Goal: Information Seeking & Learning: Find contact information

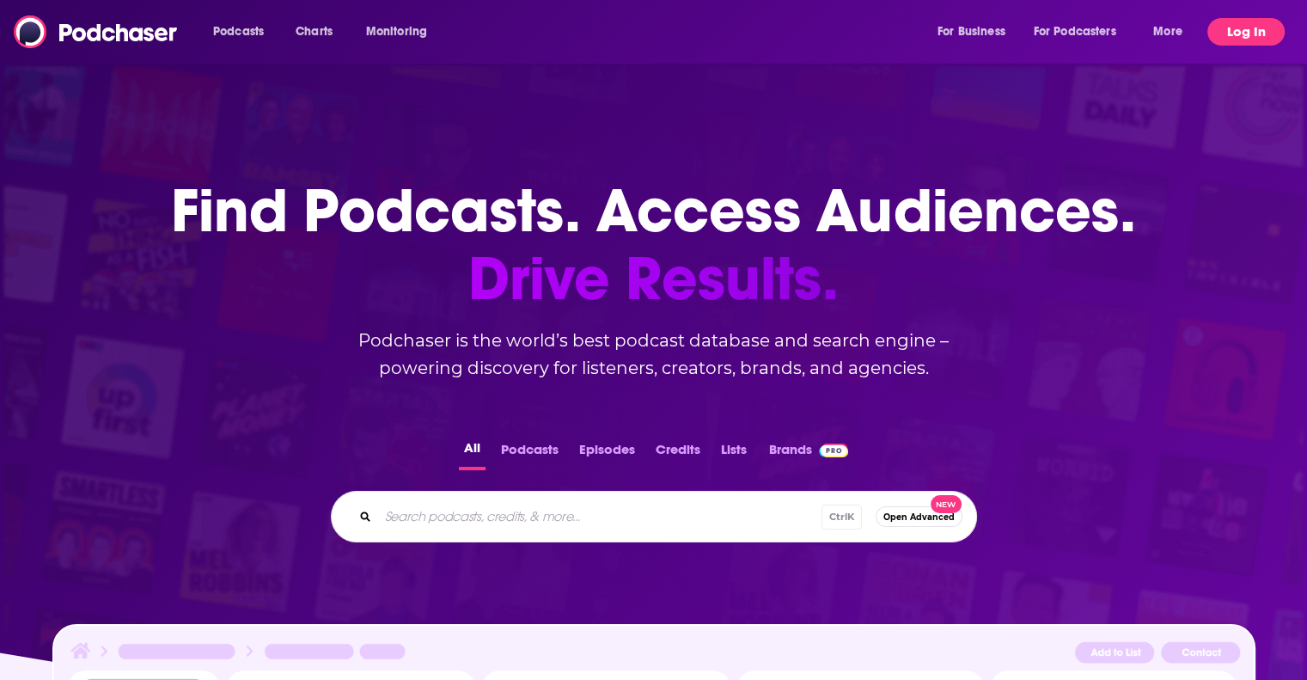
click at [1234, 30] on button "Log In" at bounding box center [1245, 31] width 77 height 27
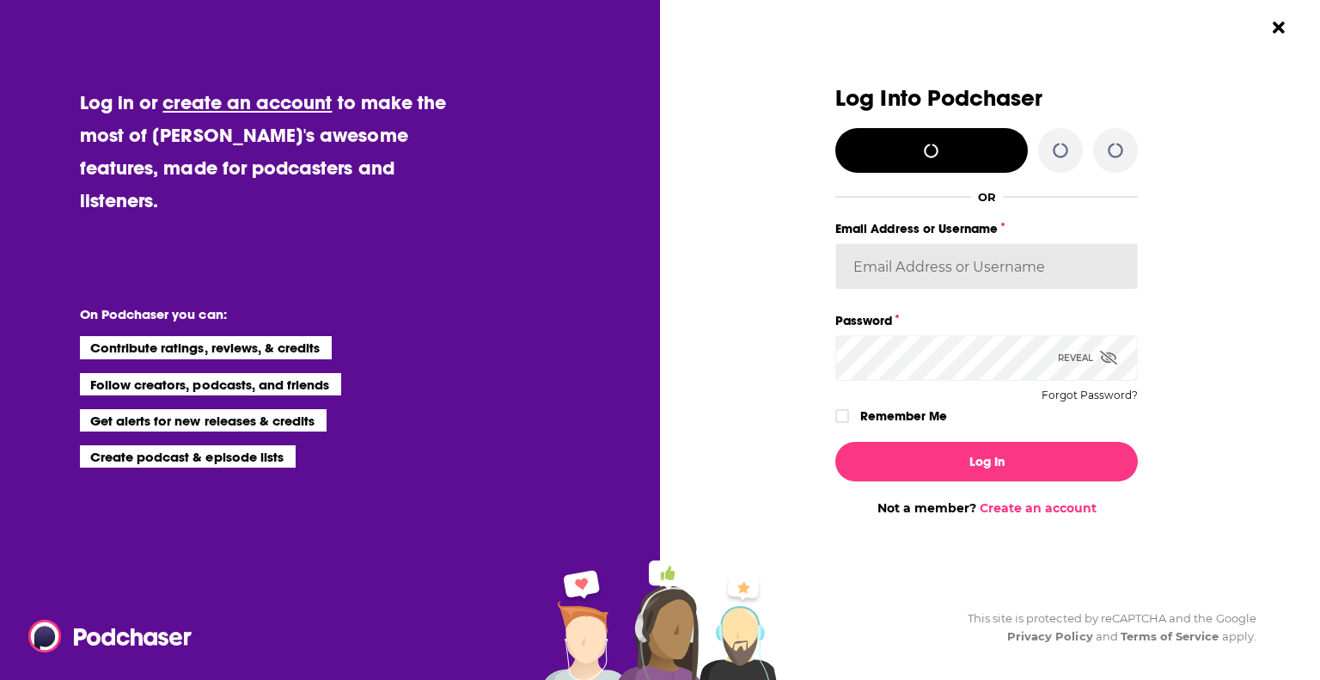
type input "jazmincmiller"
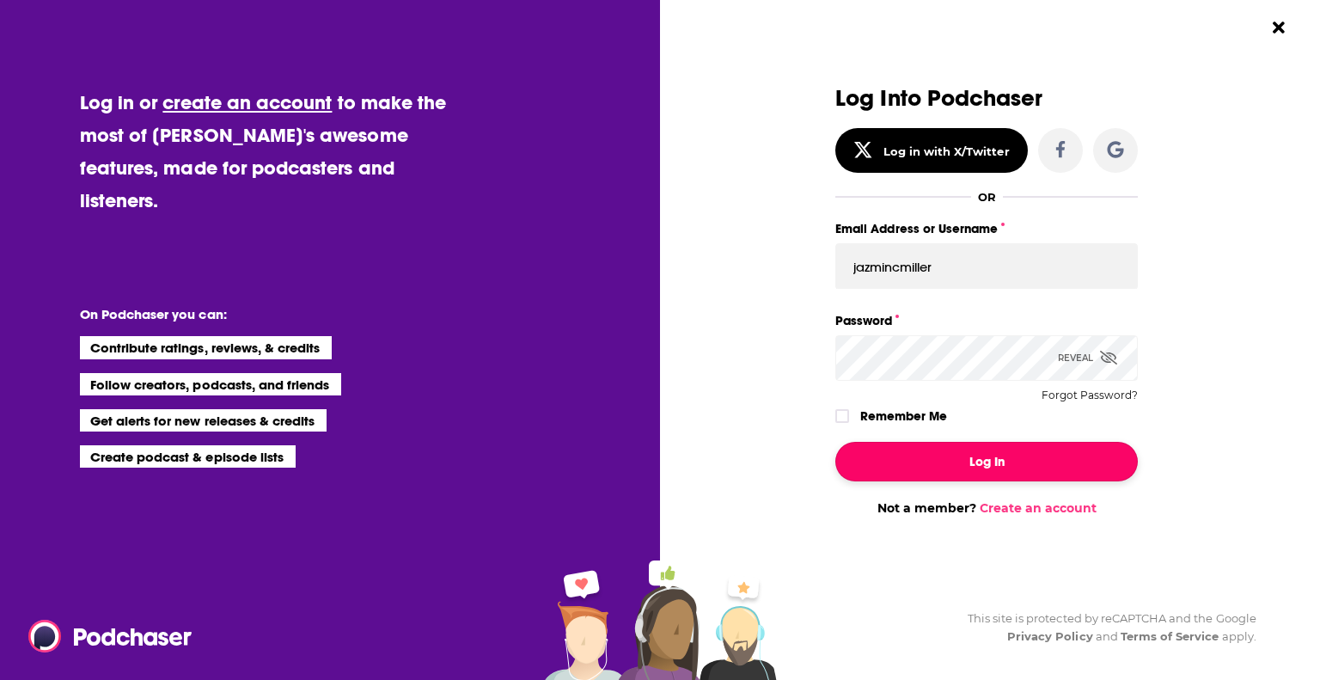
click at [1022, 456] on button "Log In" at bounding box center [986, 462] width 302 height 40
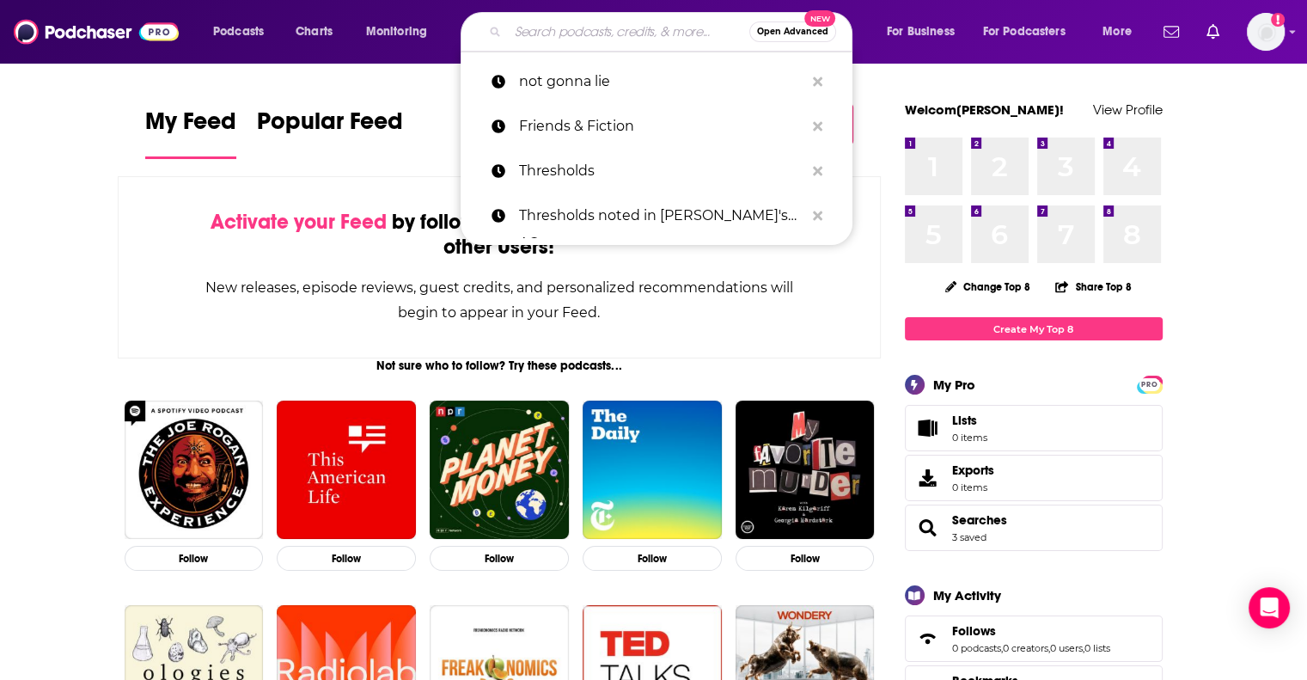
click at [578, 34] on input "Search podcasts, credits, & more..." at bounding box center [628, 31] width 241 height 27
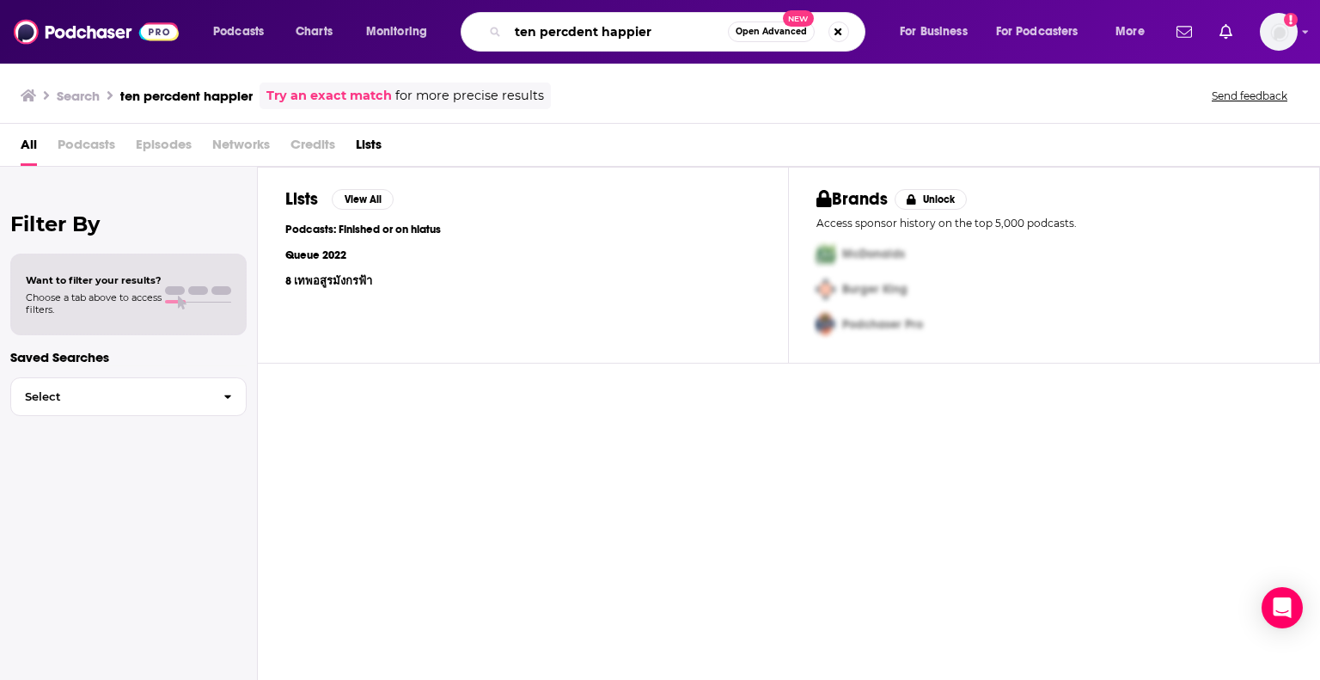
click at [576, 30] on input "ten percdent happier" at bounding box center [618, 31] width 220 height 27
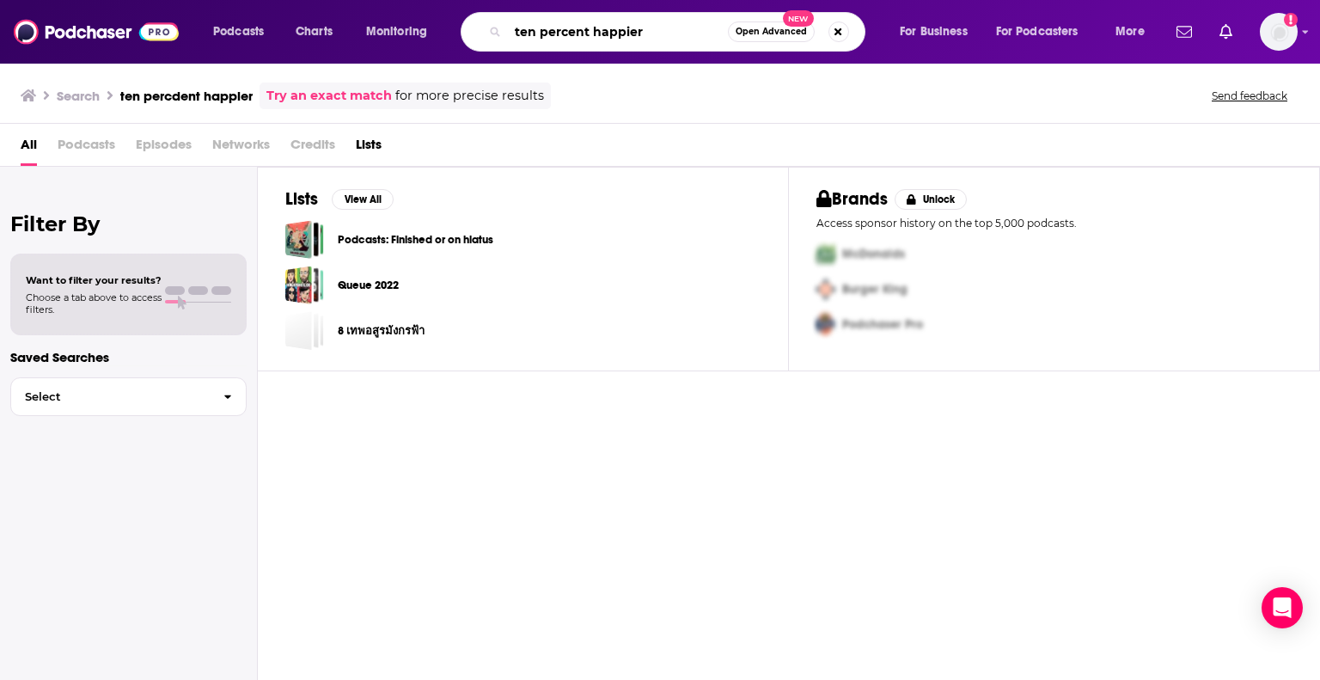
type input "ten percent happier"
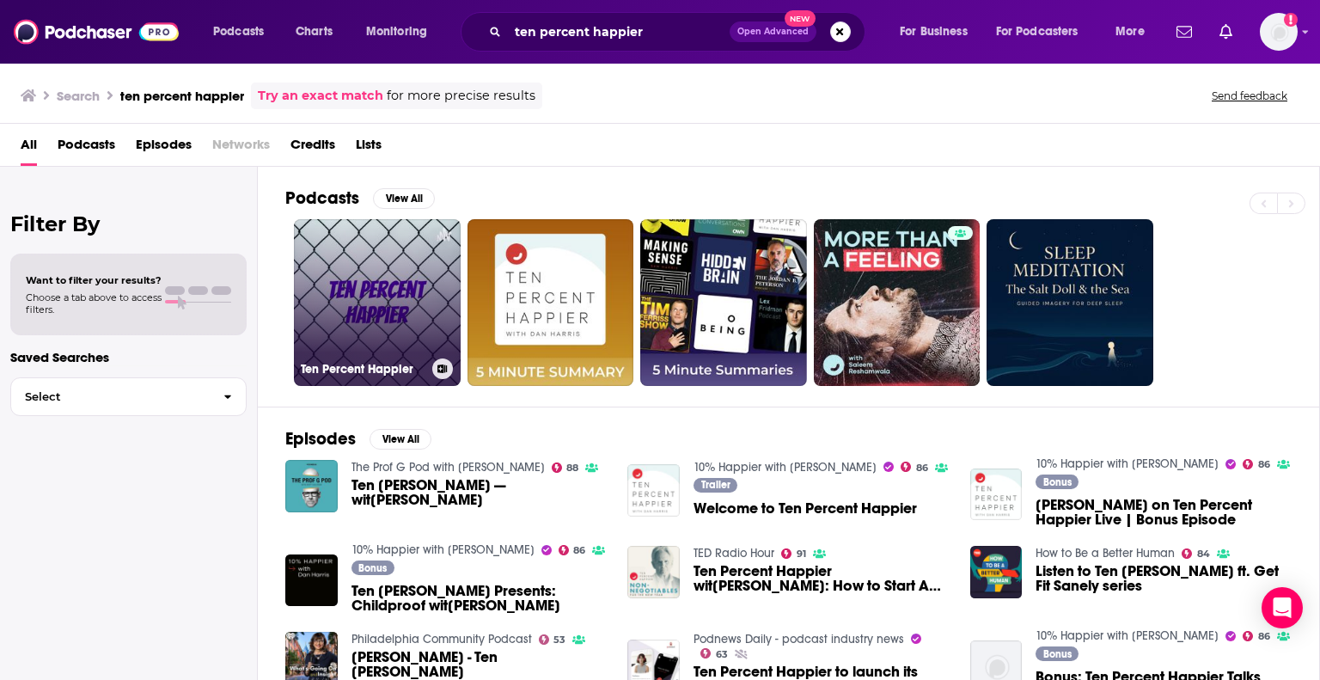
click at [382, 310] on link "Ten Percent Happier" at bounding box center [377, 302] width 167 height 167
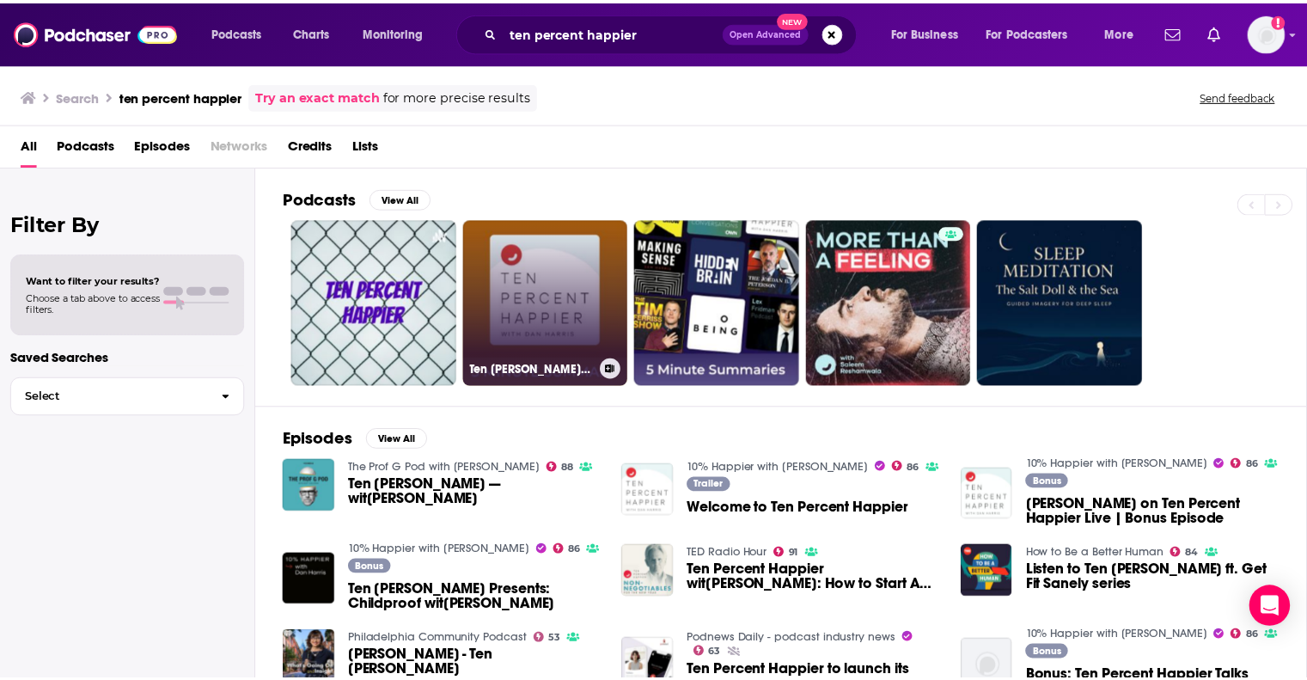
scroll to position [34, 0]
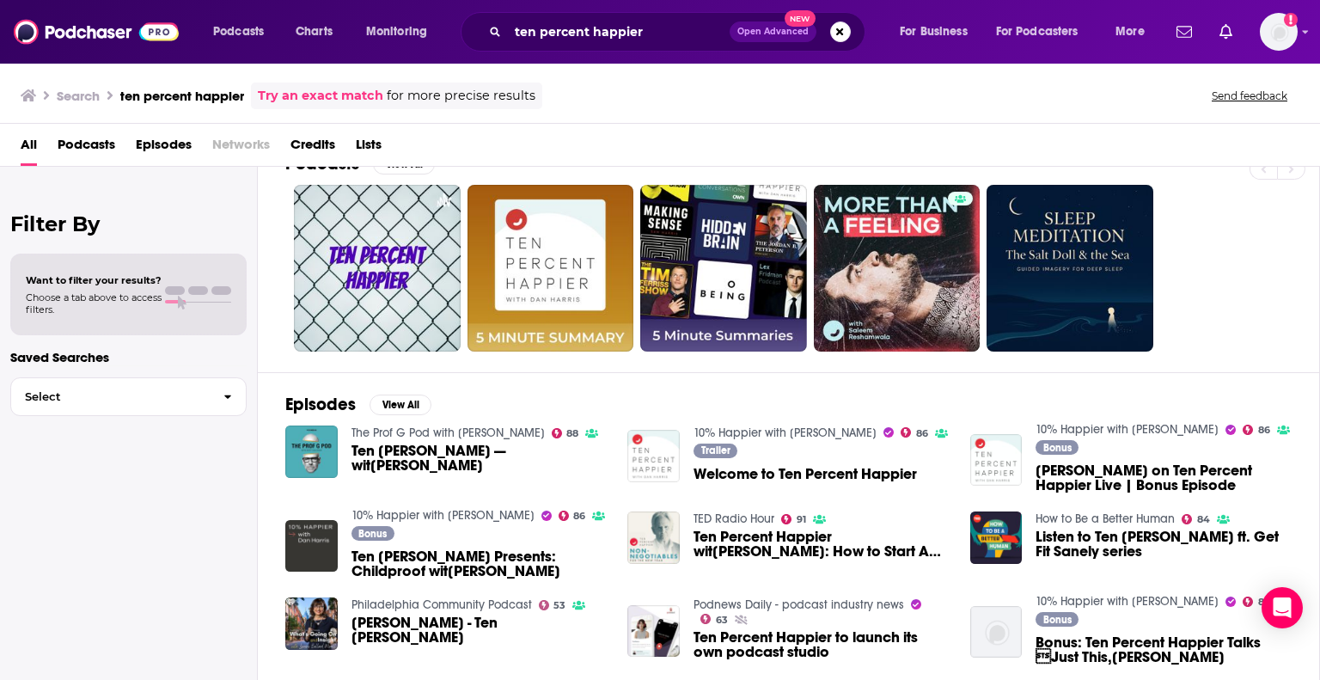
click at [316, 542] on img "Ten Percent Happier Presents: Childproof with Yasmeen Khan" at bounding box center [311, 546] width 52 height 52
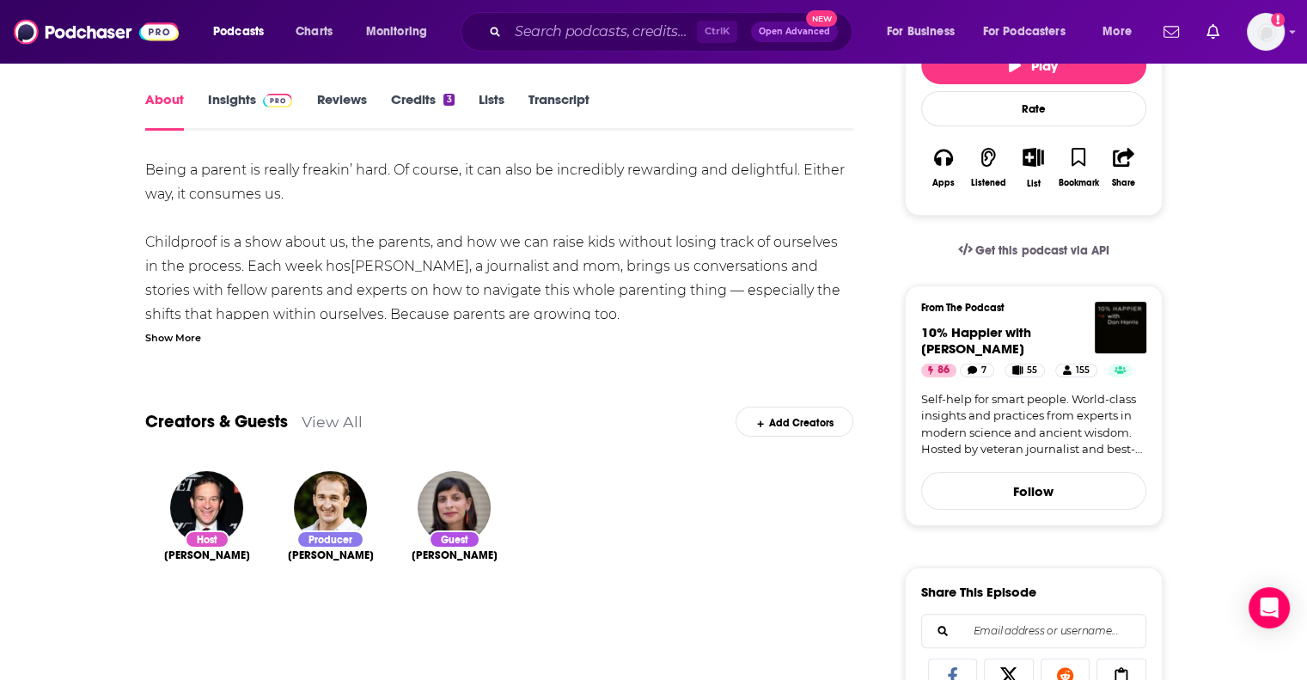
scroll to position [296, 0]
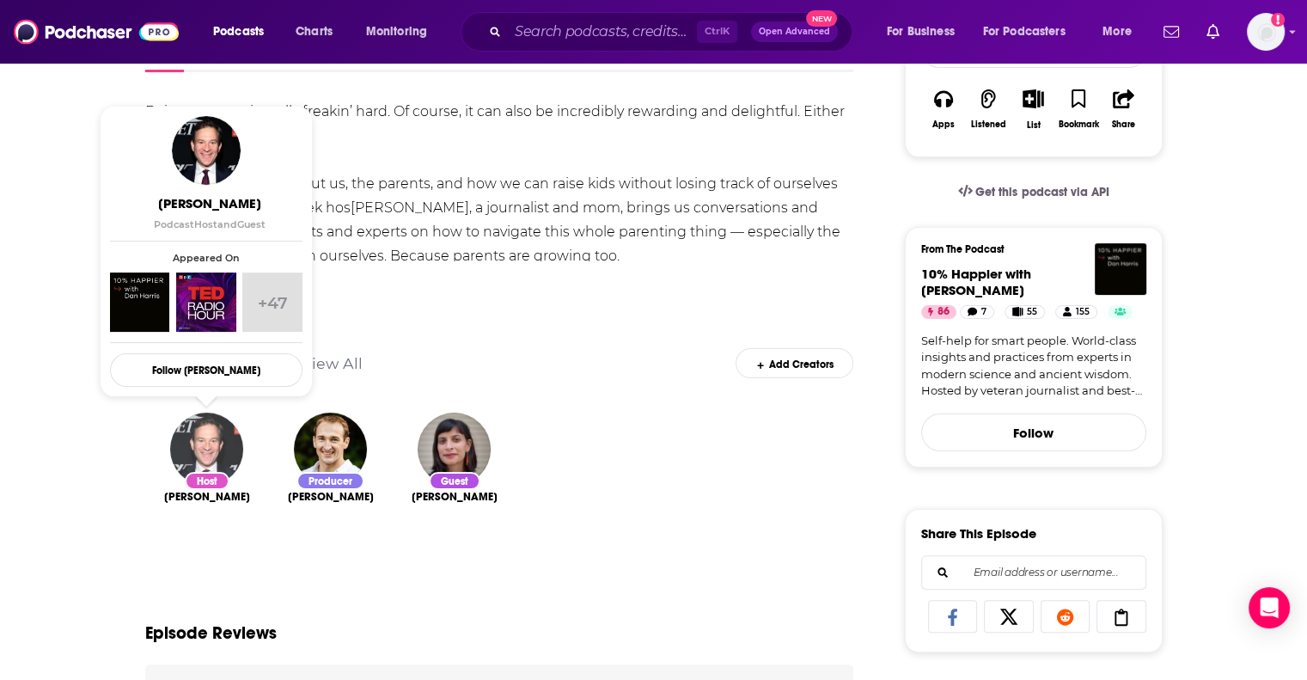
click at [207, 449] on img "Dan Harris" at bounding box center [206, 448] width 73 height 73
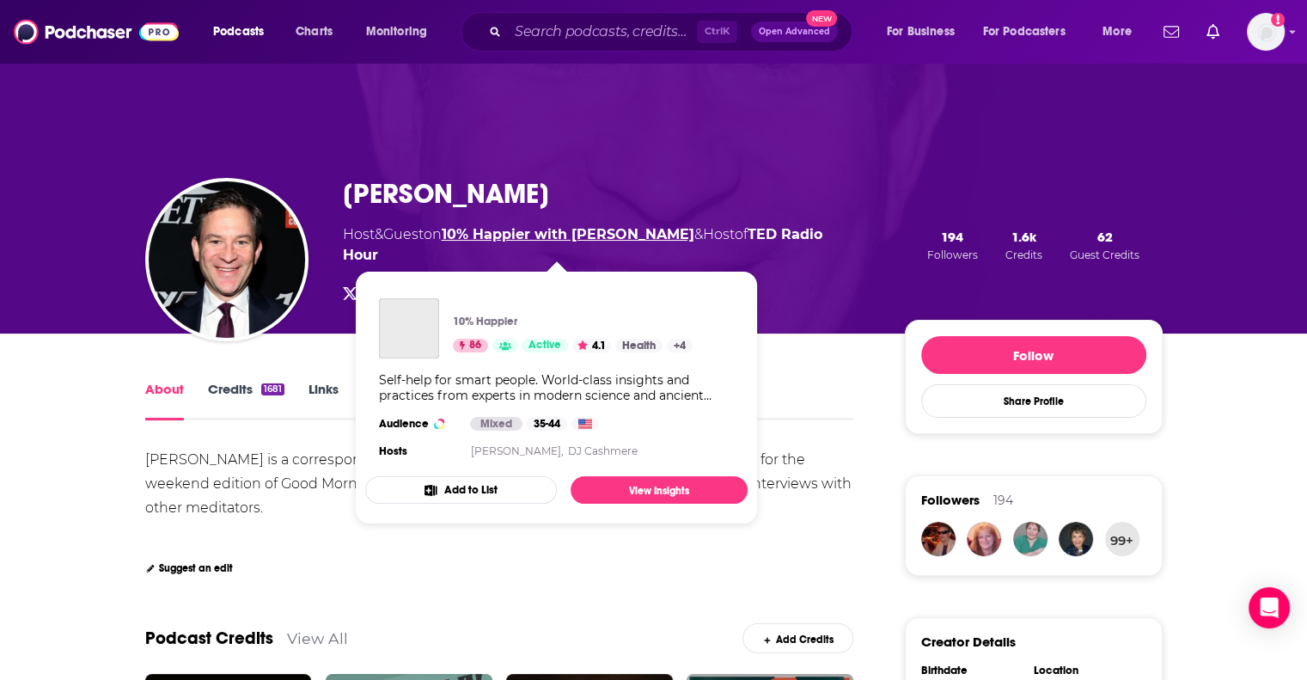
click at [567, 242] on link "10% Happier with Dan Harris" at bounding box center [568, 234] width 253 height 16
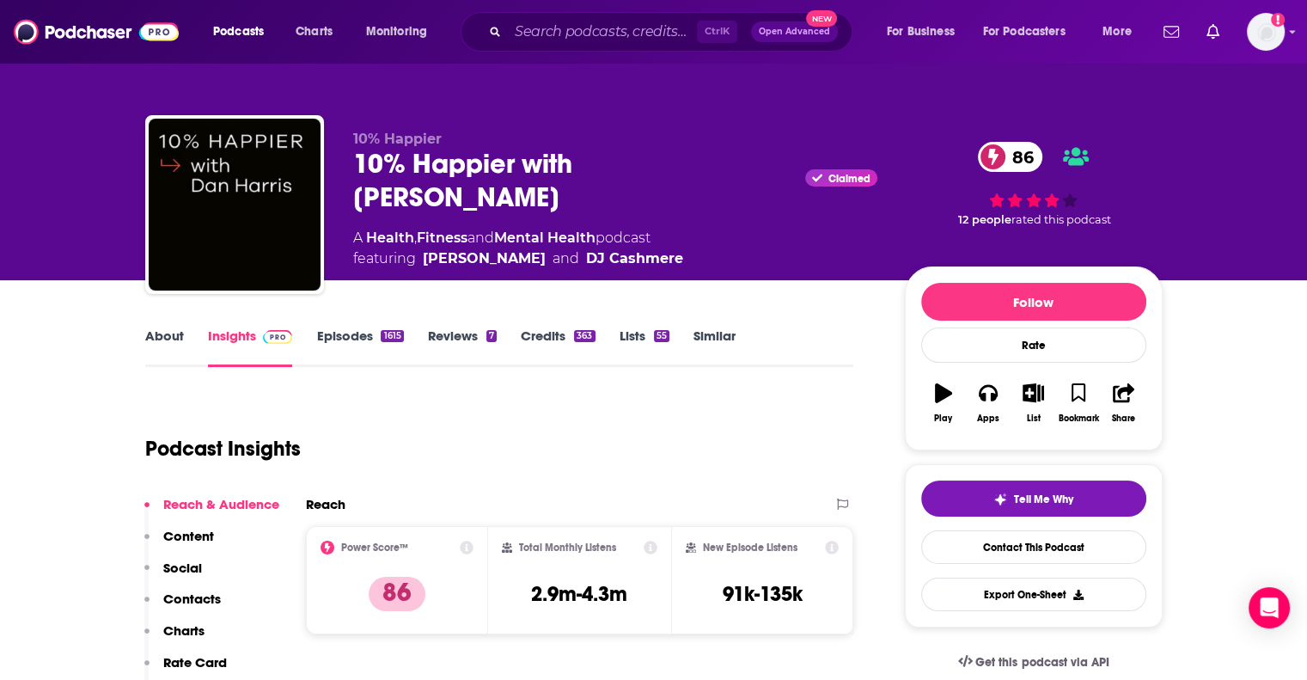
click at [203, 595] on p "Contacts" at bounding box center [192, 598] width 58 height 16
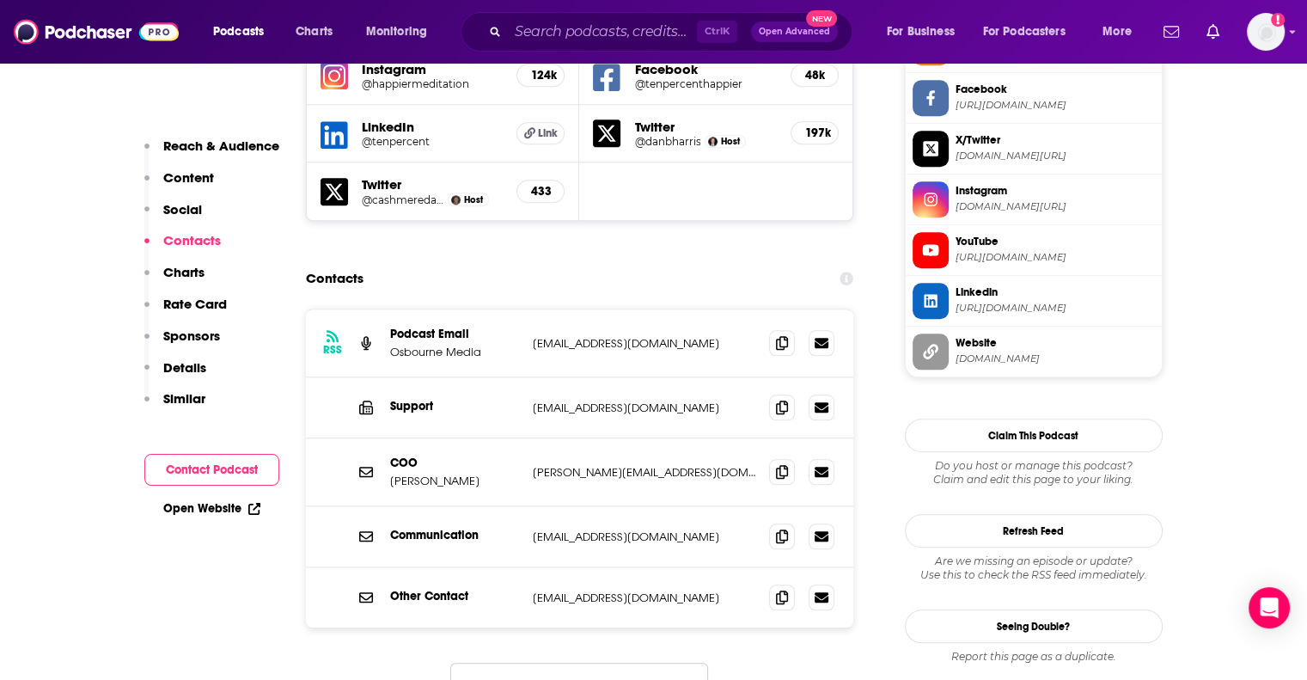
scroll to position [1651, 0]
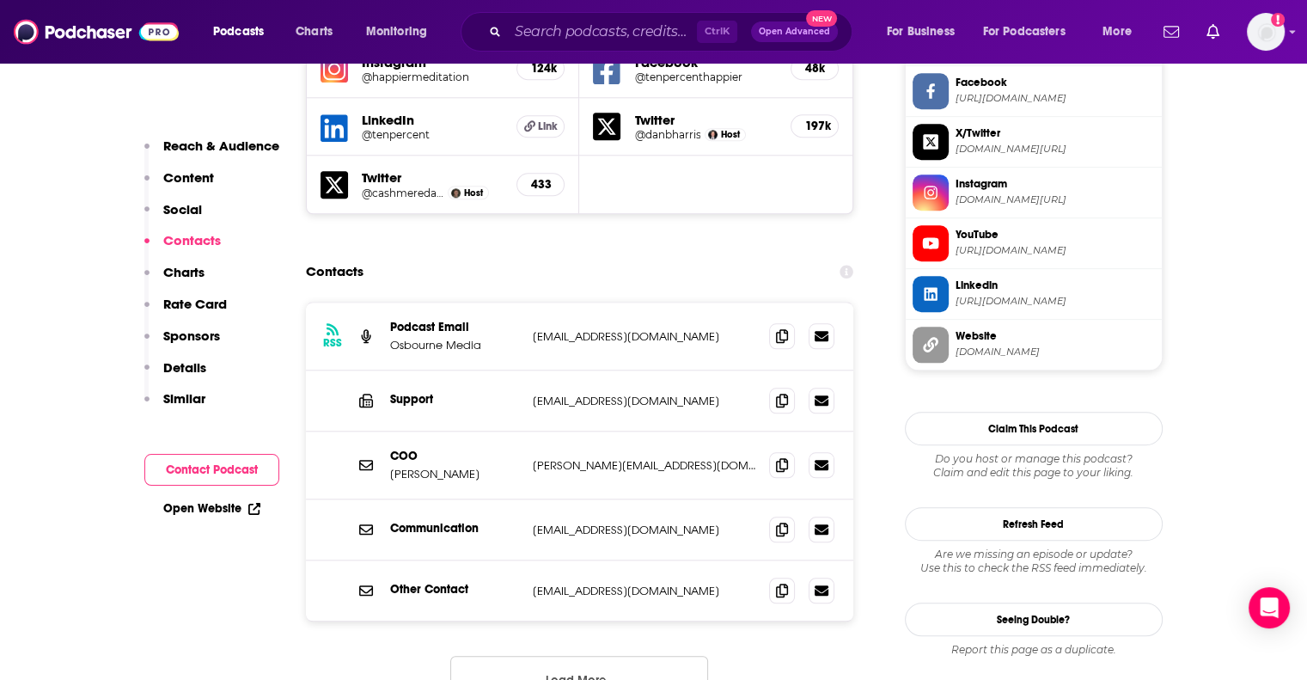
click at [578, 656] on button "Load More..." at bounding box center [579, 679] width 258 height 46
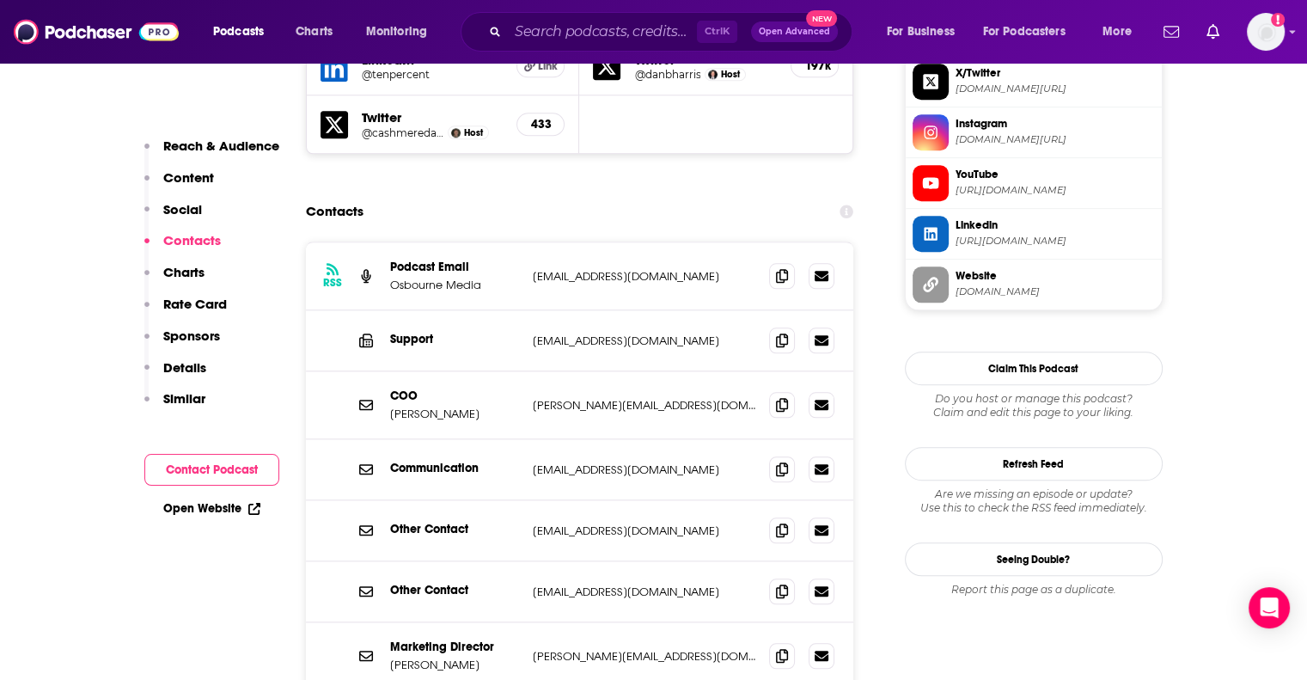
scroll to position [1711, 0]
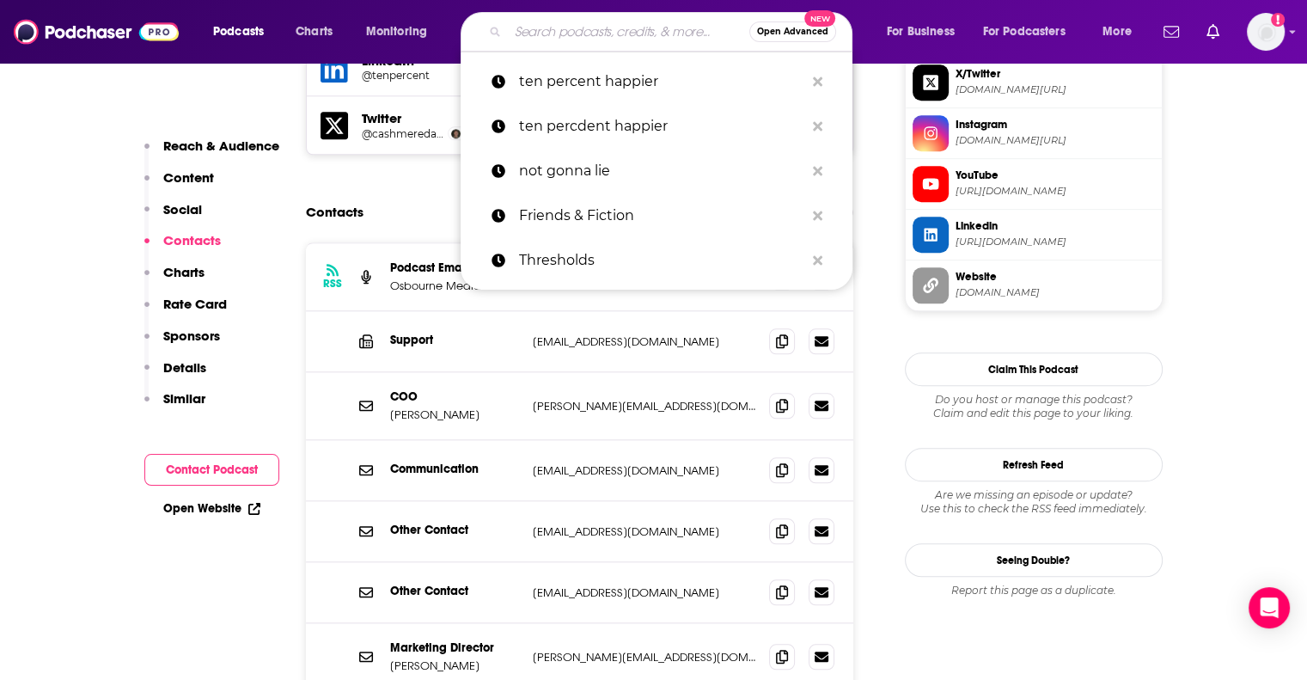
click at [528, 32] on input "Search podcasts, credits, & more..." at bounding box center [628, 31] width 241 height 27
paste input "Online Marketing Made Easy with Amy Porterfield"
type input "Online Marketing Made Easy with Amy Porterfield"
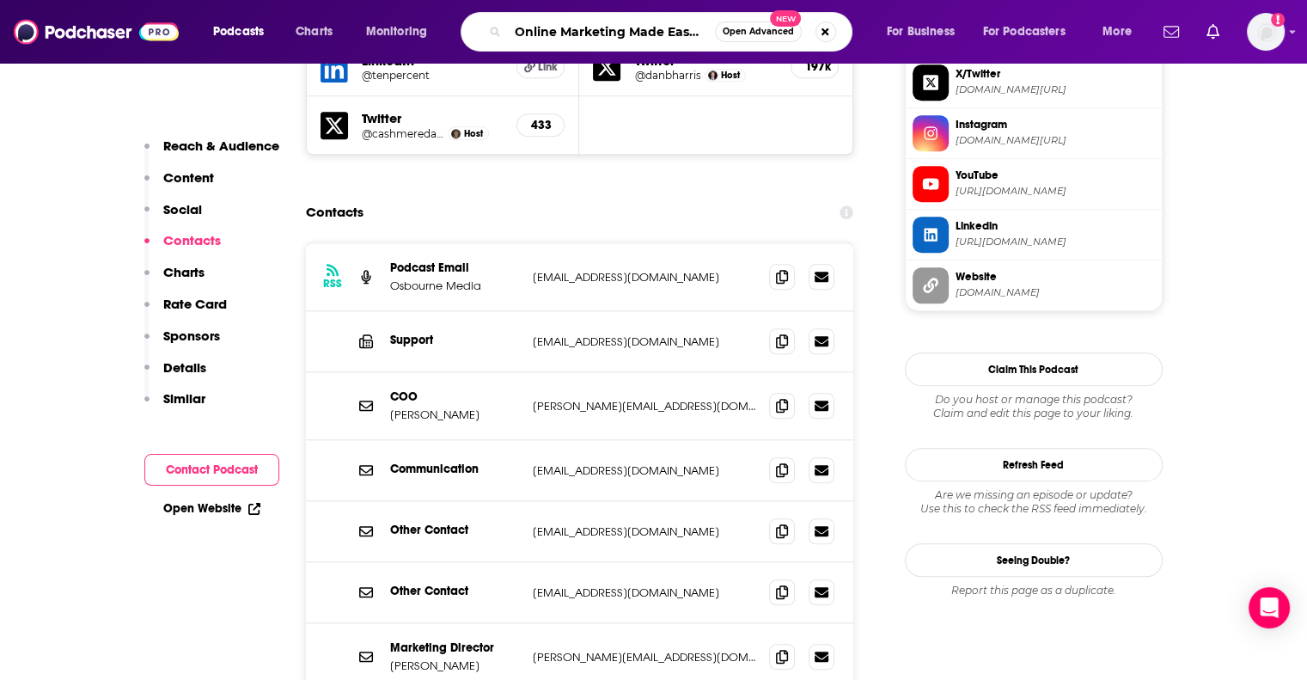
scroll to position [0, 125]
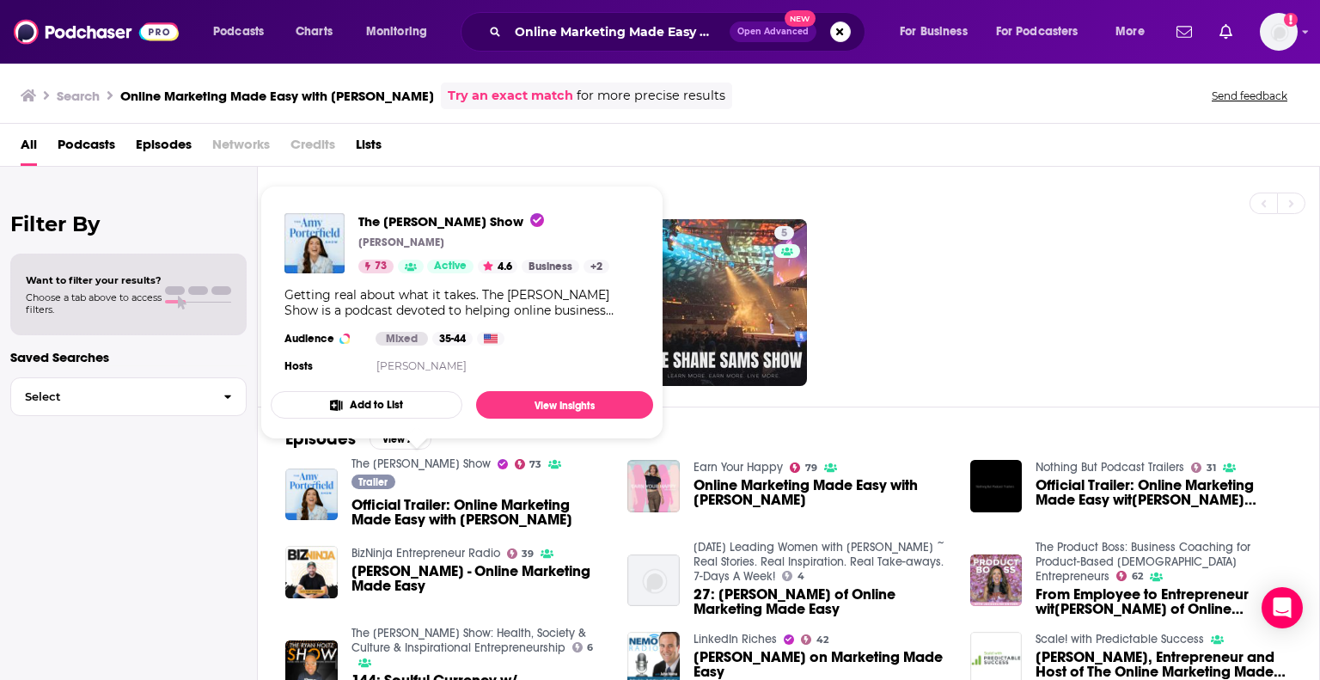
click at [414, 462] on link "The Amy Porterfield Show" at bounding box center [420, 463] width 139 height 15
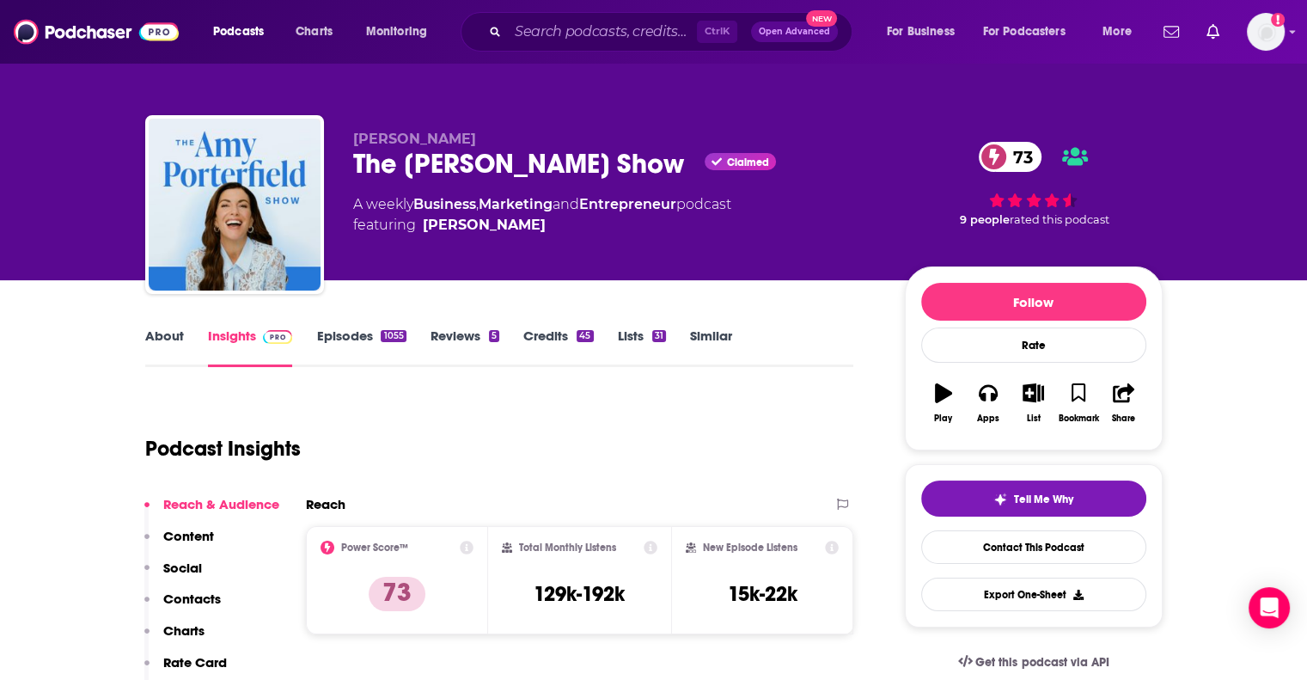
click at [205, 596] on p "Contacts" at bounding box center [192, 598] width 58 height 16
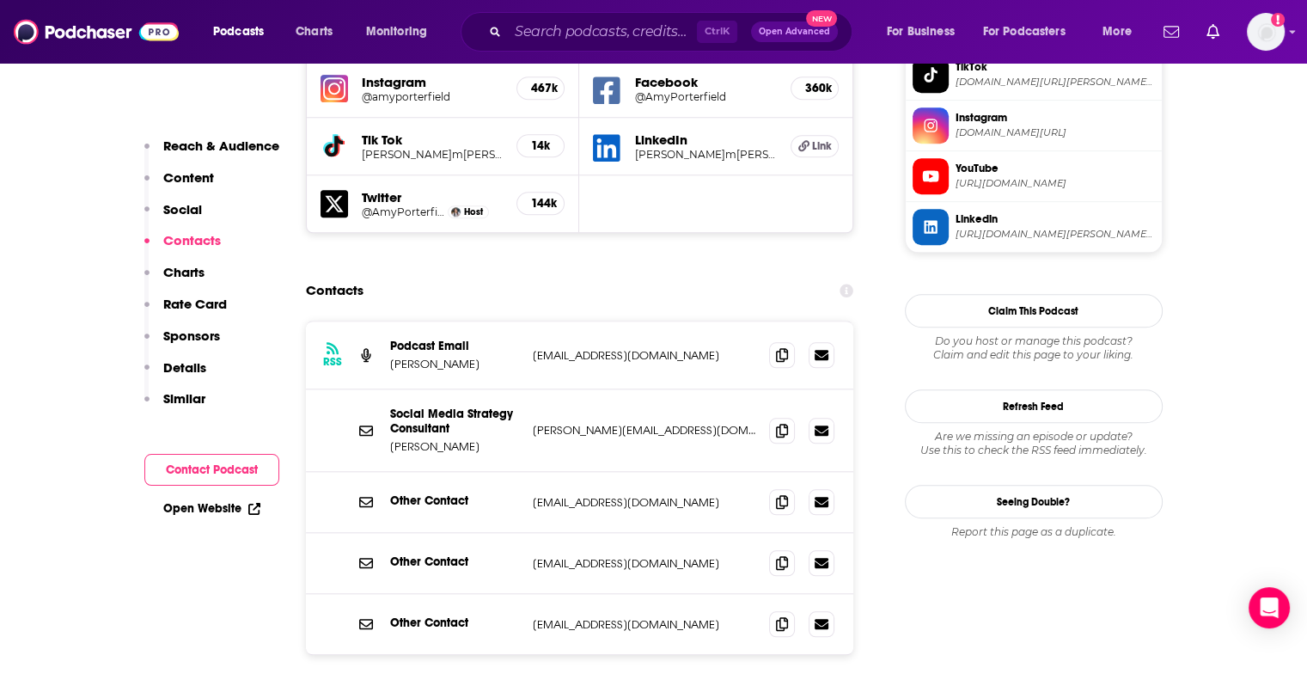
scroll to position [1619, 0]
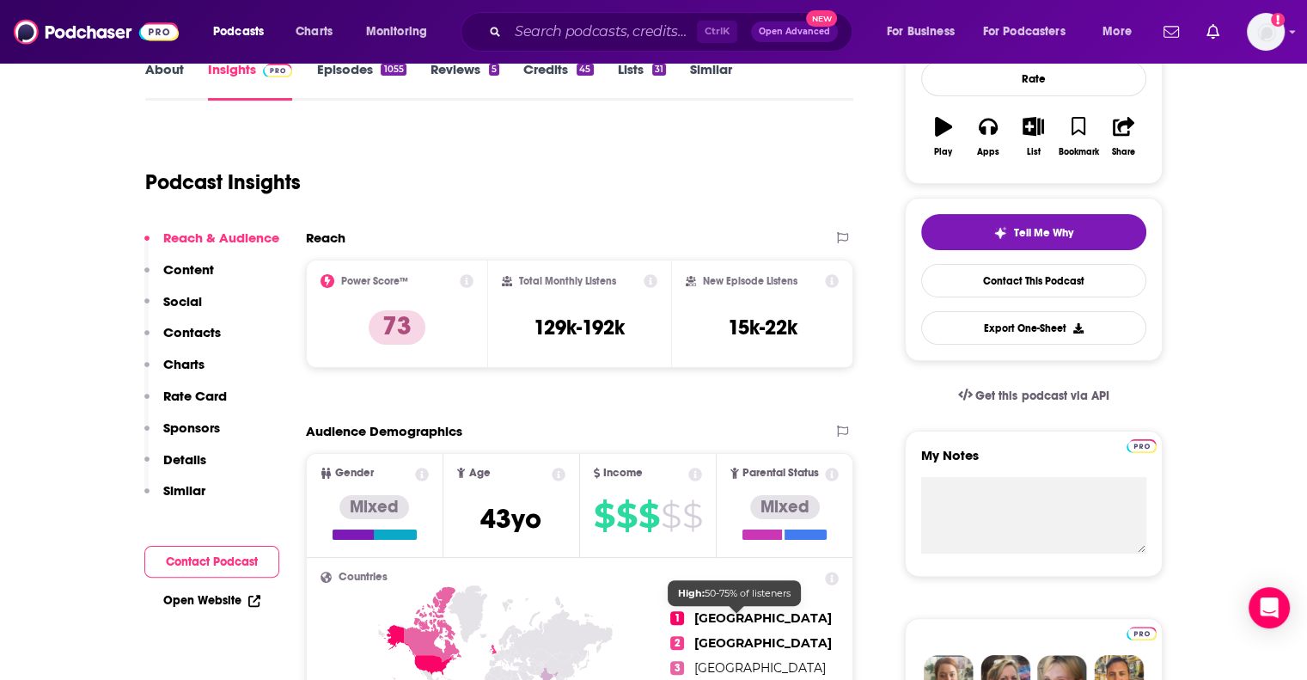
scroll to position [0, 0]
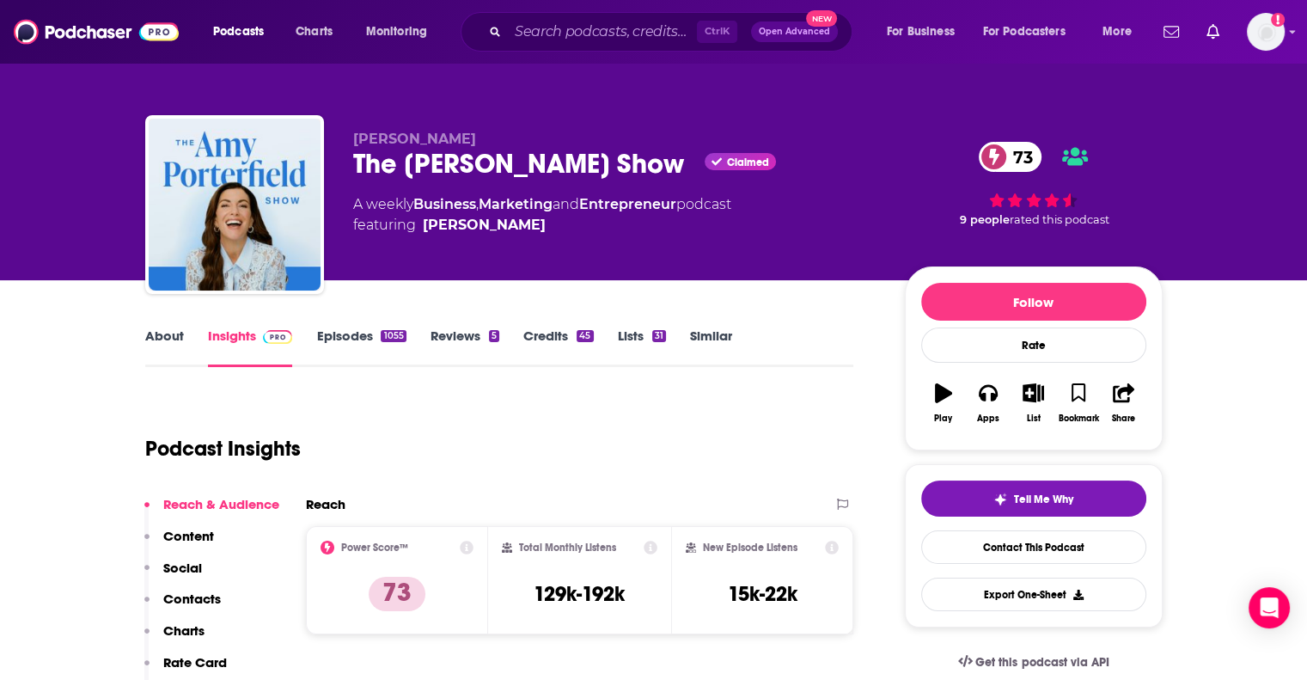
drag, startPoint x: 669, startPoint y: 164, endPoint x: 349, endPoint y: 166, distance: 320.5
click at [349, 166] on div "Amy Porterfield The Amy Porterfield Show Claimed 73 A weekly Business , Marketi…" at bounding box center [653, 208] width 1017 height 186
copy h2 "The Amy Porterfield Show"
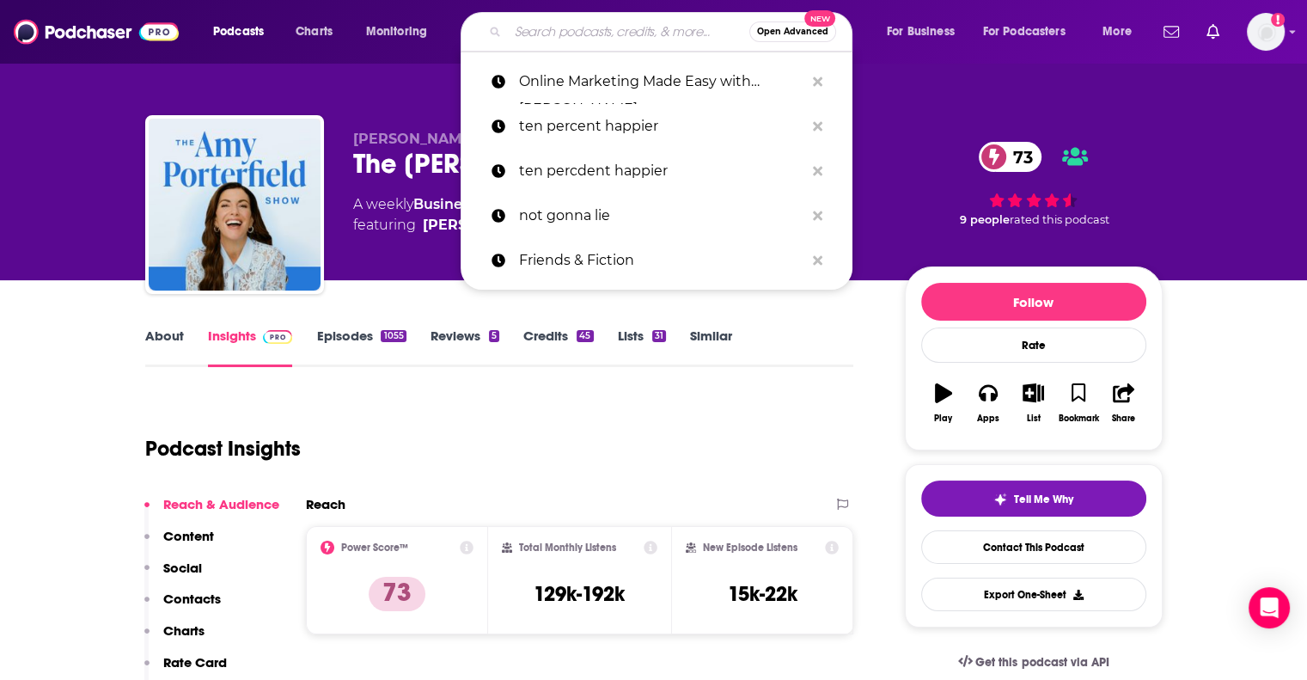
click at [579, 40] on input "Search podcasts, credits, & more..." at bounding box center [628, 31] width 241 height 27
paste input "The Goal Digger Podcast"
type input "The Goal Digger Podcast"
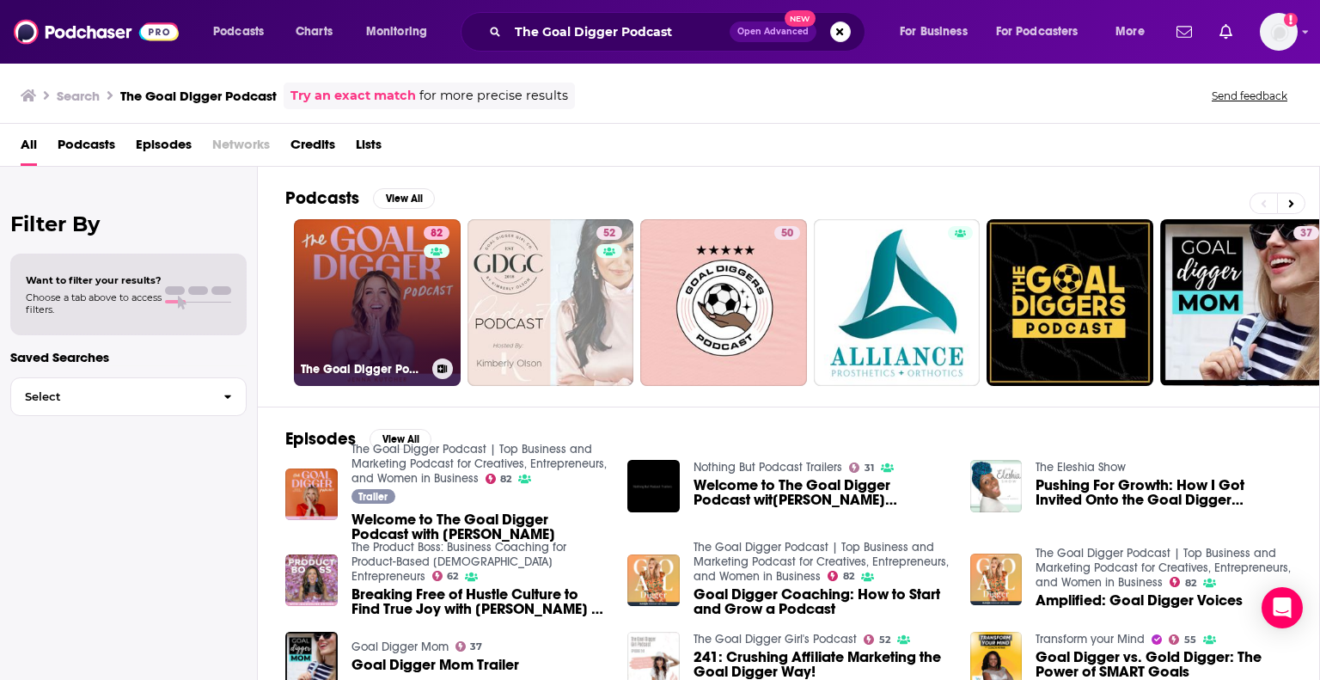
click at [356, 299] on link "82 The Goal Digger Podcast | Top Business and Marketing Podcast for Creatives, …" at bounding box center [377, 302] width 167 height 167
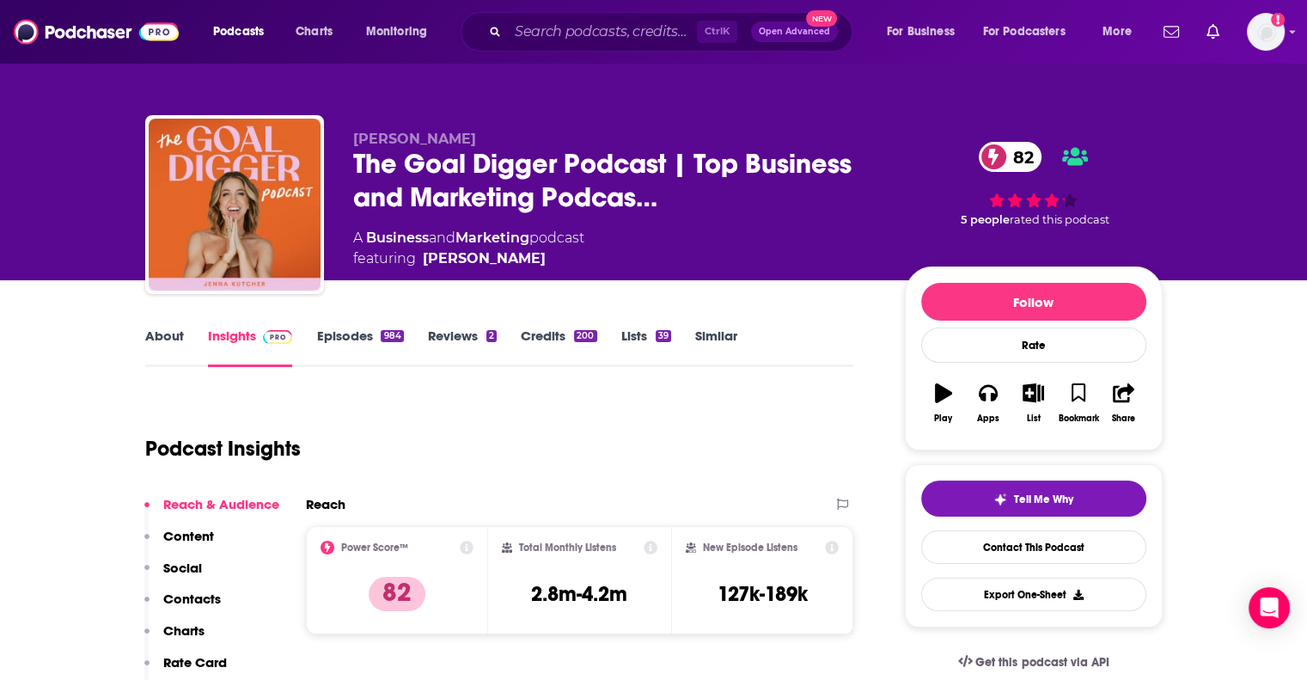
click at [180, 601] on p "Contacts" at bounding box center [192, 598] width 58 height 16
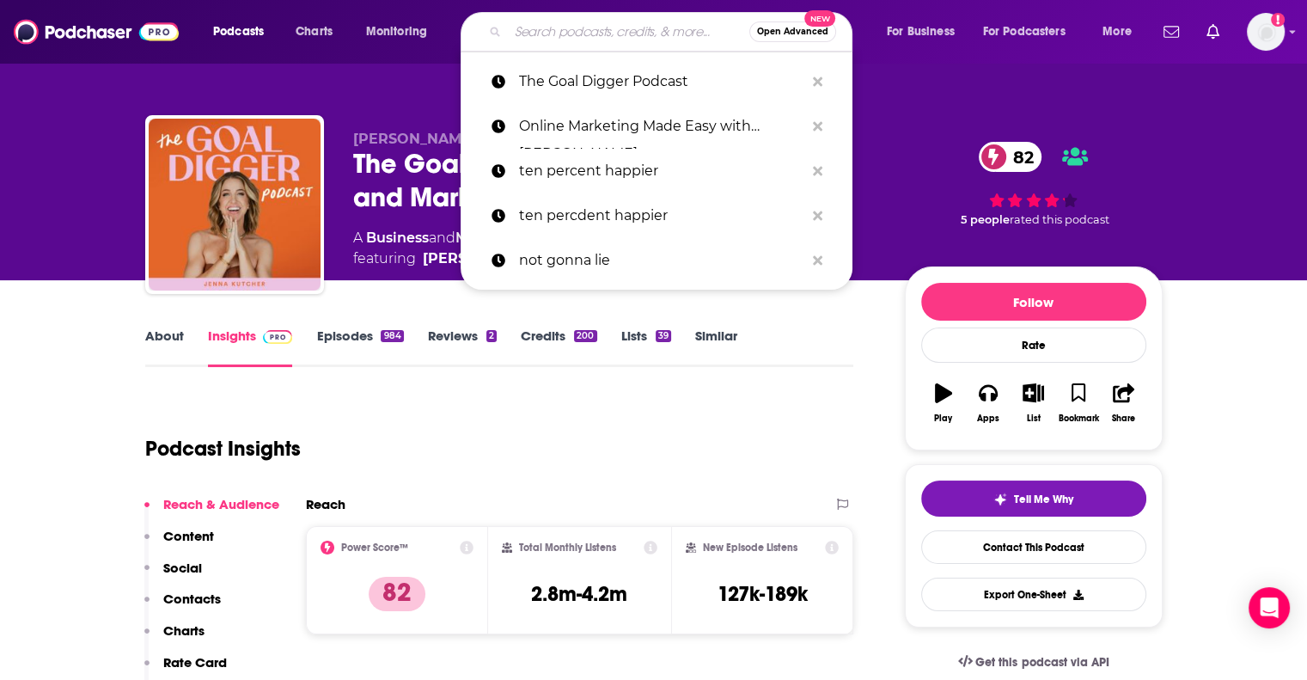
click at [607, 27] on input "Search podcasts, credits, & more..." at bounding box center [628, 31] width 241 height 27
paste input "The Jasmine Star Show"
type input "The Jasmine Star Show"
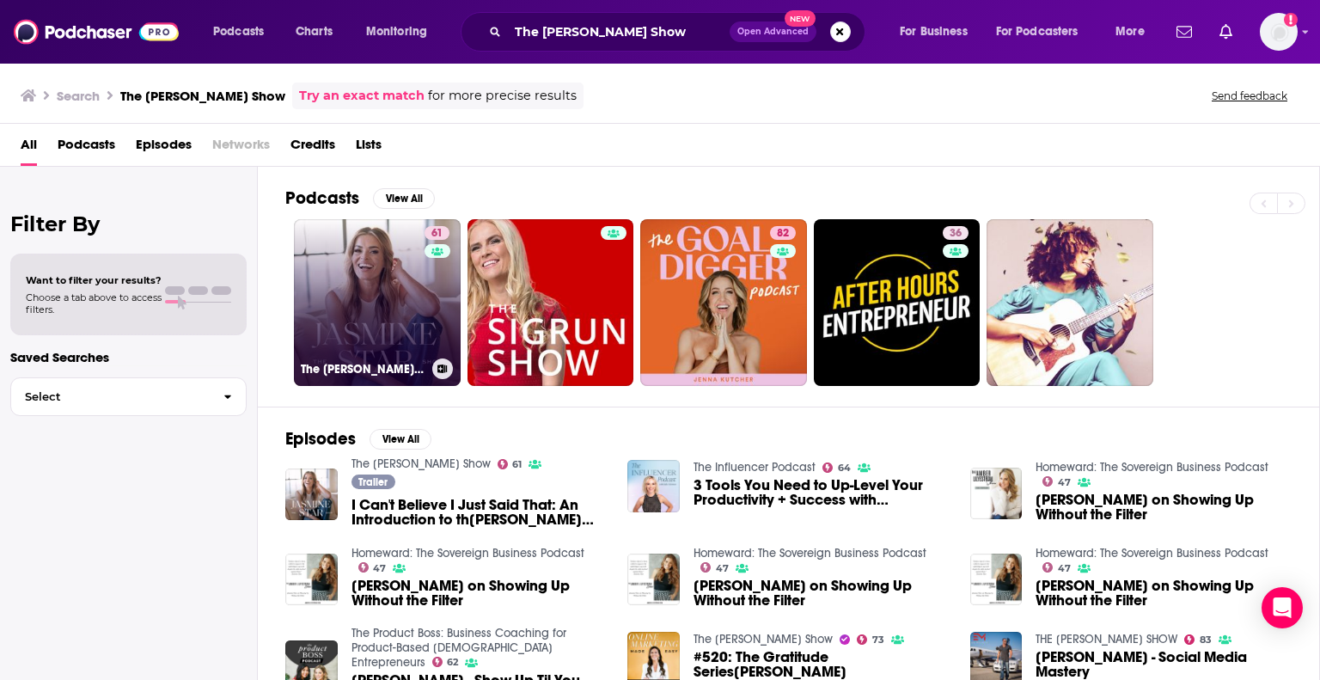
drag, startPoint x: 406, startPoint y: 307, endPoint x: 350, endPoint y: 293, distance: 58.4
click at [350, 293] on link "61 The Jasmine Star Show" at bounding box center [377, 302] width 167 height 167
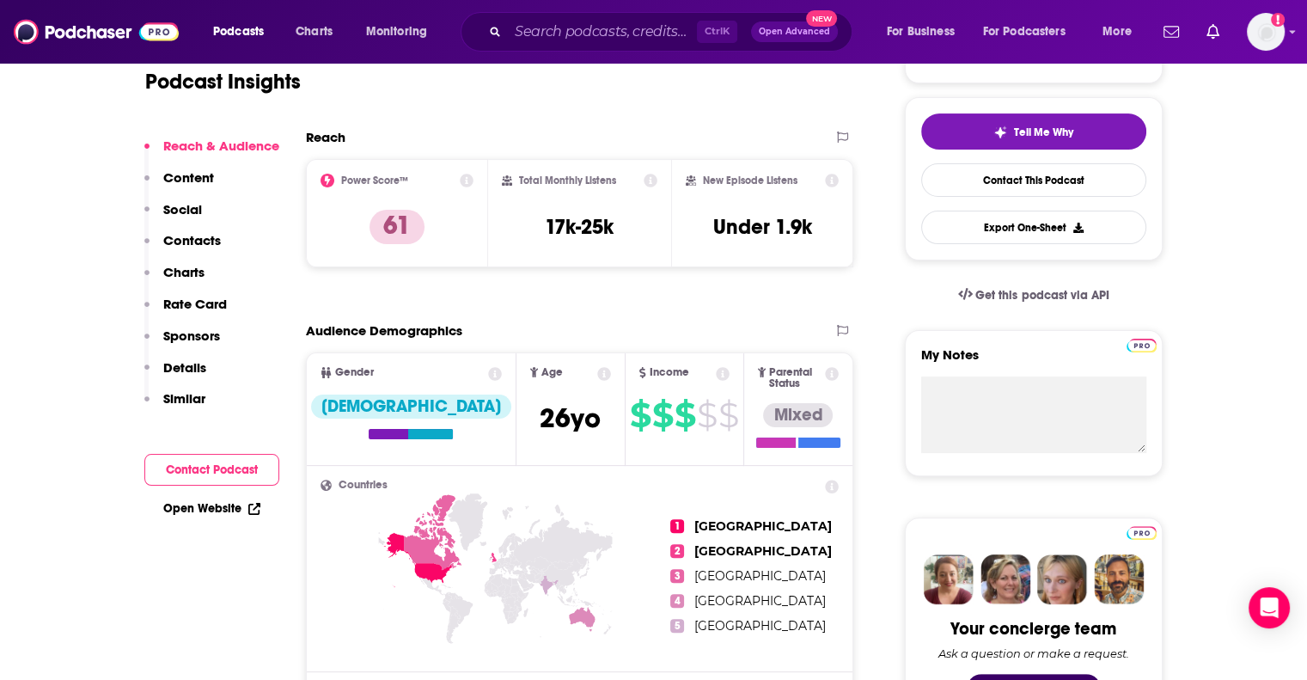
scroll to position [368, 0]
click at [192, 234] on p "Contacts" at bounding box center [192, 240] width 58 height 16
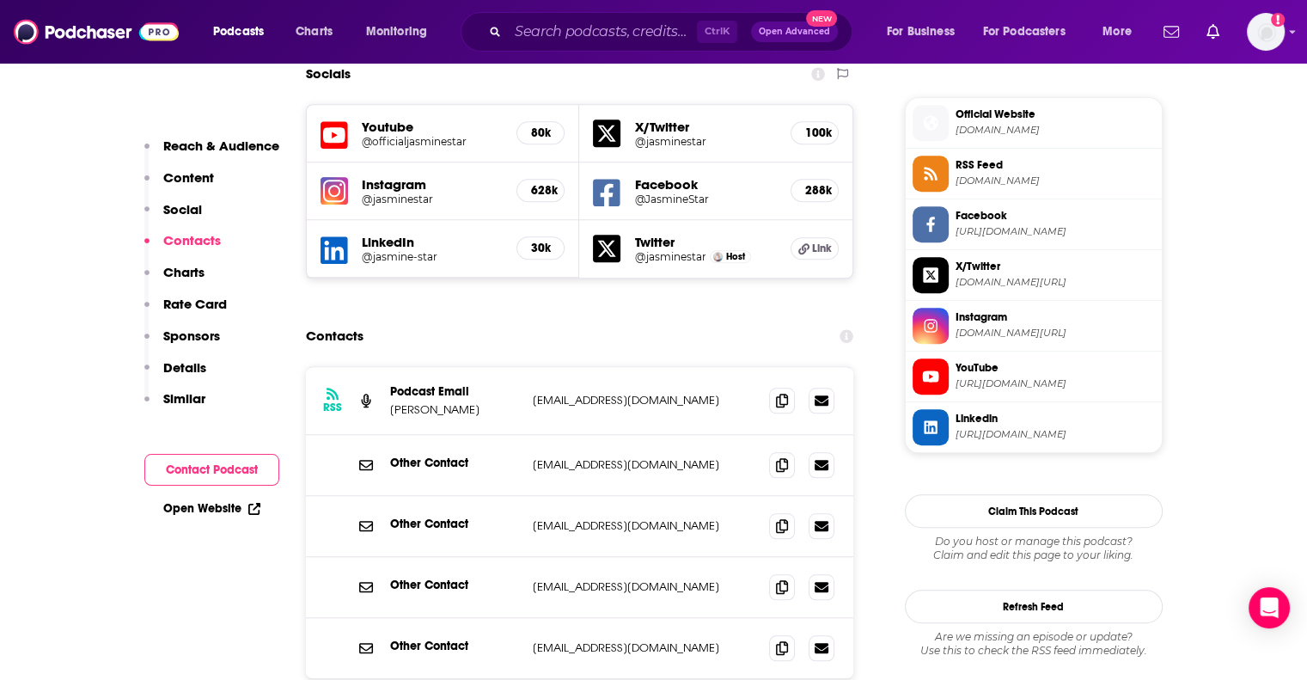
scroll to position [1520, 0]
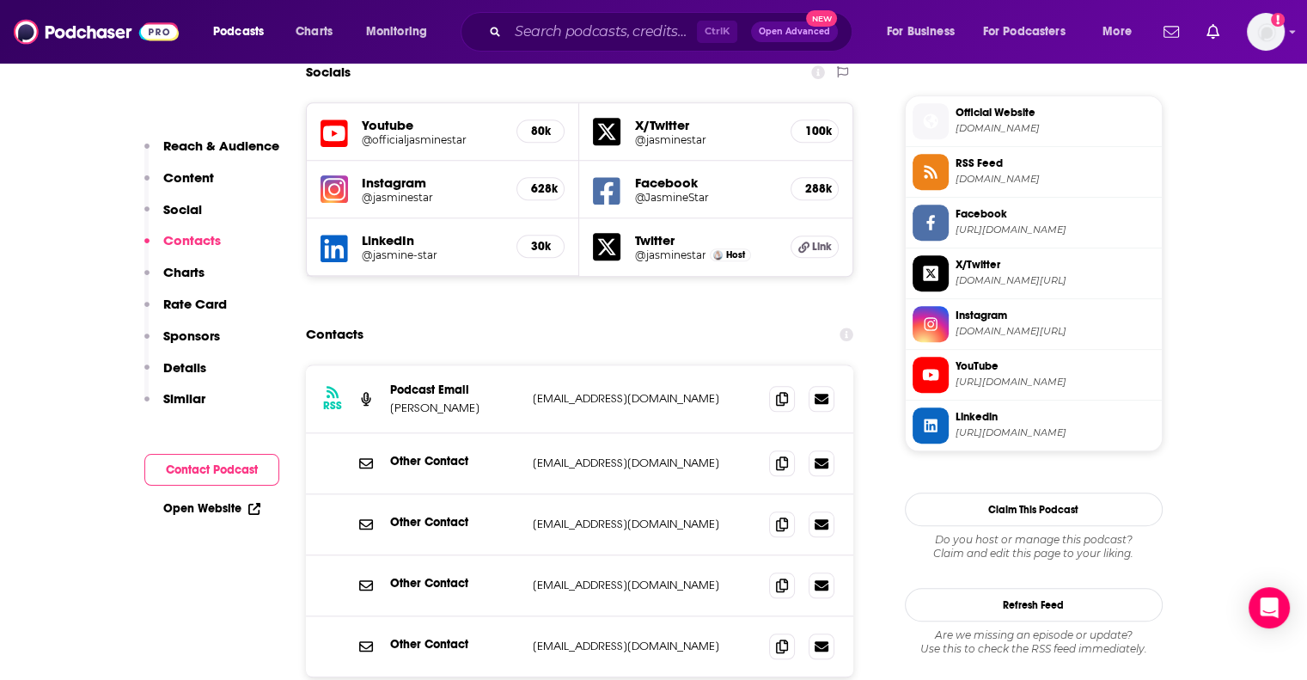
click at [567, 31] on input "Search podcasts, credits, & more..." at bounding box center [602, 31] width 189 height 27
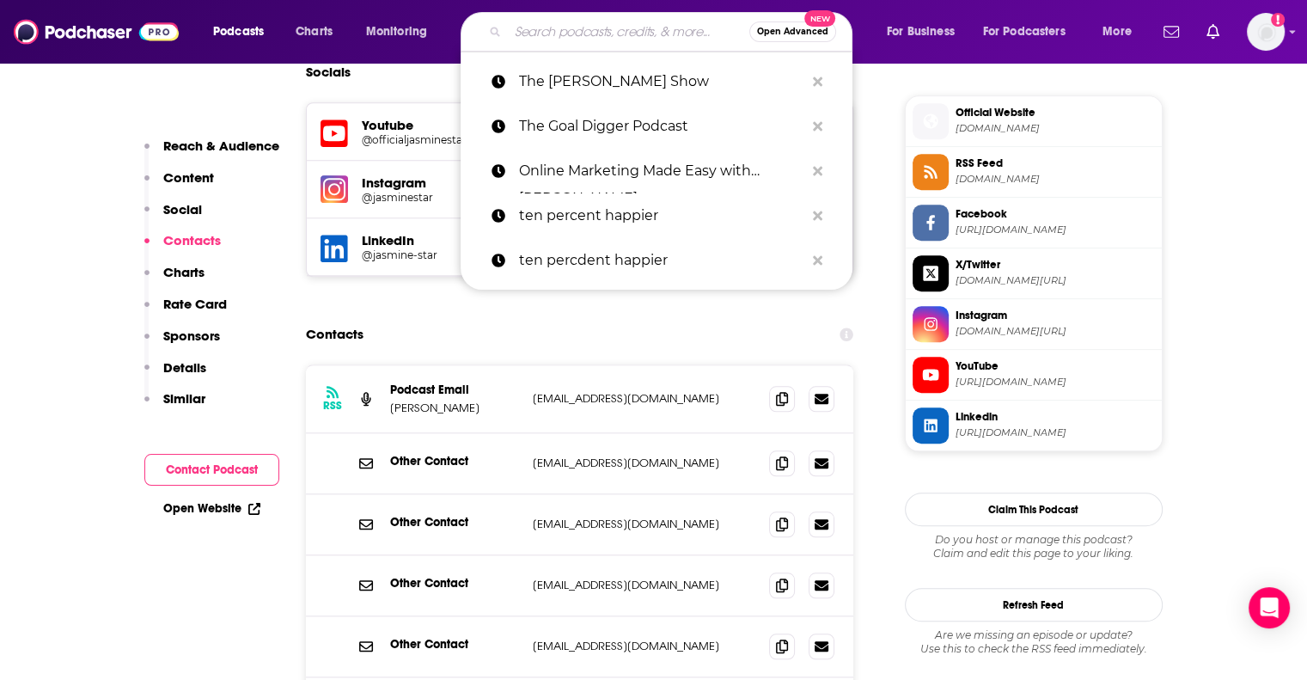
paste input "Mel Robbins Show"
type input "Mel Robbins Show"
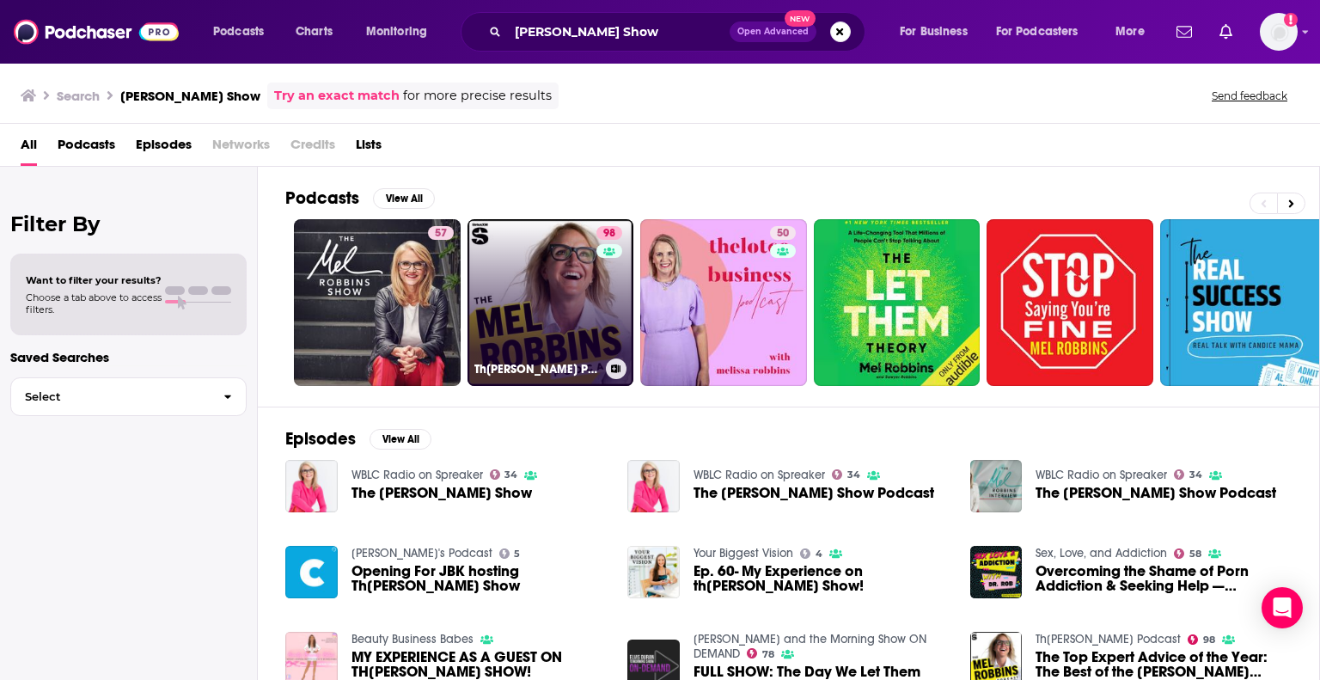
click at [538, 320] on link "98 The Mel Robbins Podcast" at bounding box center [550, 302] width 167 height 167
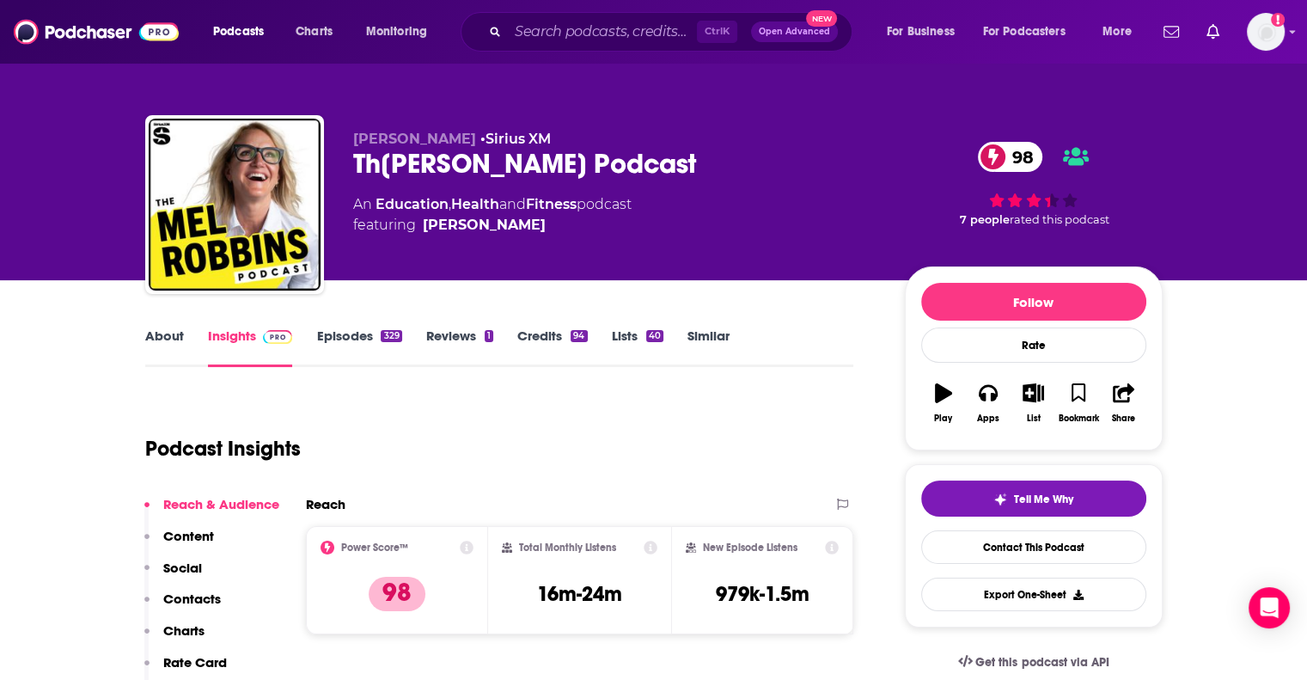
click at [203, 603] on p "Contacts" at bounding box center [192, 598] width 58 height 16
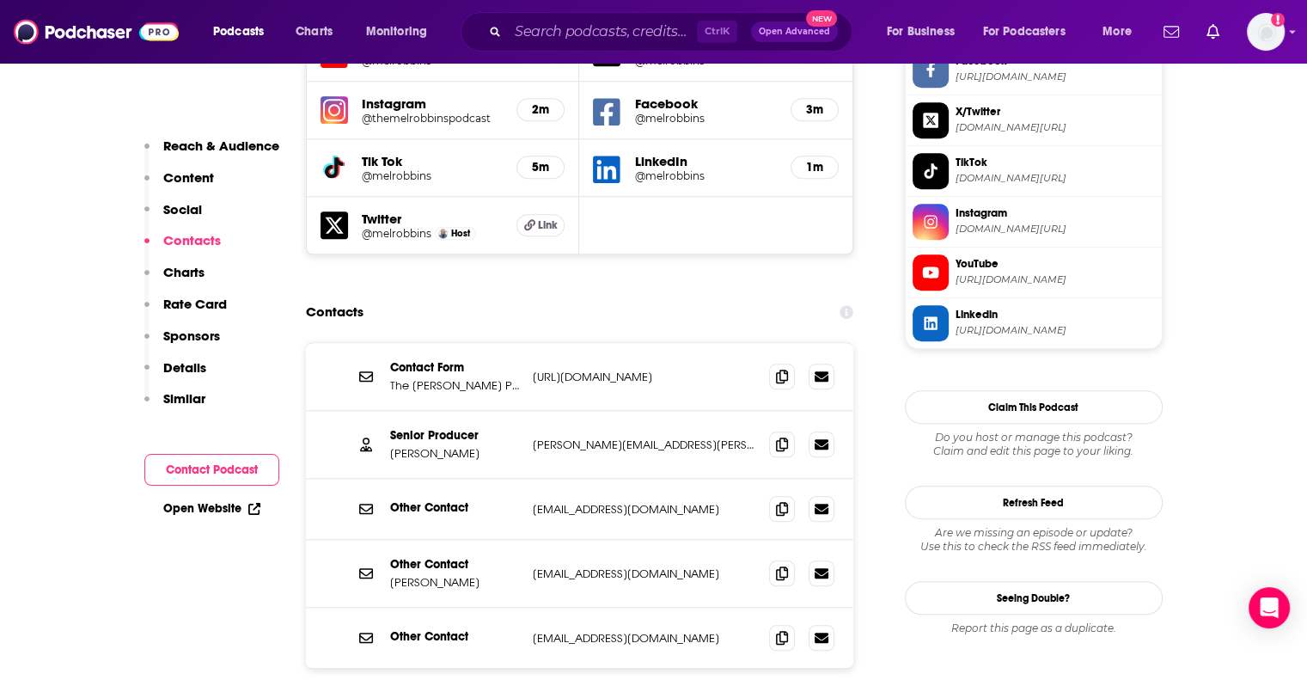
scroll to position [1639, 0]
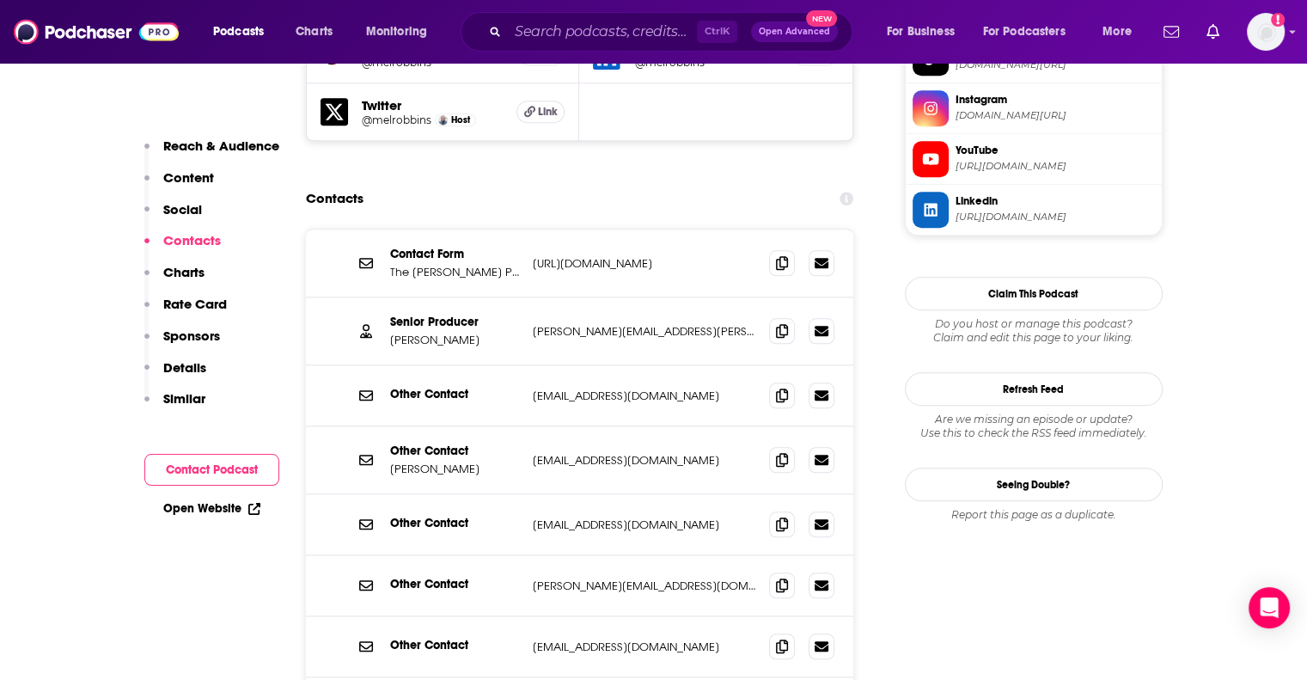
scroll to position [1740, 0]
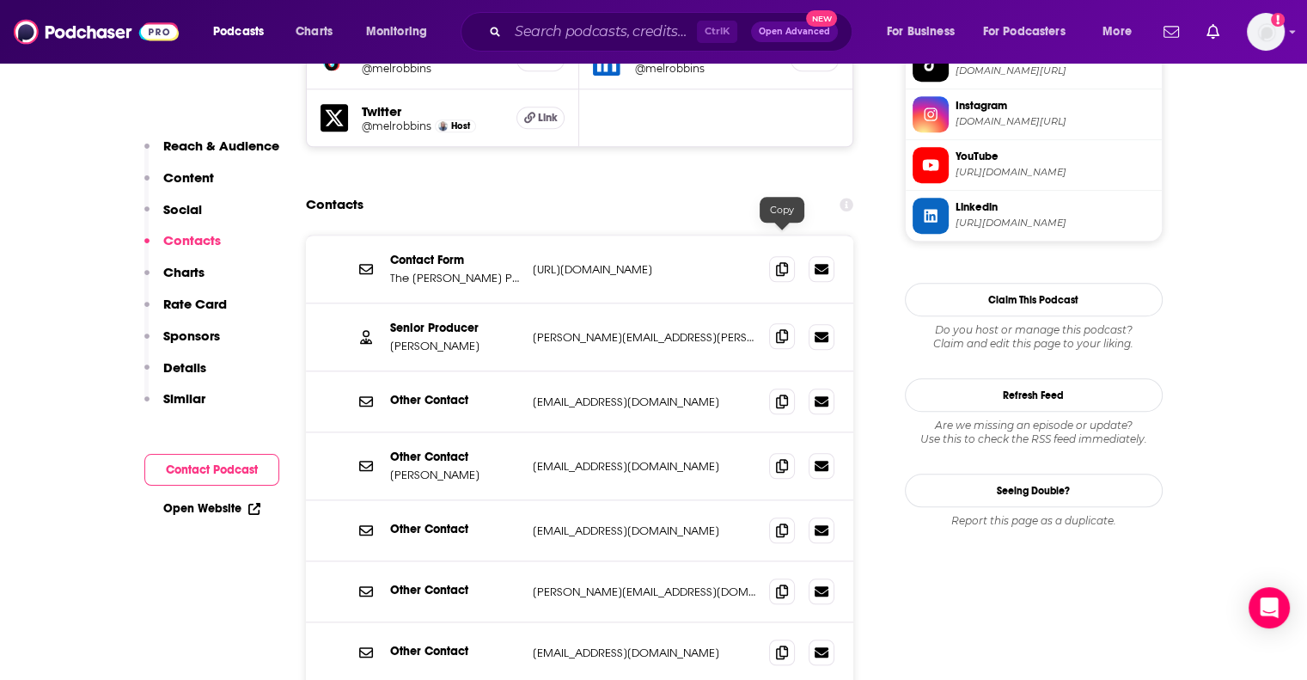
click at [782, 329] on icon at bounding box center [782, 336] width 12 height 14
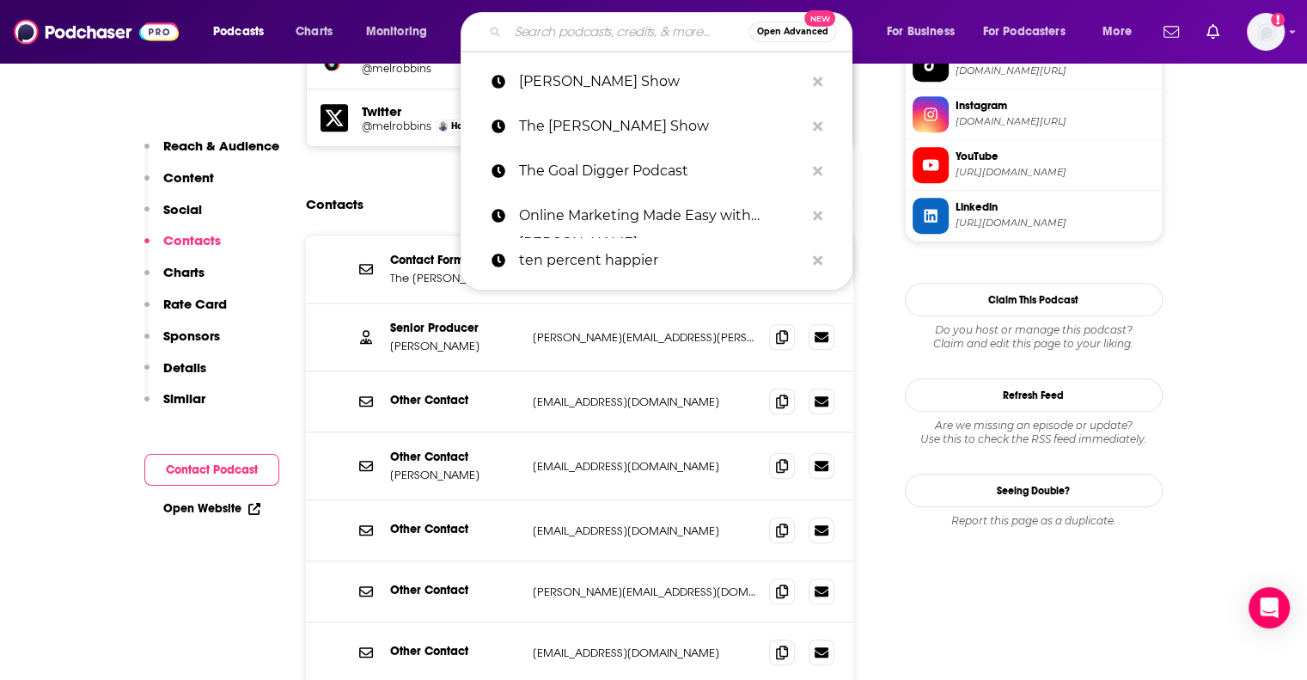
click at [605, 42] on input "Search podcasts, credits, & more..." at bounding box center [628, 31] width 241 height 27
paste input "Second Life Pod by Hilary Kerr"
type input "Second Life Pod by Hilary Kerr"
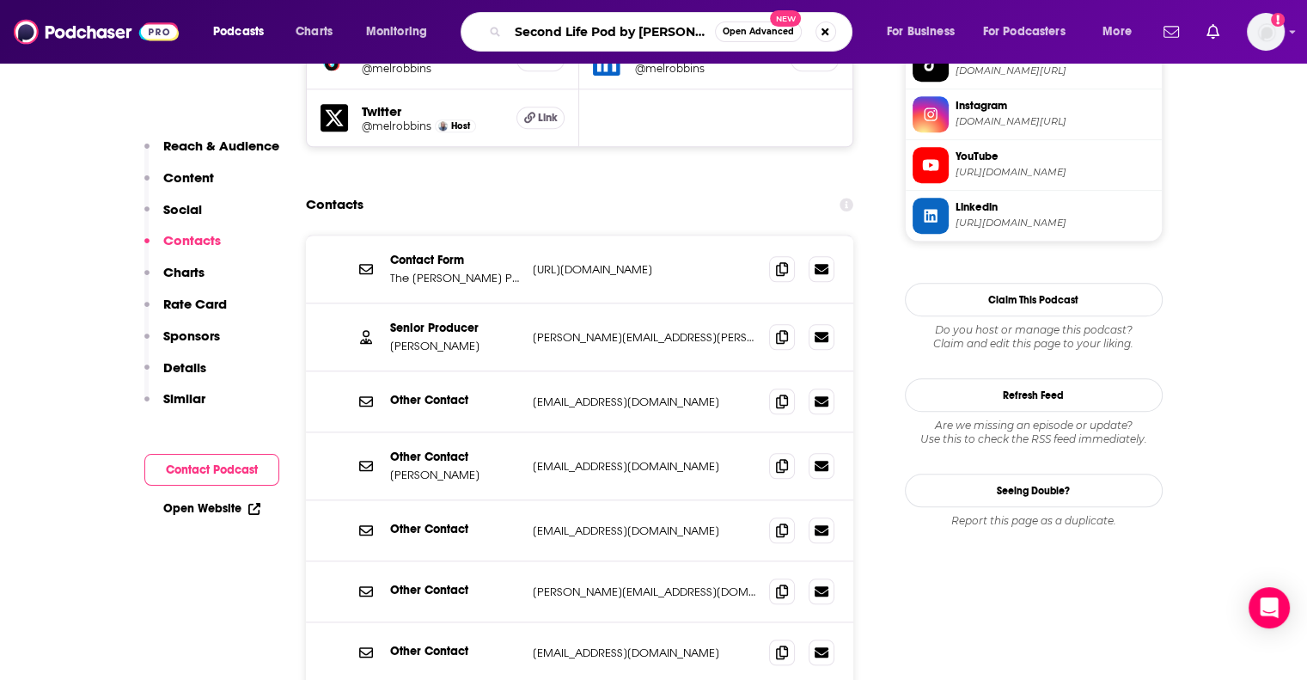
scroll to position [0, 2]
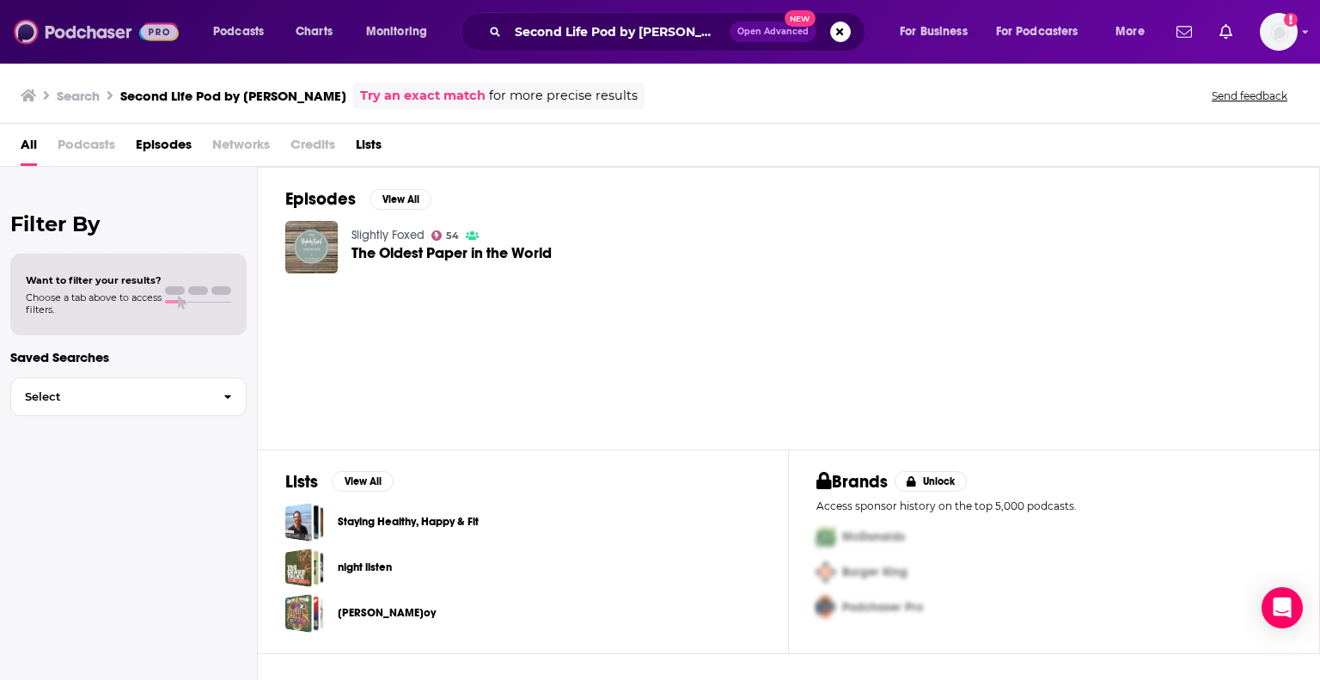
click at [99, 30] on img at bounding box center [96, 31] width 165 height 33
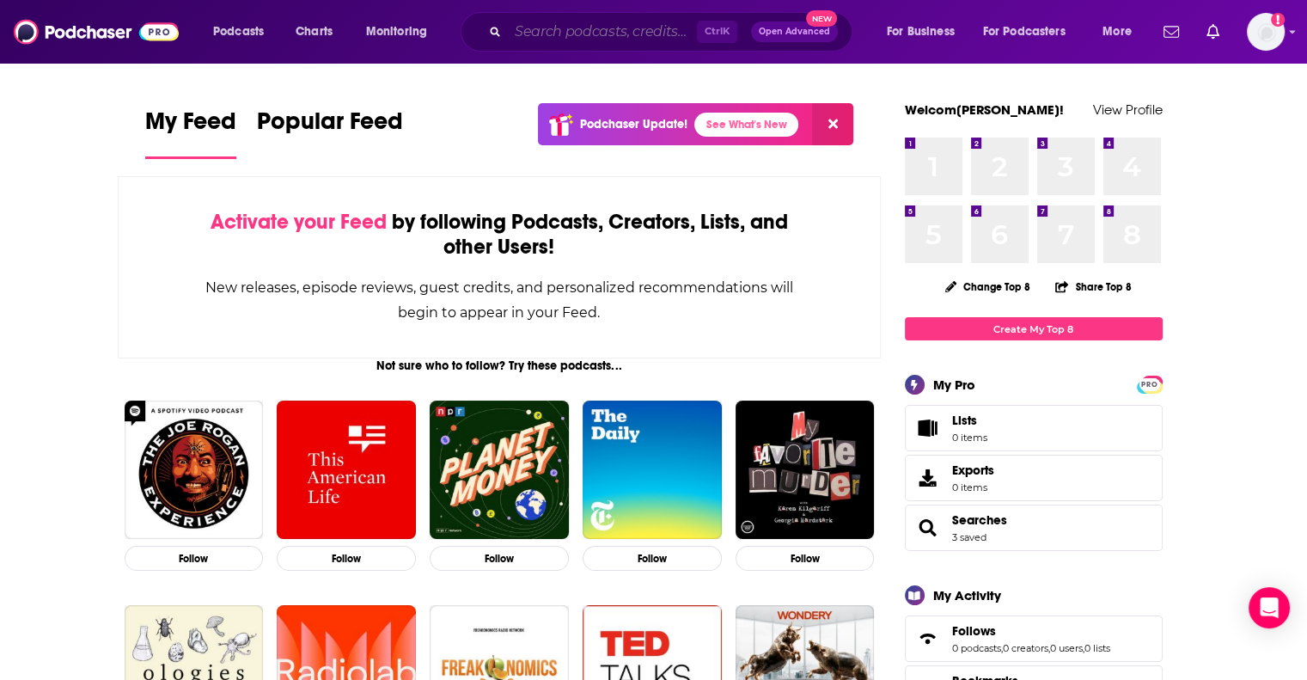
click at [645, 34] on input "Search podcasts, credits, & more..." at bounding box center [602, 31] width 189 height 27
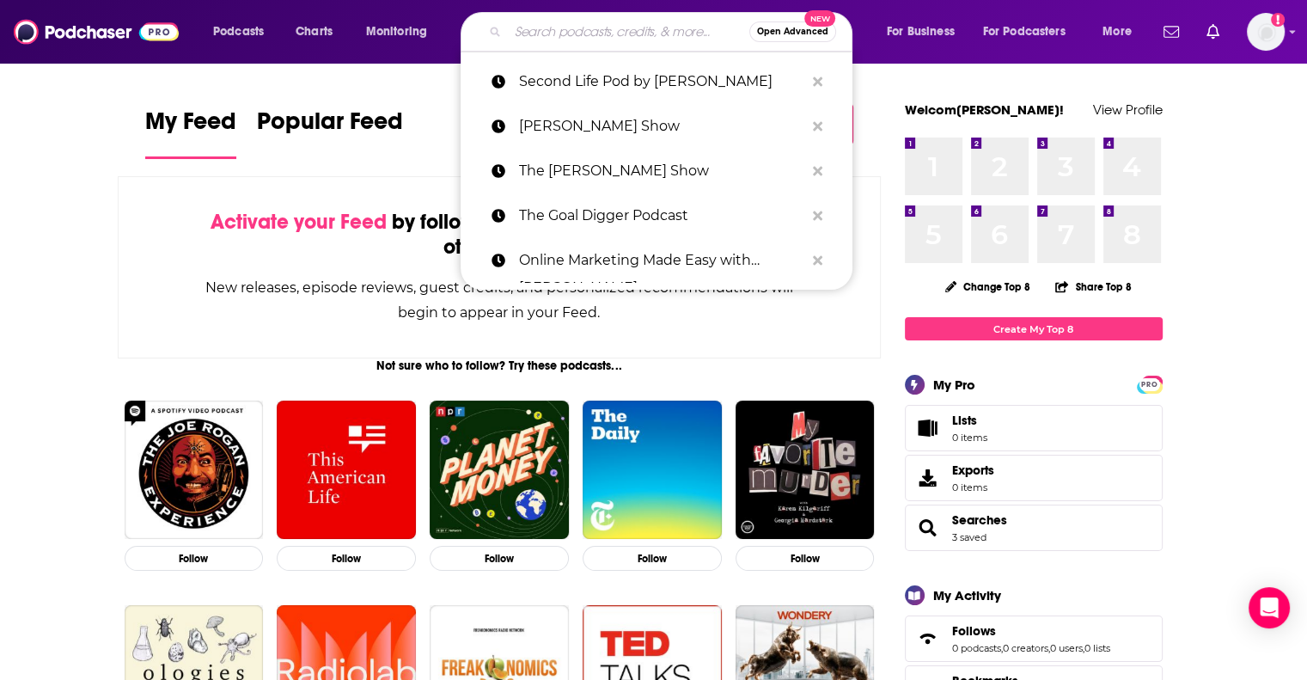
paste input "Second Life Pod by Hilary Kerr"
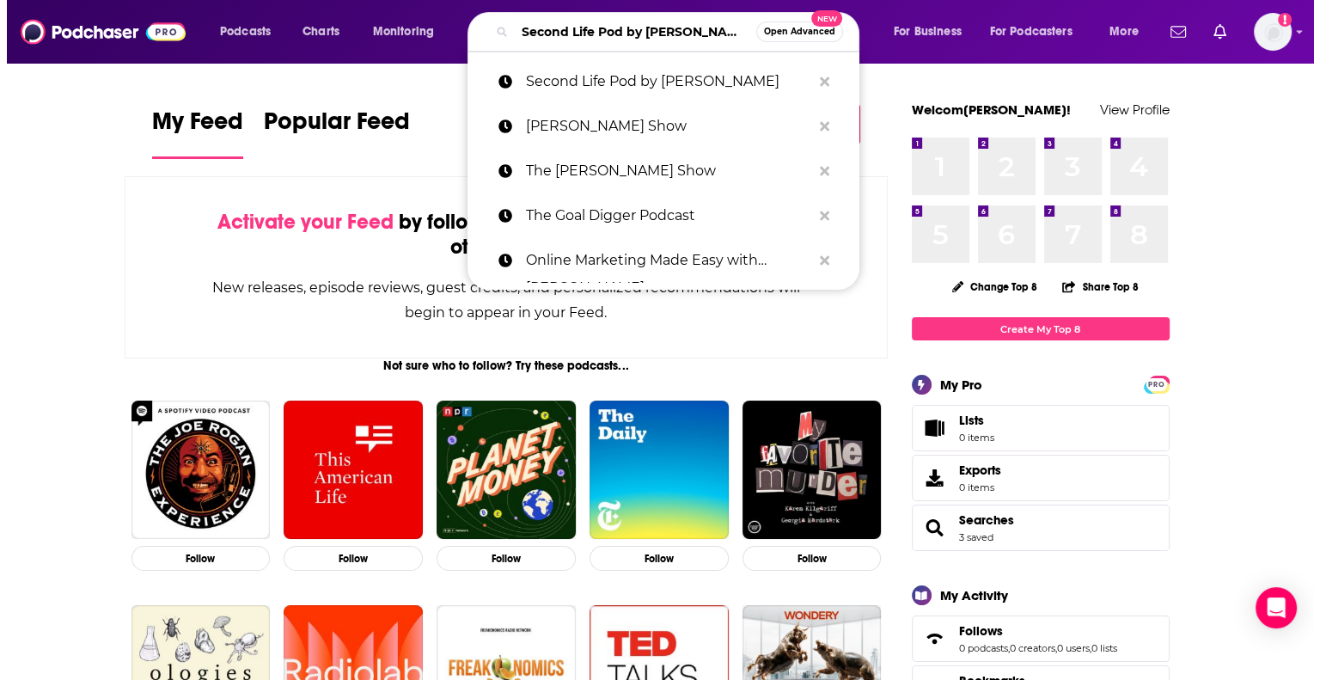
scroll to position [0, 2]
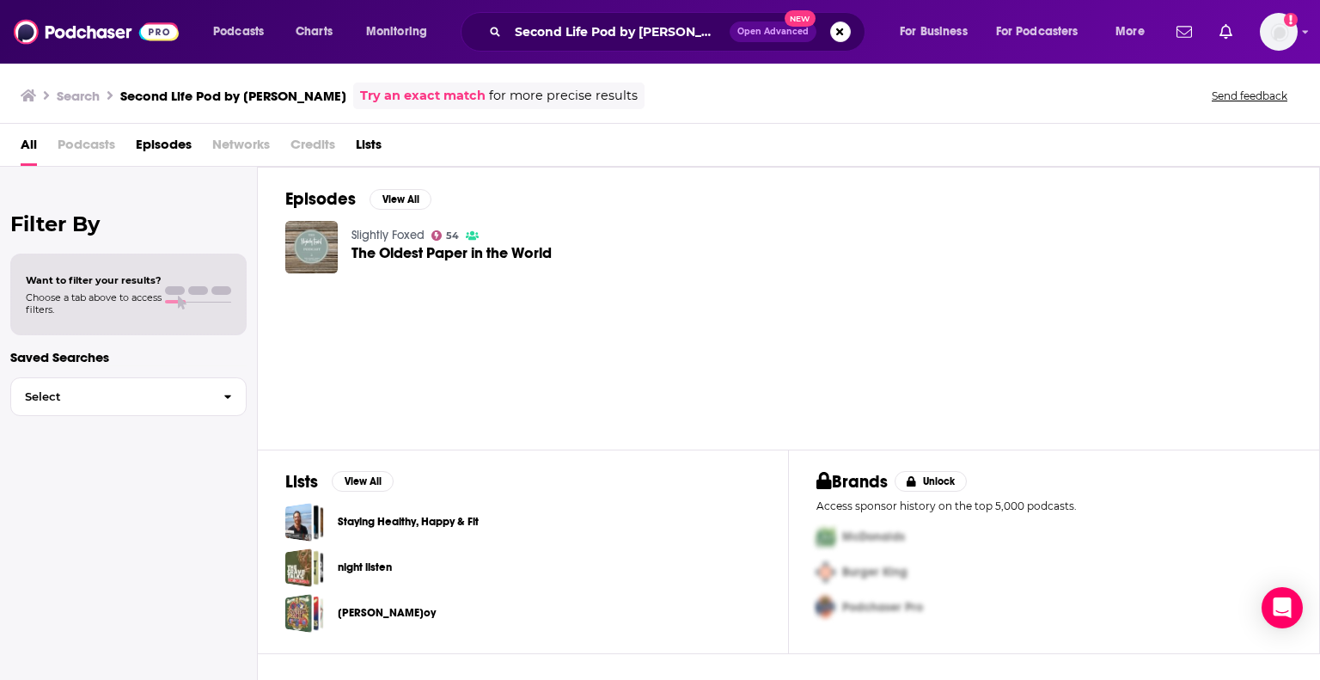
click at [234, 94] on h3 "Second Life Pod by Hilary Kerr" at bounding box center [233, 96] width 226 height 16
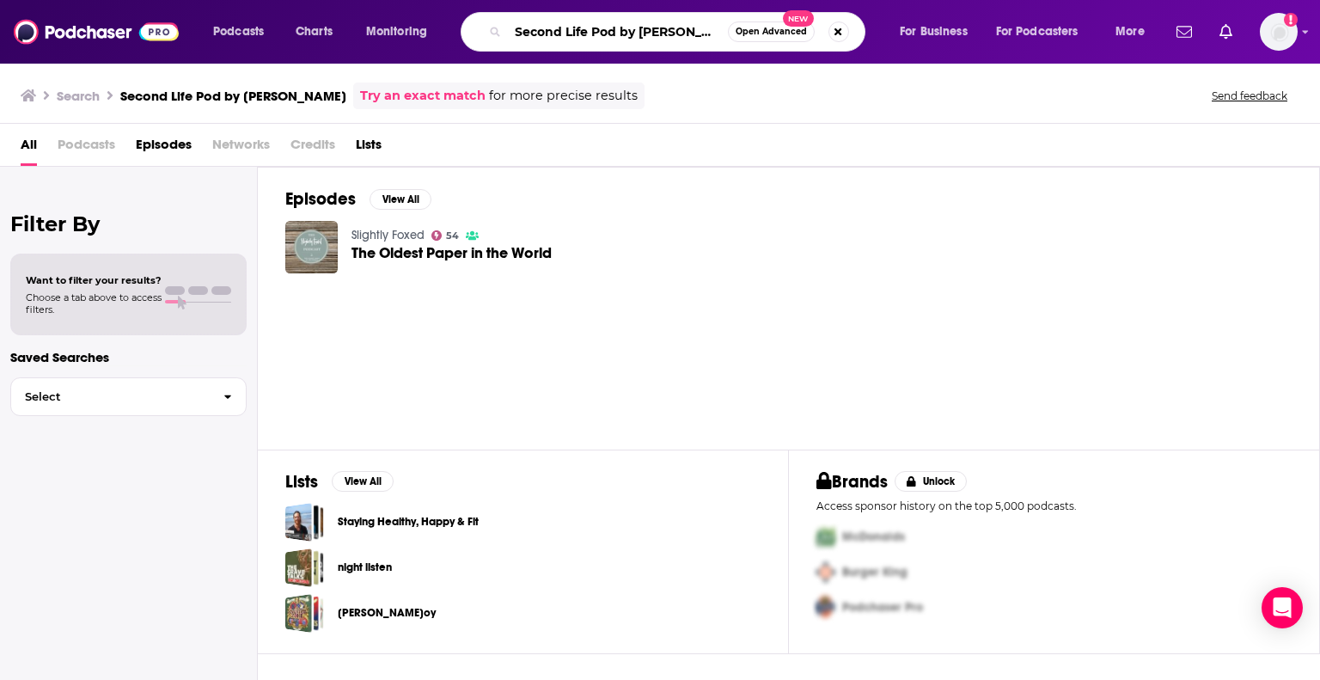
click at [595, 33] on input "Second Life Pod by Hilary Kerr" at bounding box center [618, 31] width 220 height 27
drag, startPoint x: 591, startPoint y: 33, endPoint x: 801, endPoint y: 22, distance: 209.9
click at [801, 22] on div "Second Life Pod by Hilary Kerr Open Advanced New" at bounding box center [663, 32] width 405 height 40
type input "Second Life"
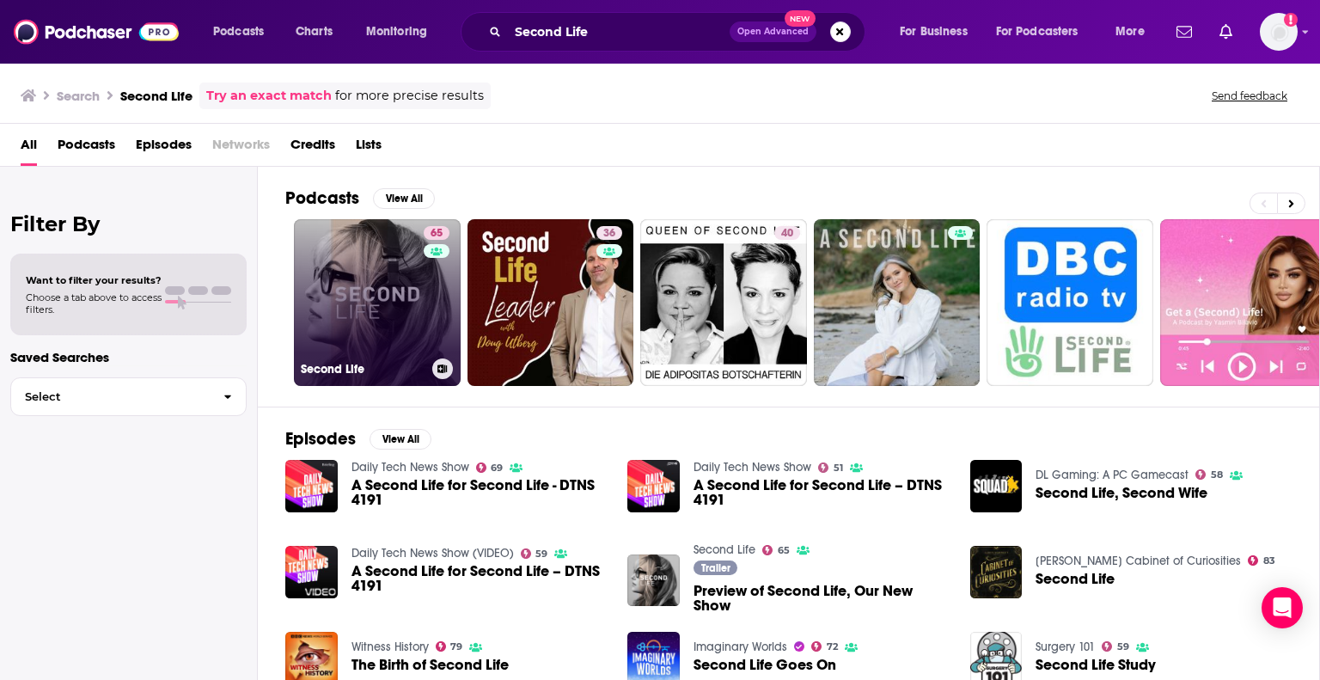
click at [372, 283] on link "65 Second Life" at bounding box center [377, 302] width 167 height 167
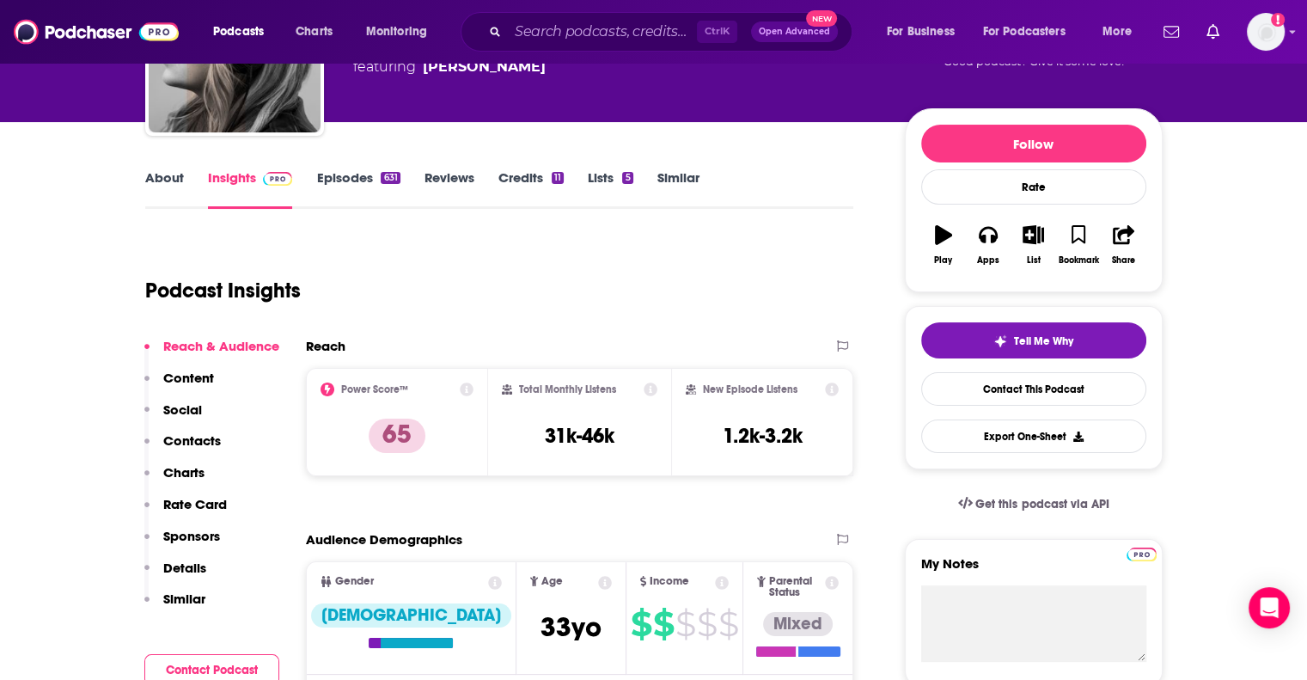
scroll to position [165, 0]
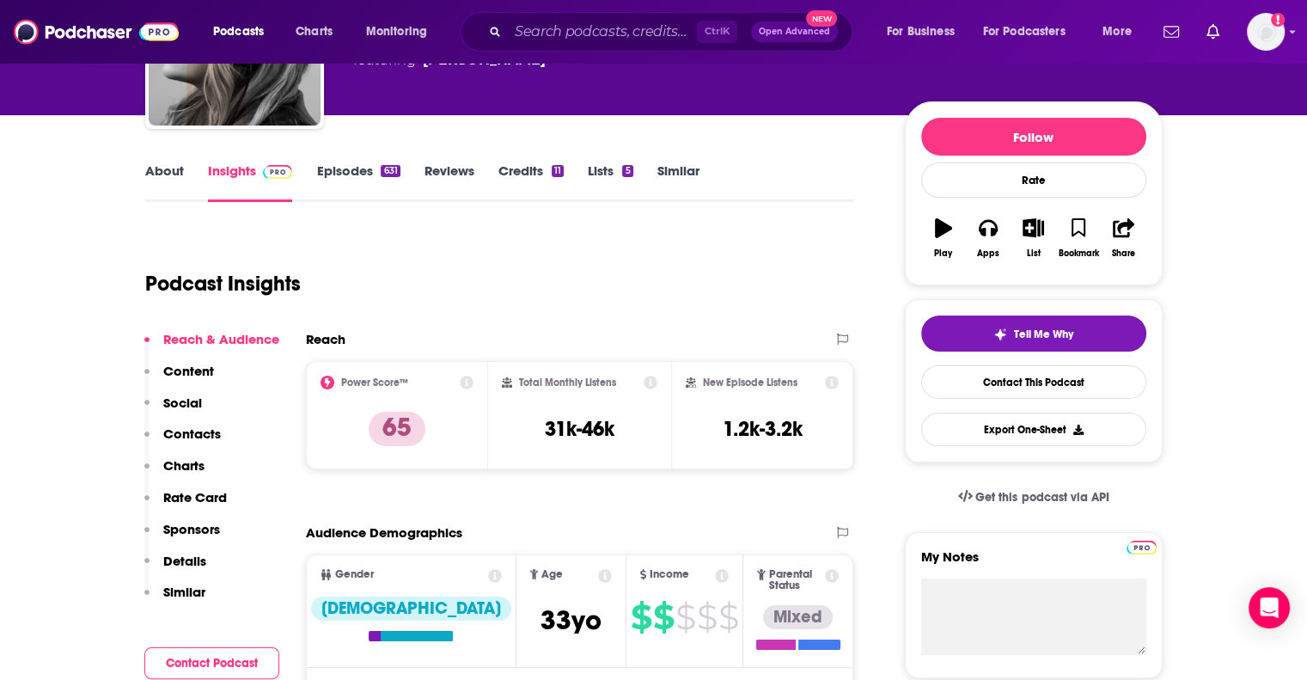
click at [195, 431] on p "Contacts" at bounding box center [192, 433] width 58 height 16
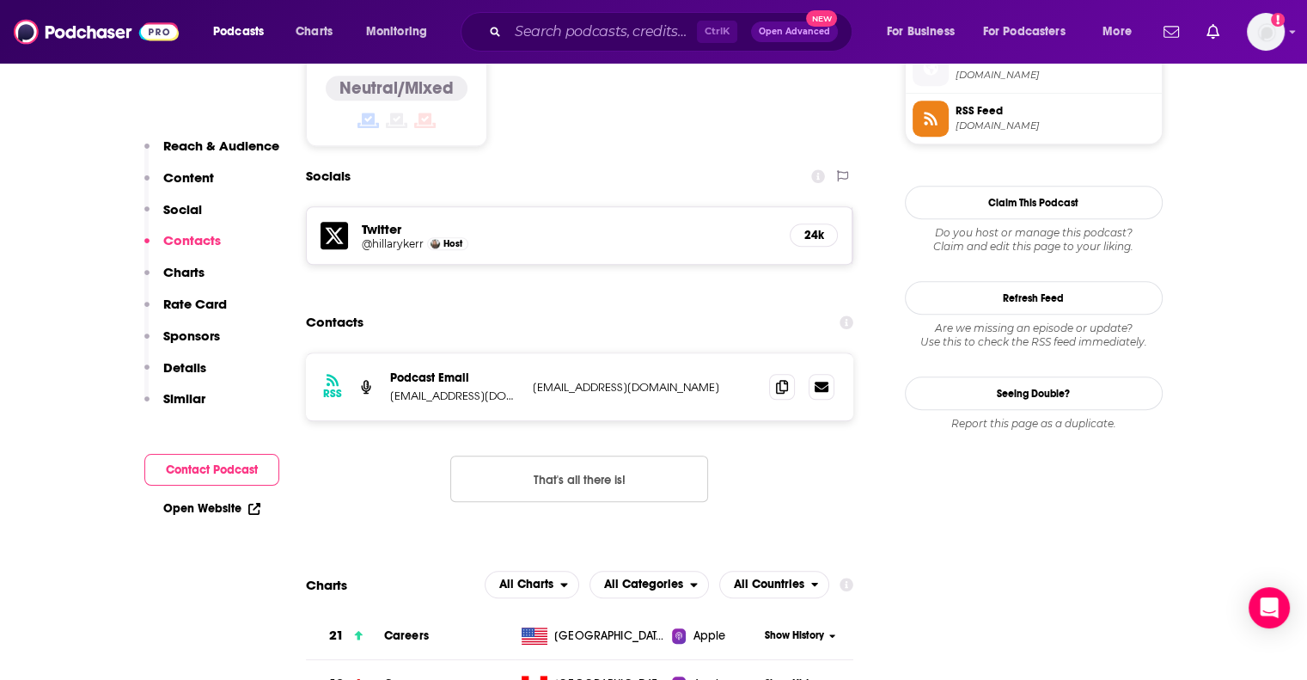
scroll to position [1416, 0]
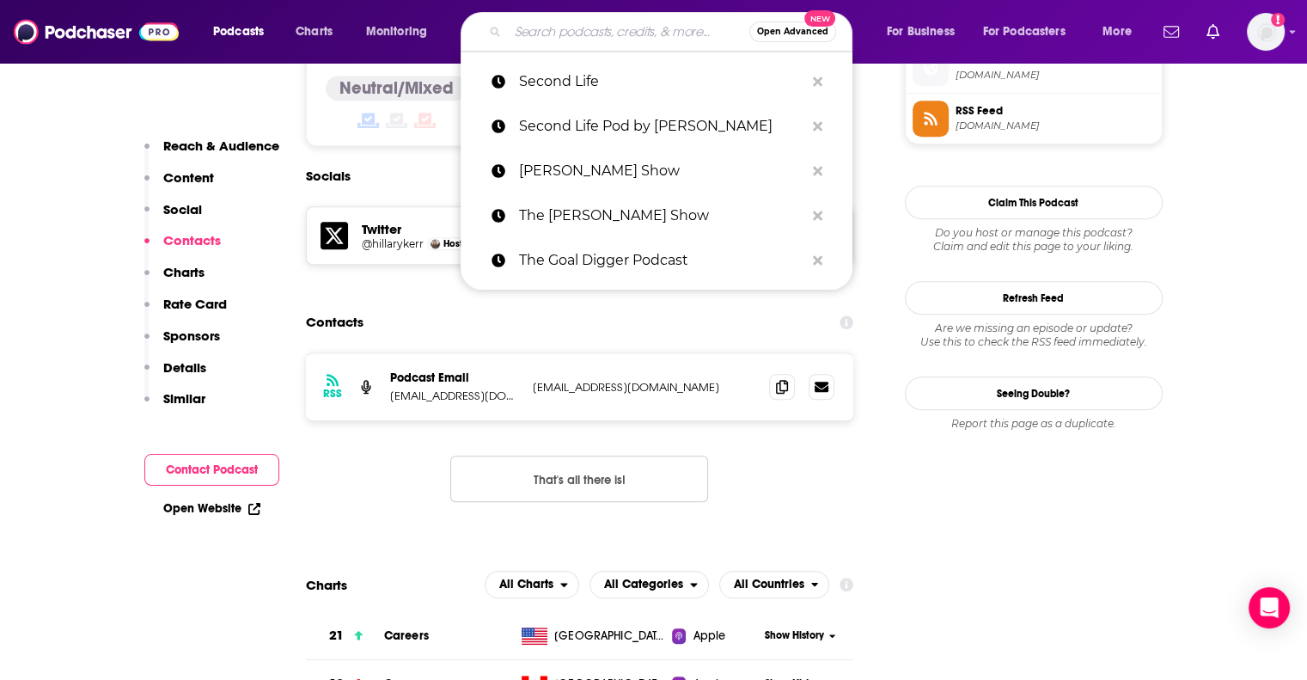
click at [569, 33] on input "Search podcasts, credits, & more..." at bounding box center [628, 31] width 241 height 27
paste input "We Can Do Hard Things"
type input "We Can Do Hard Things"
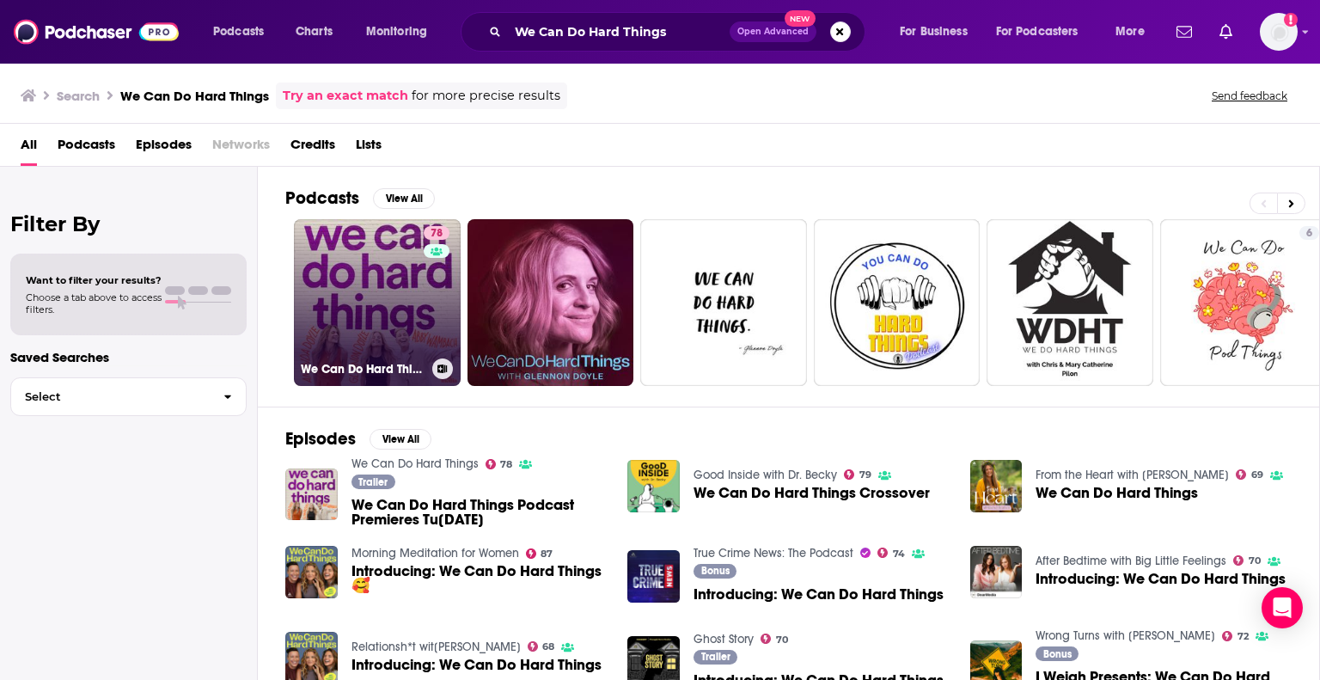
click at [406, 332] on link "78 We Can Do Hard Things" at bounding box center [377, 302] width 167 height 167
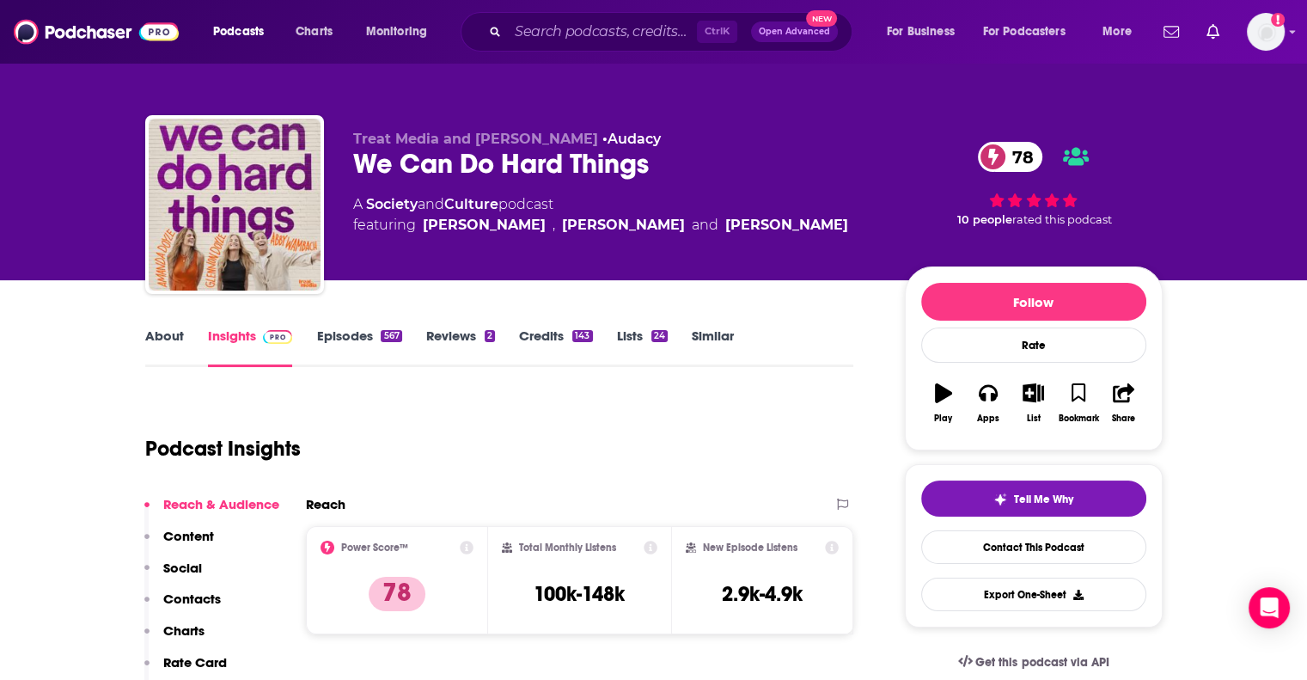
click at [199, 598] on p "Contacts" at bounding box center [192, 598] width 58 height 16
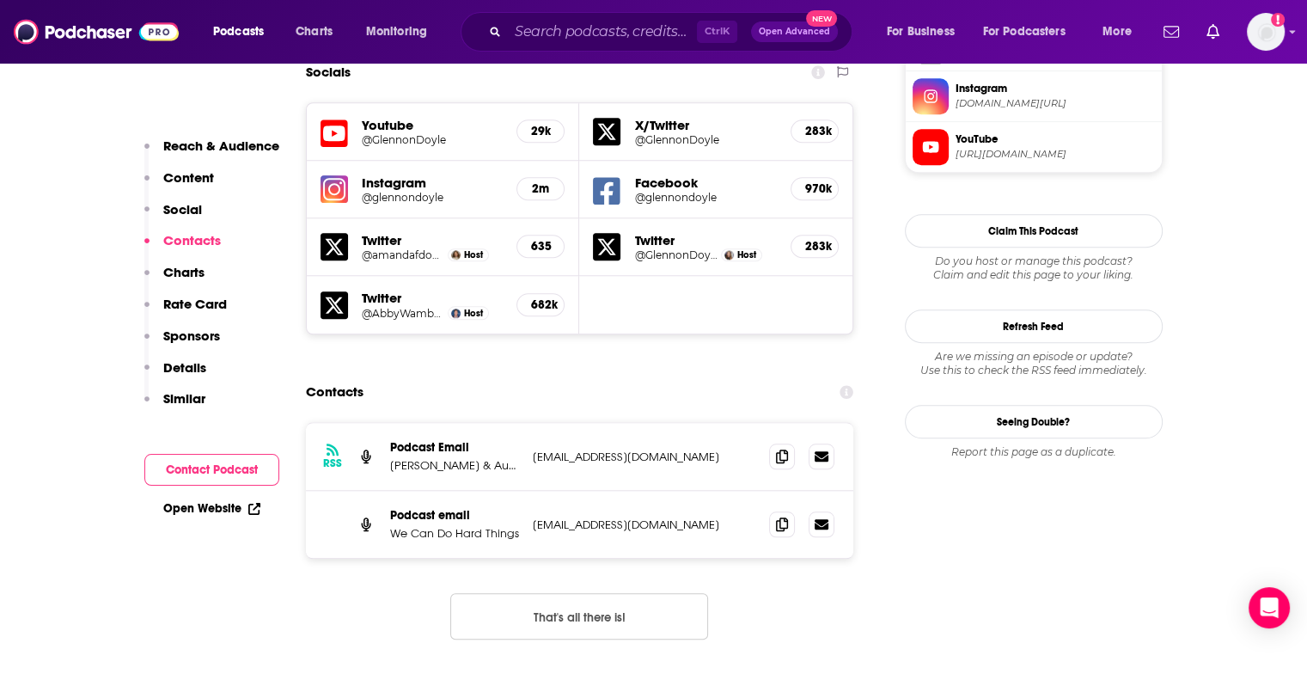
scroll to position [1572, 0]
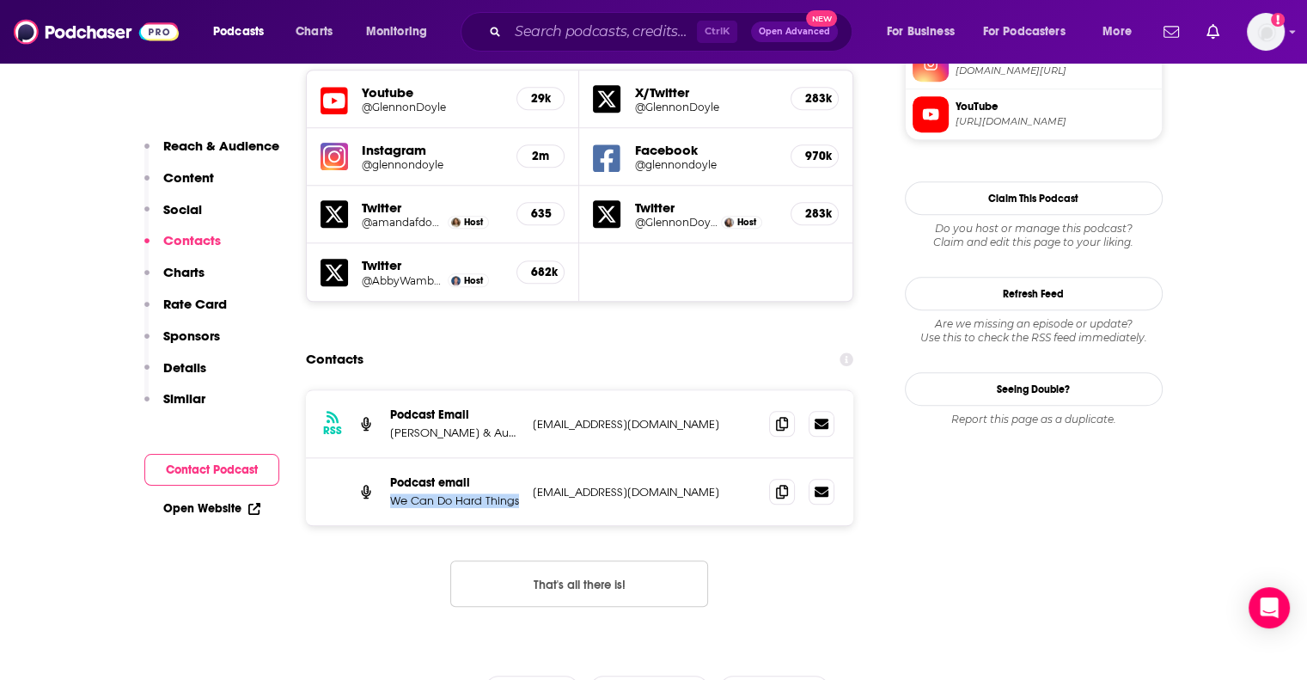
drag, startPoint x: 516, startPoint y: 394, endPoint x: 383, endPoint y: 401, distance: 132.5
click at [383, 458] on div "Podcast email We Can Do Hard Things WCDHTpod@gmail.com WCDHTpod@gmail.com" at bounding box center [580, 491] width 548 height 67
copy p "We Can Do Hard Things"
click at [478, 425] on p "[PERSON_NAME] & Audacy" at bounding box center [454, 432] width 129 height 15
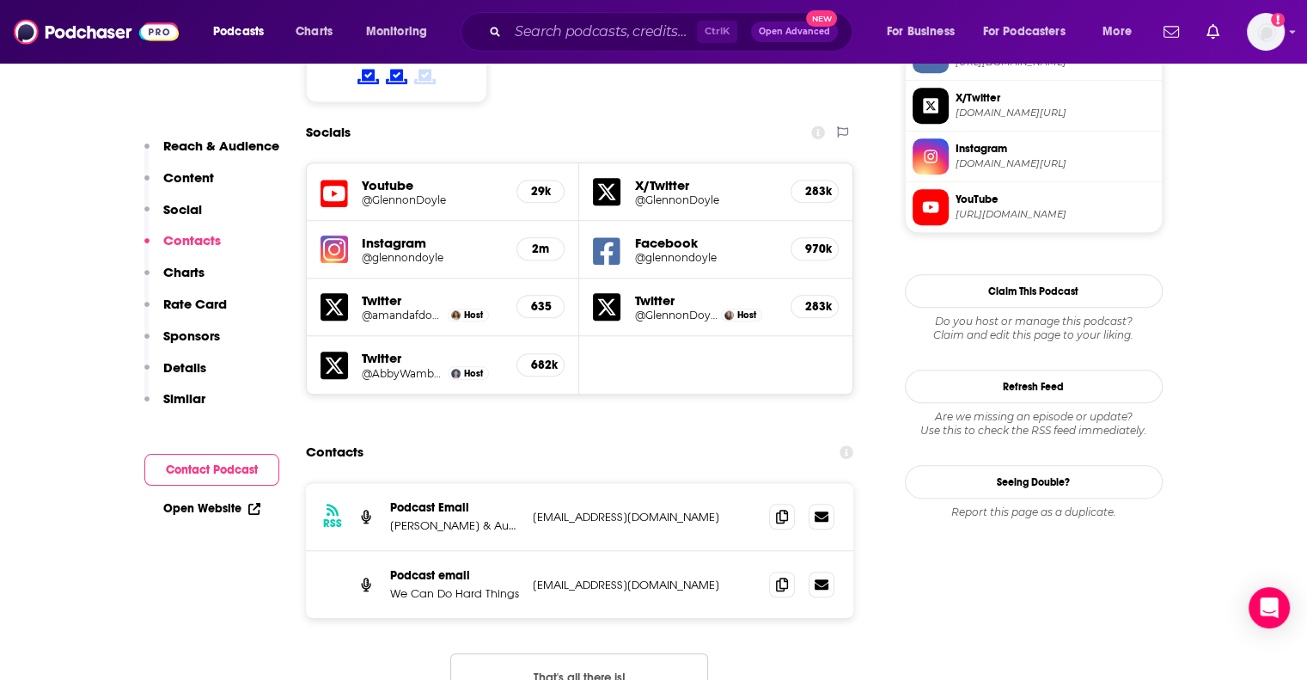
scroll to position [1474, 0]
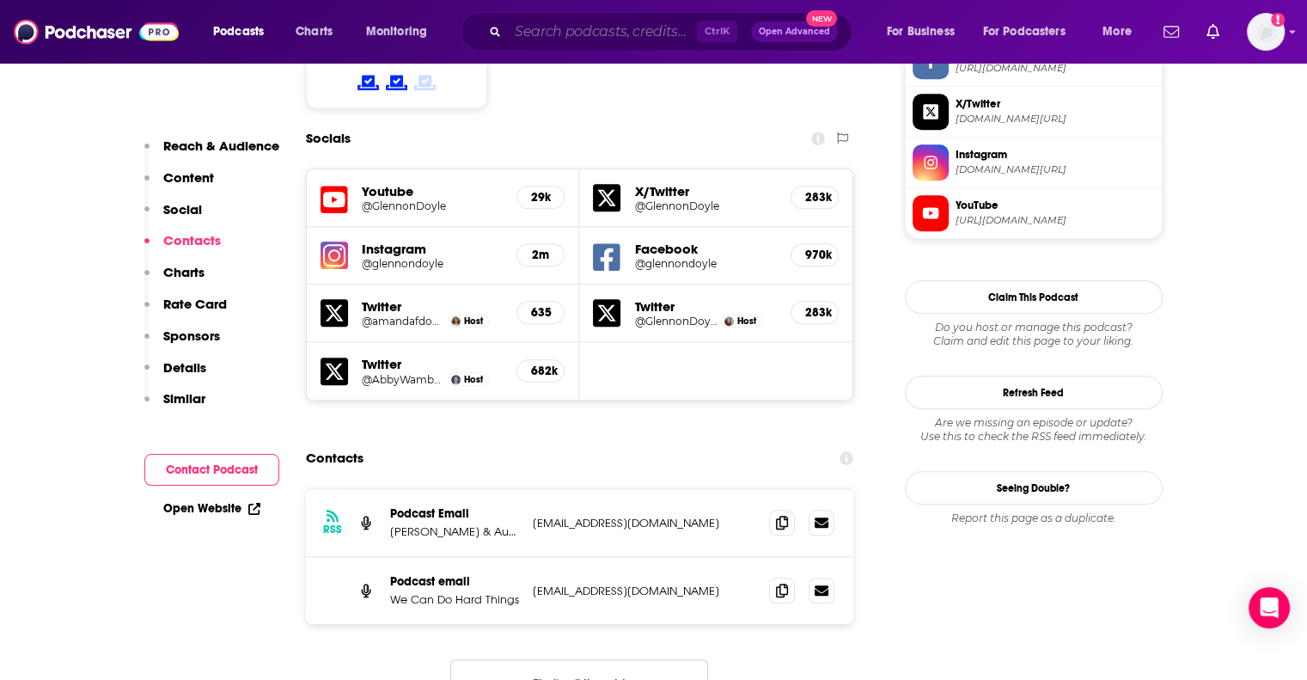
click at [681, 35] on input "Search podcasts, credits, & more..." at bounding box center [602, 31] width 189 height 27
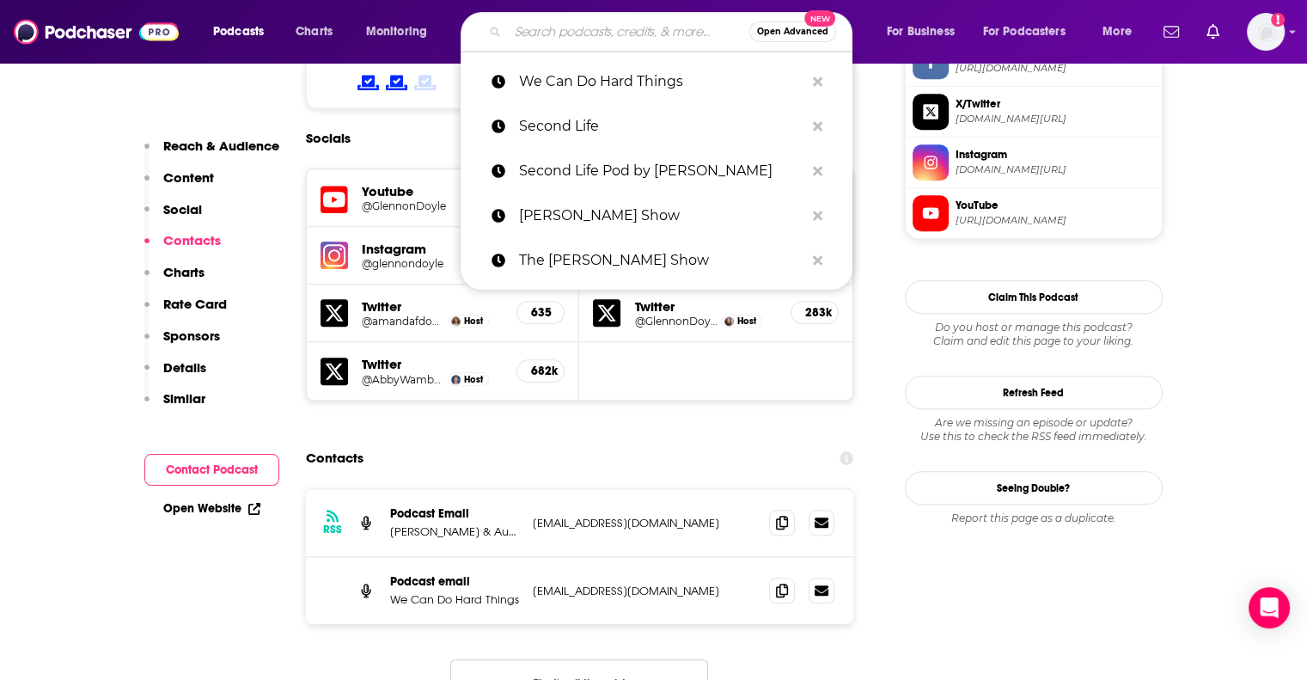
paste input "Making Space with Hoda Kotb"
type input "Making Space with Hoda Kotb"
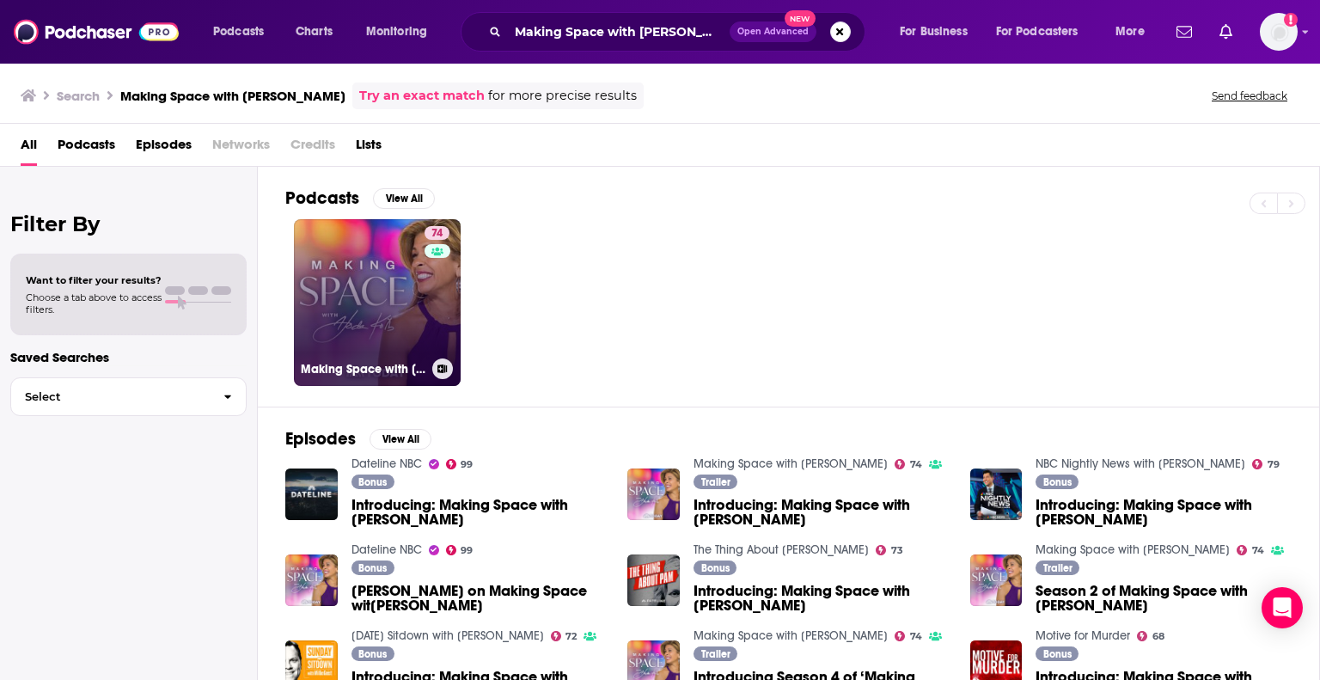
click at [356, 326] on link "74 Making Space with Hoda Kotb" at bounding box center [377, 302] width 167 height 167
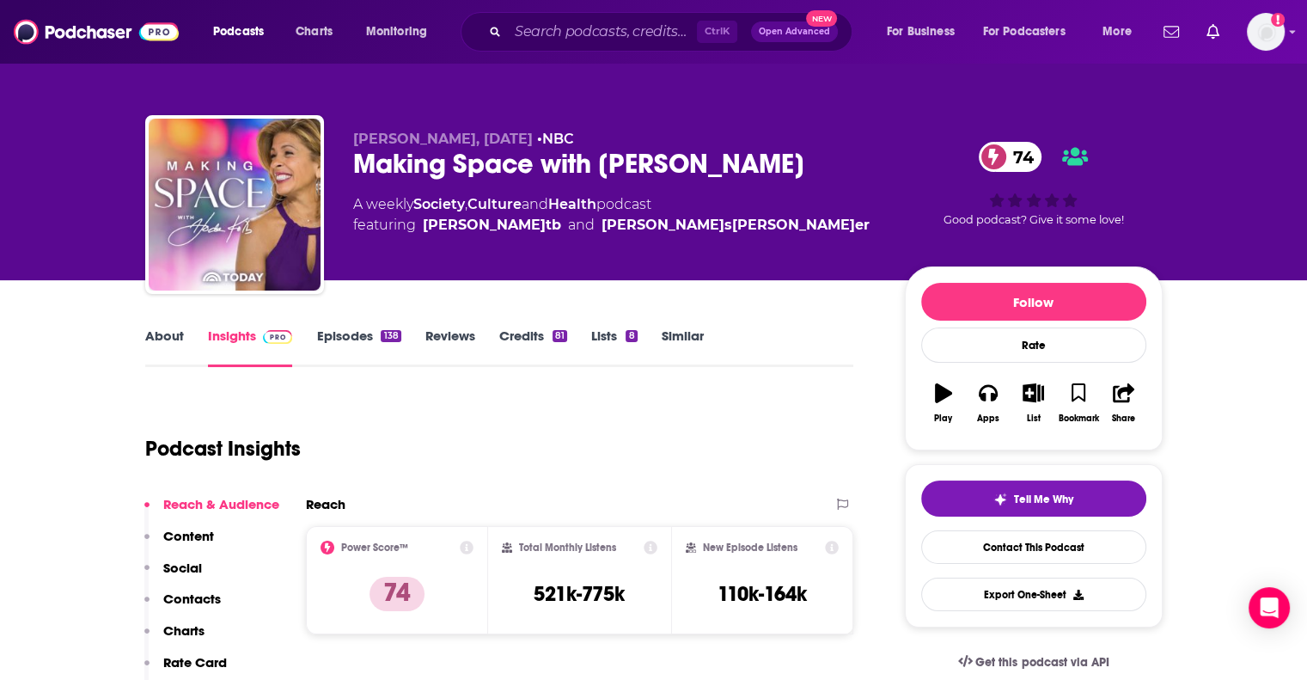
click at [197, 596] on p "Contacts" at bounding box center [192, 598] width 58 height 16
click at [361, 336] on link "Episodes 138" at bounding box center [358, 347] width 84 height 40
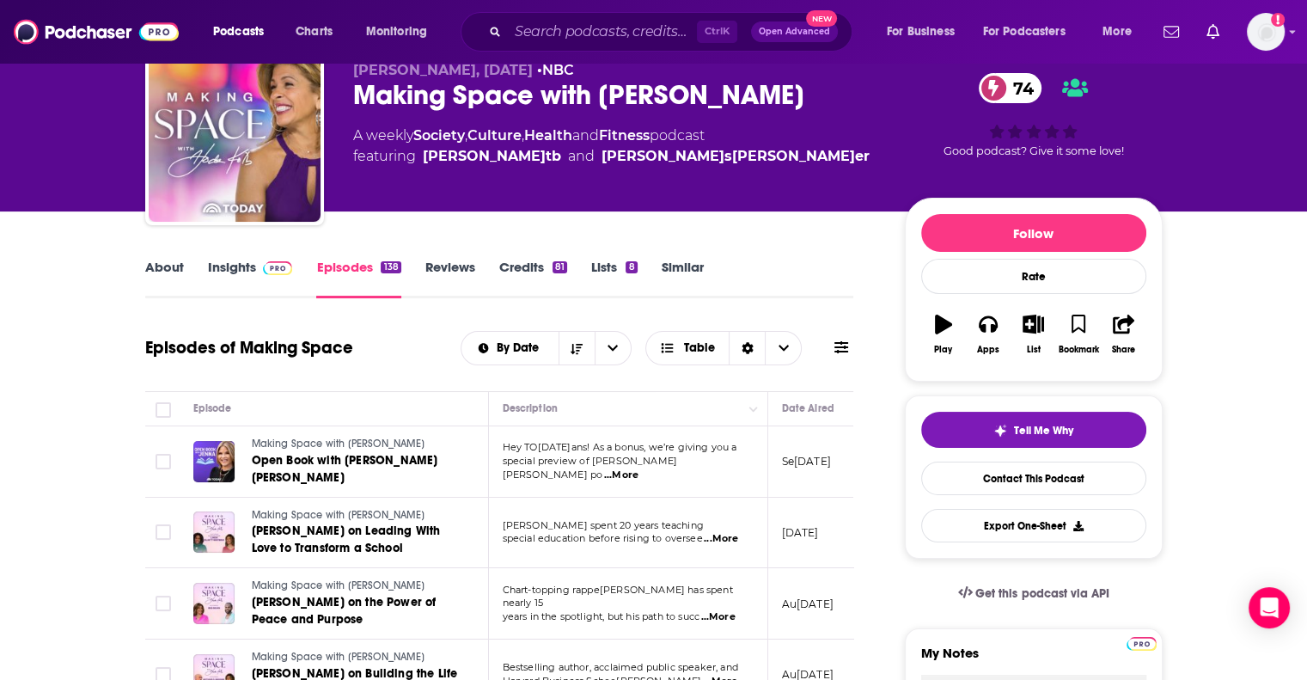
click at [167, 266] on link "About" at bounding box center [164, 279] width 39 height 40
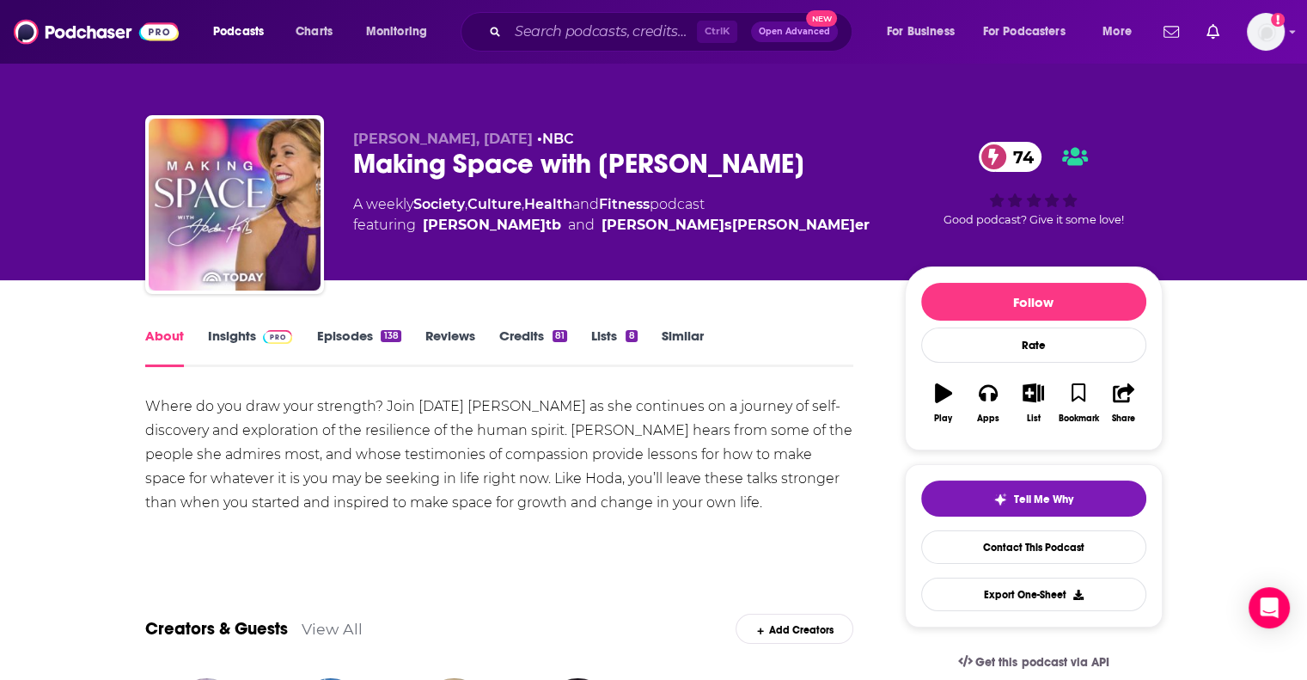
click at [230, 336] on link "Insights" at bounding box center [250, 347] width 85 height 40
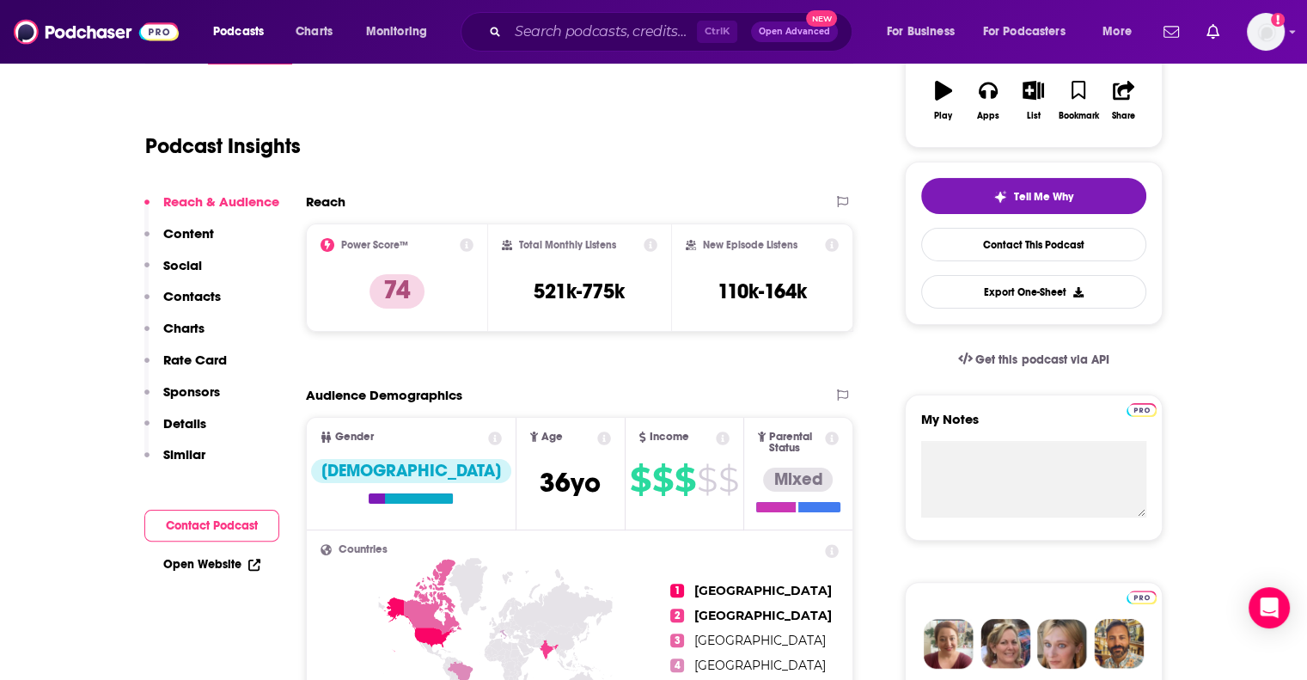
click at [196, 290] on p "Contacts" at bounding box center [192, 296] width 58 height 16
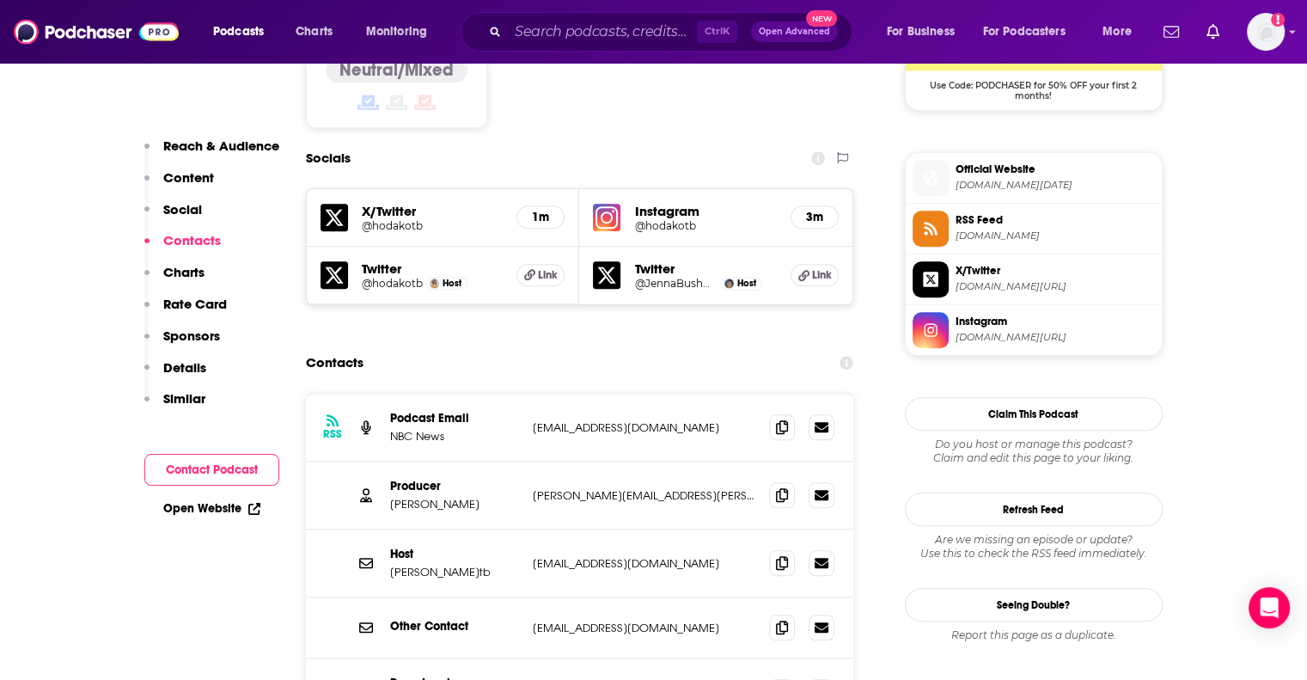
scroll to position [1474, 0]
click at [777, 486] on icon at bounding box center [782, 493] width 12 height 14
click at [560, 24] on input "Search podcasts, credits, & more..." at bounding box center [602, 31] width 189 height 27
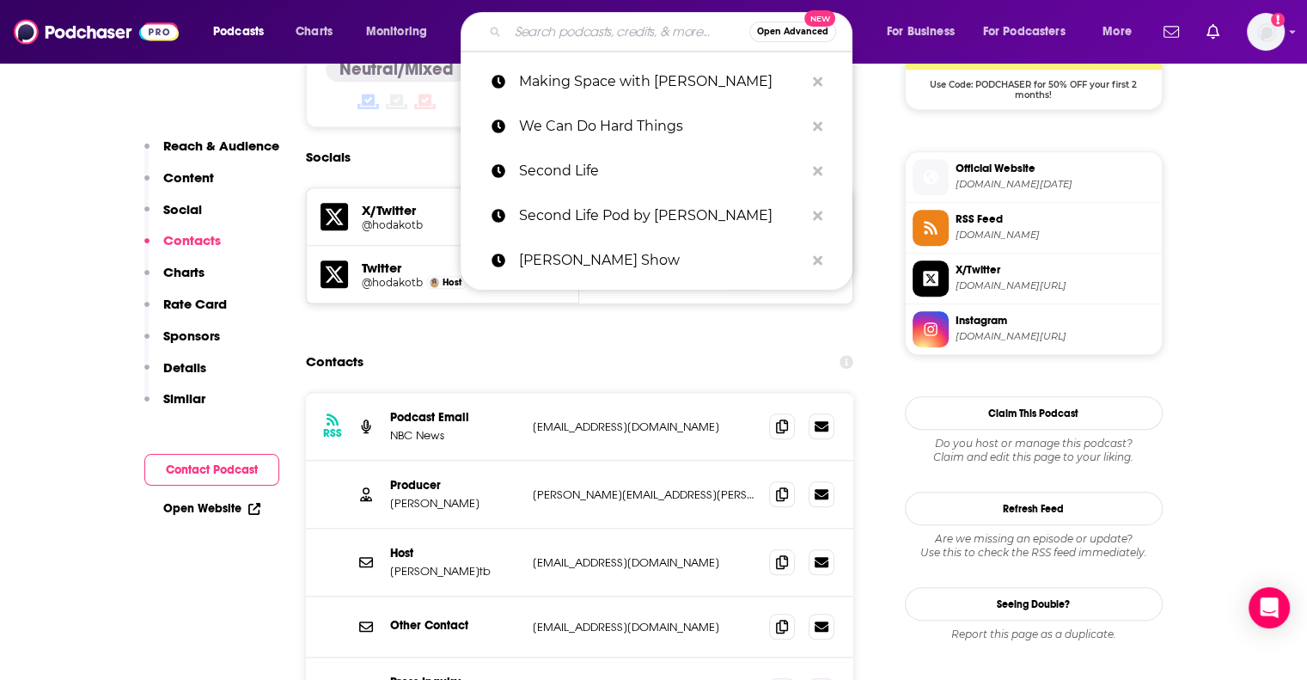
paste input "Next Question With Katie Couric"
type input "Next Question With Katie Couric"
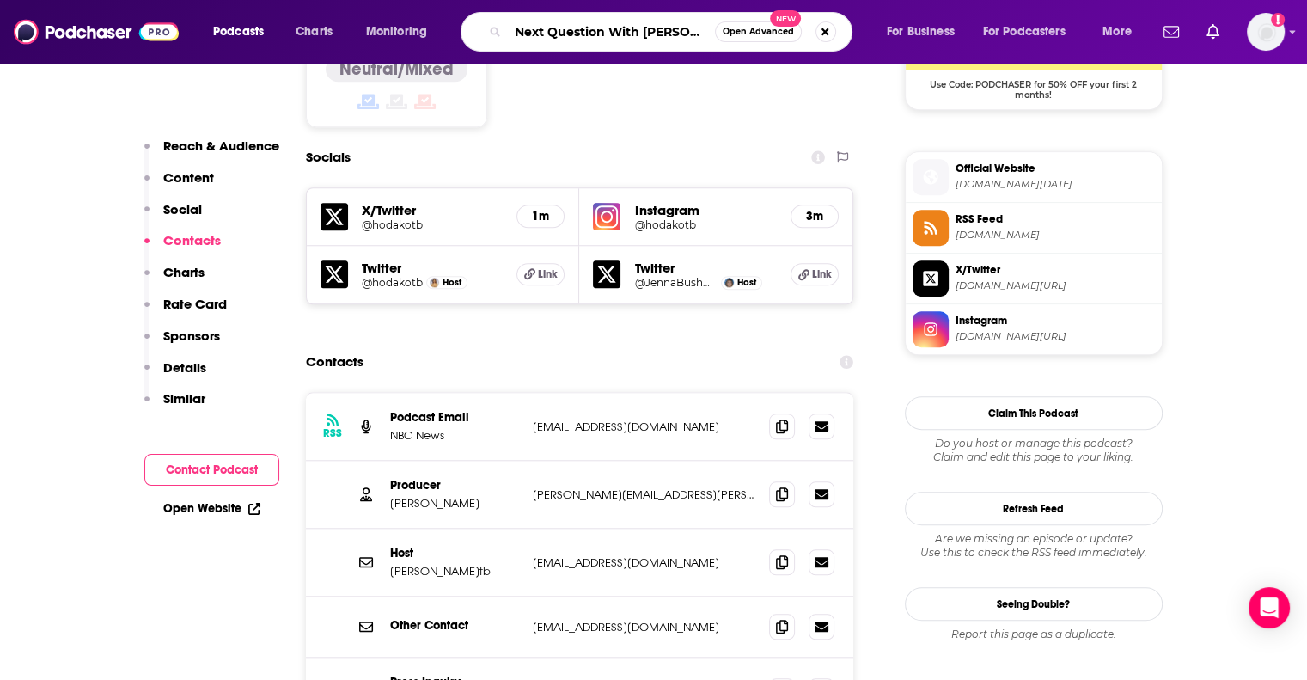
scroll to position [0, 13]
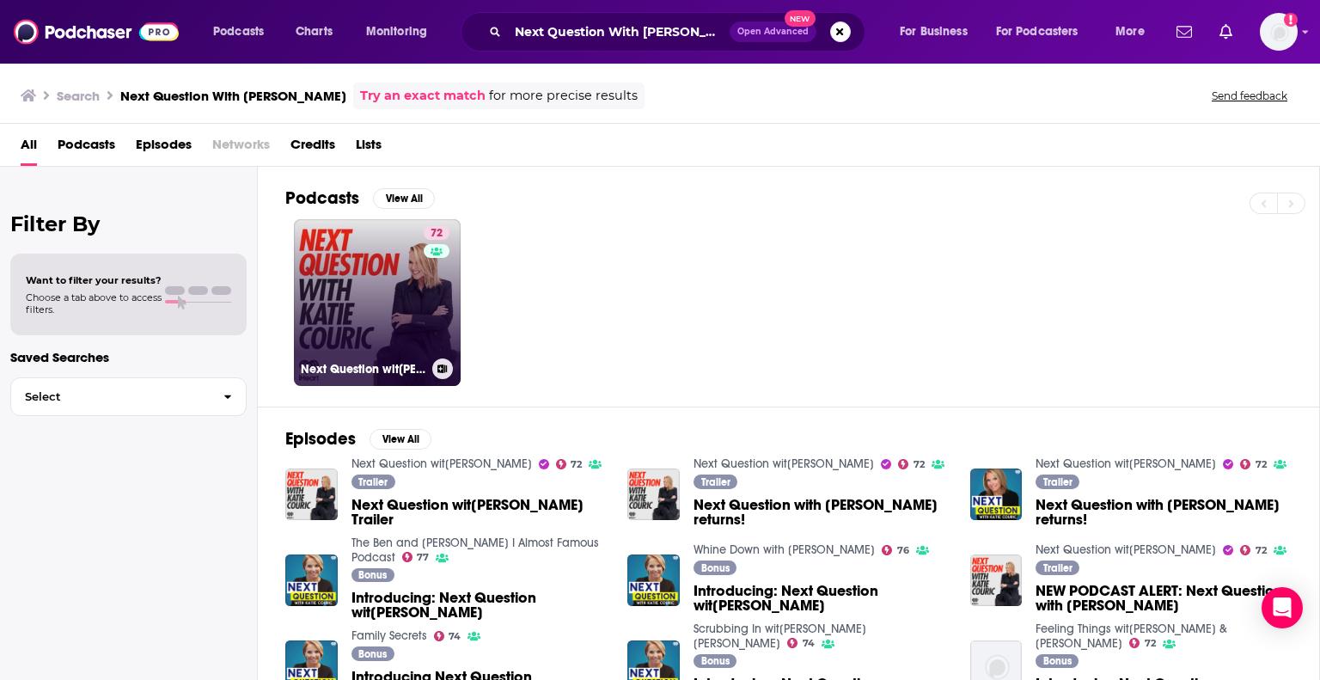
click at [392, 282] on link "72 Next Question with Katie Couric" at bounding box center [377, 302] width 167 height 167
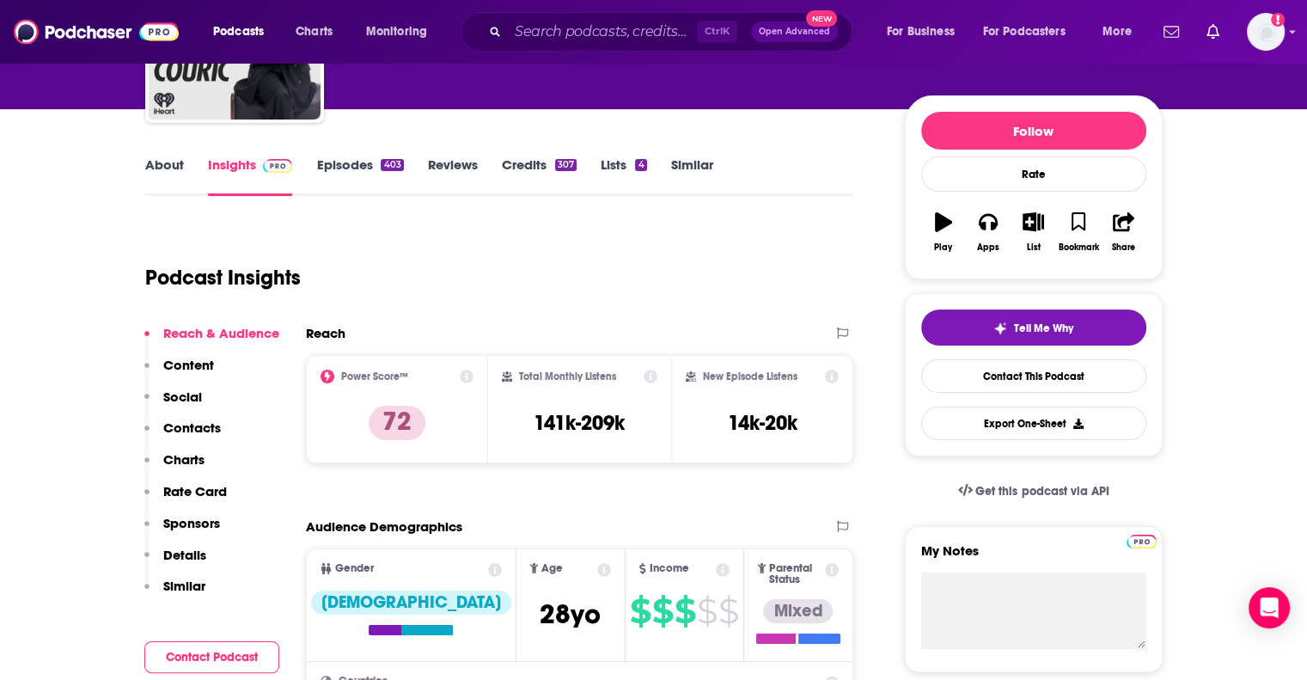
scroll to position [172, 0]
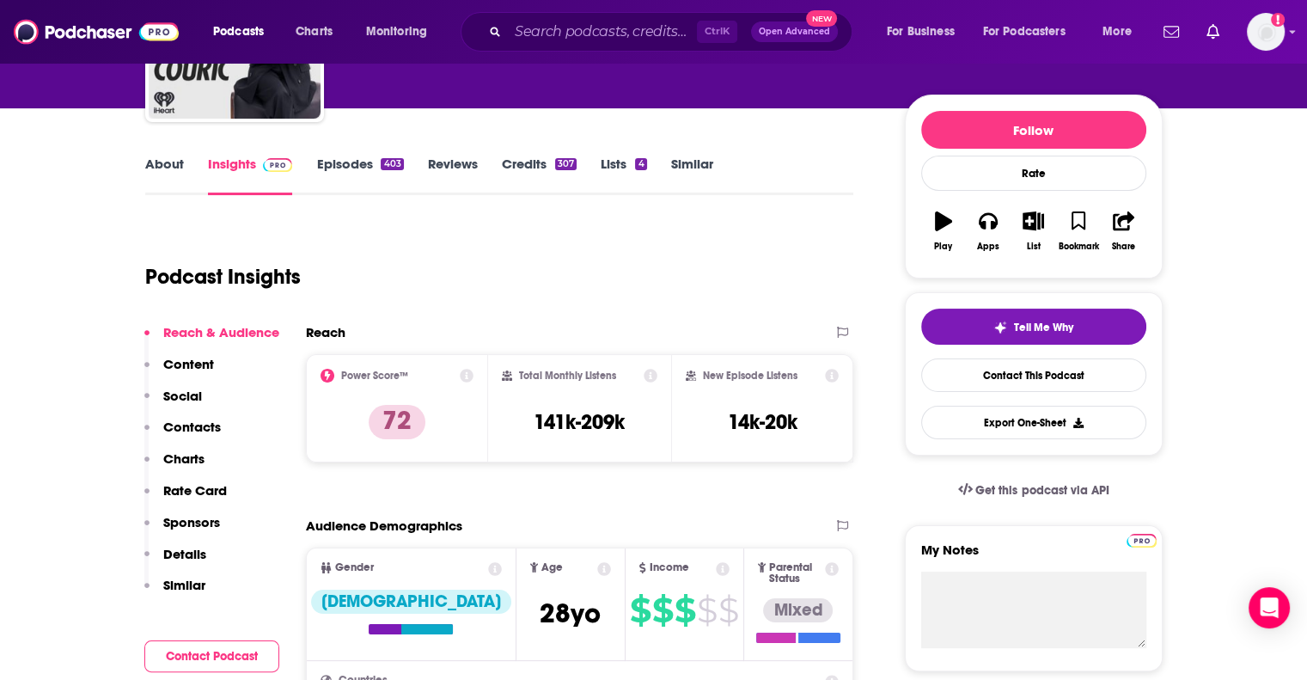
click at [192, 422] on p "Contacts" at bounding box center [192, 426] width 58 height 16
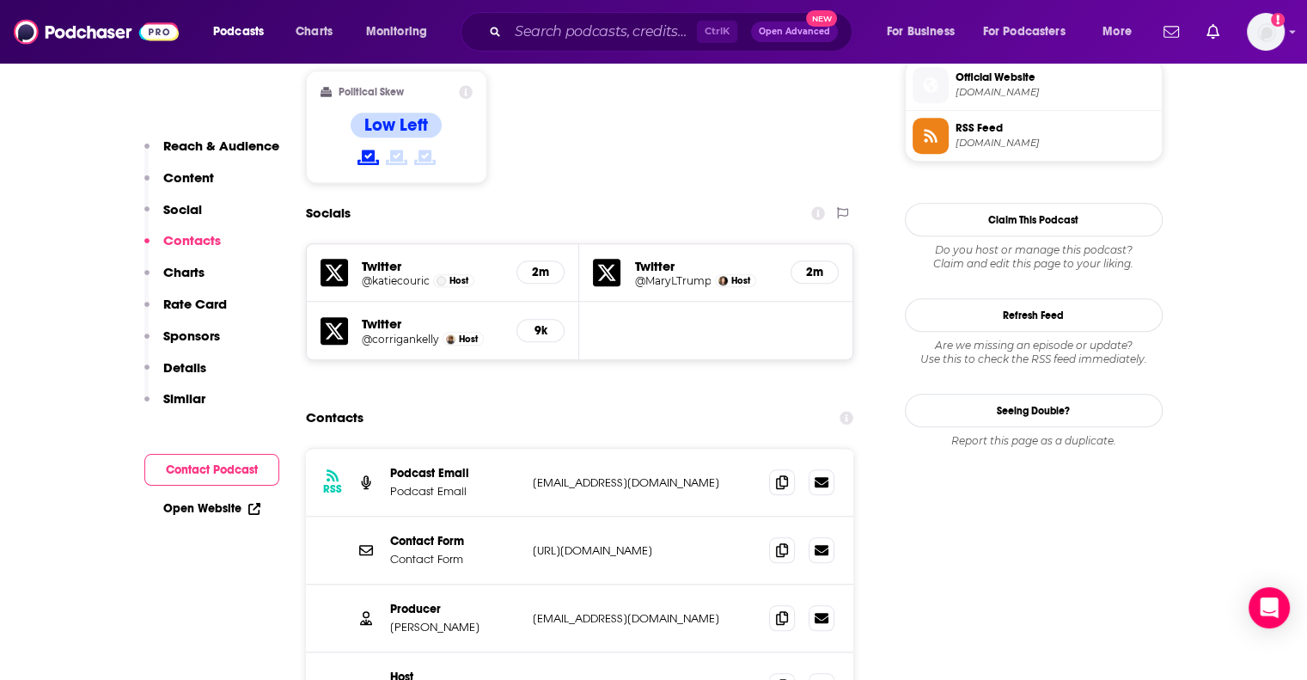
scroll to position [1474, 0]
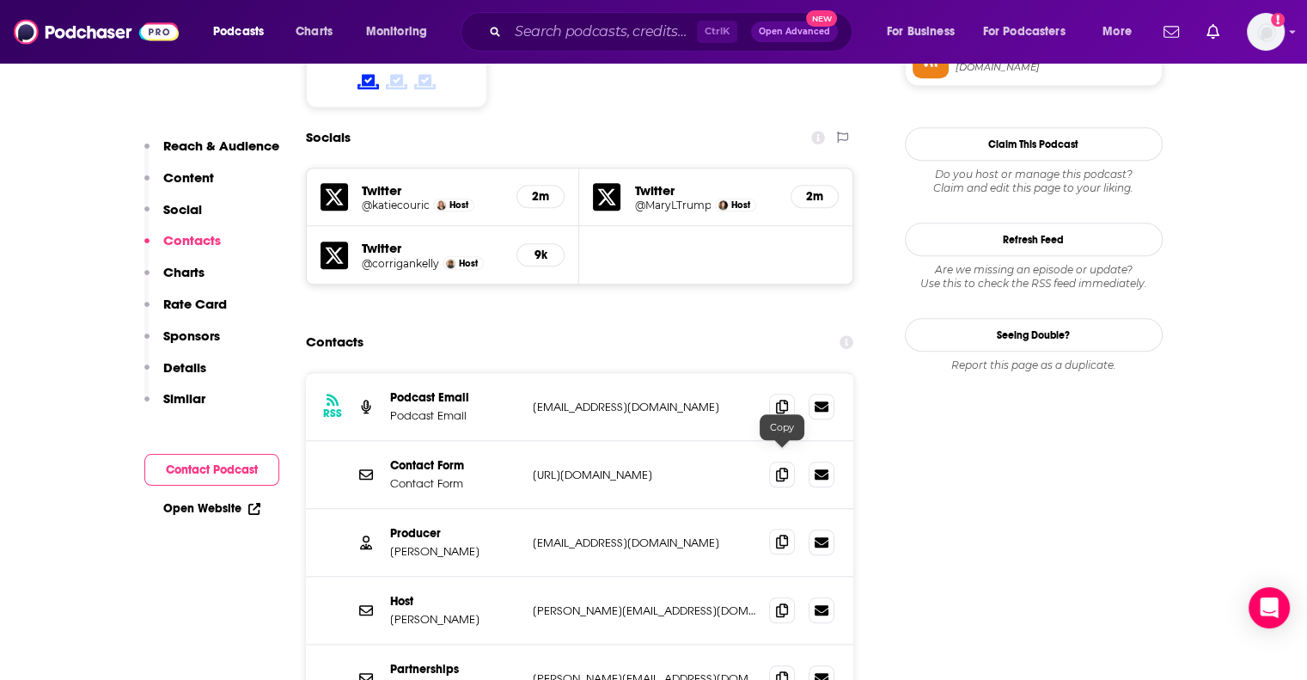
click at [779, 534] on icon at bounding box center [782, 541] width 12 height 14
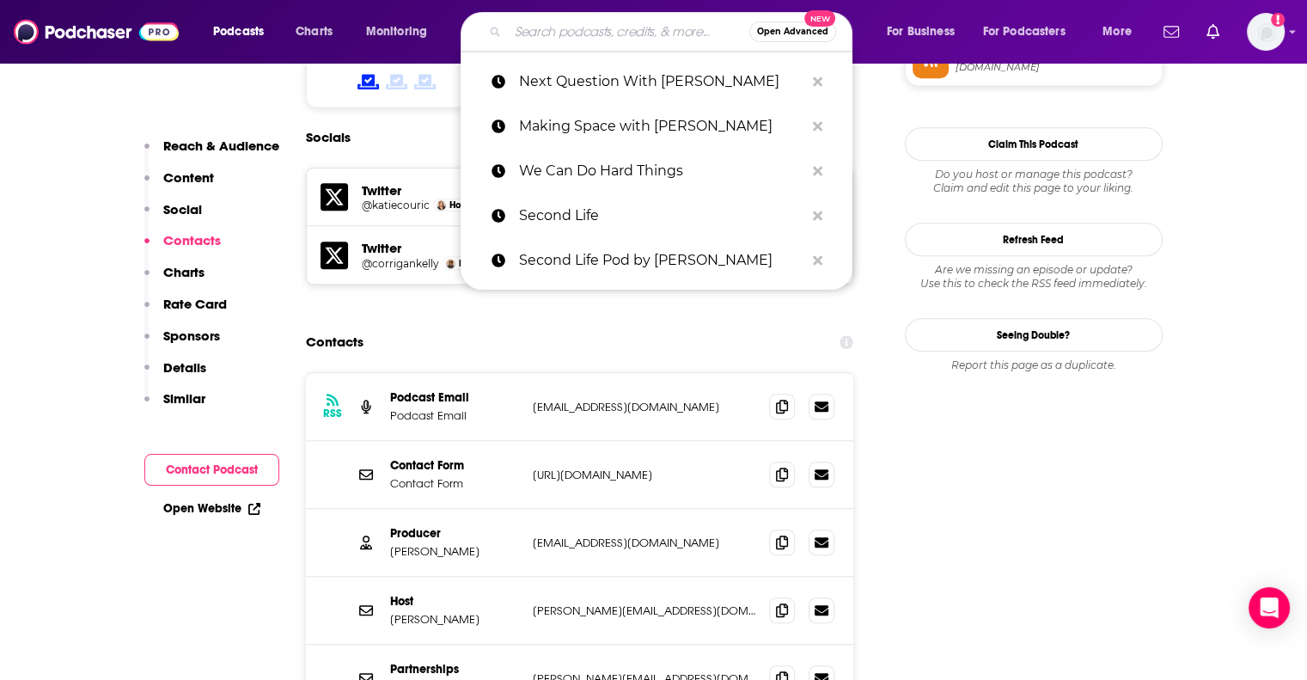
click at [638, 30] on input "Search podcasts, credits, & more..." at bounding box center [628, 31] width 241 height 27
paste input "Parent Data with Emily Oster"
type input "Parent Data with Emily Oster"
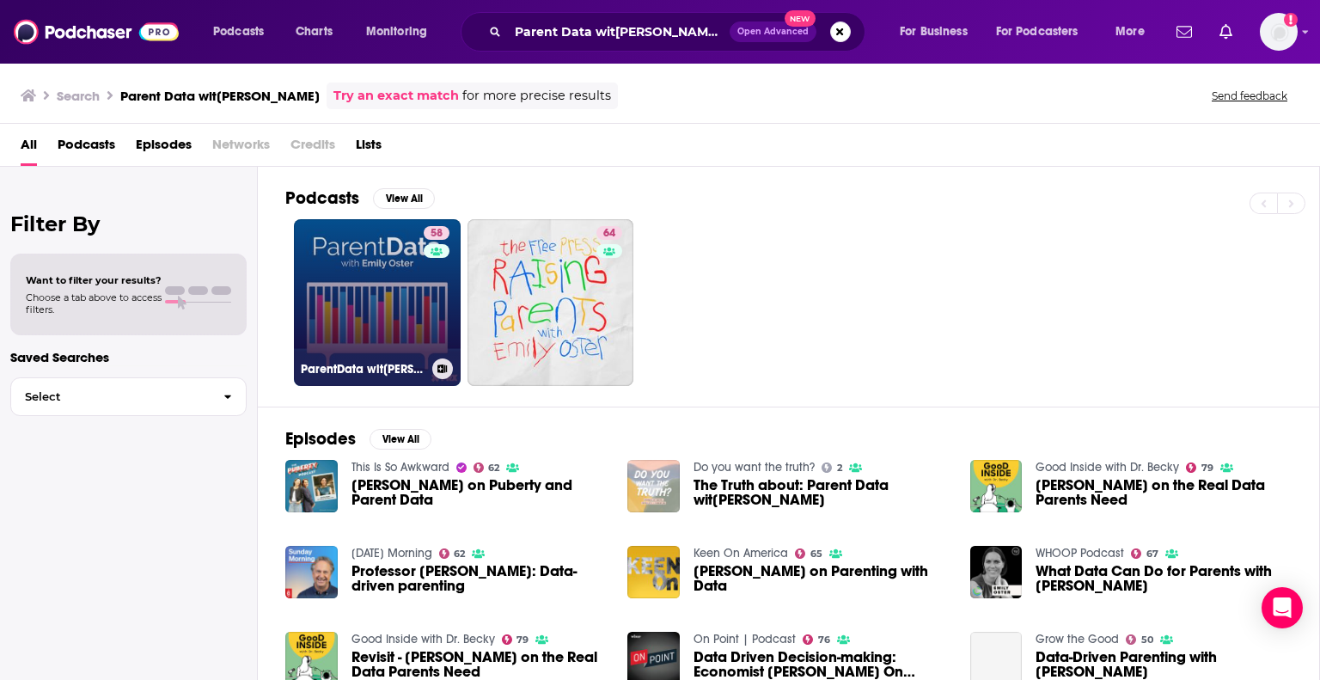
click at [361, 304] on link "58 ParentData with Emily Oster" at bounding box center [377, 302] width 167 height 167
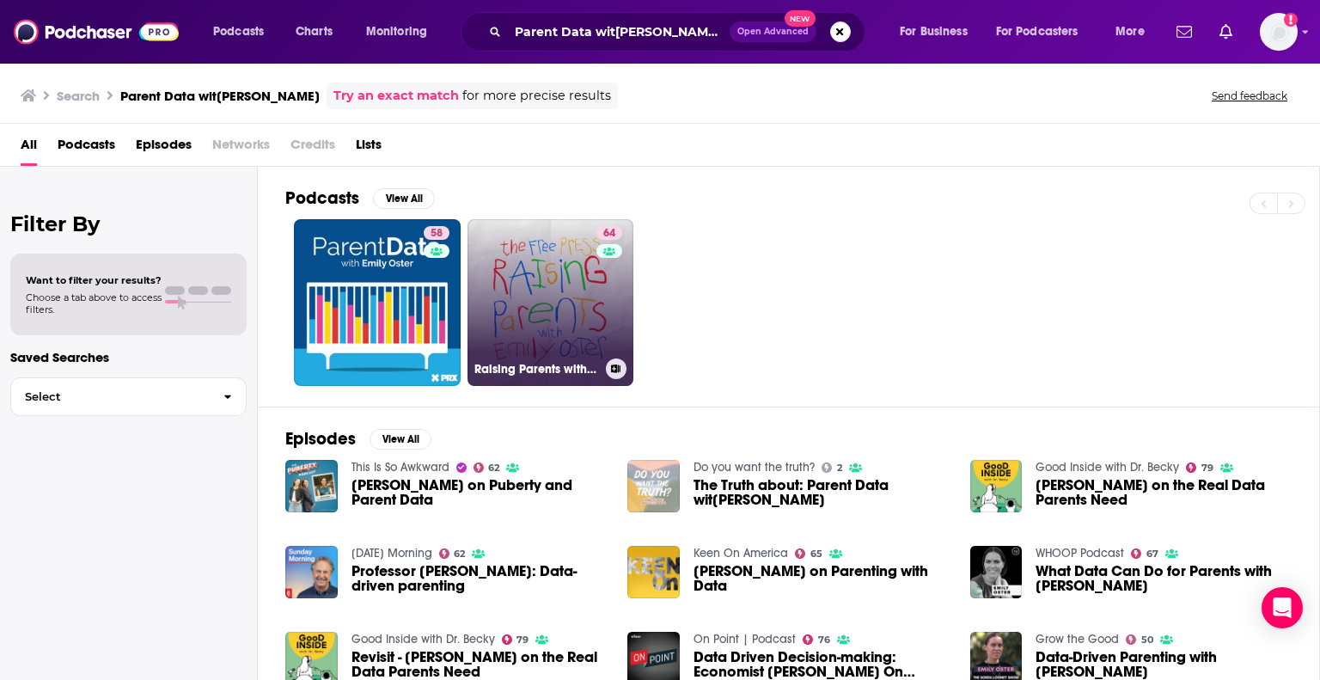
click at [561, 318] on link "64 Raising Parents with Emily Oster" at bounding box center [550, 302] width 167 height 167
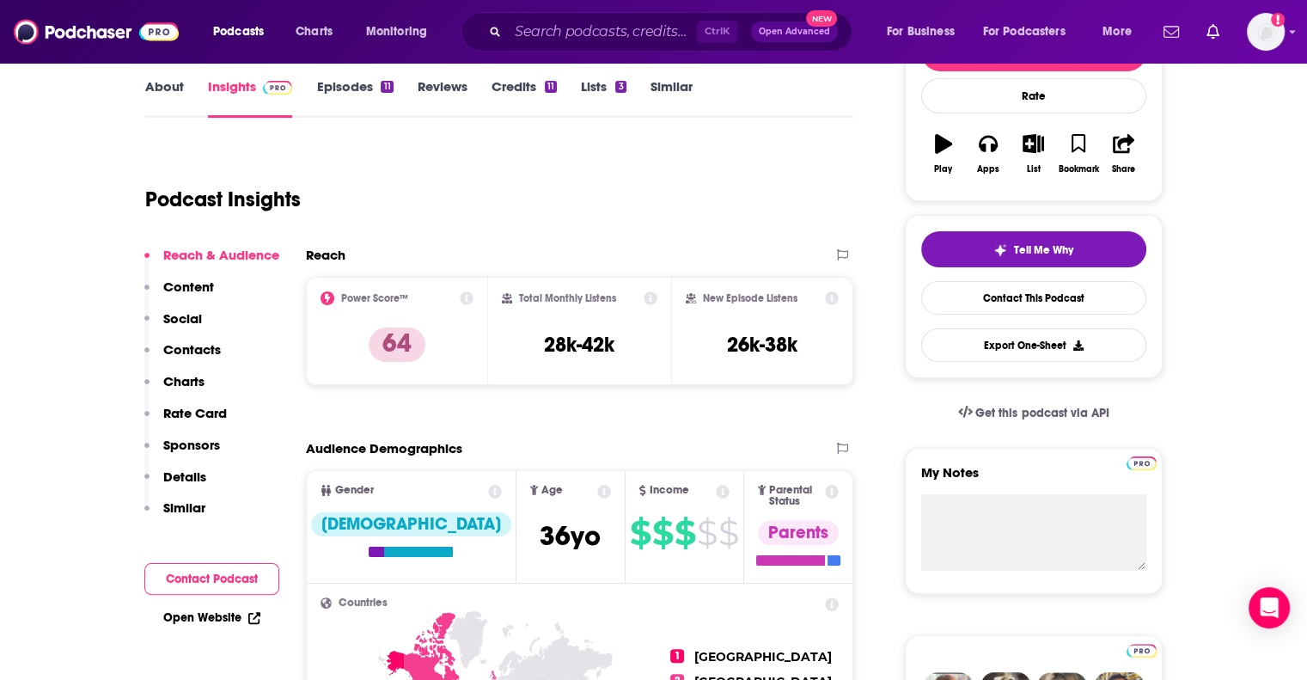
scroll to position [251, 0]
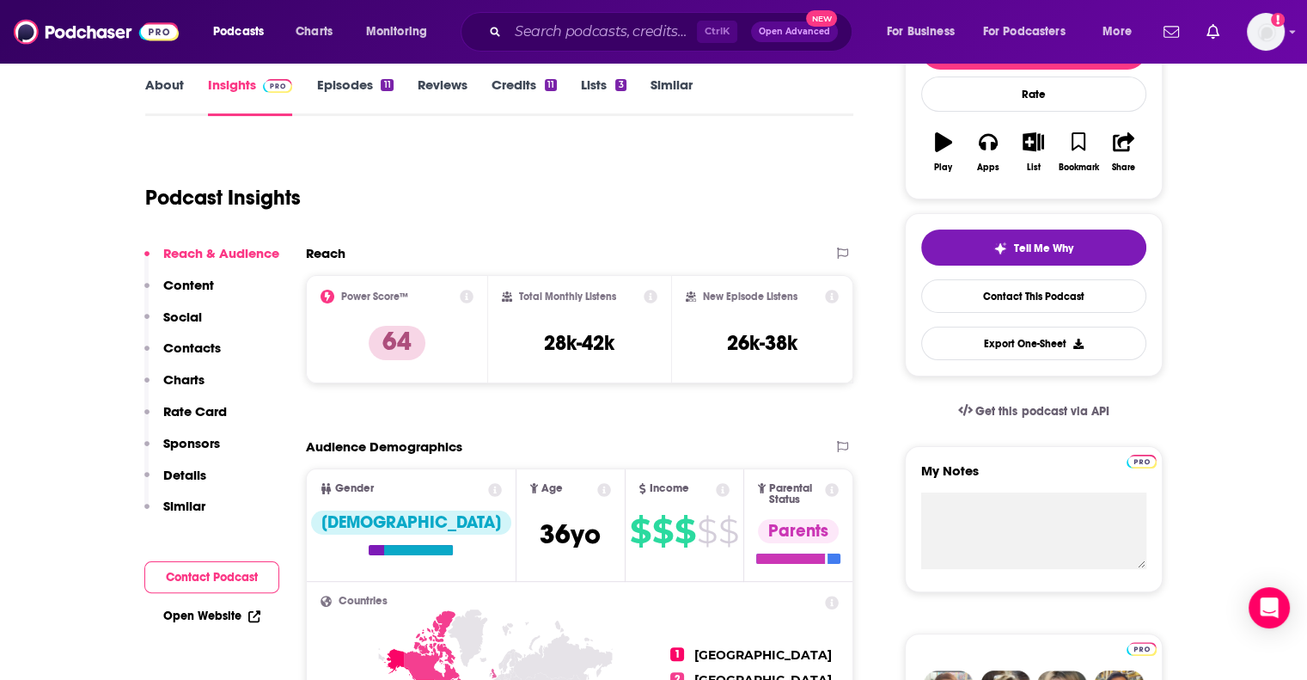
click at [191, 352] on p "Contacts" at bounding box center [192, 347] width 58 height 16
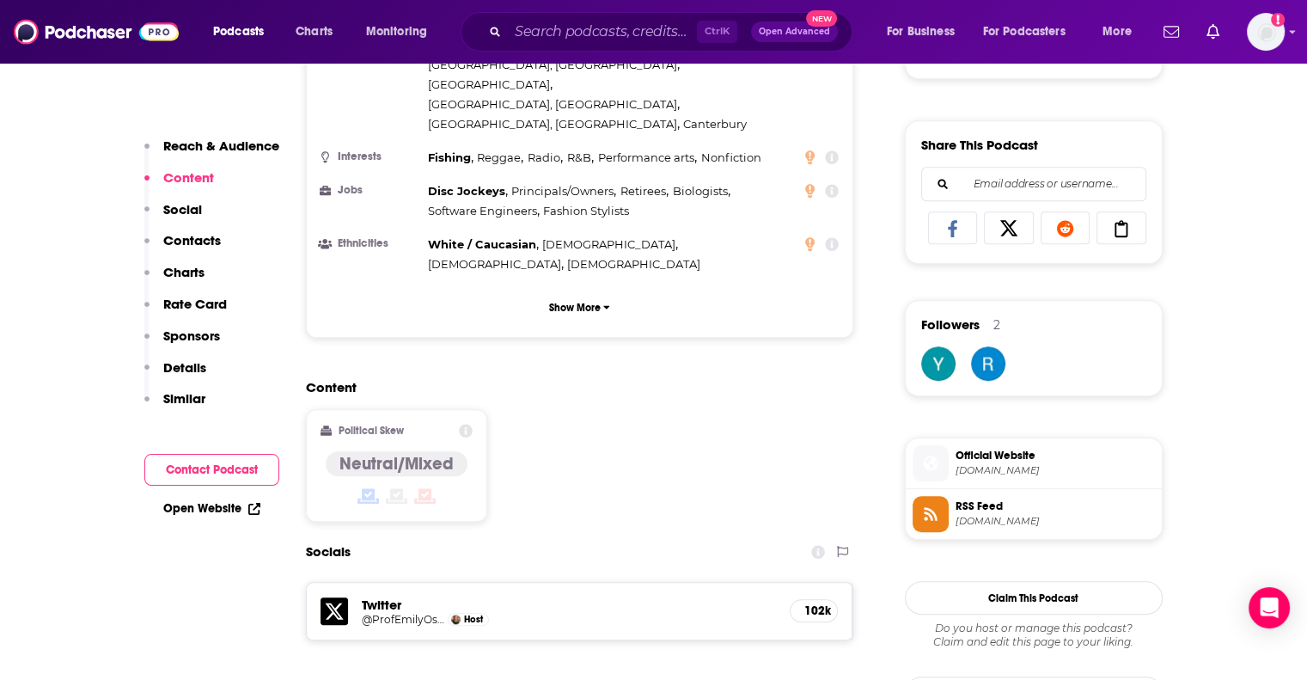
scroll to position [1154, 0]
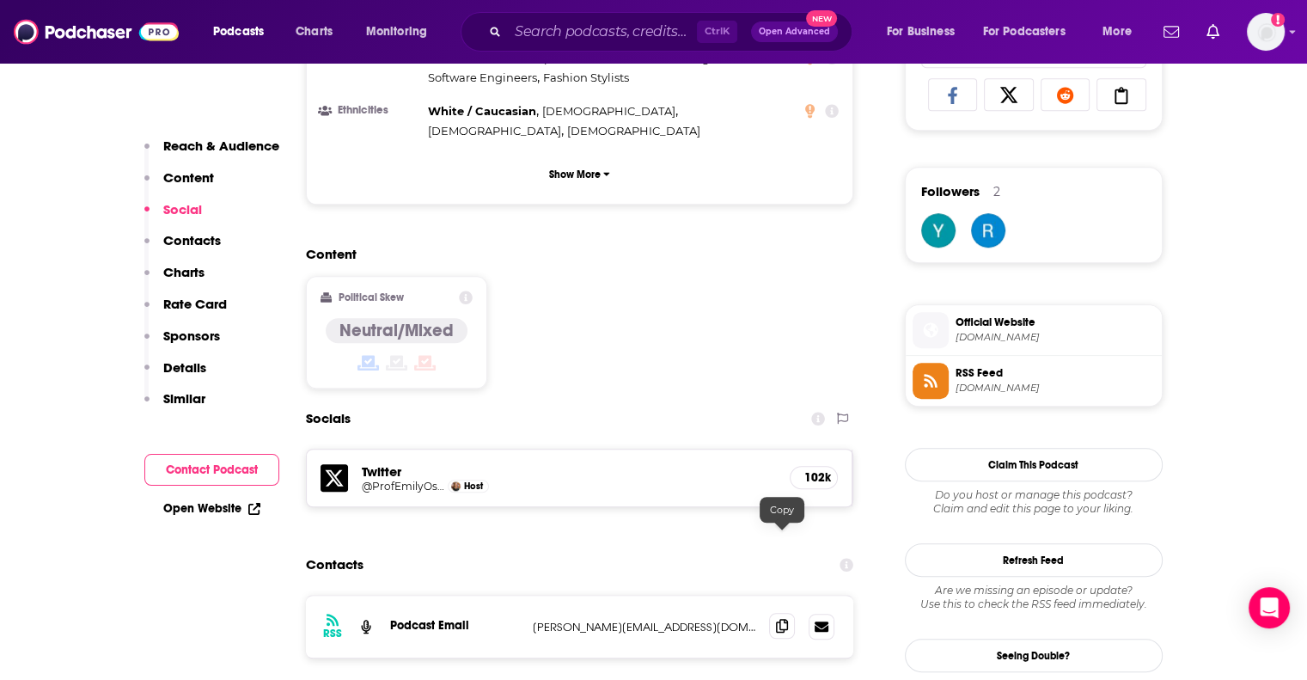
click at [787, 619] on icon at bounding box center [782, 626] width 12 height 14
click at [611, 32] on input "Search podcasts, credits, & more..." at bounding box center [602, 31] width 189 height 27
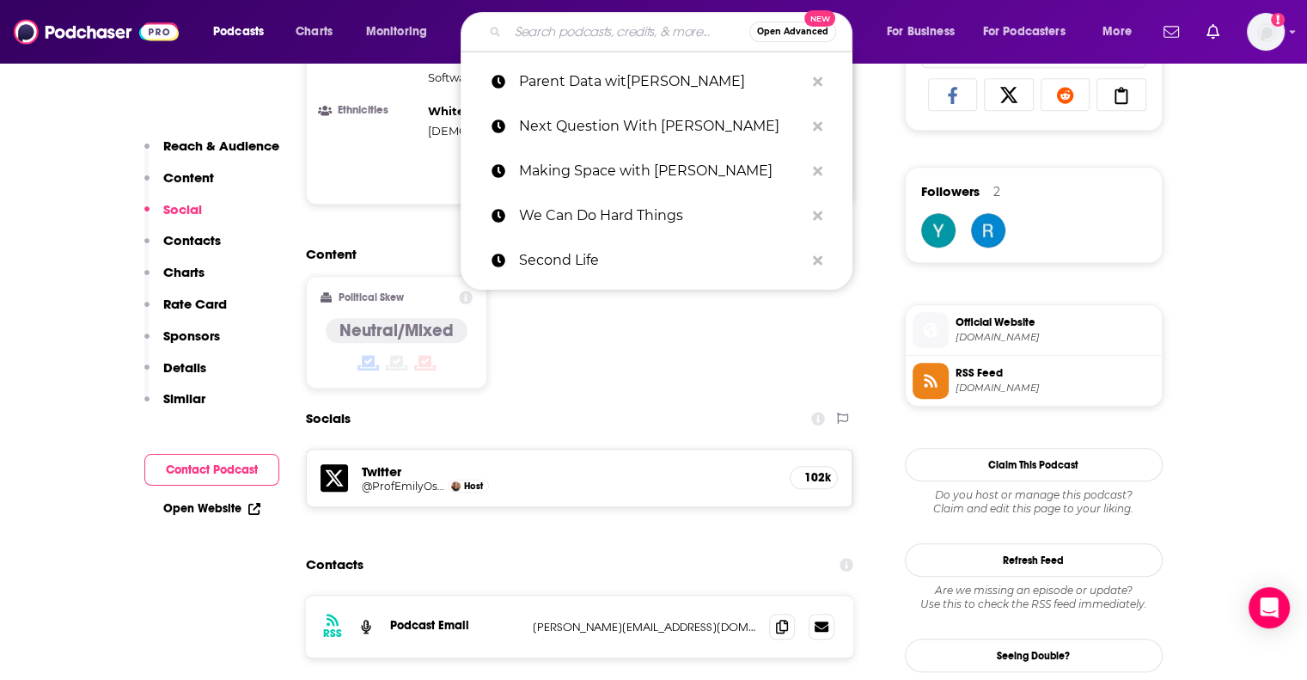
paste input "TheMomHour"
type input "TheMomHour"
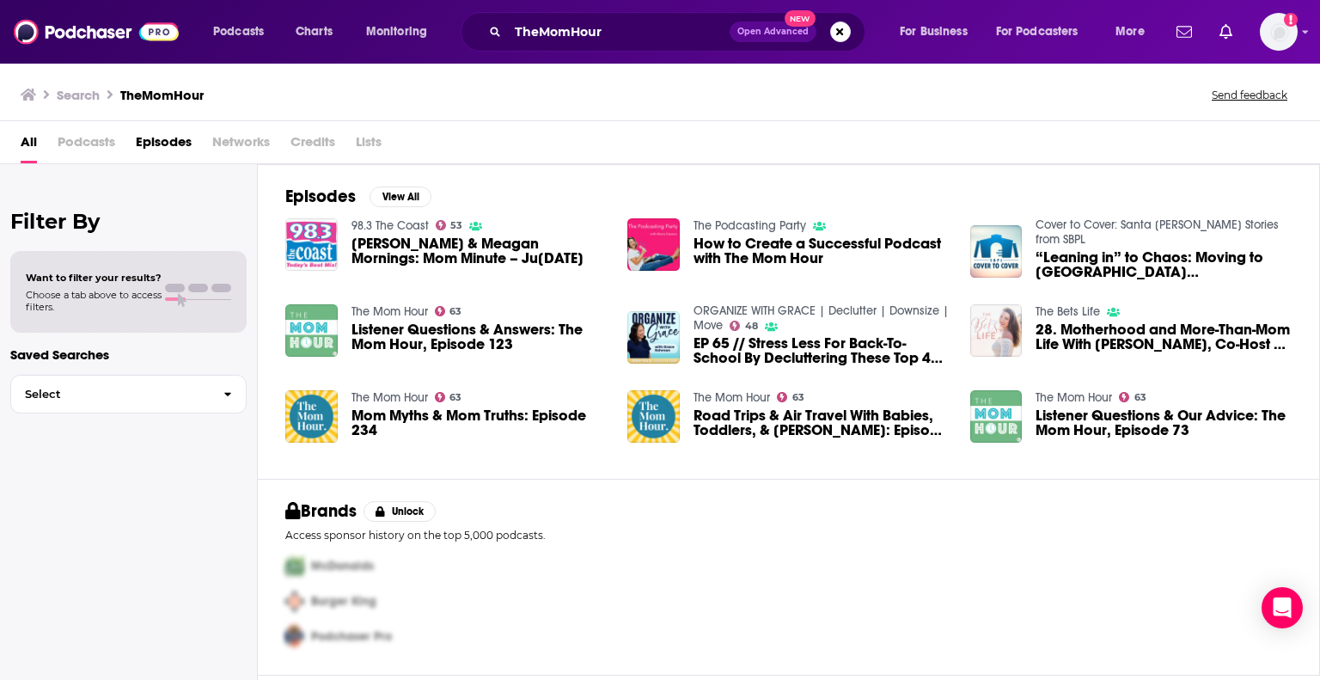
click at [74, 143] on span "Podcasts" at bounding box center [87, 145] width 58 height 35
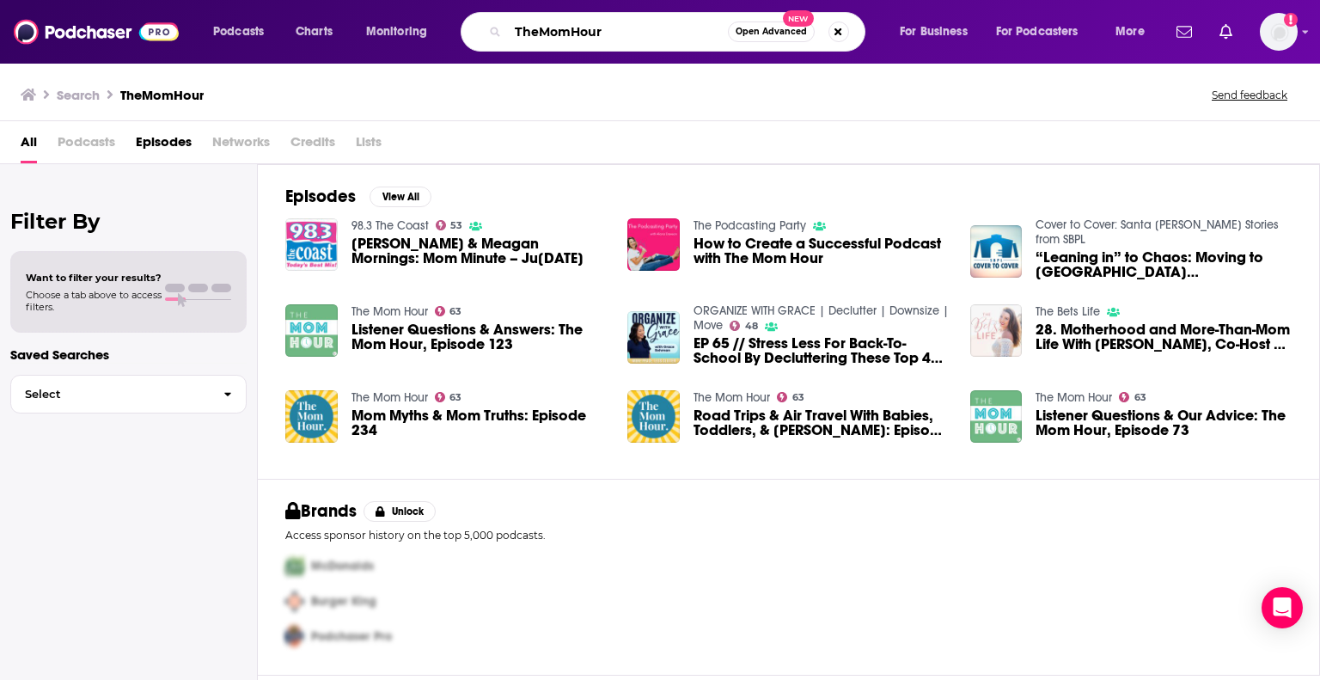
drag, startPoint x: 636, startPoint y: 39, endPoint x: 467, endPoint y: 36, distance: 168.4
click at [467, 36] on div "TheMomHour Open Advanced New" at bounding box center [663, 32] width 405 height 40
paste input "Struggle Ca"
type input "Struggle Car"
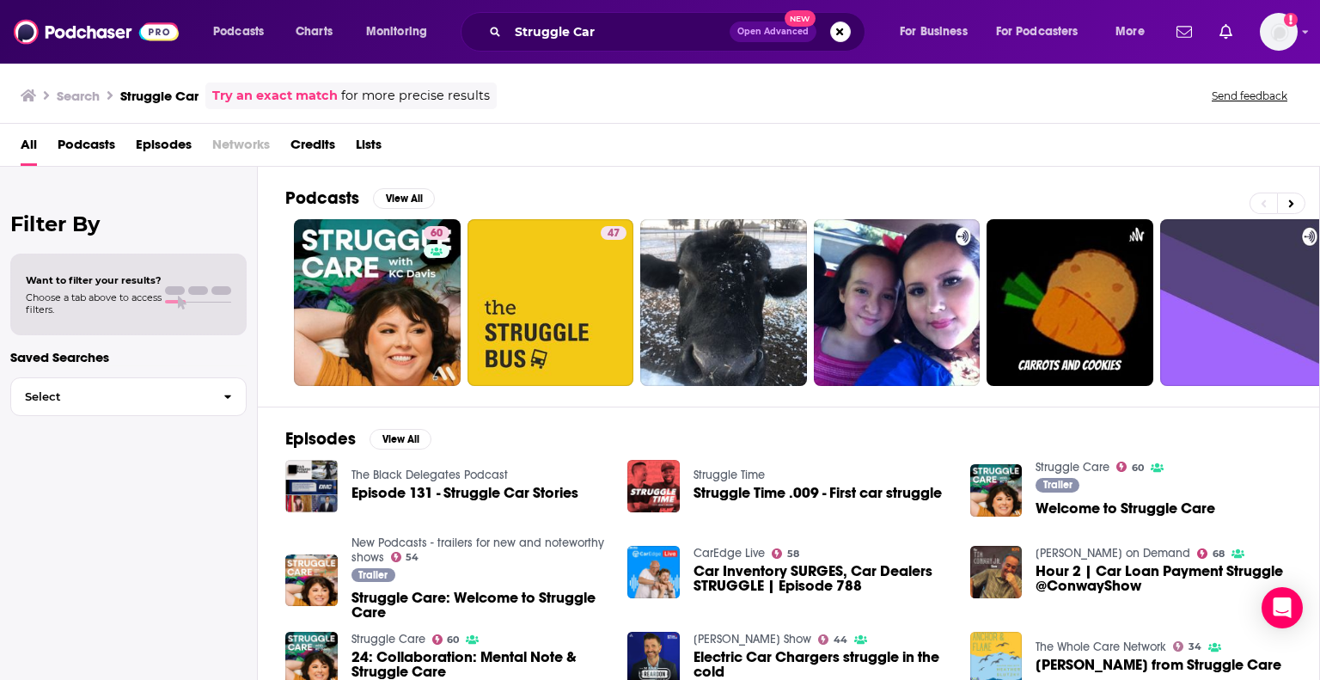
click at [100, 559] on div "Filter By Want to filter your results? Choose a tab above to access filters. Sa…" at bounding box center [129, 507] width 258 height 680
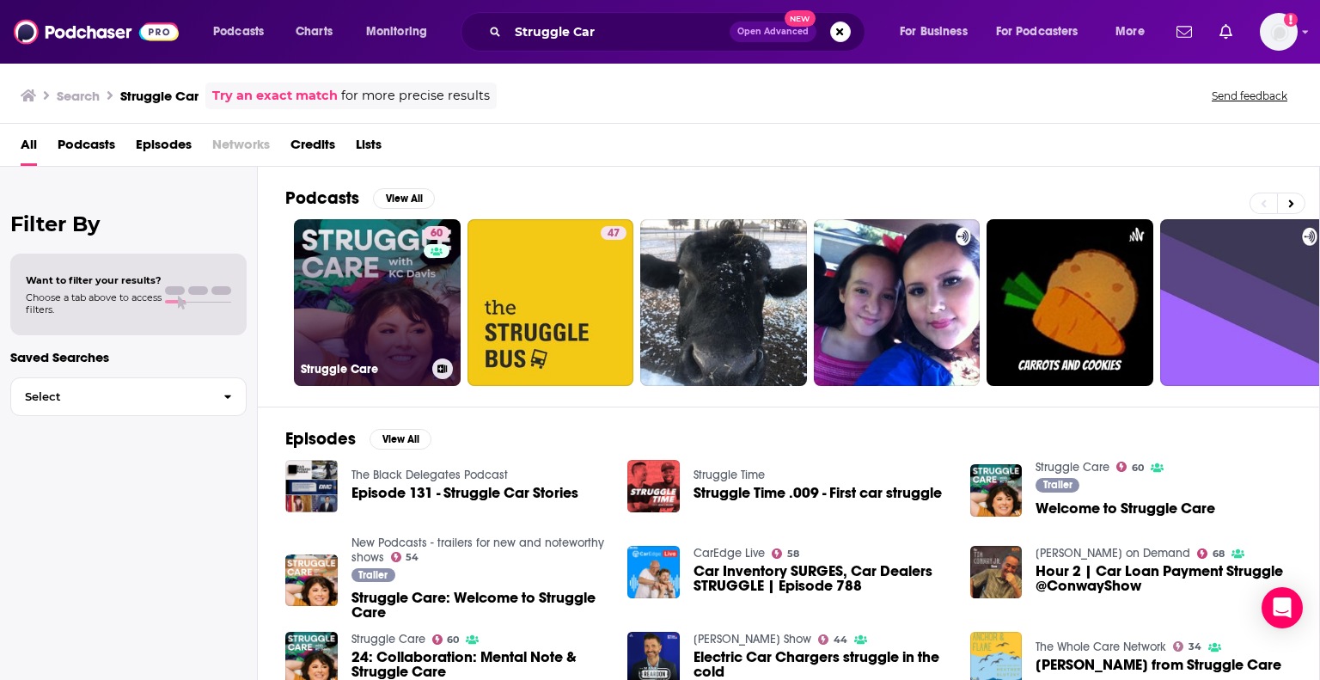
click at [351, 322] on link "60 Struggle Care" at bounding box center [377, 302] width 167 height 167
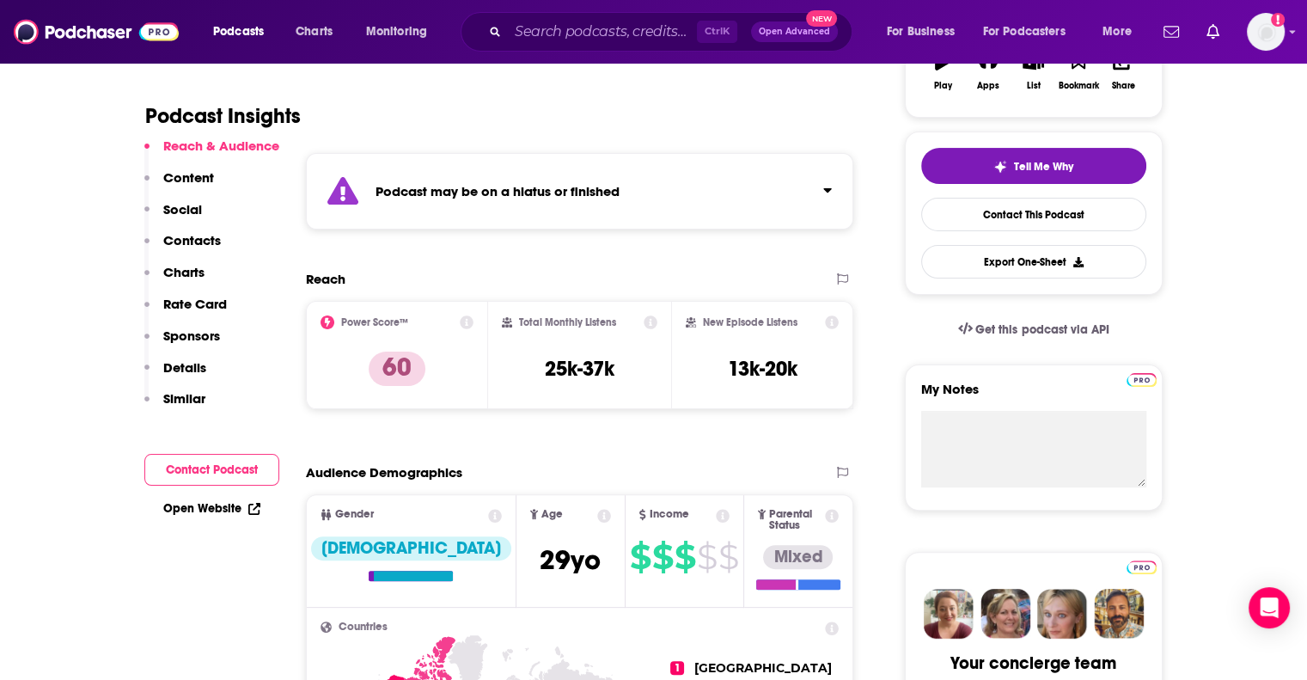
scroll to position [333, 0]
click at [381, 185] on strong "Podcast may be on a hiatus or finished" at bounding box center [497, 190] width 244 height 16
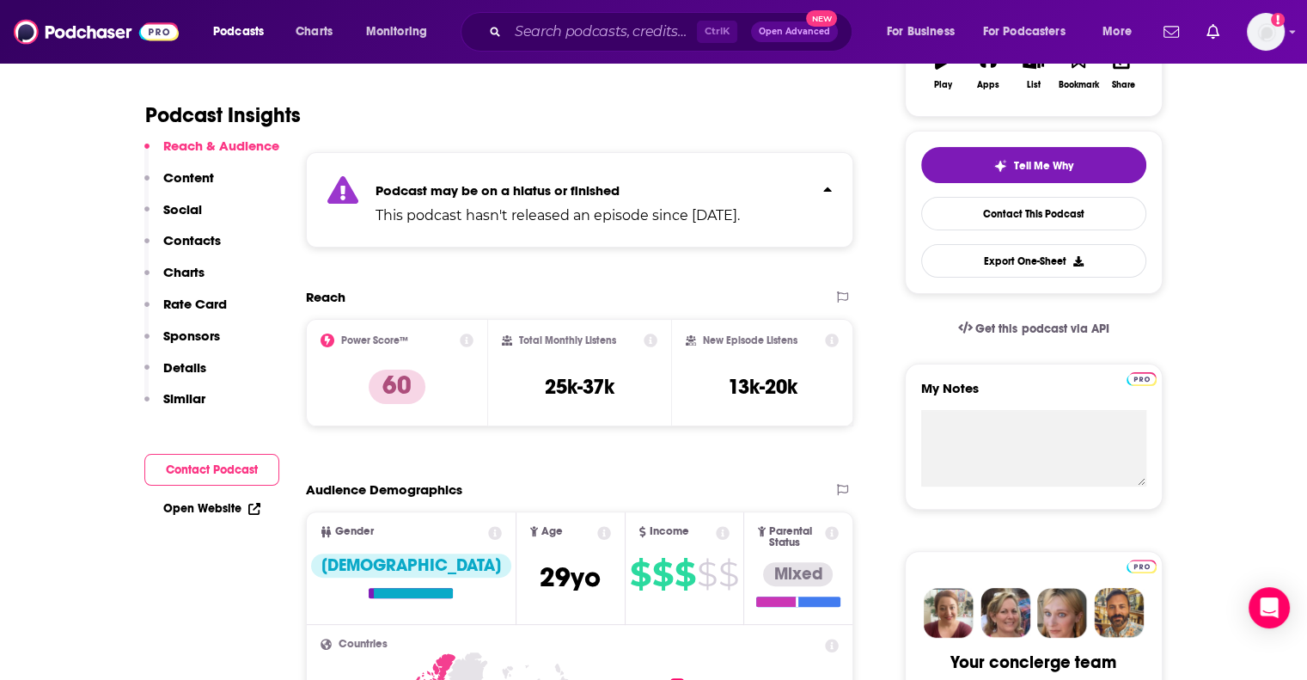
click at [381, 185] on strong "Podcast may be on a hiatus or finished" at bounding box center [497, 190] width 244 height 16
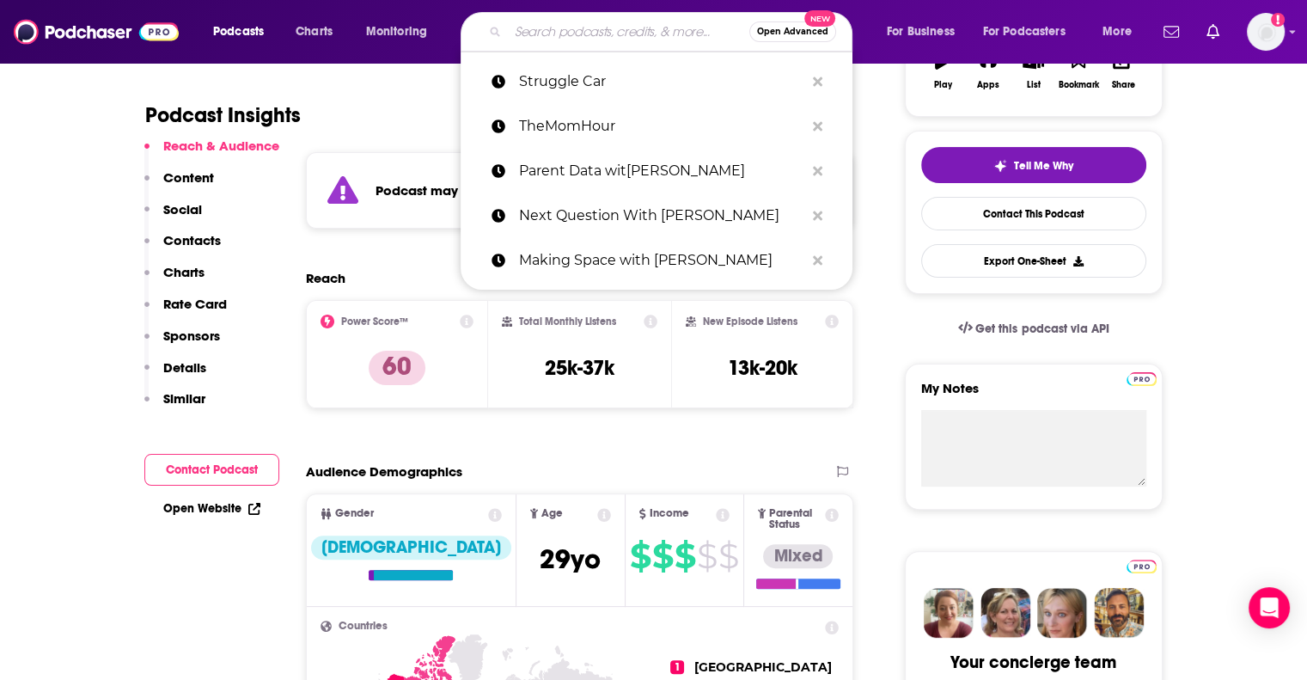
click at [677, 23] on input "Search podcasts, credits, & more..." at bounding box center [628, 31] width 241 height 27
paste input "The Lazy Genius"
type input "The Lazy Genius"
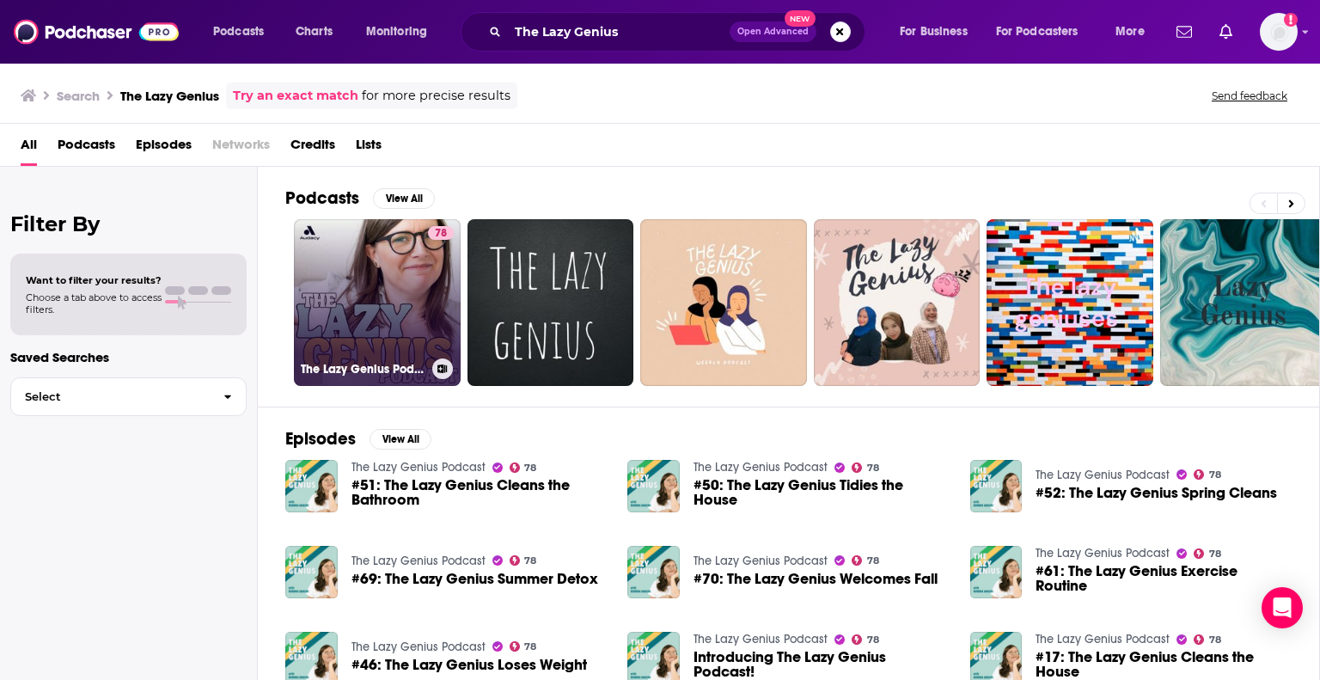
click at [349, 308] on link "78 The Lazy Genius Podcast" at bounding box center [377, 302] width 167 height 167
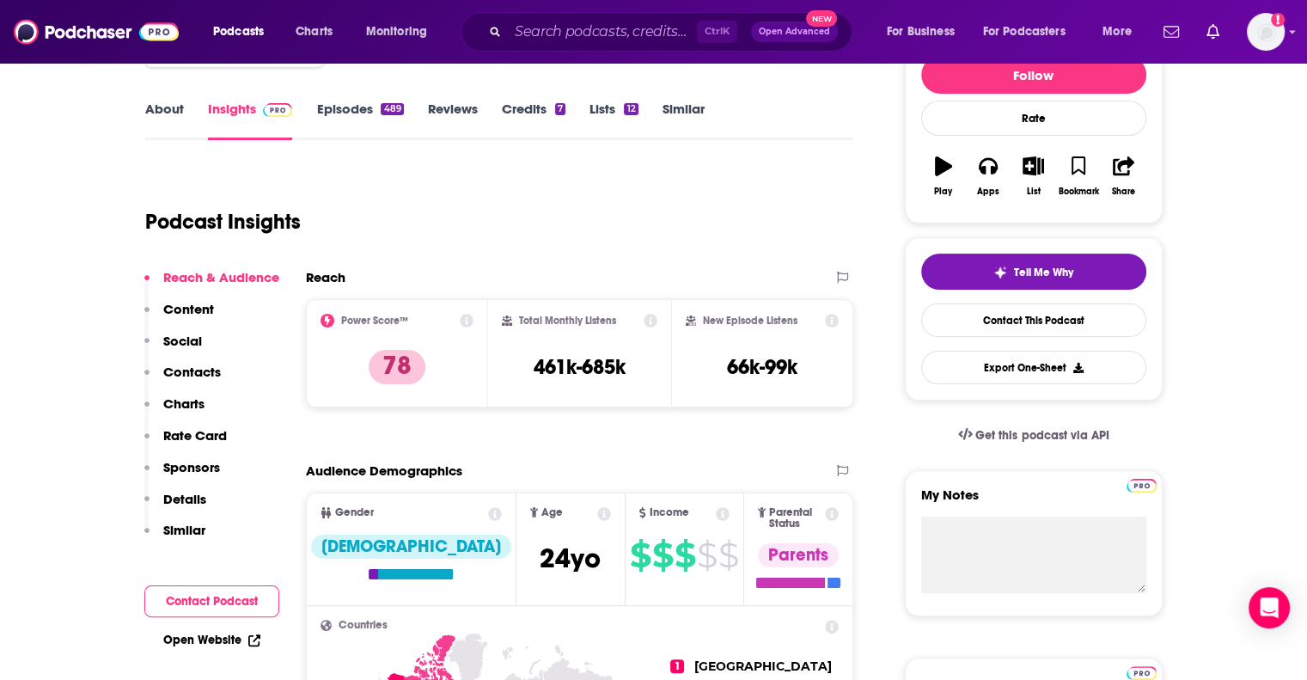
scroll to position [229, 0]
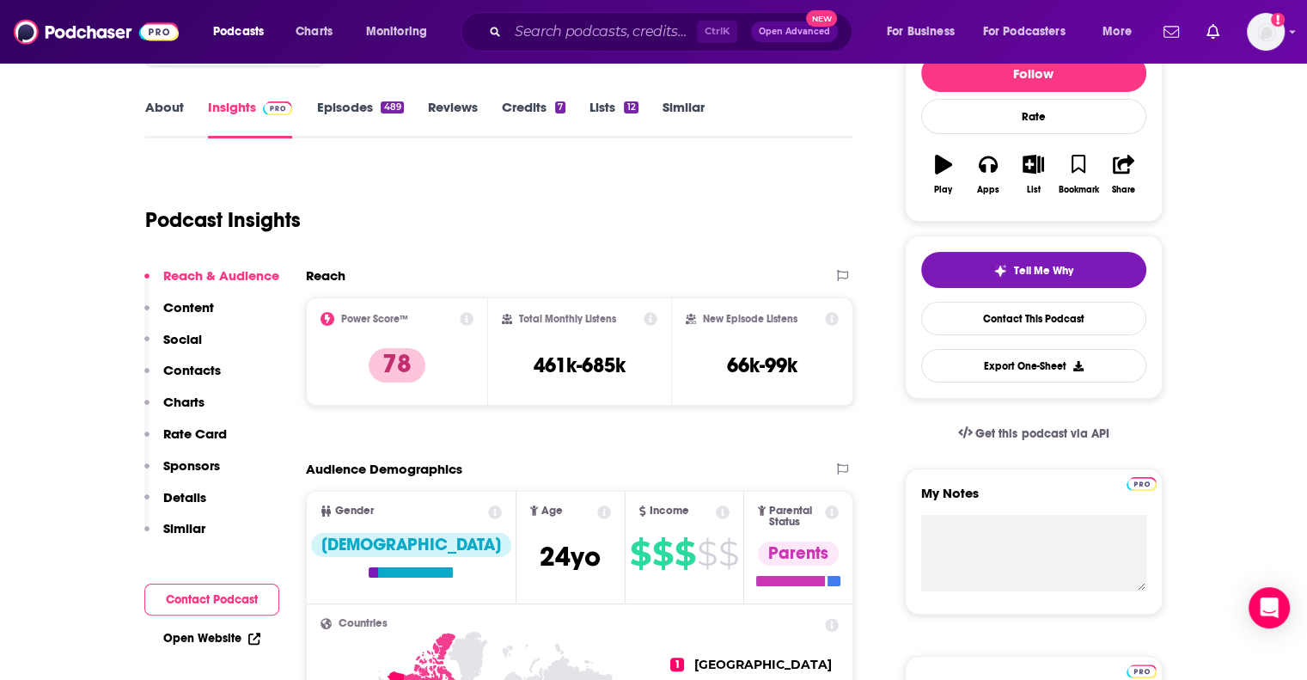
click at [198, 365] on p "Contacts" at bounding box center [192, 370] width 58 height 16
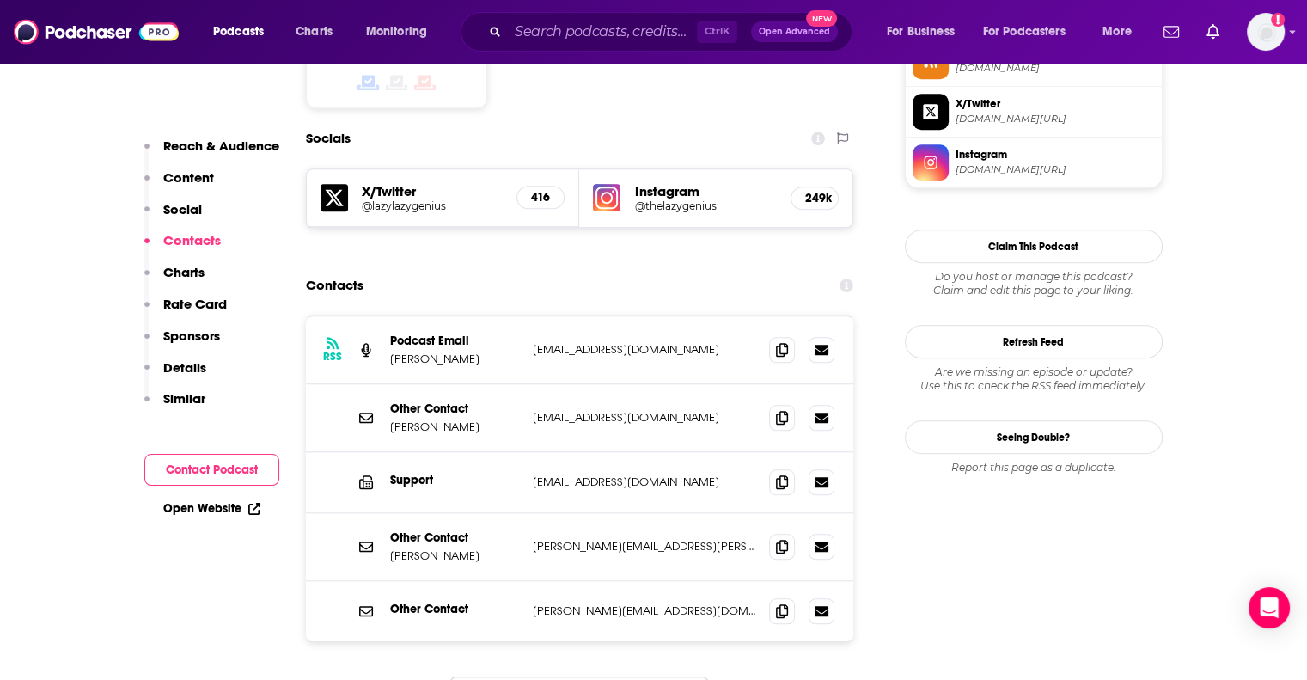
scroll to position [1475, 0]
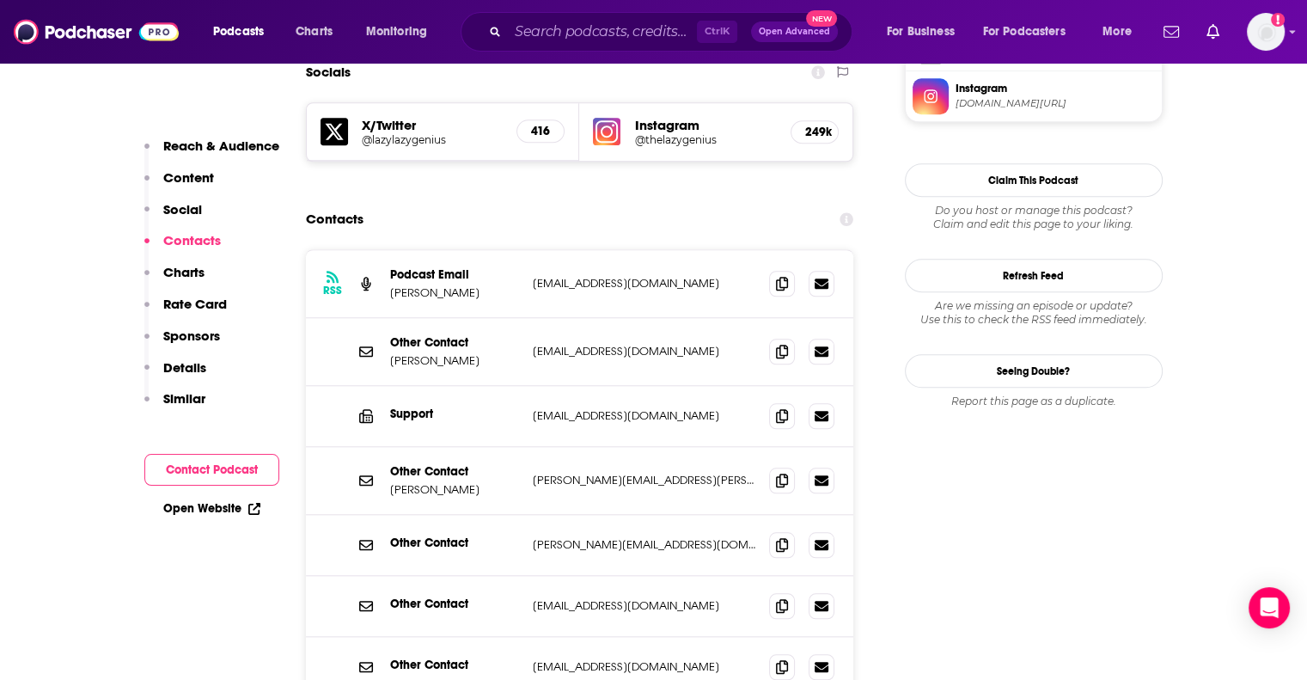
scroll to position [1540, 0]
click at [784, 473] on icon at bounding box center [782, 480] width 12 height 14
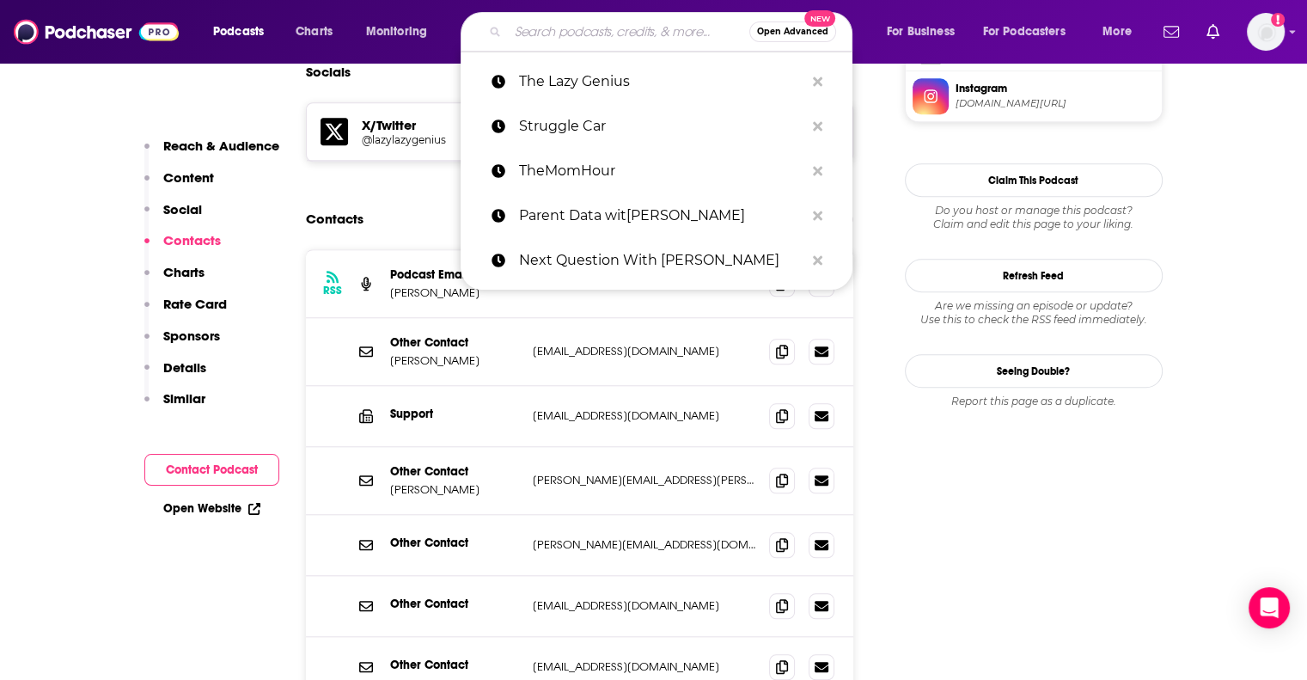
click at [644, 36] on input "Search podcasts, credits, & more..." at bounding box center [628, 31] width 241 height 27
paste input "Big Time Adulting"
type input "Big Time Adulting"
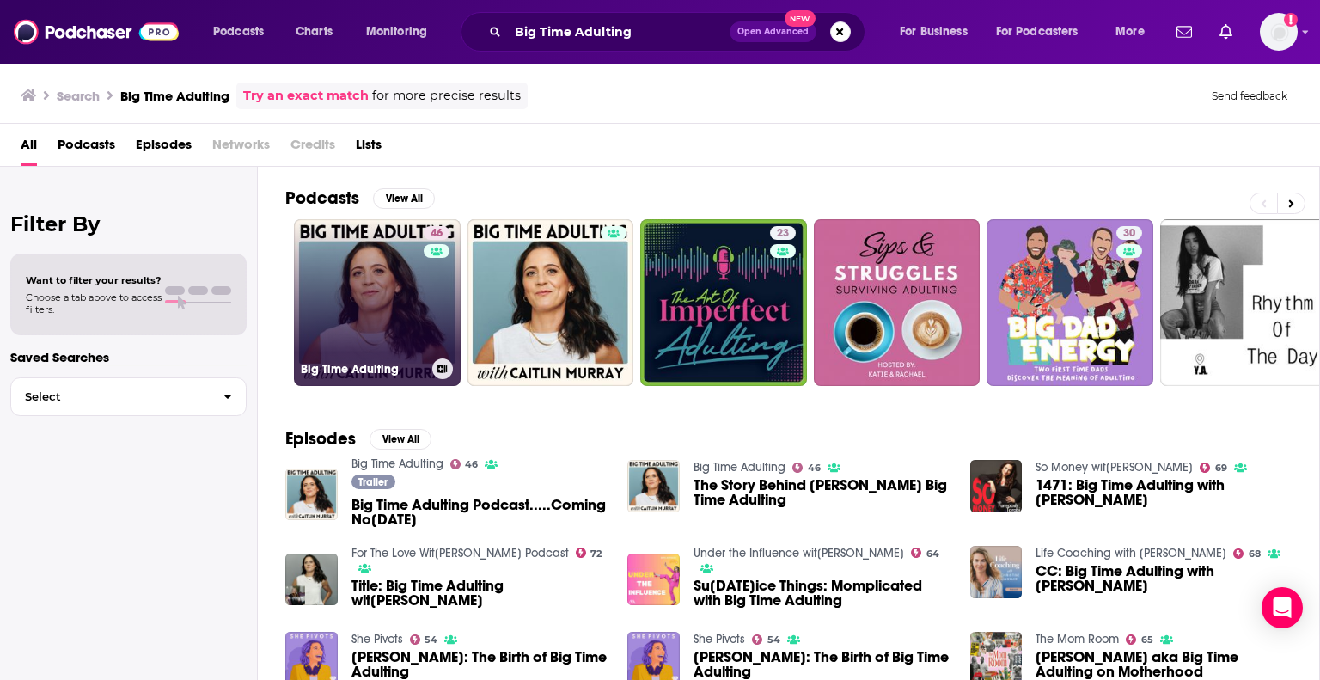
click at [364, 335] on link "46 Big Time Adulting" at bounding box center [377, 302] width 167 height 167
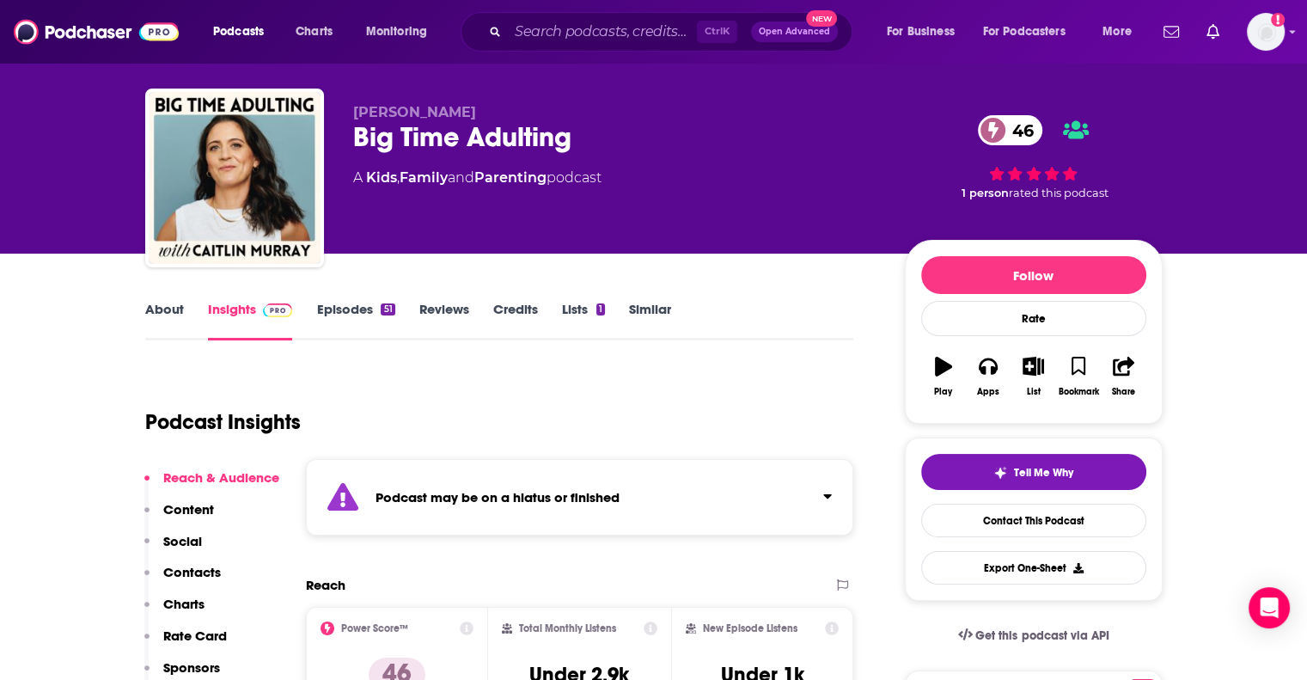
scroll to position [312, 0]
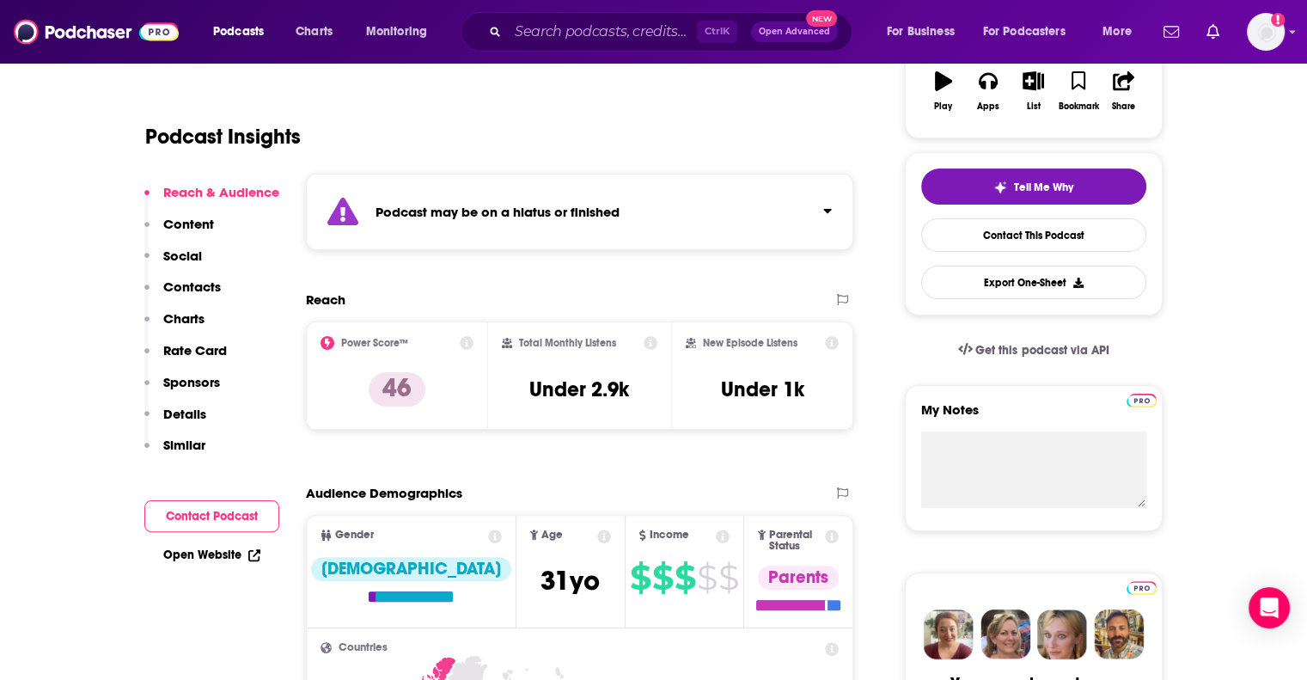
click at [485, 204] on strong "Podcast may be on a hiatus or finished" at bounding box center [497, 212] width 244 height 16
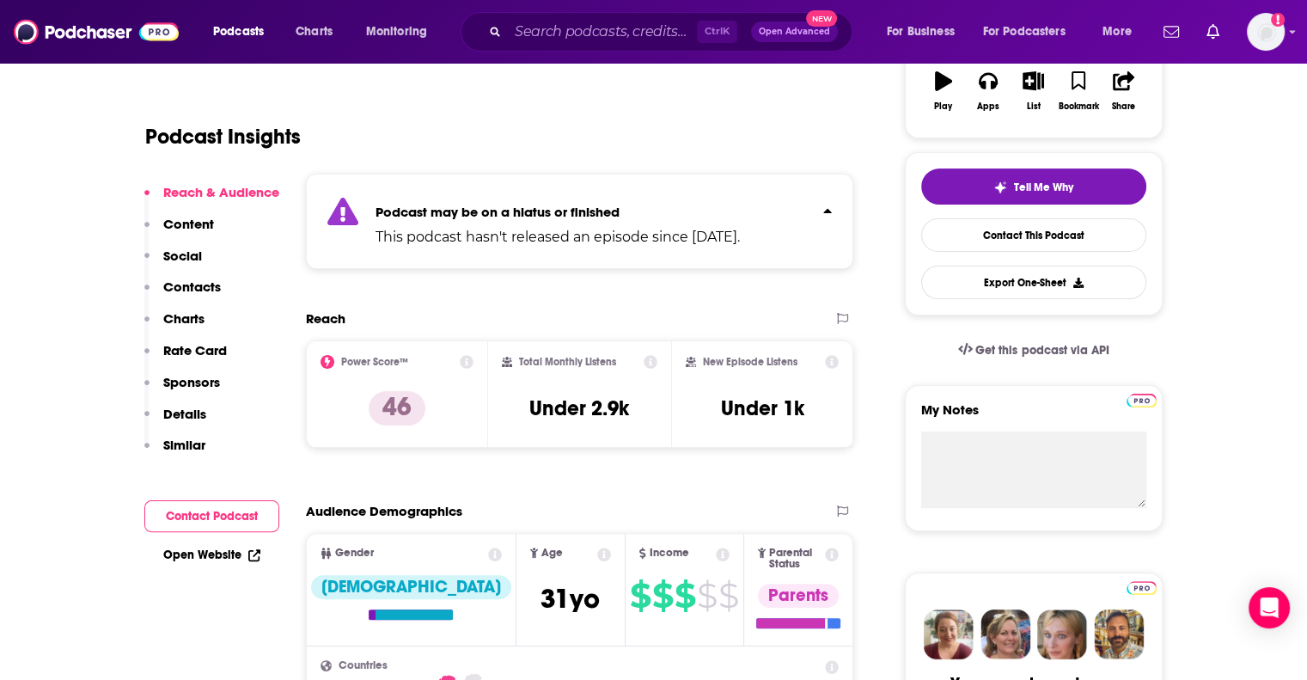
click at [485, 201] on div "Podcast may be on a hiatus or finished This podcast hasn't released an episode …" at bounding box center [557, 221] width 364 height 52
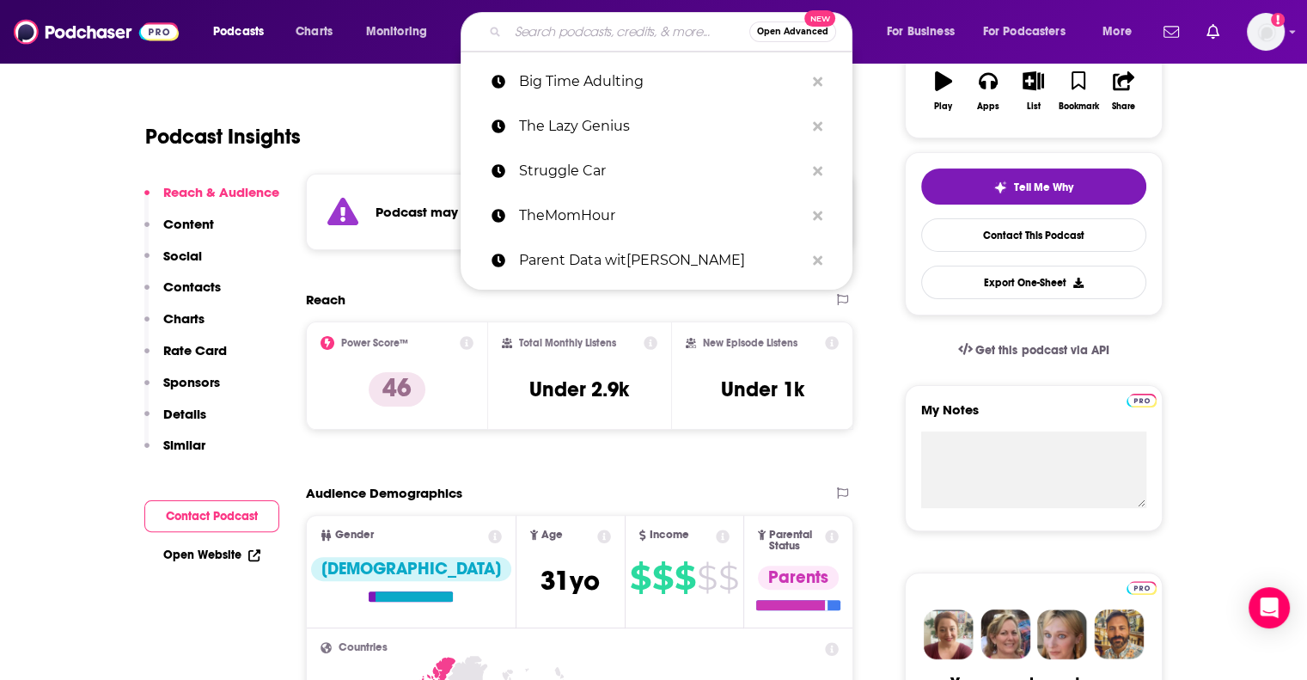
click at [532, 34] on input "Search podcasts, credits, & more..." at bounding box center [628, 31] width 241 height 27
paste input "Raising Good Humans"
type input "Raising Good Humans"
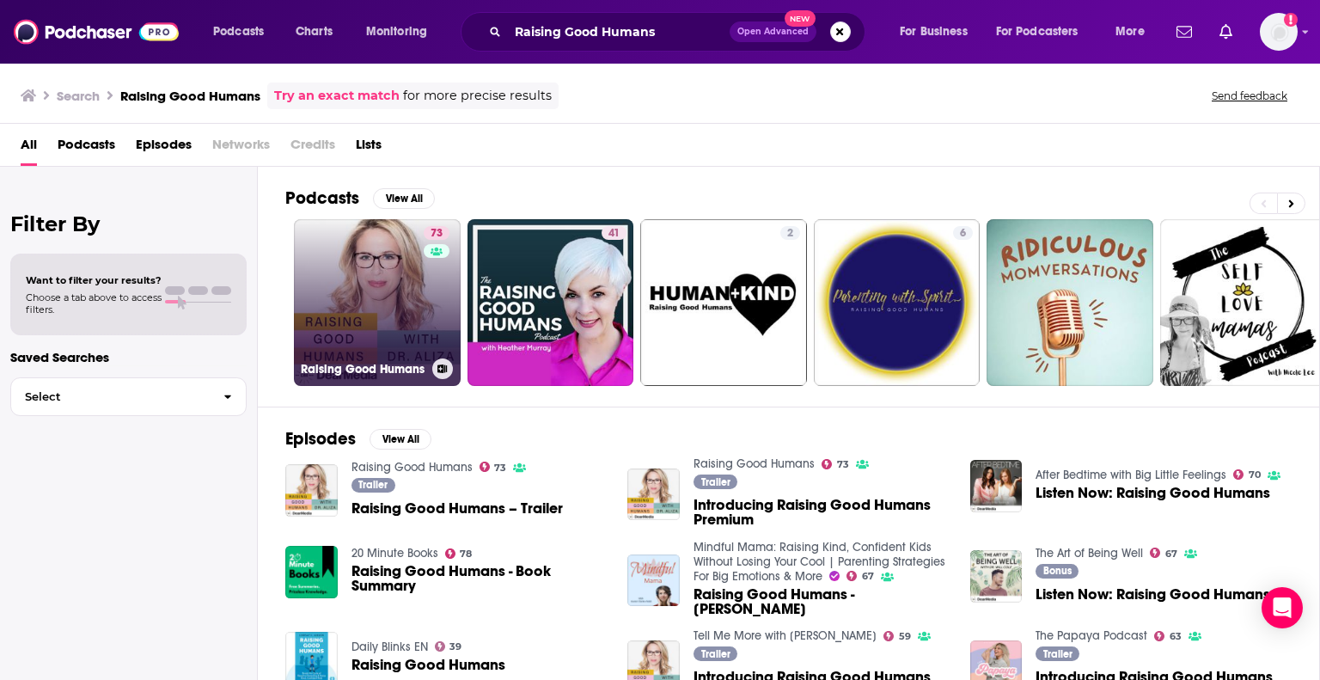
click at [400, 324] on link "73 Raising Good Humans" at bounding box center [377, 302] width 167 height 167
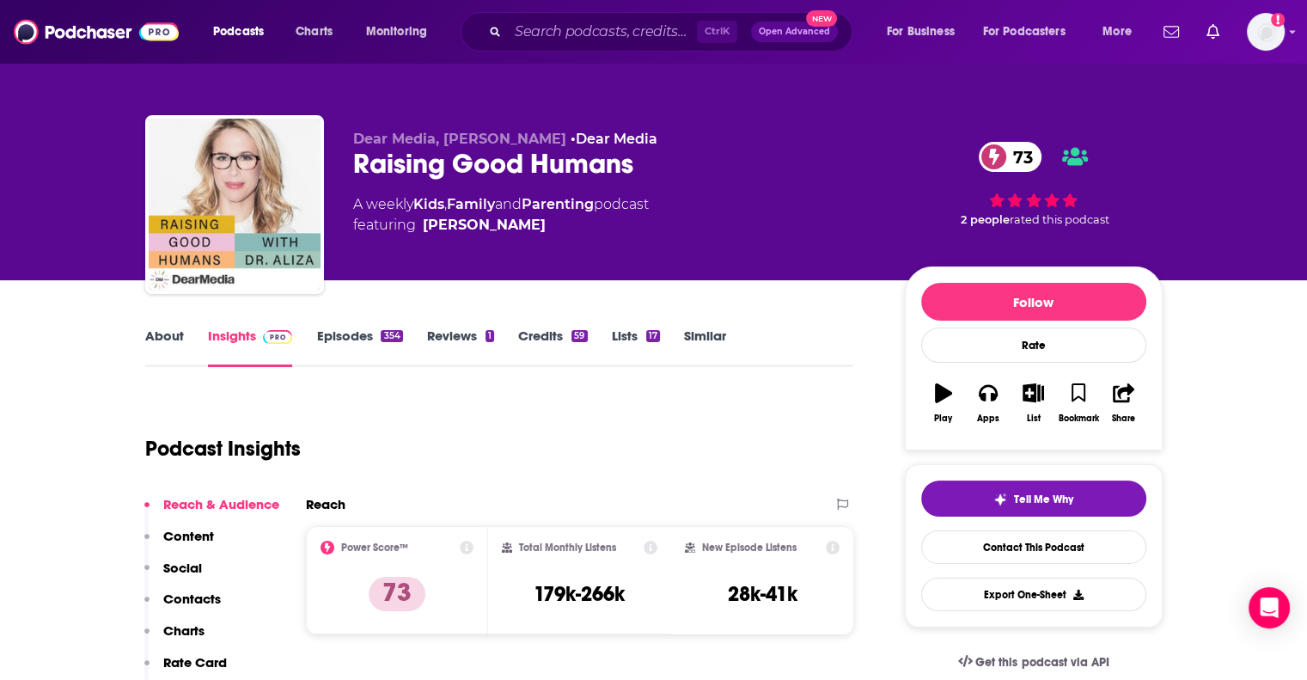
click at [191, 592] on p "Contacts" at bounding box center [192, 598] width 58 height 16
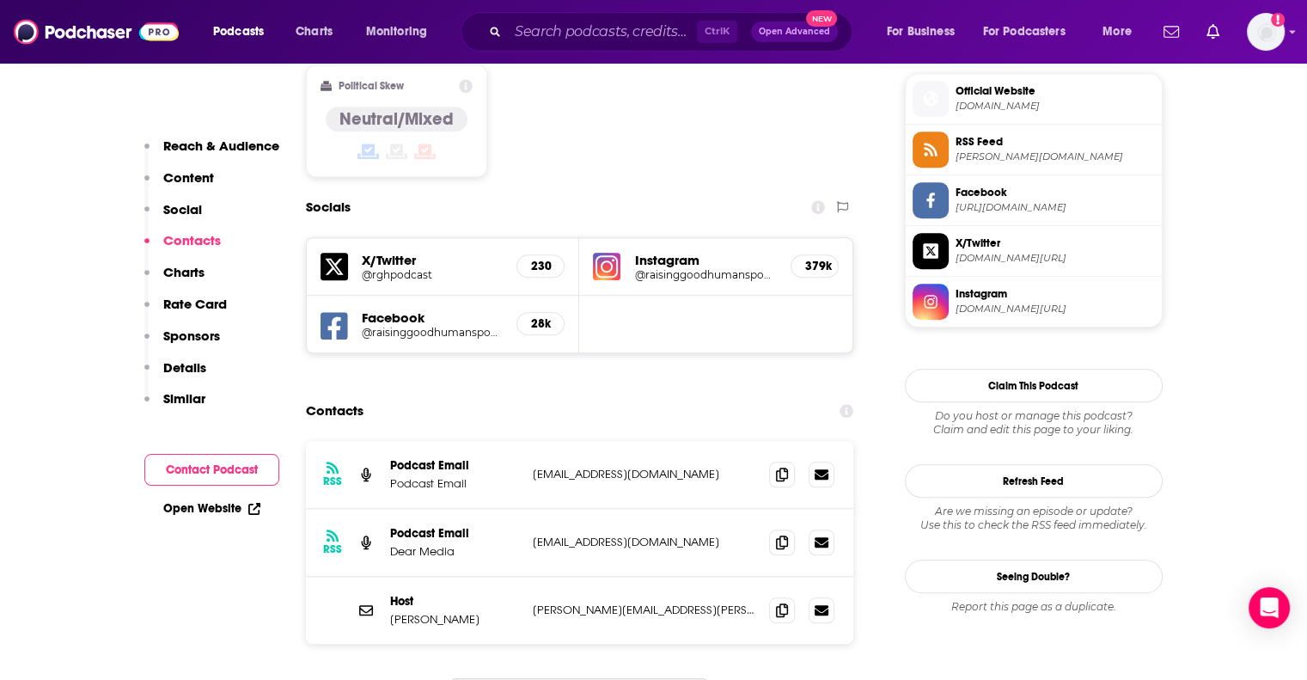
scroll to position [1454, 0]
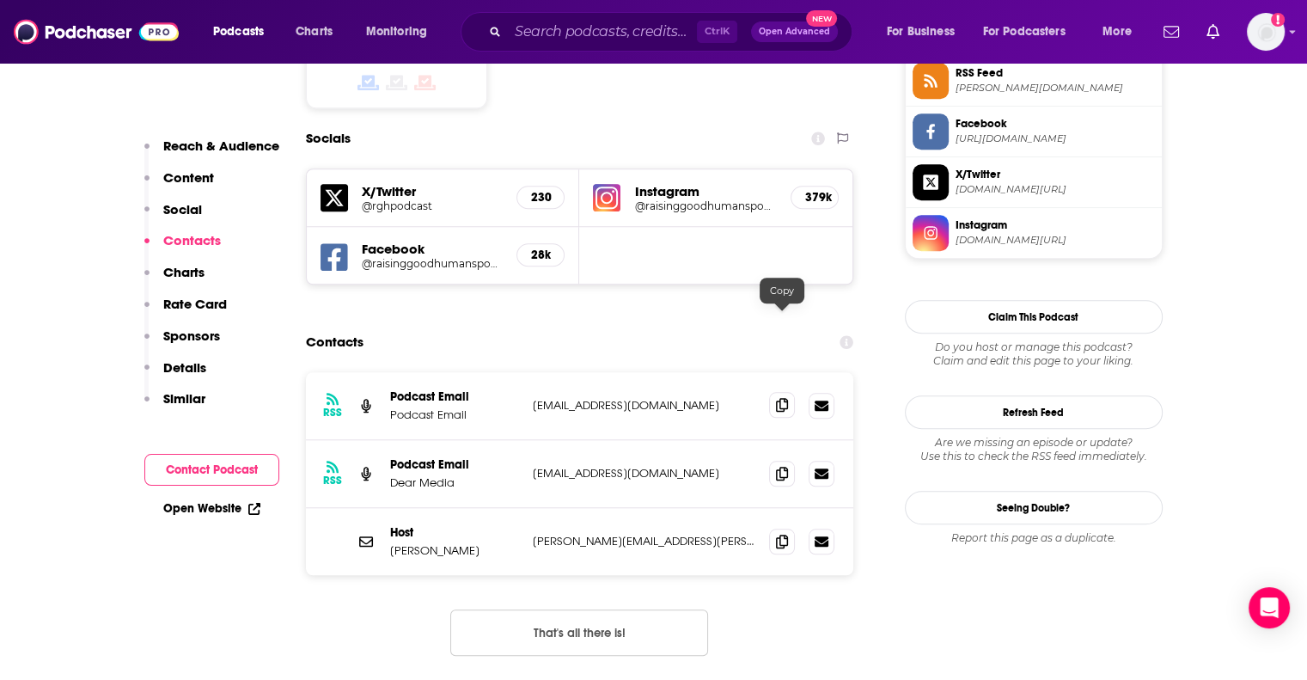
click at [784, 398] on icon at bounding box center [782, 405] width 12 height 14
click at [667, 30] on input "Search podcasts, credits, & more..." at bounding box center [602, 31] width 189 height 27
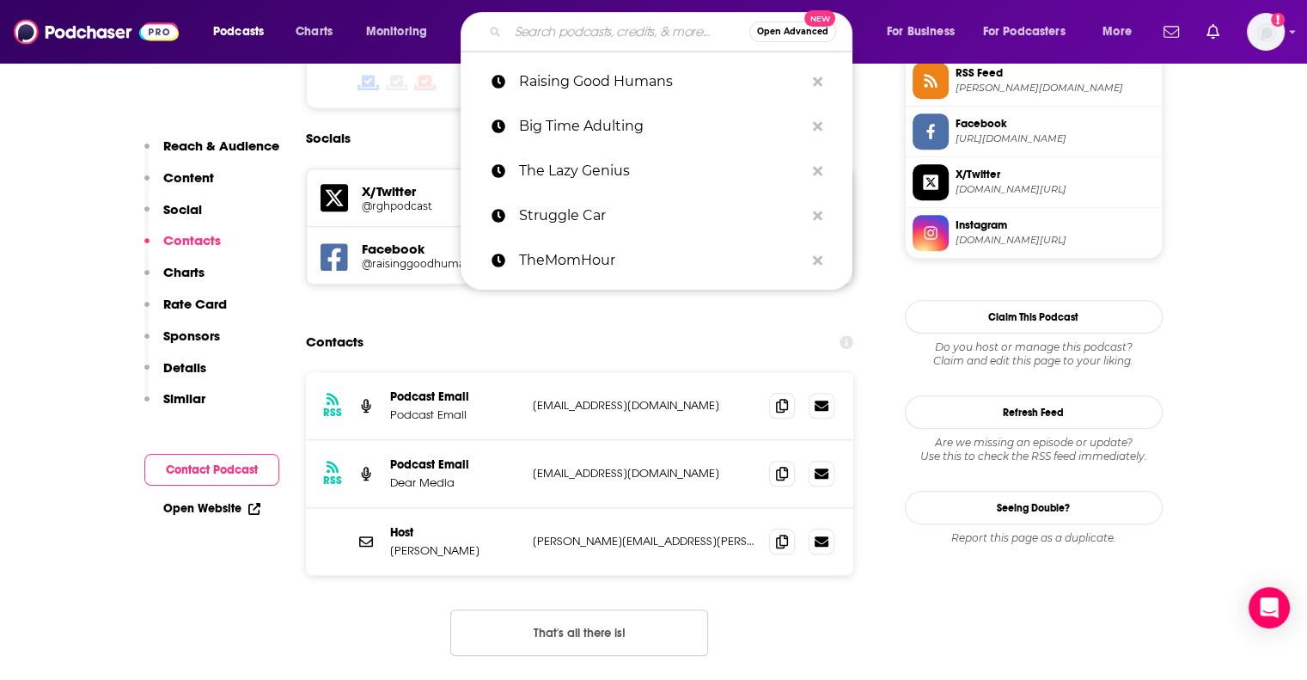
paste input "This Is So Awkward"
type input "This Is So Awkward"
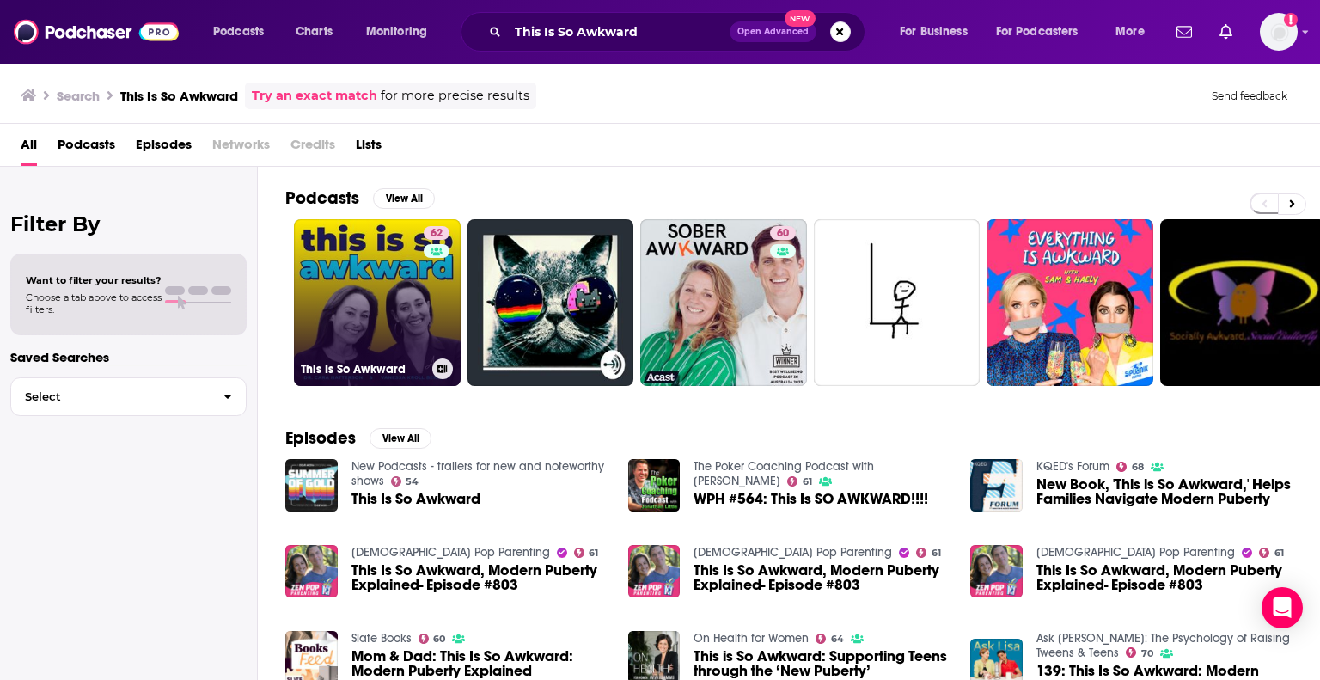
click at [357, 325] on link "62 This Is So Awkward" at bounding box center [377, 302] width 167 height 167
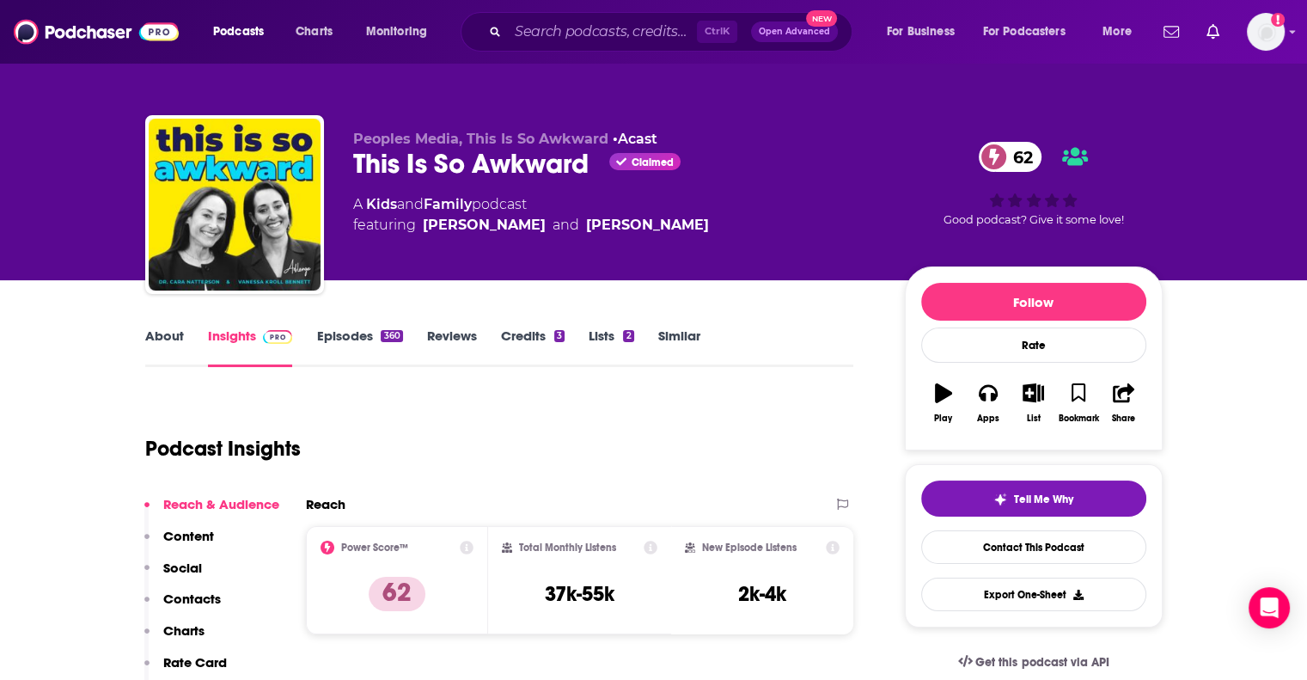
click at [203, 593] on p "Contacts" at bounding box center [192, 598] width 58 height 16
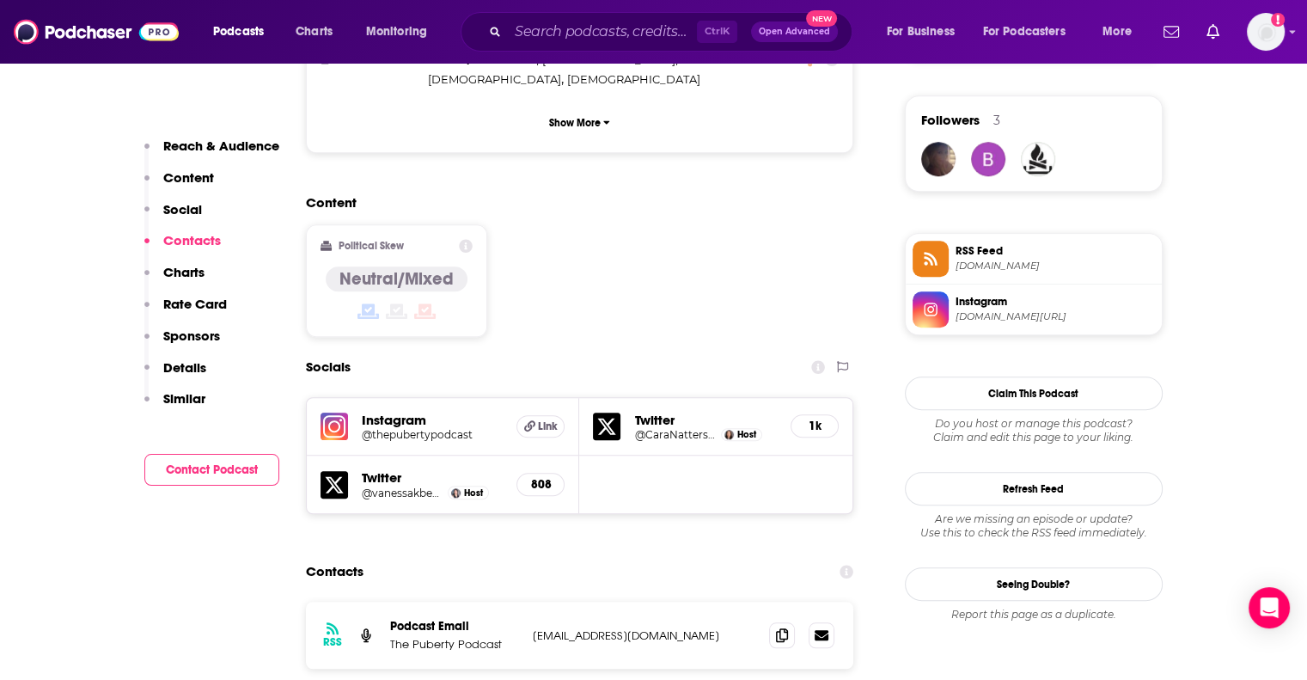
scroll to position [1456, 0]
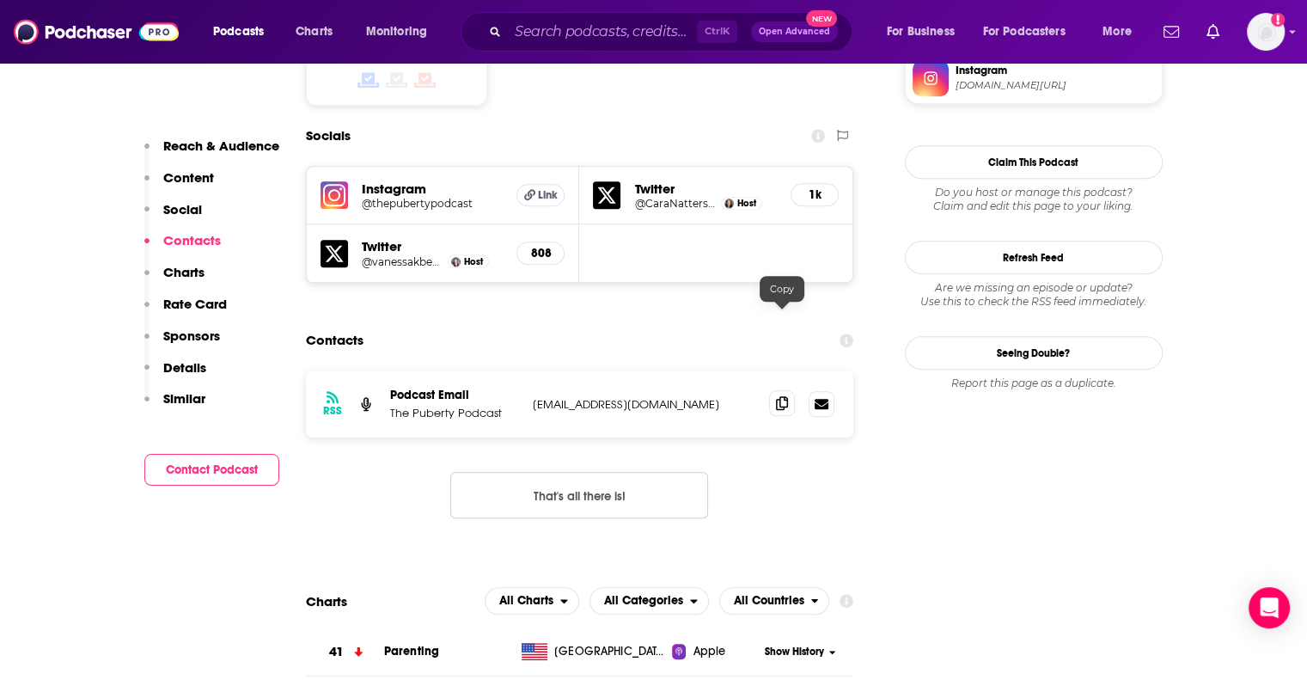
click at [771, 390] on span at bounding box center [782, 403] width 26 height 26
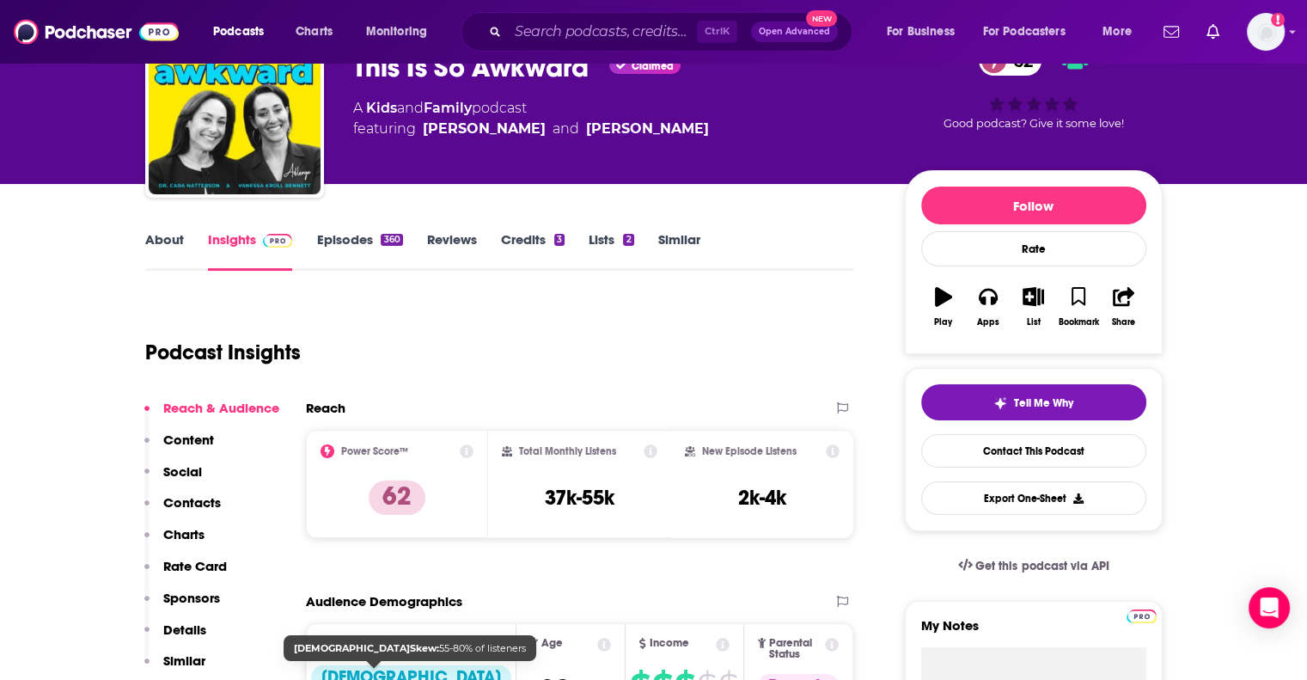
scroll to position [0, 0]
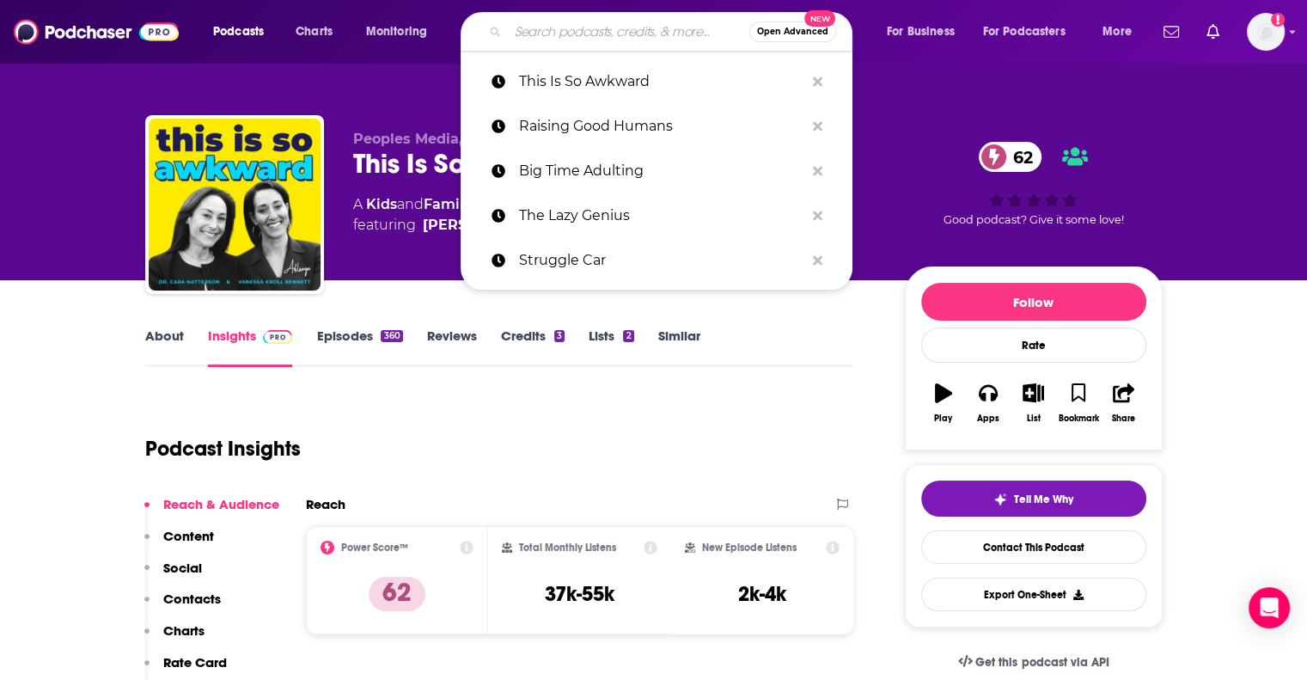
click at [684, 19] on input "Search podcasts, credits, & more..." at bounding box center [628, 31] width 241 height 27
paste input "She Pivots"
type input "She Pivots"
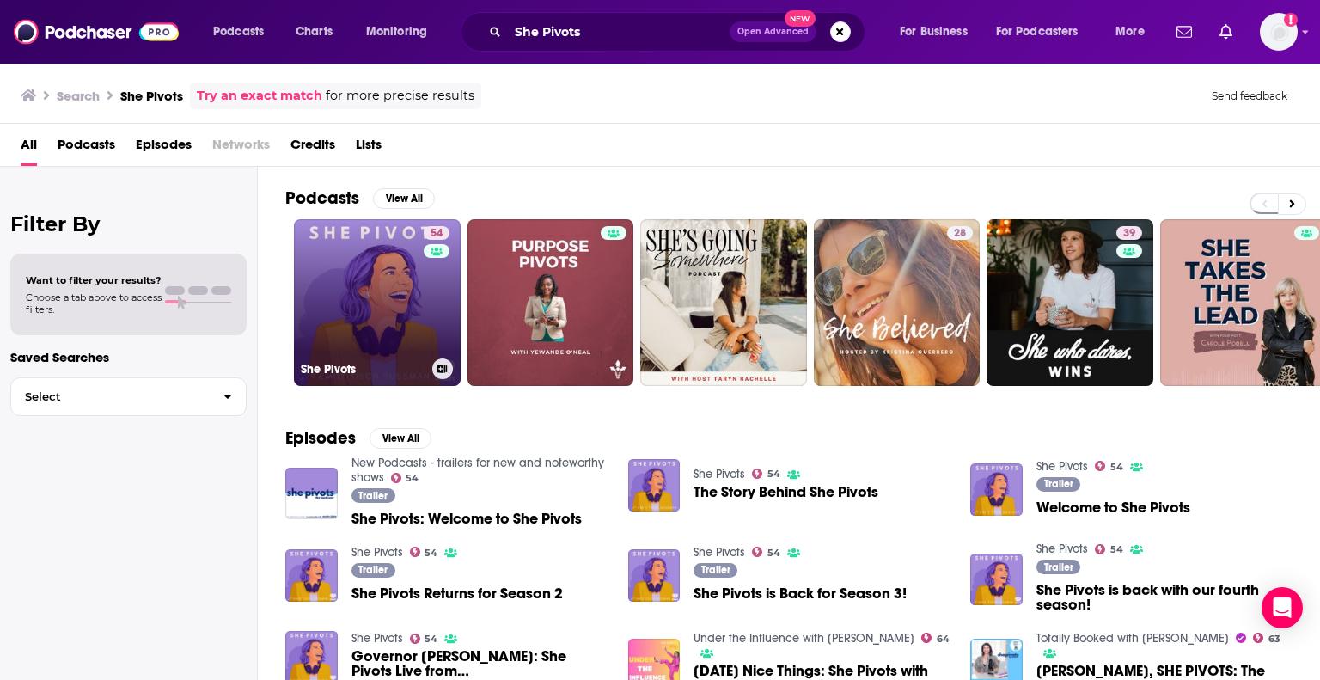
click at [371, 296] on link "54 She Pivots" at bounding box center [377, 302] width 167 height 167
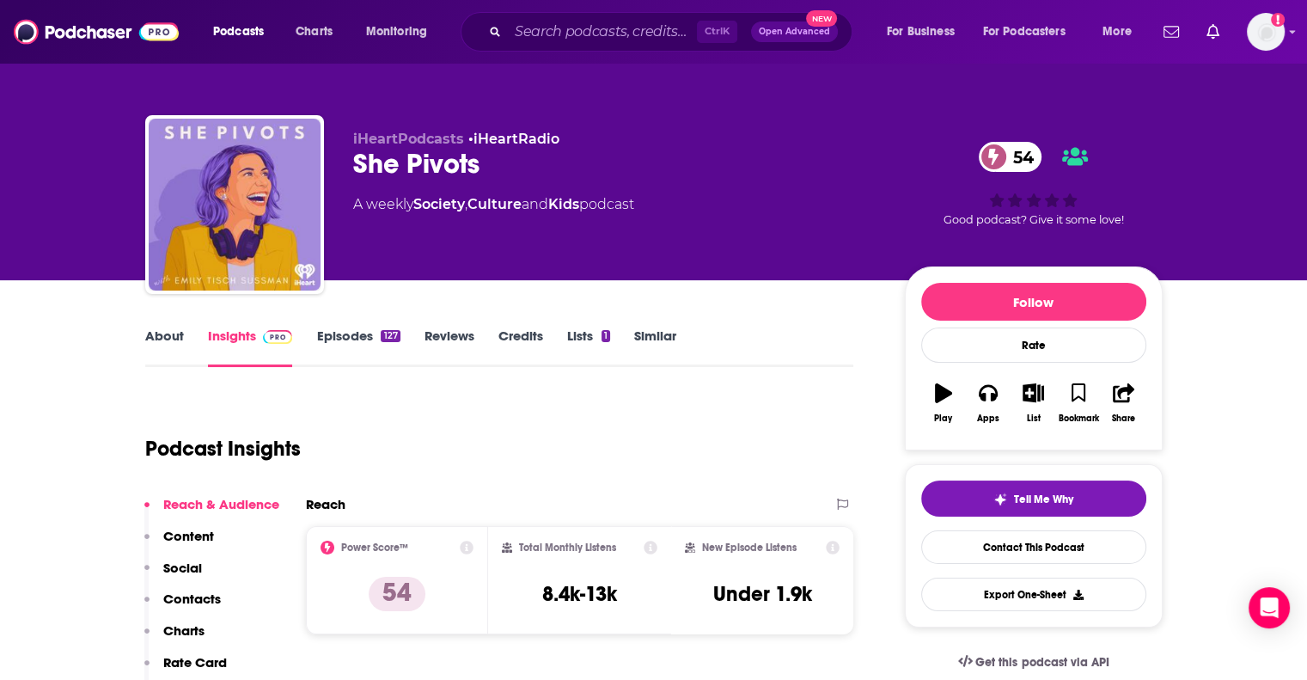
click at [197, 590] on p "Contacts" at bounding box center [192, 598] width 58 height 16
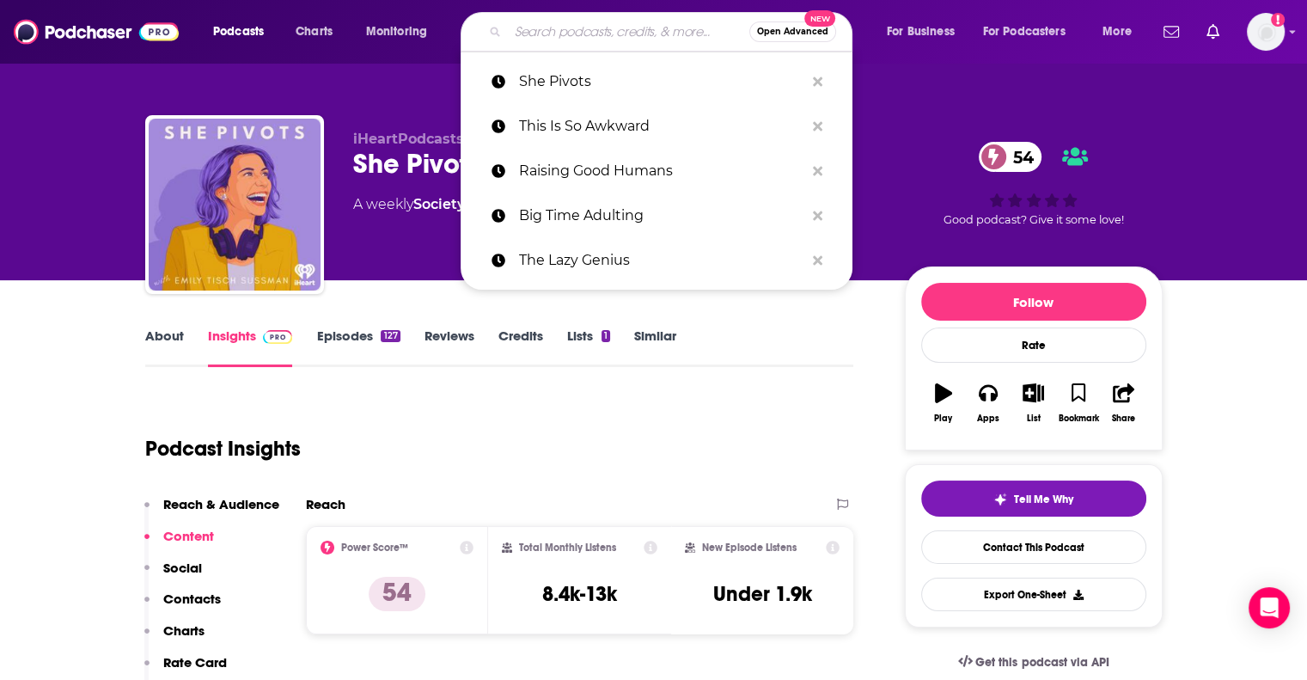
click at [632, 28] on input "Search podcasts, credits, & more..." at bounding box center [628, 31] width 241 height 27
paste input "Ask [PERSON_NAME]"
type input "Ask [PERSON_NAME]"
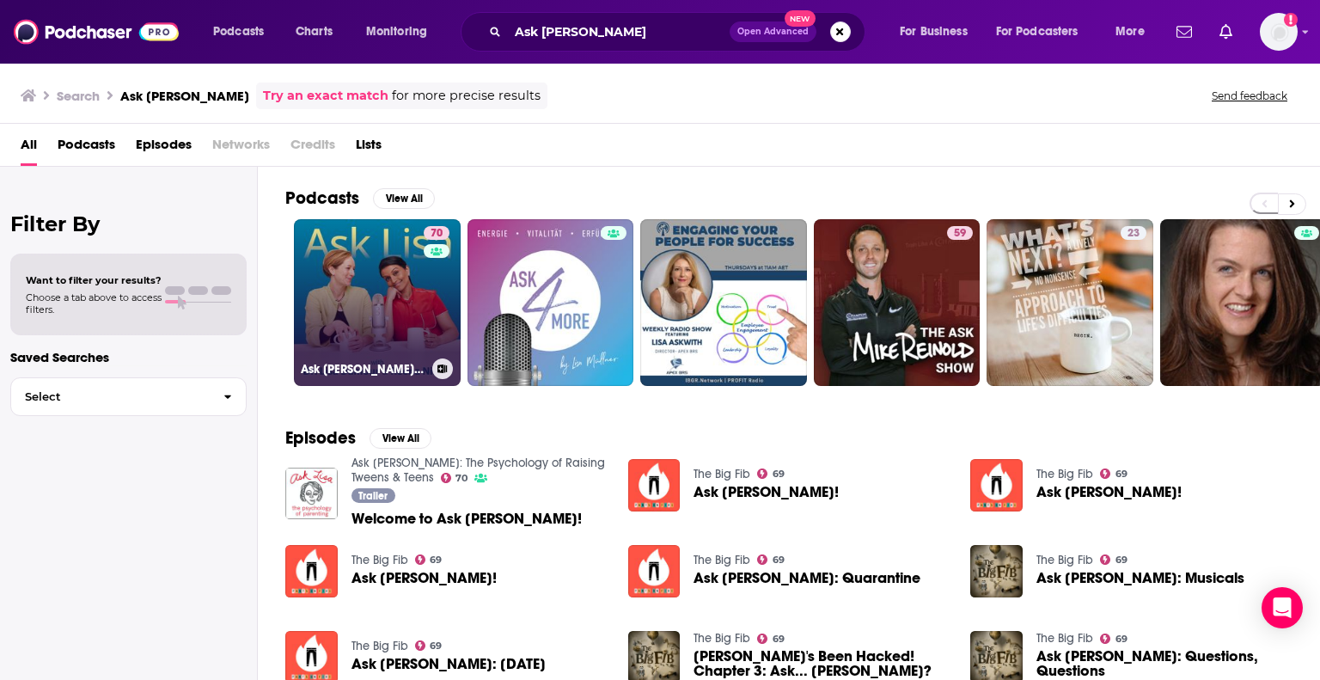
click at [365, 288] on link "70 Ask [PERSON_NAME]: The Psychology of Raising Tweens & Teens" at bounding box center [377, 302] width 167 height 167
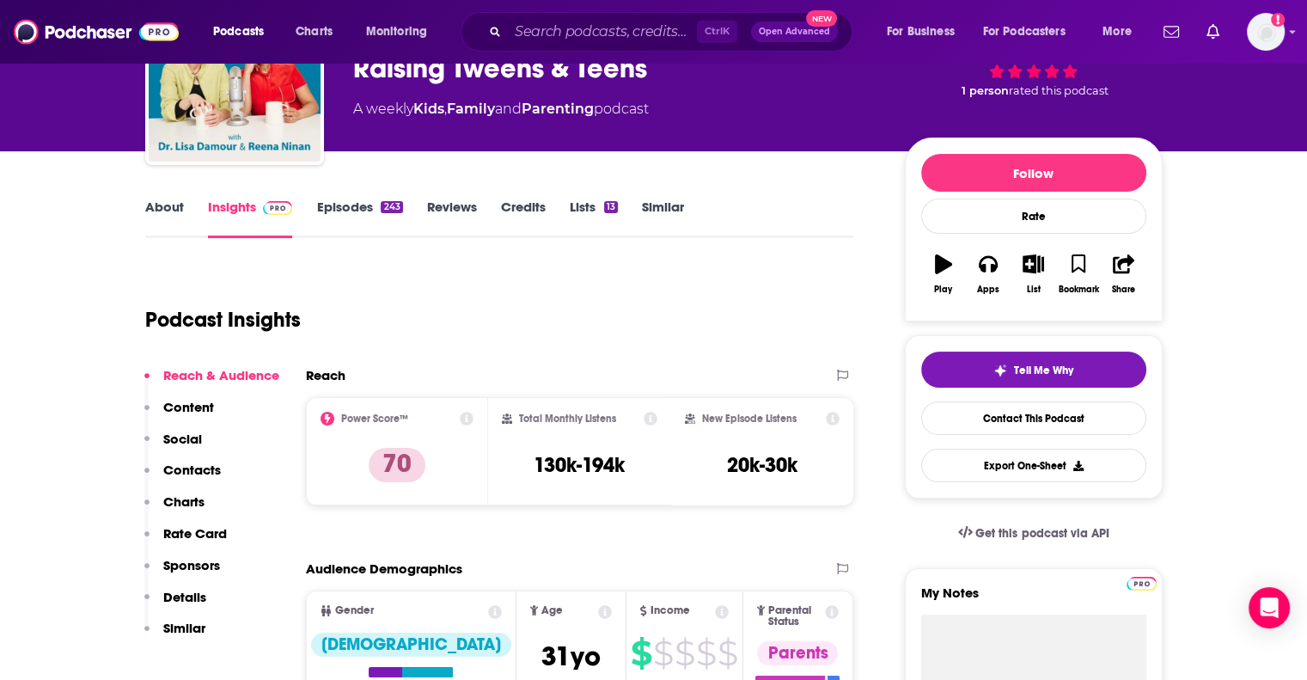
scroll to position [185, 0]
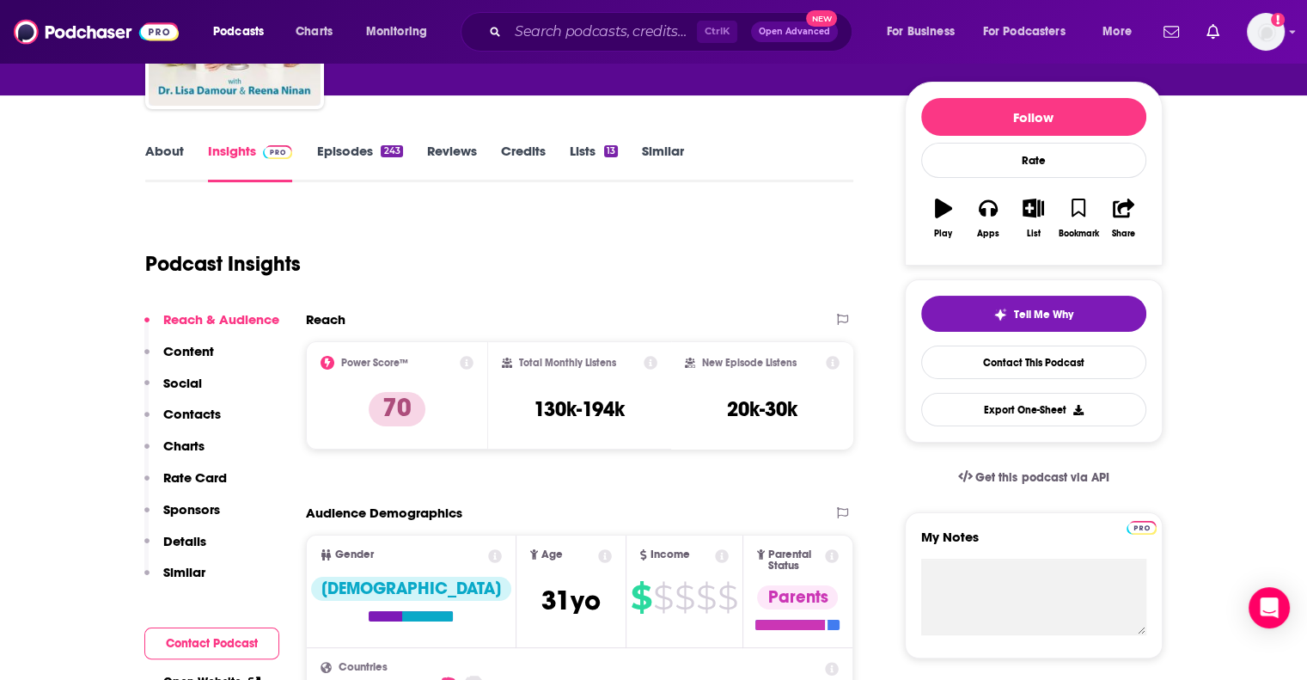
click at [205, 415] on p "Contacts" at bounding box center [192, 414] width 58 height 16
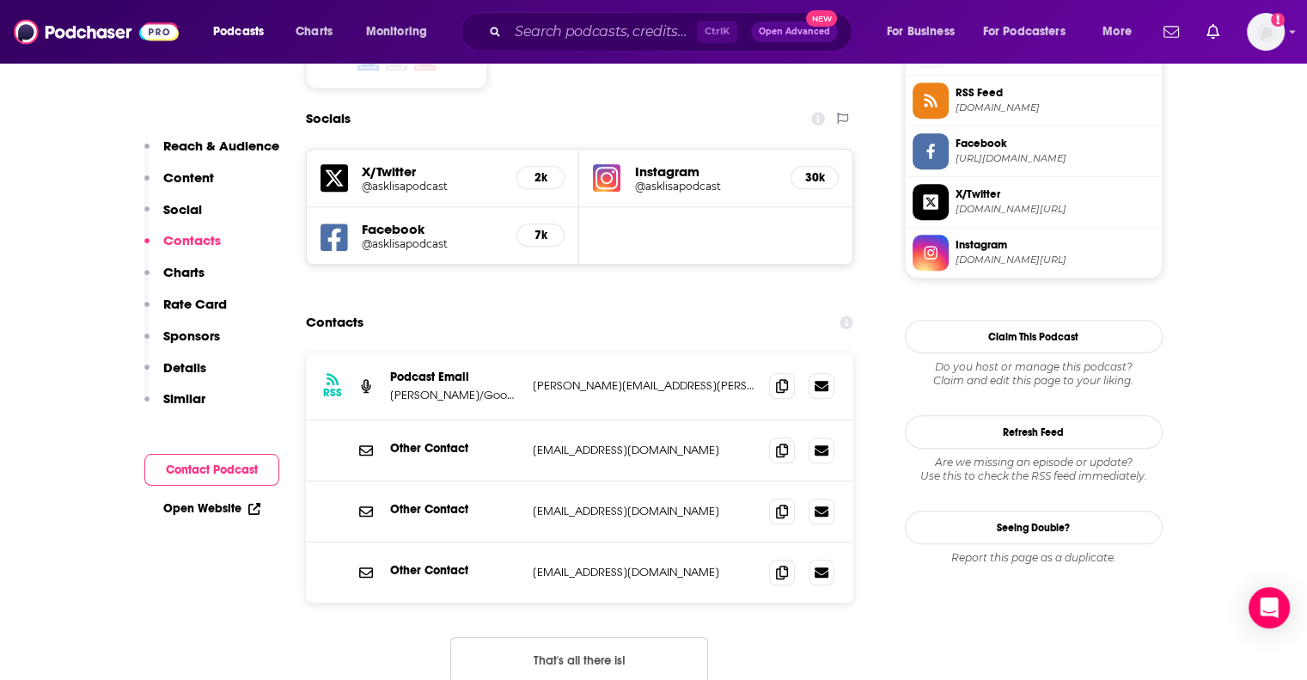
scroll to position [1435, 0]
click at [532, 636] on button "That's all there is!" at bounding box center [579, 659] width 258 height 46
click at [772, 371] on span at bounding box center [782, 384] width 26 height 26
click at [546, 37] on input "Search podcasts, credits, & more..." at bounding box center [602, 31] width 189 height 27
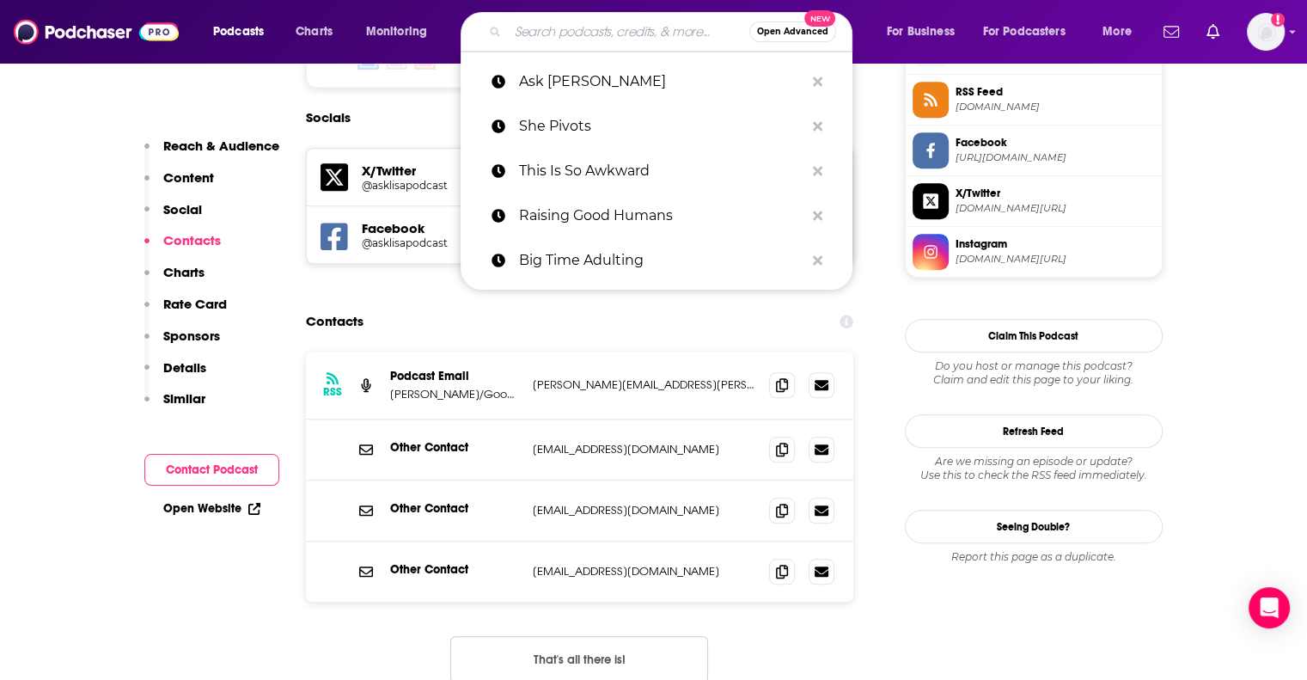
paste input "Mom and Dad Are Fighting (Slate)"
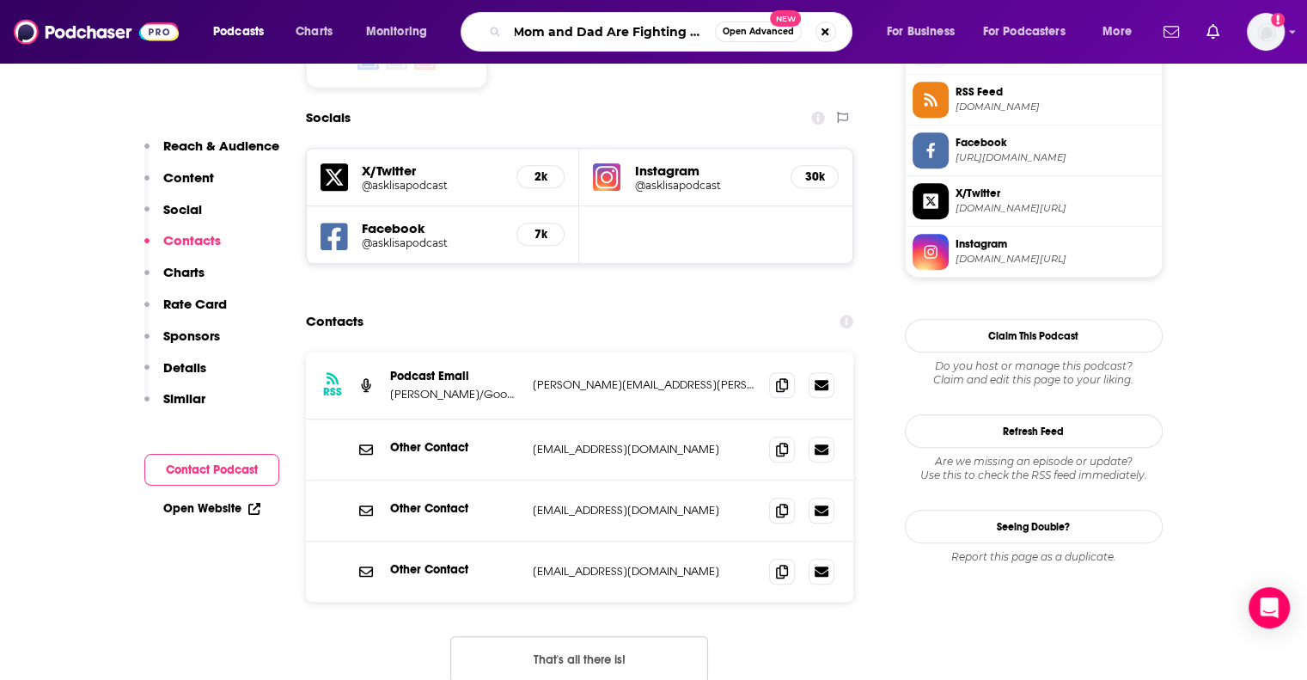
scroll to position [0, 0]
type input "Mom and Dad Are Fighting"
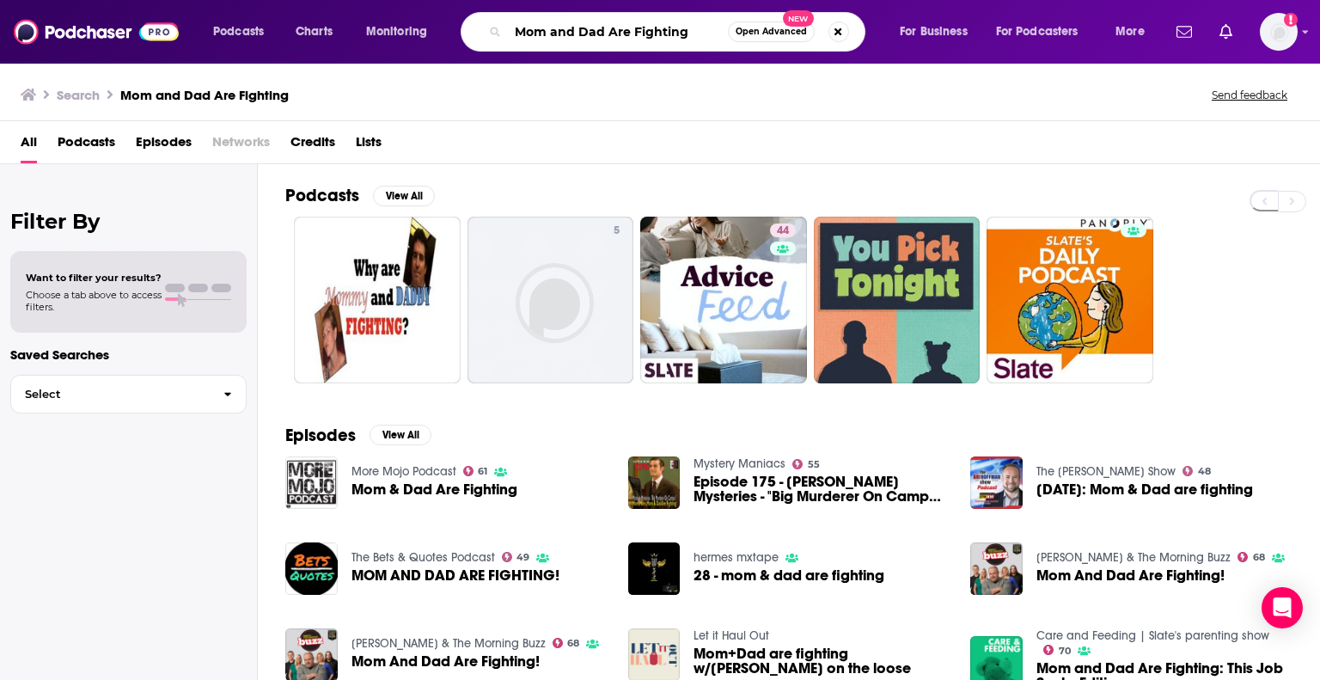
drag, startPoint x: 704, startPoint y: 34, endPoint x: 467, endPoint y: 23, distance: 236.5
click at [467, 23] on div "Mom and Dad Are Fighting Open Advanced New" at bounding box center [663, 32] width 405 height 40
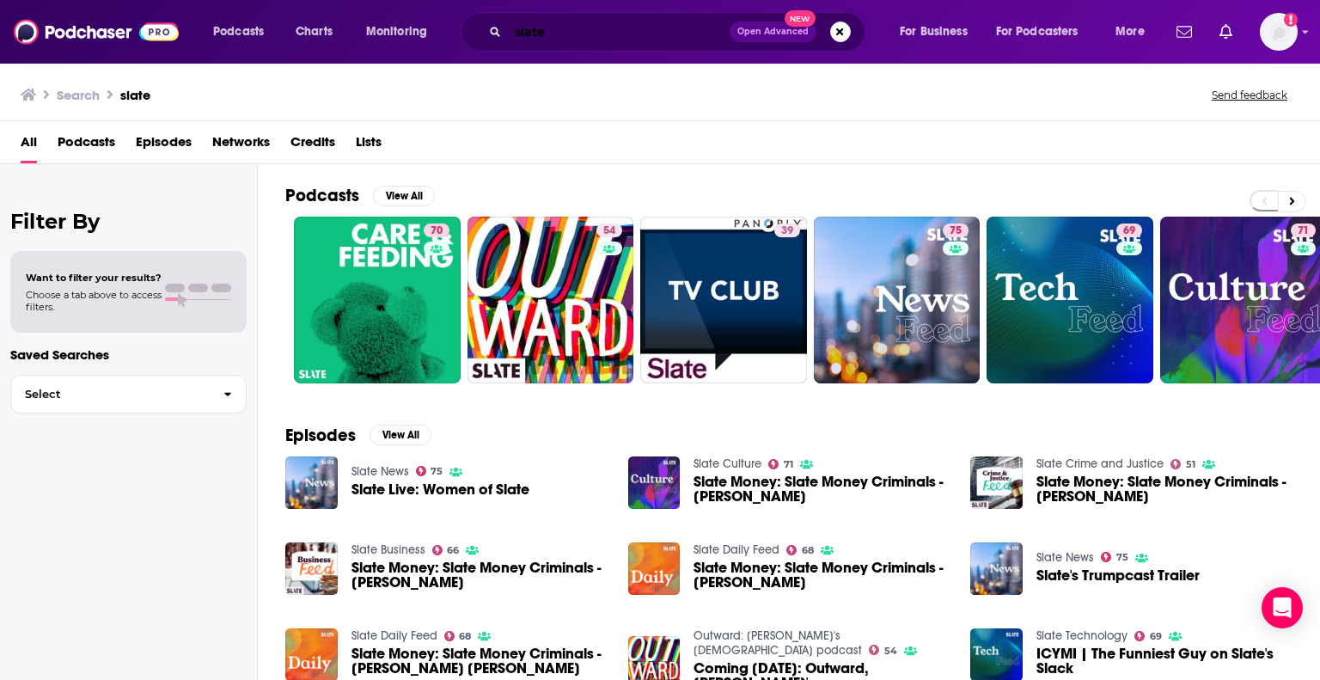
click at [601, 24] on input "slate" at bounding box center [619, 31] width 222 height 27
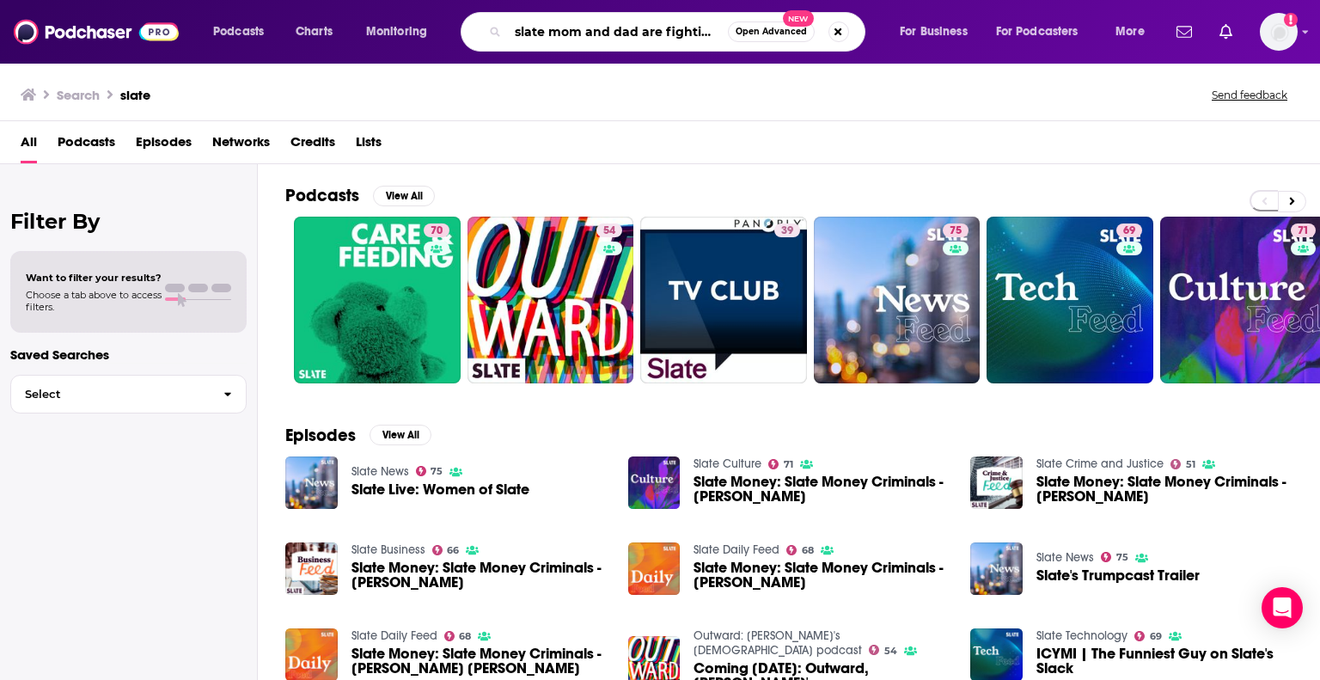
type input "slate mom and dad are fighting"
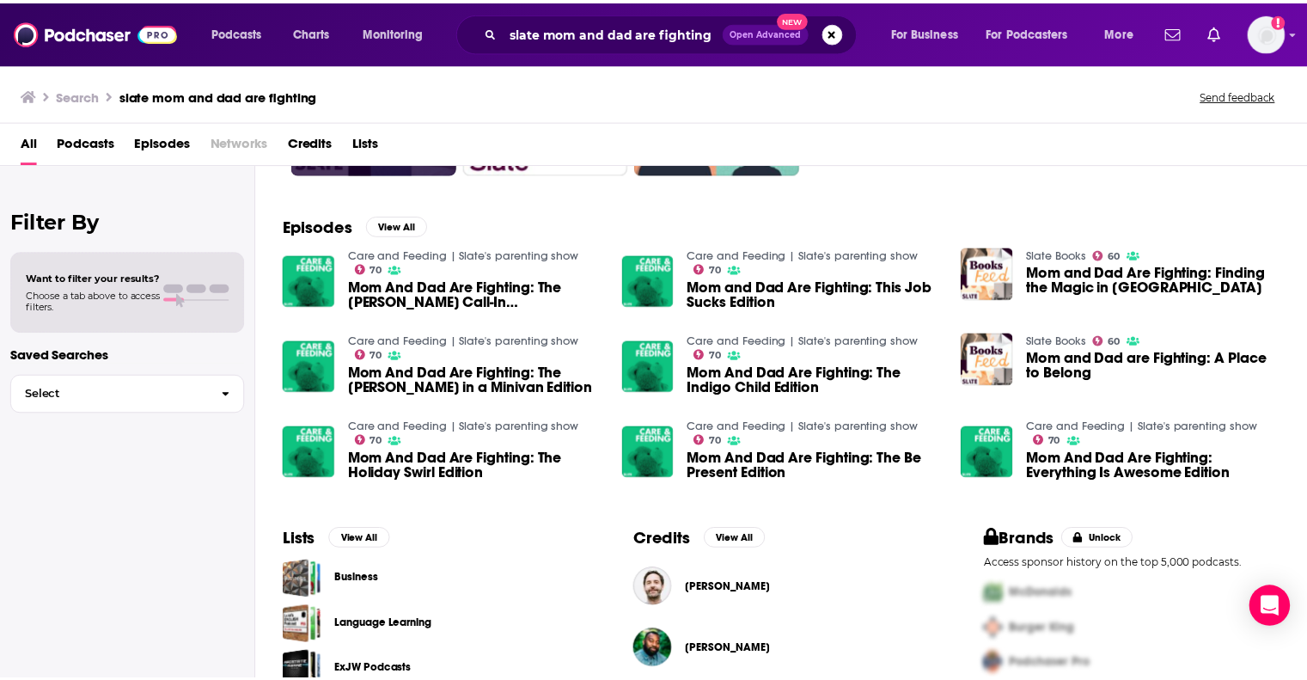
scroll to position [210, 0]
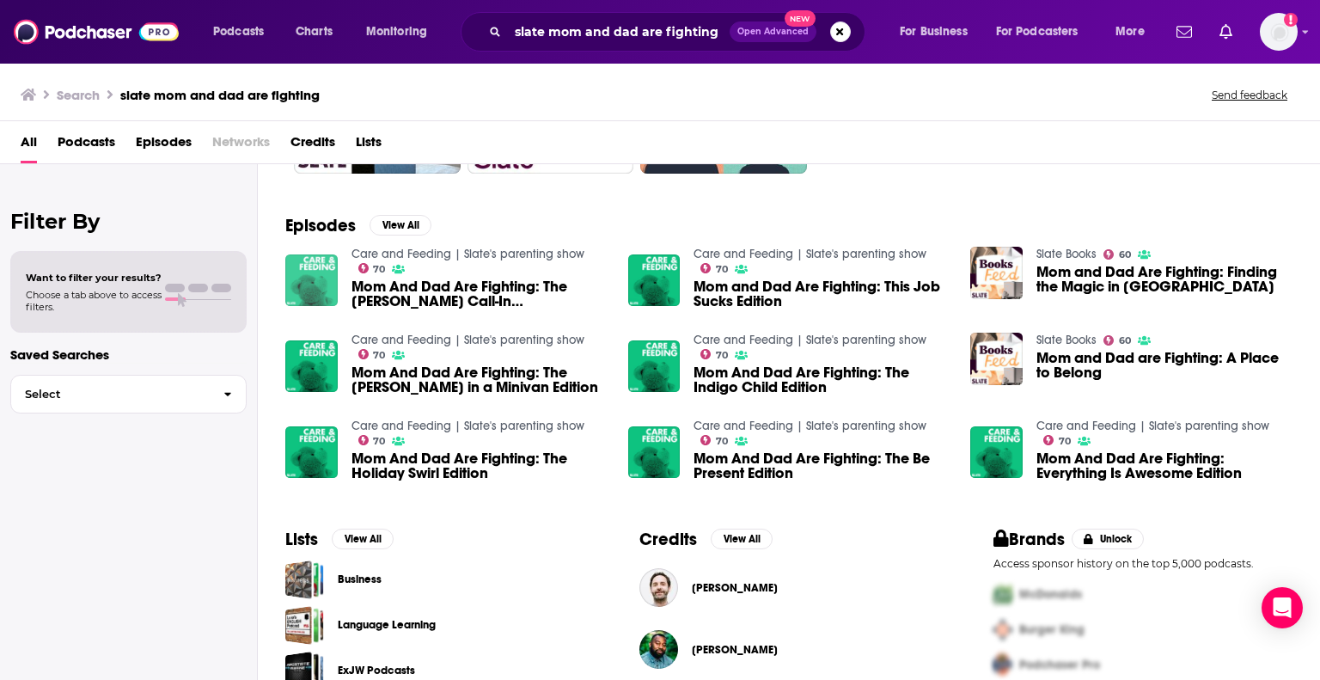
click at [295, 278] on img "Mom And Dad Are Fighting: The Slate Staff Call-In Extravaganza Edition" at bounding box center [311, 280] width 52 height 52
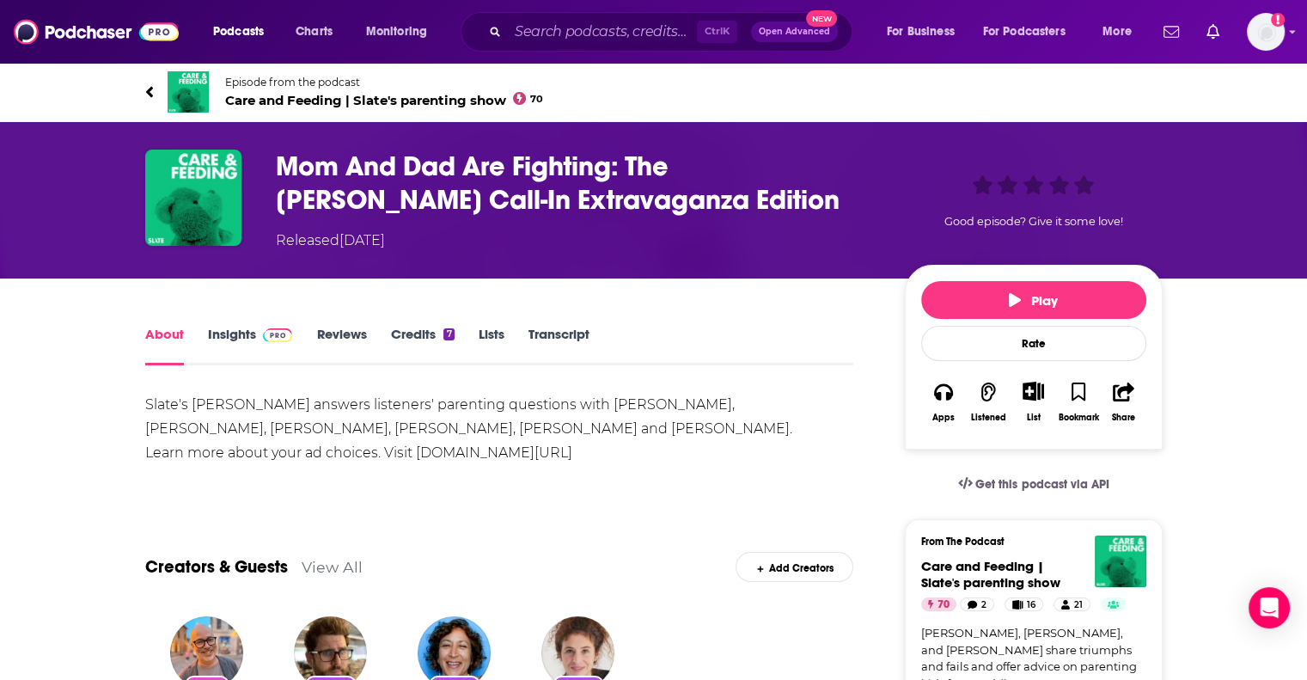
click at [412, 98] on span "Care and Feeding | Slate's parenting show 70" at bounding box center [384, 100] width 319 height 16
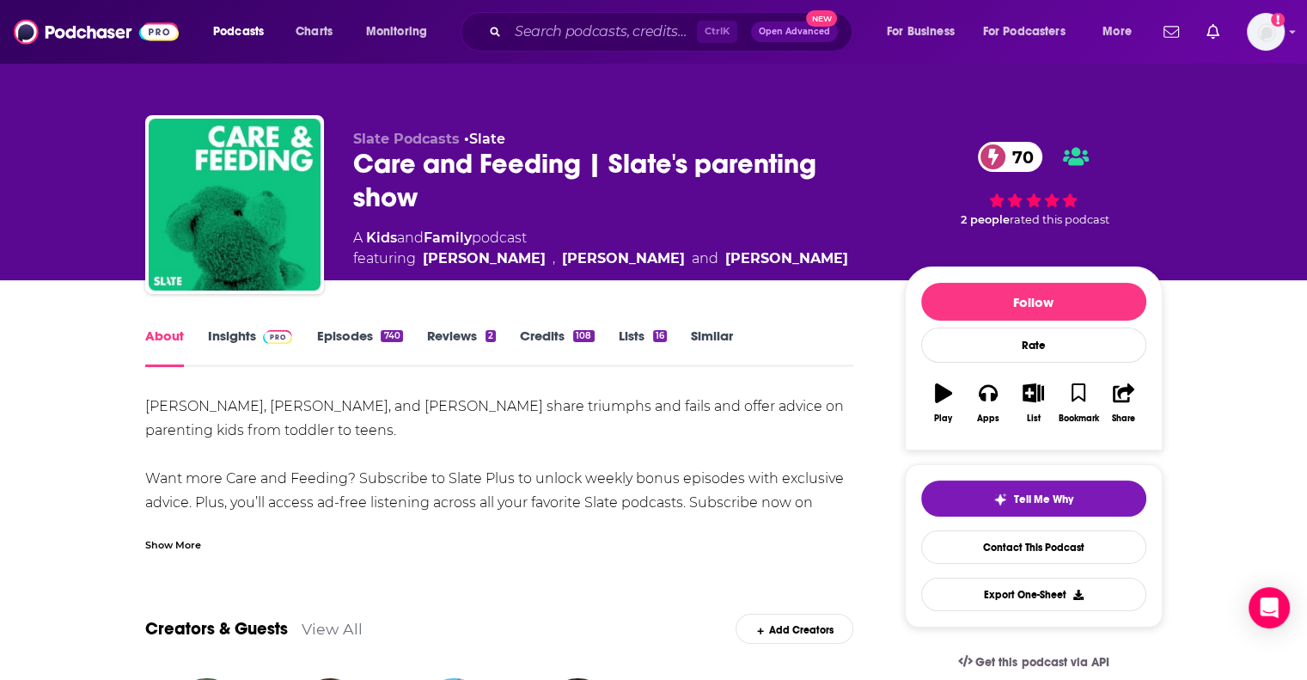
click at [240, 337] on link "Insights" at bounding box center [250, 347] width 85 height 40
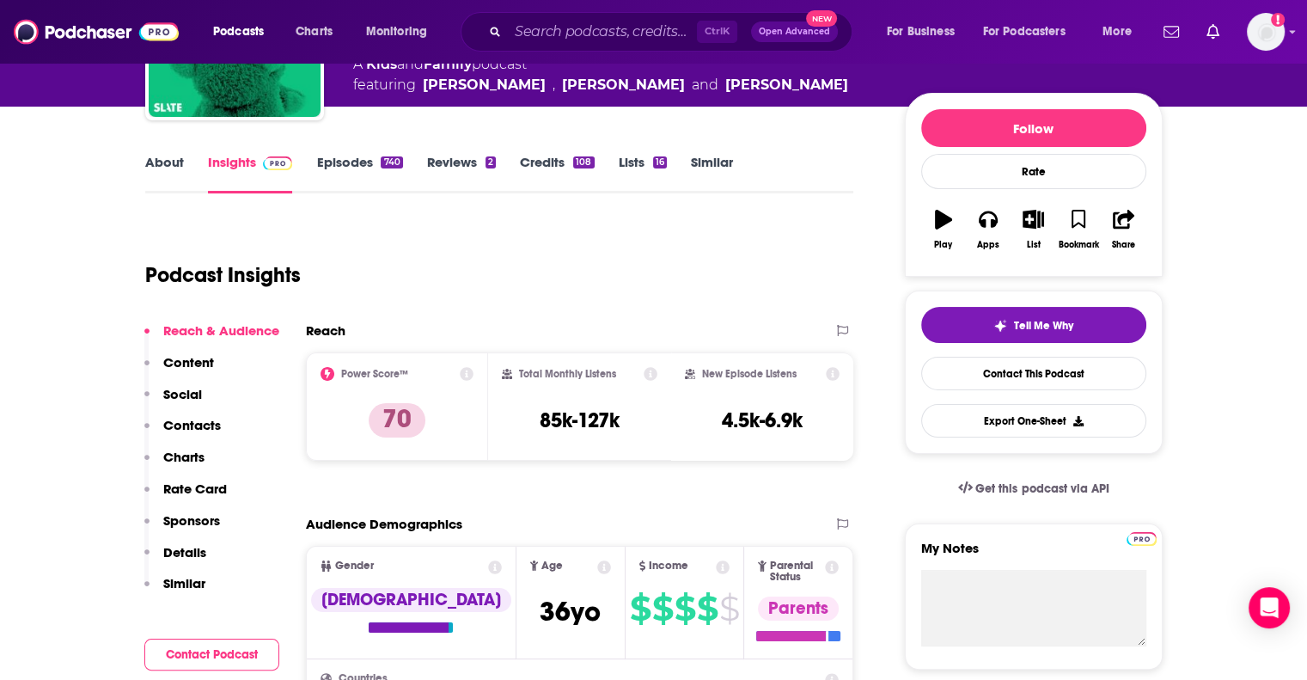
scroll to position [229, 0]
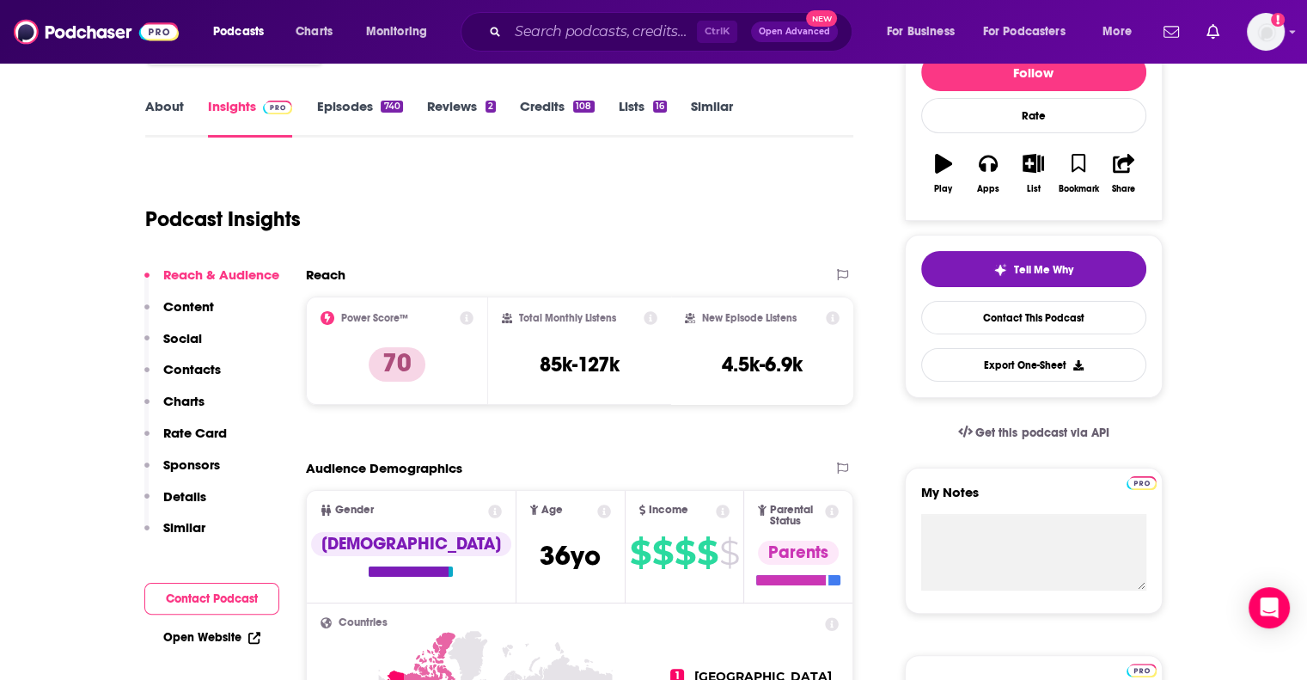
click at [182, 369] on p "Contacts" at bounding box center [192, 369] width 58 height 16
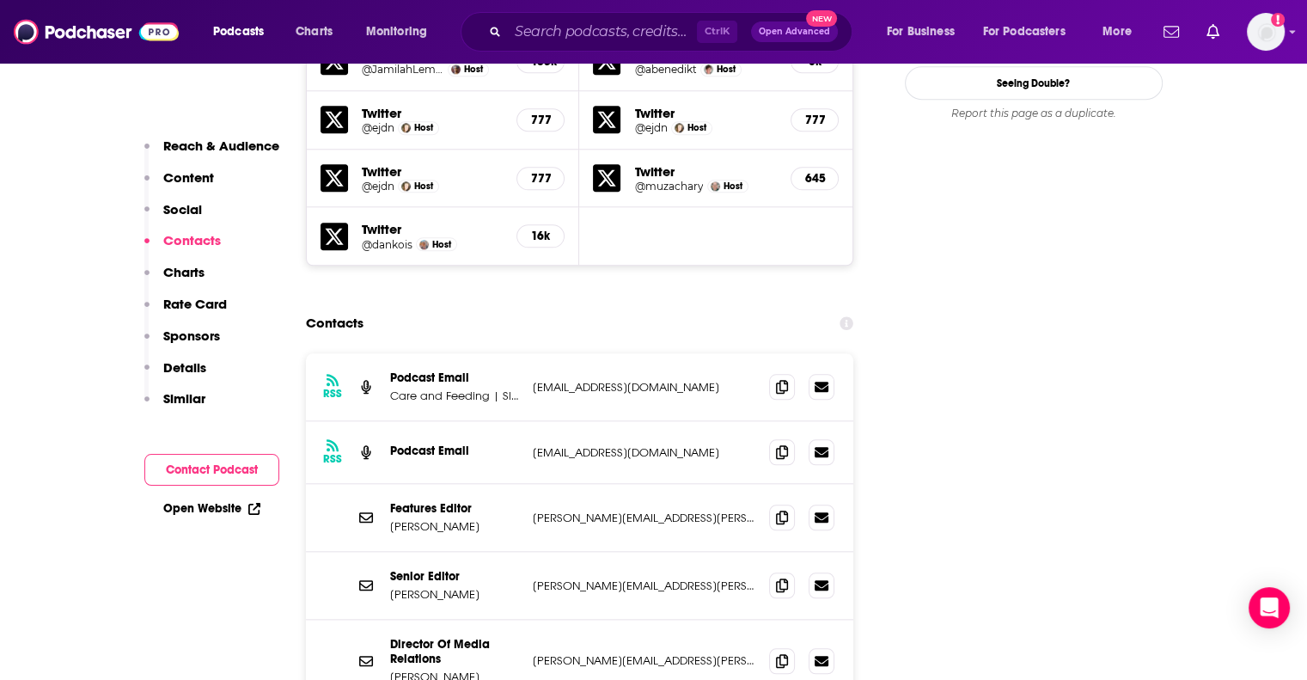
scroll to position [1732, 0]
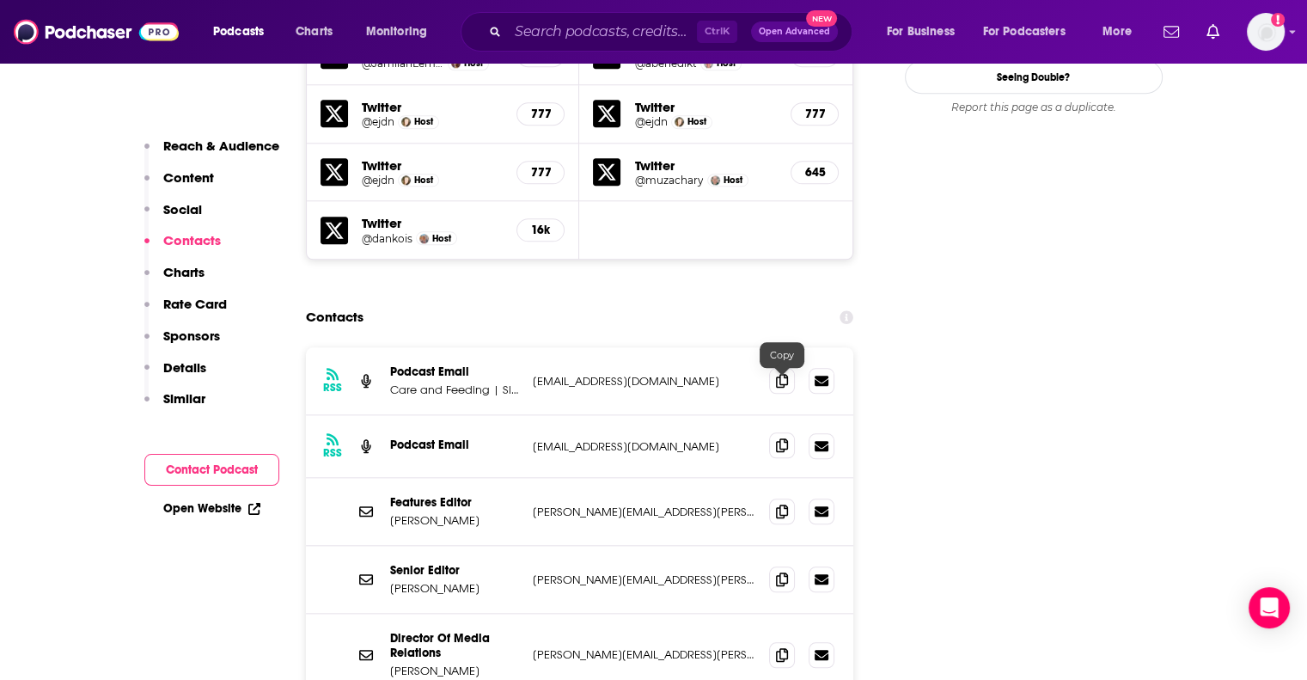
click at [779, 438] on icon at bounding box center [782, 445] width 12 height 14
click at [784, 373] on icon at bounding box center [782, 380] width 12 height 14
click at [663, 22] on input "Search podcasts, credits, & more..." at bounding box center [602, 31] width 189 height 27
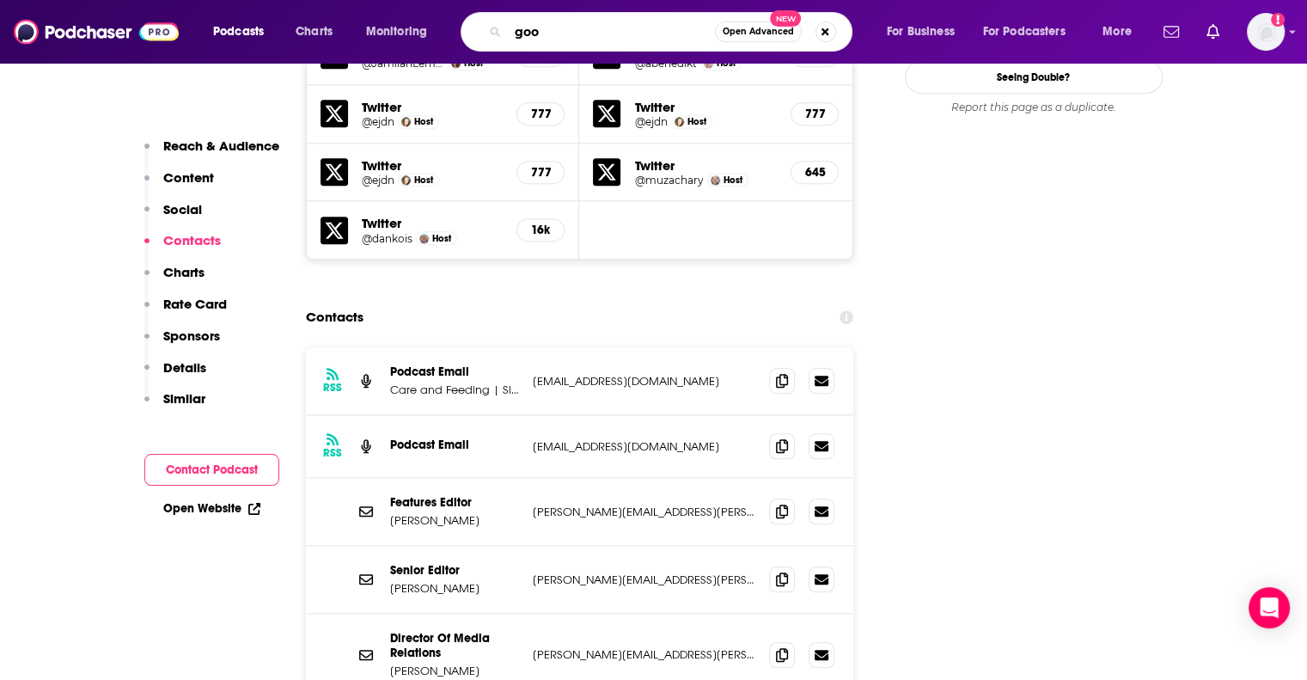
type input "goop"
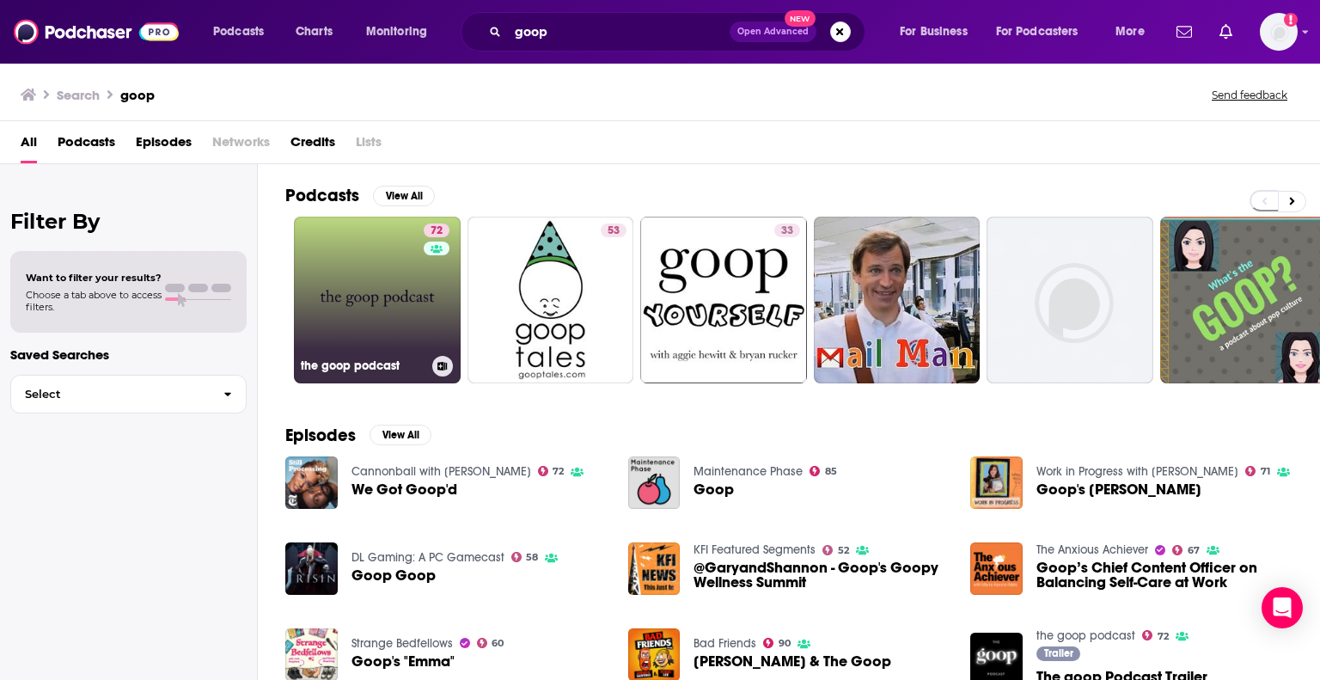
click at [349, 308] on link "72 the goop podcast" at bounding box center [377, 300] width 167 height 167
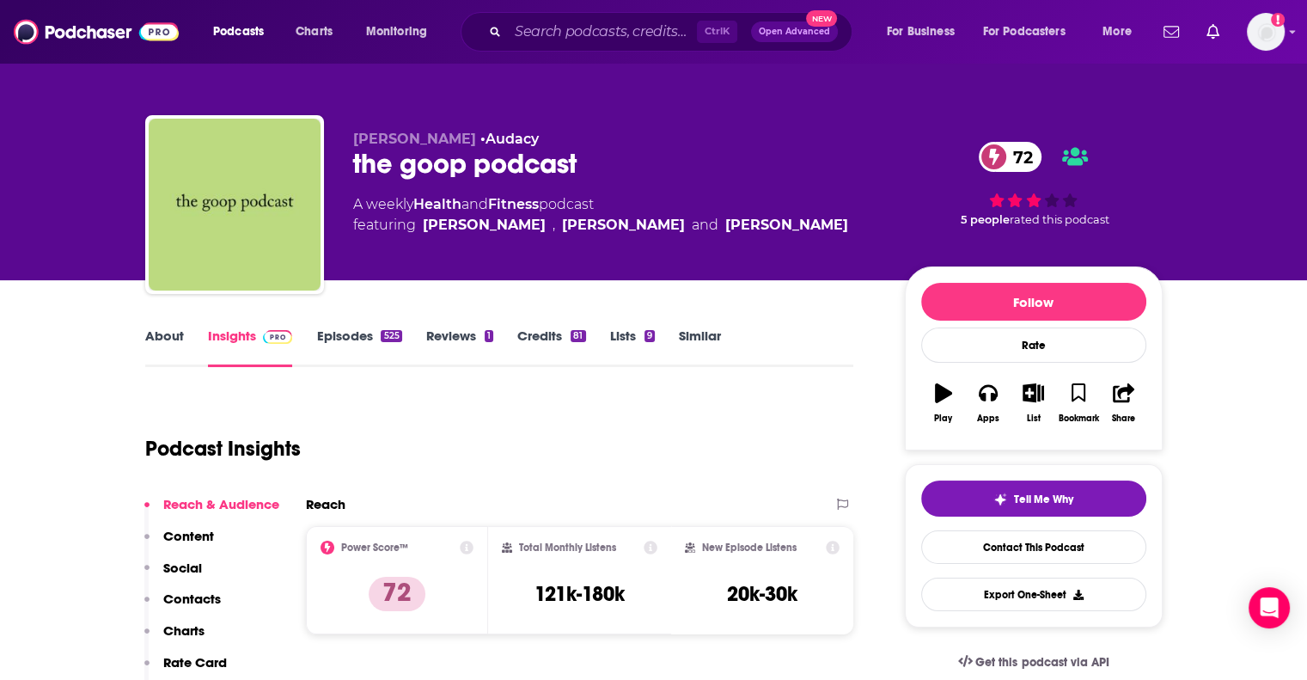
click at [213, 597] on p "Contacts" at bounding box center [192, 598] width 58 height 16
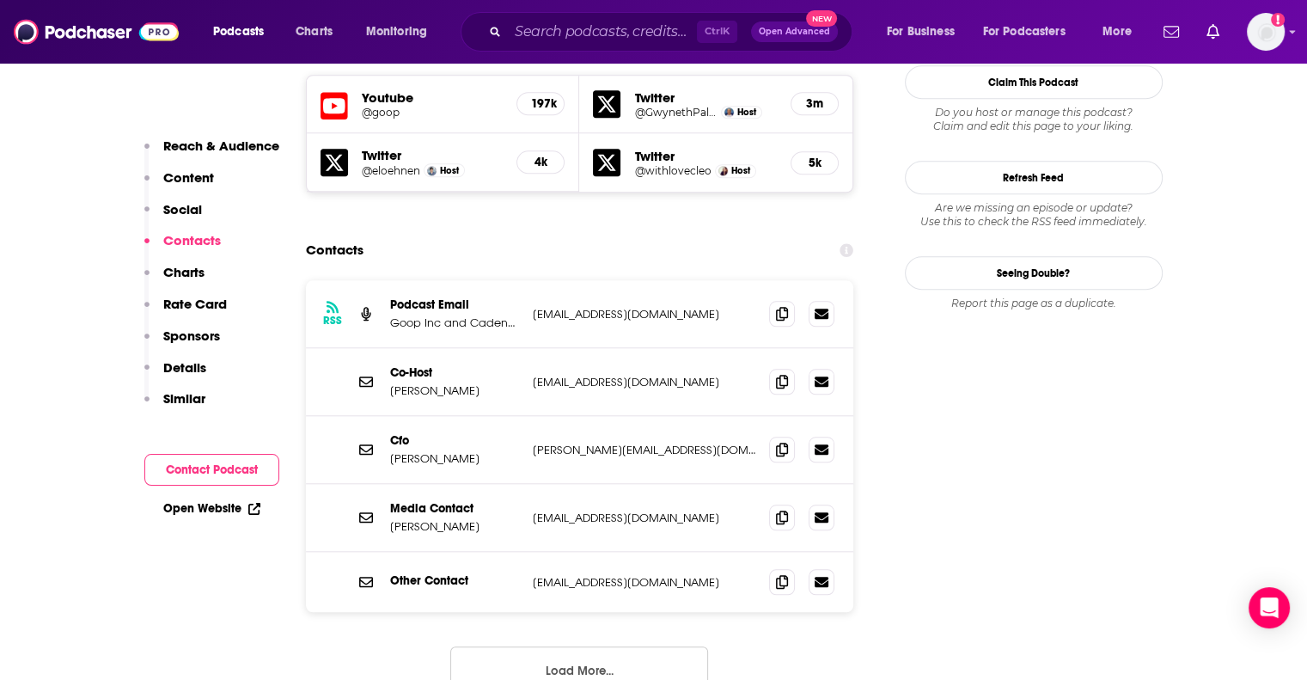
scroll to position [1589, 0]
click at [533, 644] on button "Load More..." at bounding box center [579, 667] width 258 height 46
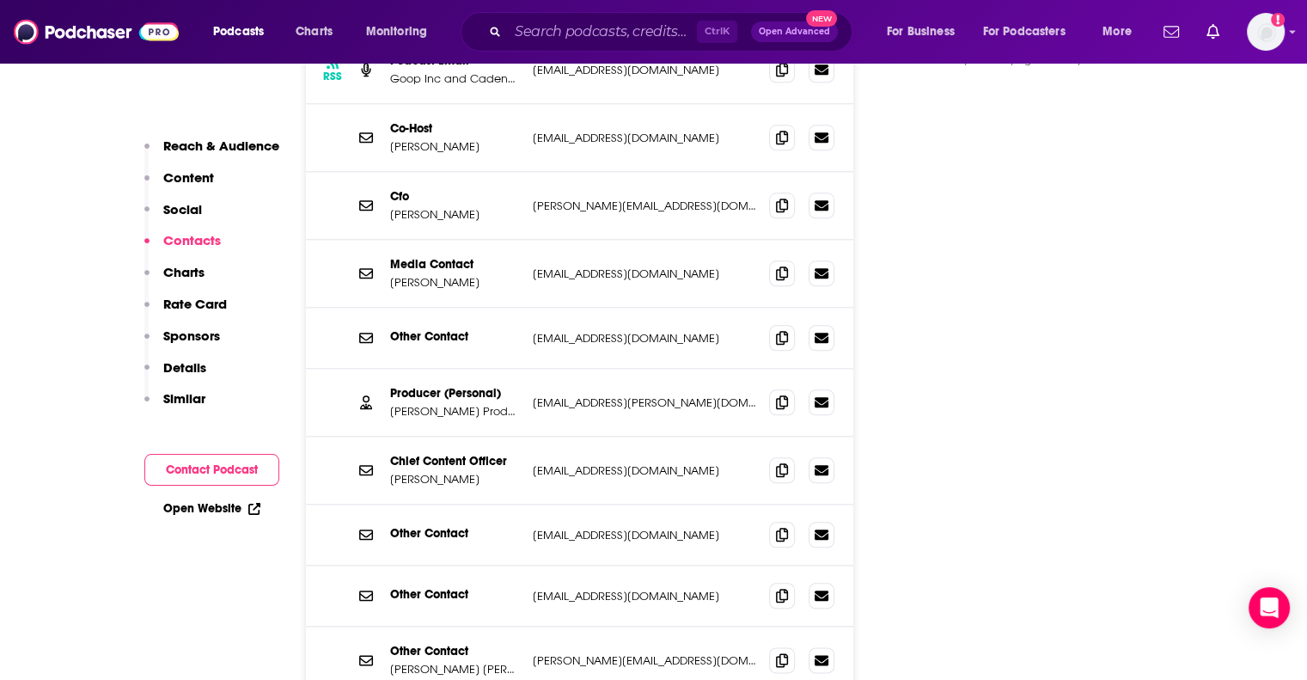
scroll to position [1828, 0]
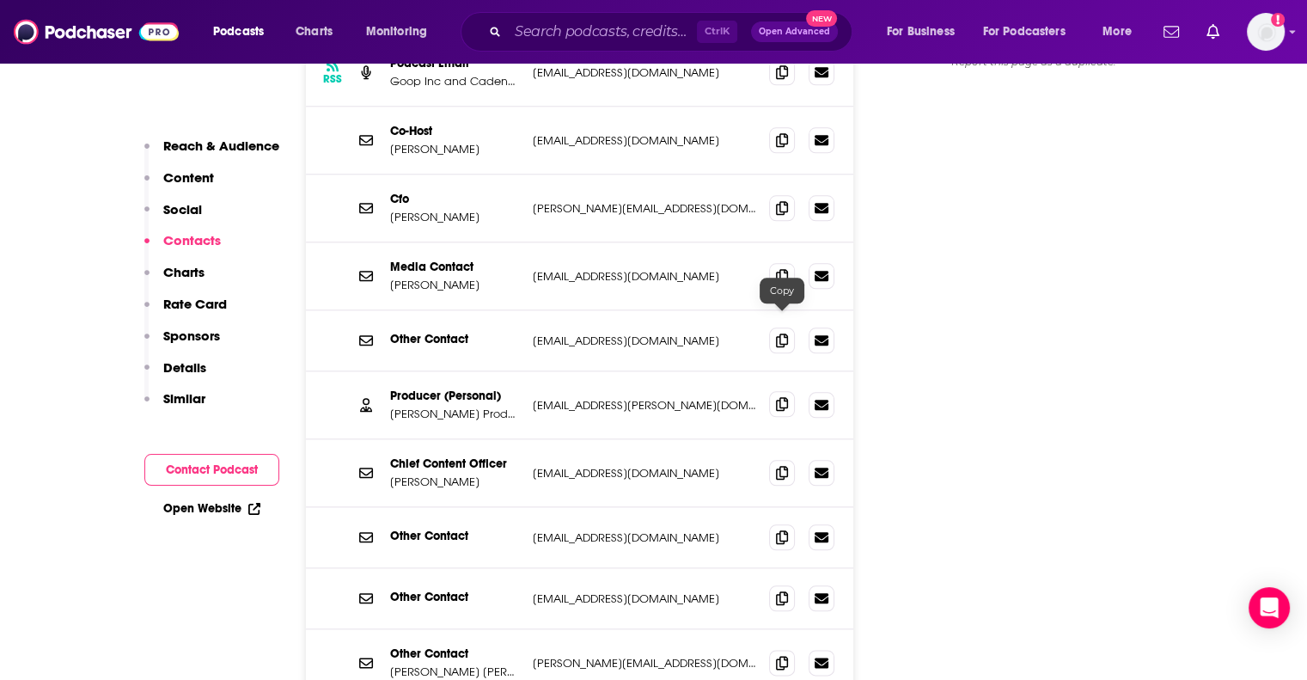
click at [777, 391] on span at bounding box center [782, 404] width 26 height 26
click at [607, 29] on input "Search podcasts, credits, & more..." at bounding box center [602, 31] width 189 height 27
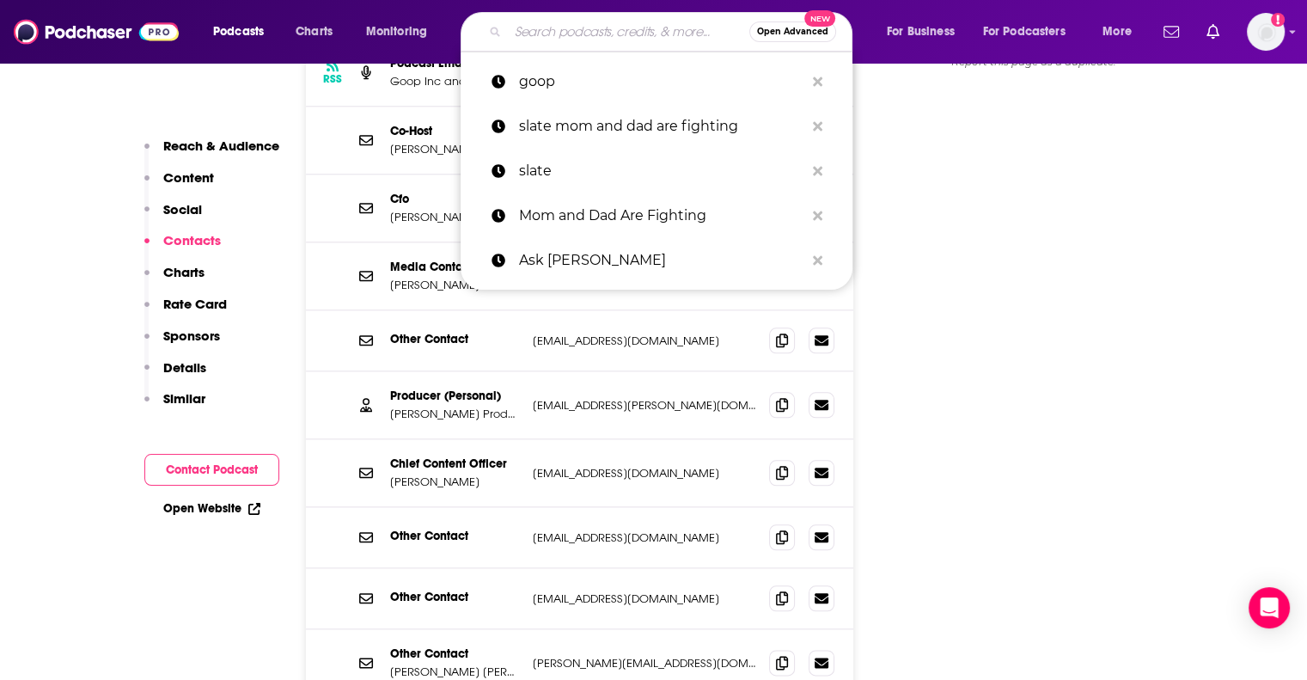
paste input "Leave Your Mark ([PERSON_NAME])"
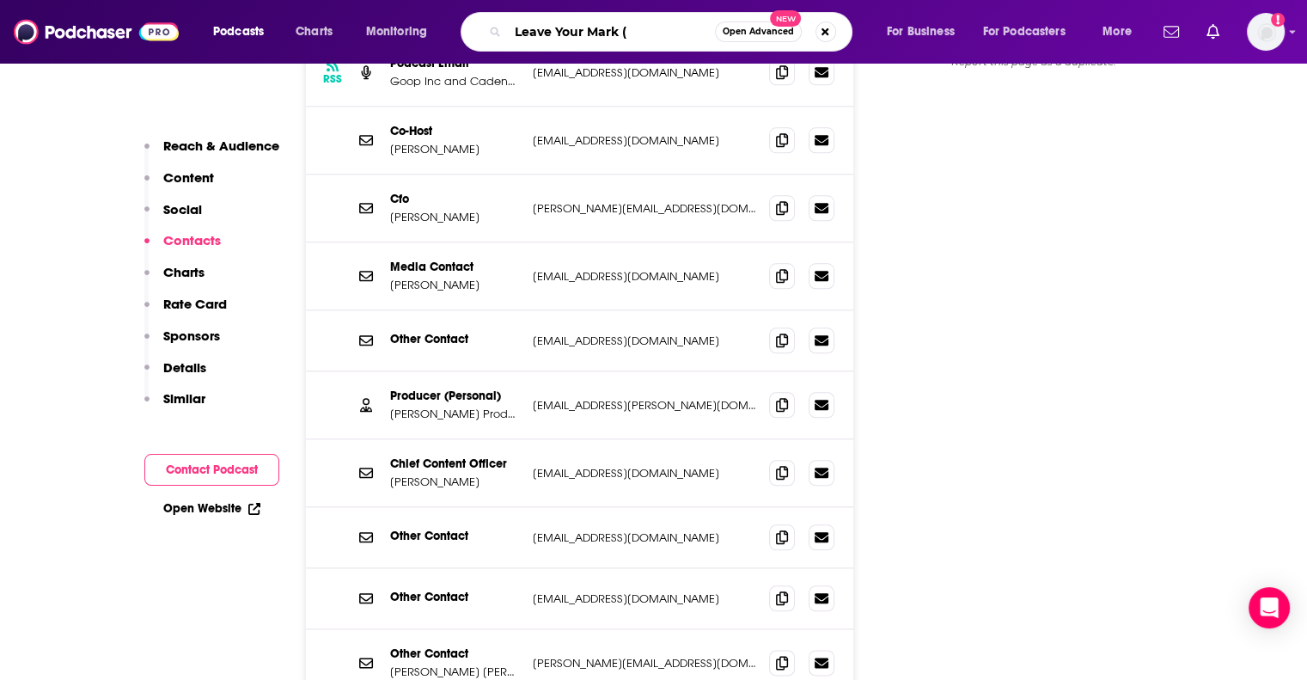
type input "Leave Your Mark"
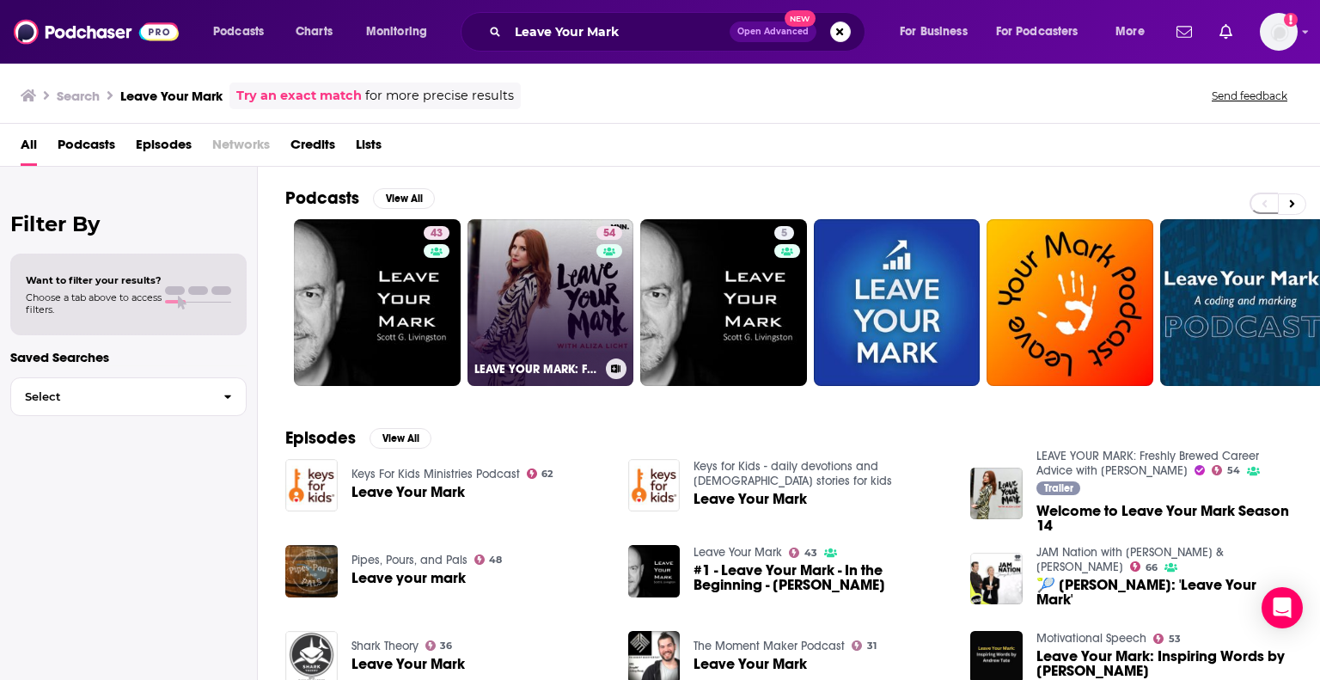
click at [546, 308] on link "54 LEAVE YOUR MARK: Freshly Brewed Career Advice with [PERSON_NAME]" at bounding box center [550, 302] width 167 height 167
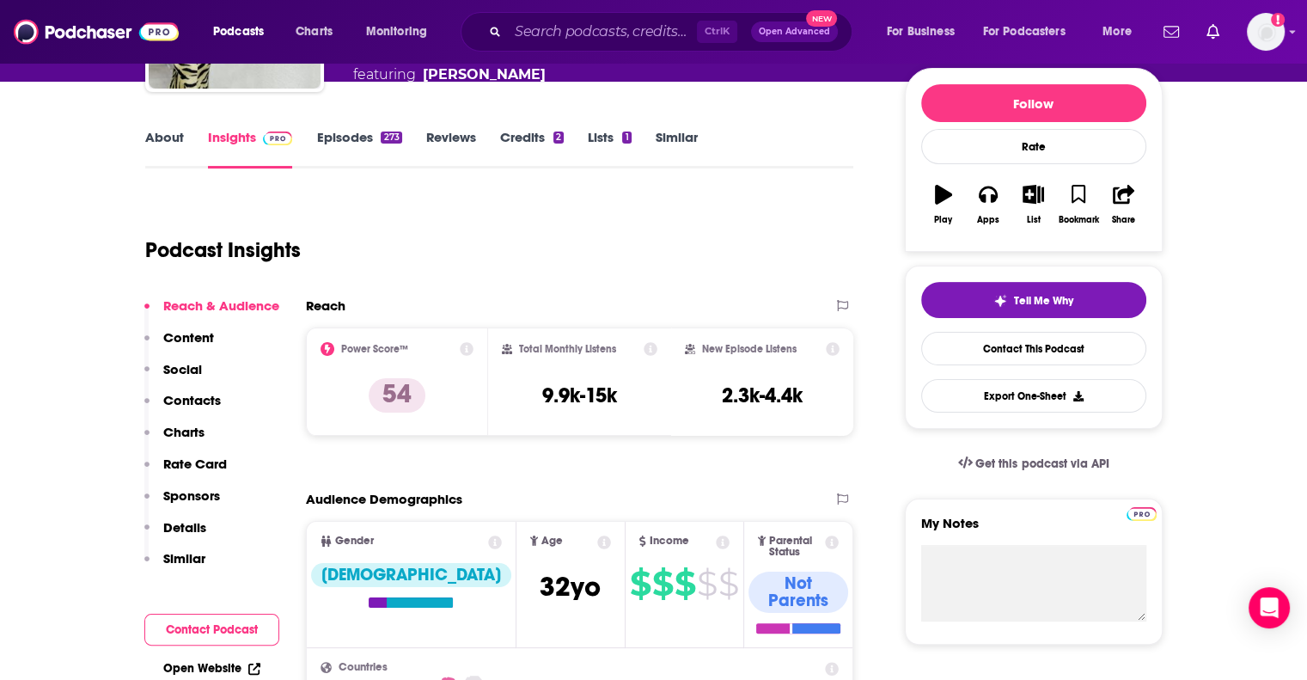
scroll to position [203, 0]
click at [192, 427] on p "Charts" at bounding box center [183, 431] width 41 height 16
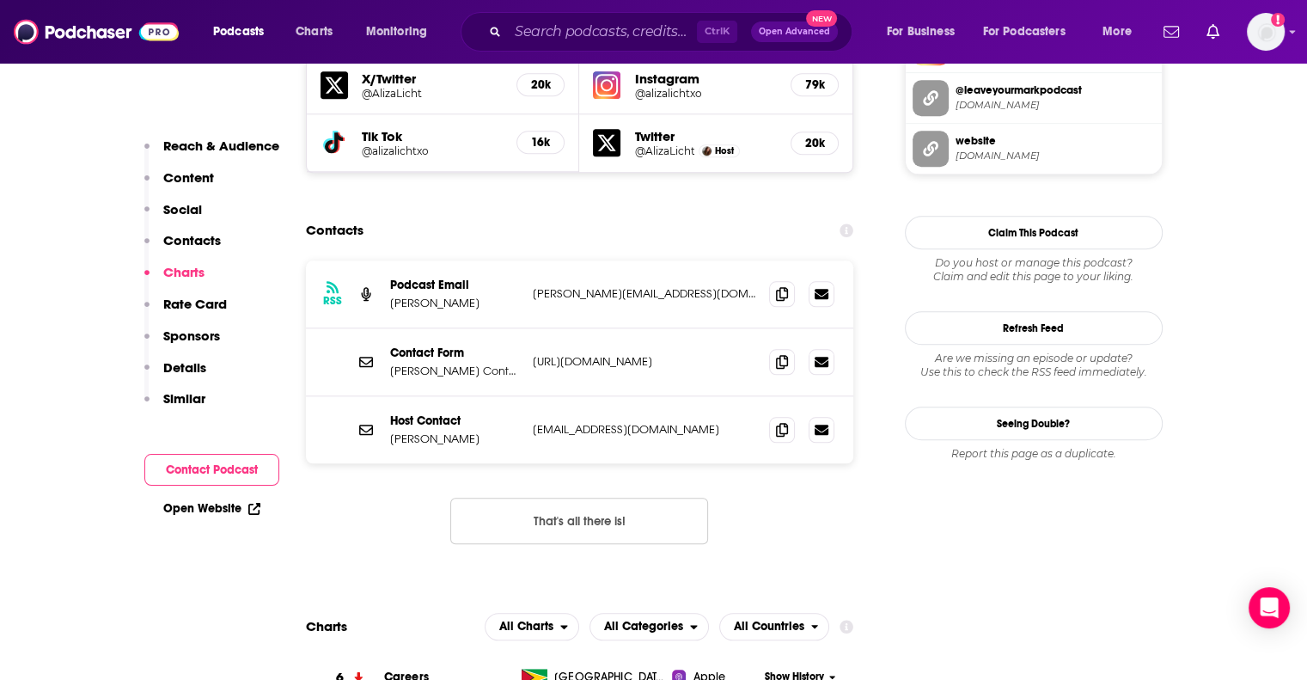
scroll to position [1641, 0]
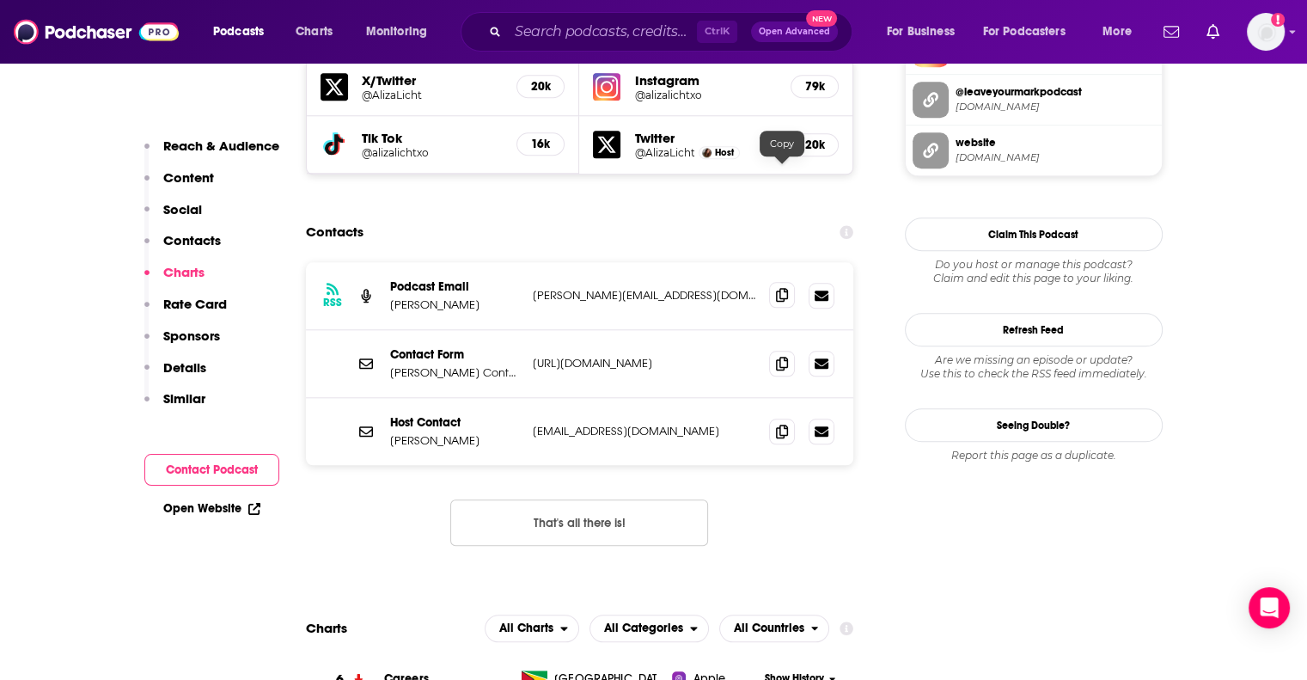
click at [781, 288] on icon at bounding box center [782, 295] width 12 height 14
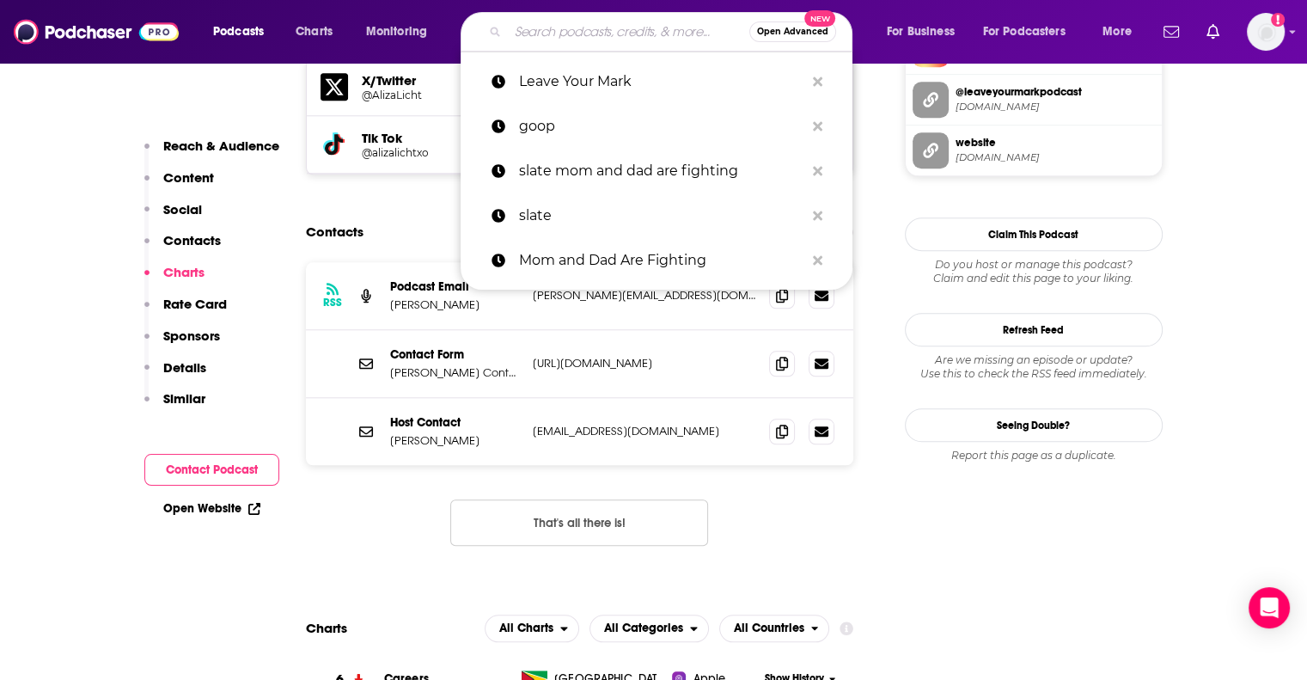
click at [612, 40] on input "Search podcasts, credits, & more..." at bounding box center [628, 31] width 241 height 27
paste input "Moms Don't Have Time To..."
type input "Moms Don't Have Time To..."
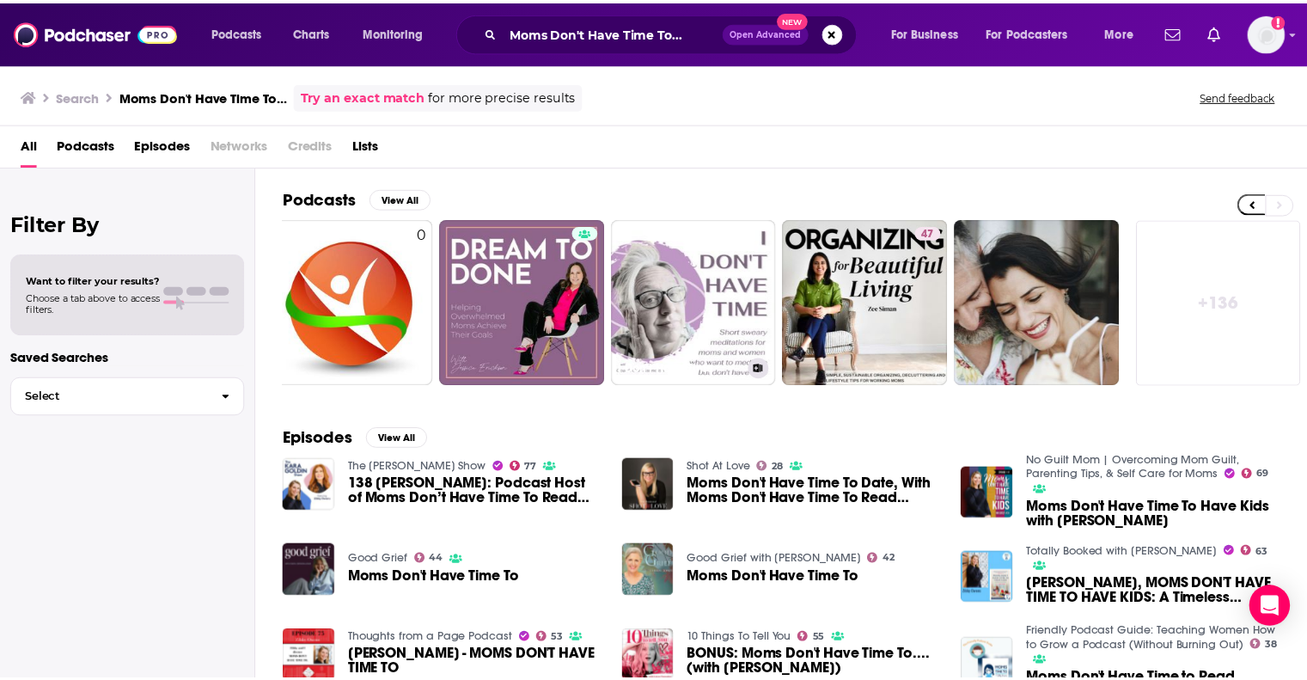
scroll to position [0, 543]
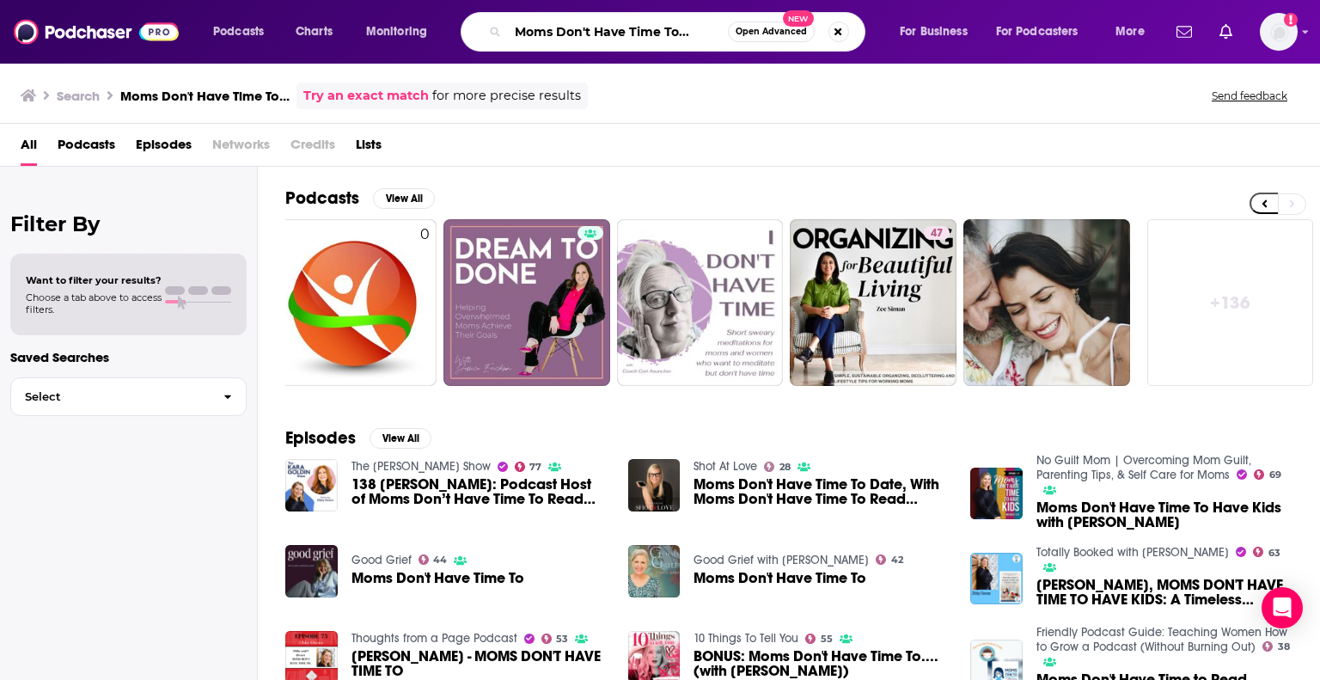
drag, startPoint x: 512, startPoint y: 37, endPoint x: 761, endPoint y: 42, distance: 249.2
click at [761, 42] on div "Moms Don't Have Time To... Open Advanced New" at bounding box center [663, 32] width 405 height 40
type input "zibby"
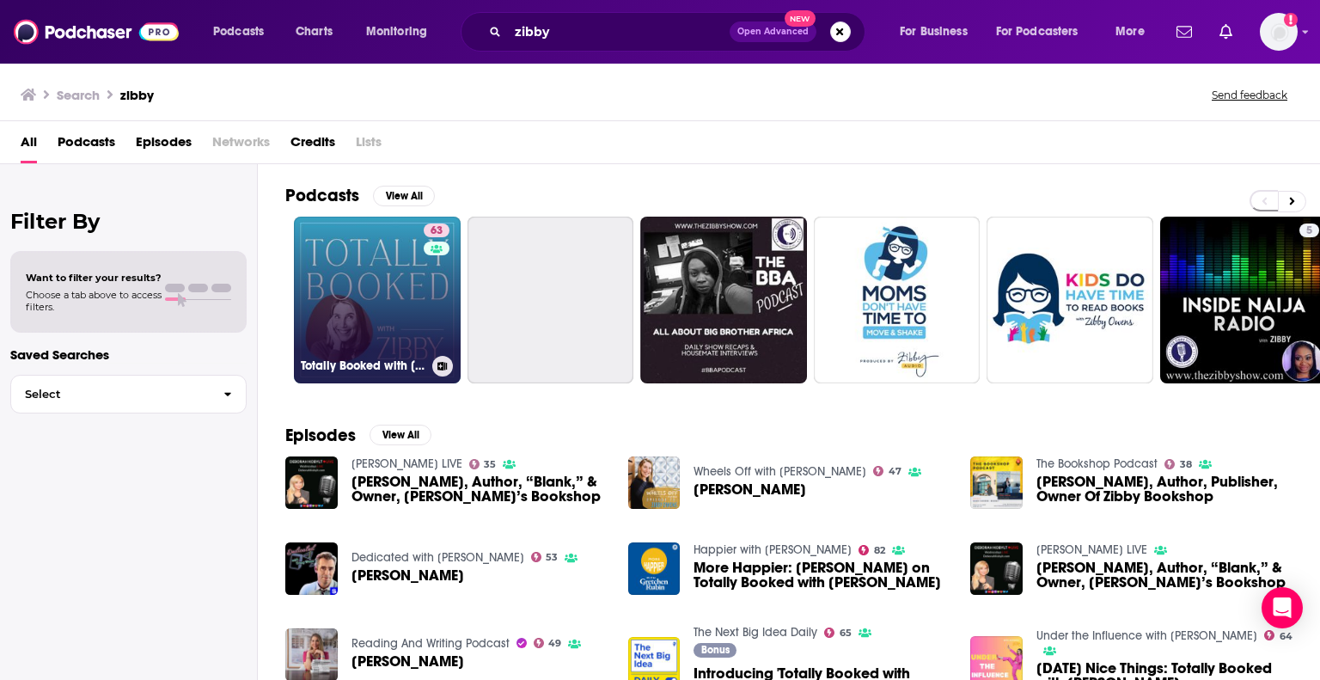
click at [381, 293] on link "63 Totally Booked with [PERSON_NAME]" at bounding box center [377, 300] width 167 height 167
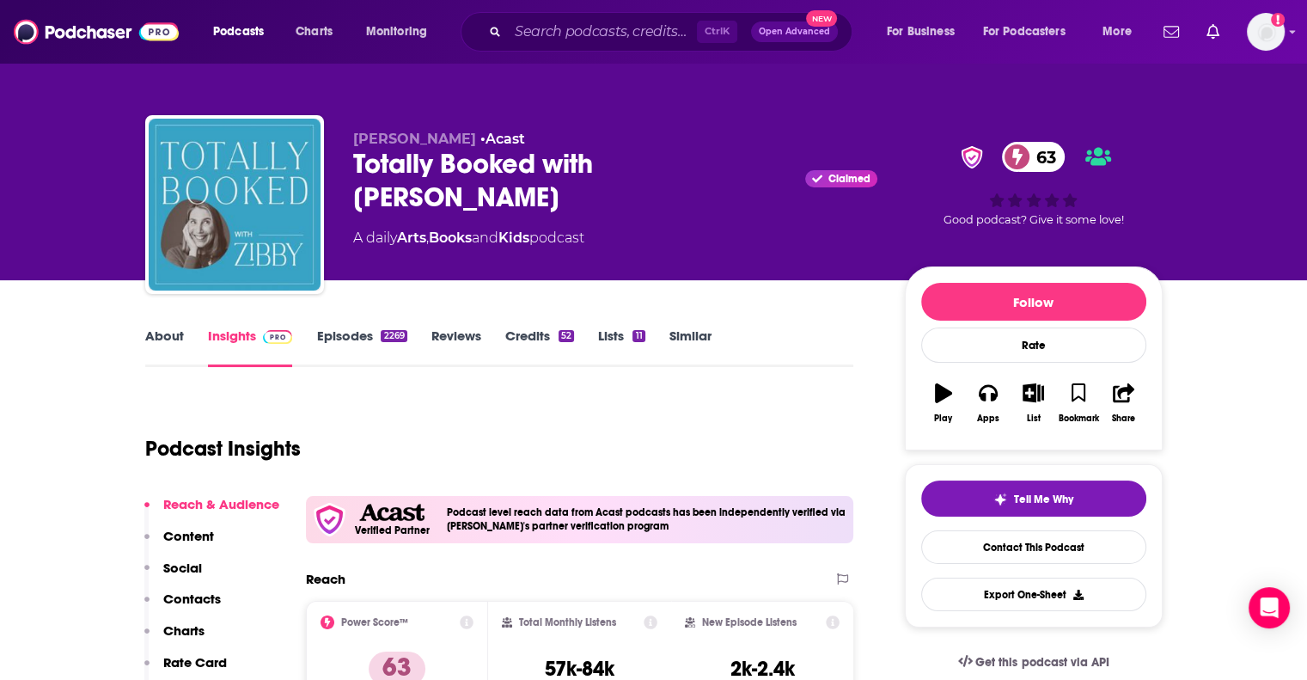
click at [209, 597] on p "Contacts" at bounding box center [192, 598] width 58 height 16
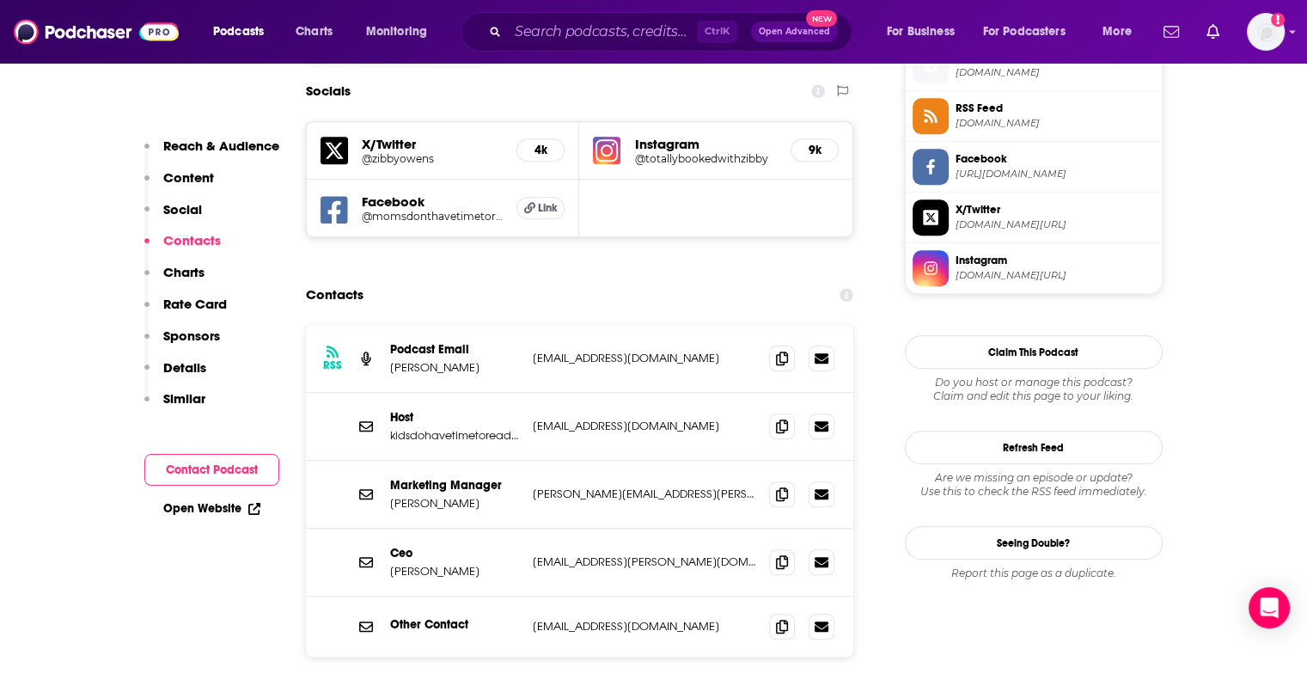
scroll to position [1574, 0]
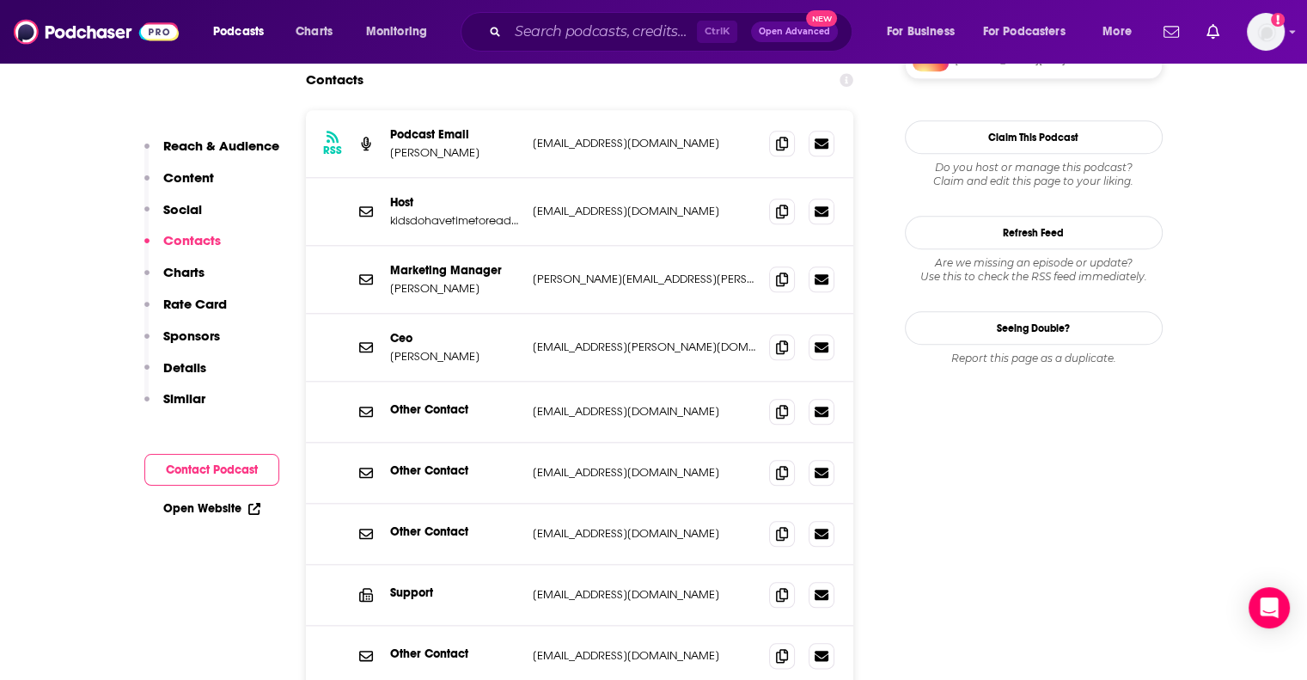
scroll to position [1800, 0]
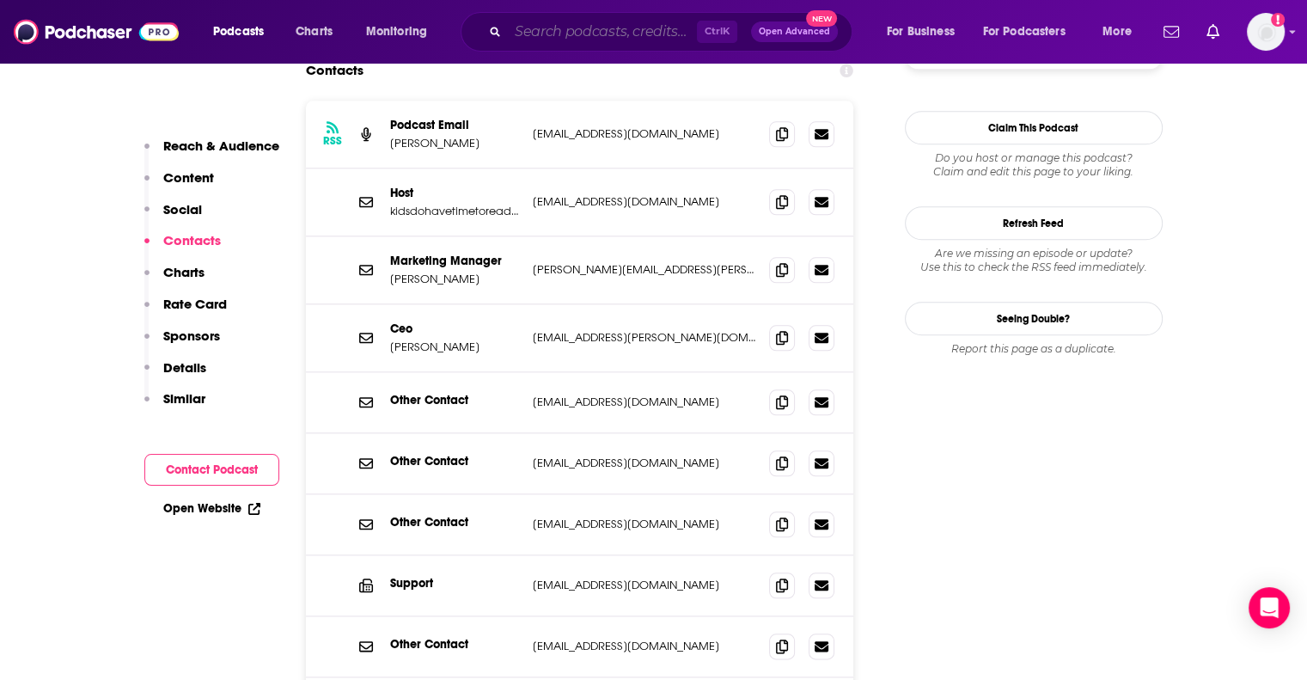
click at [633, 29] on input "Search podcasts, credits, & more..." at bounding box center [602, 31] width 189 height 27
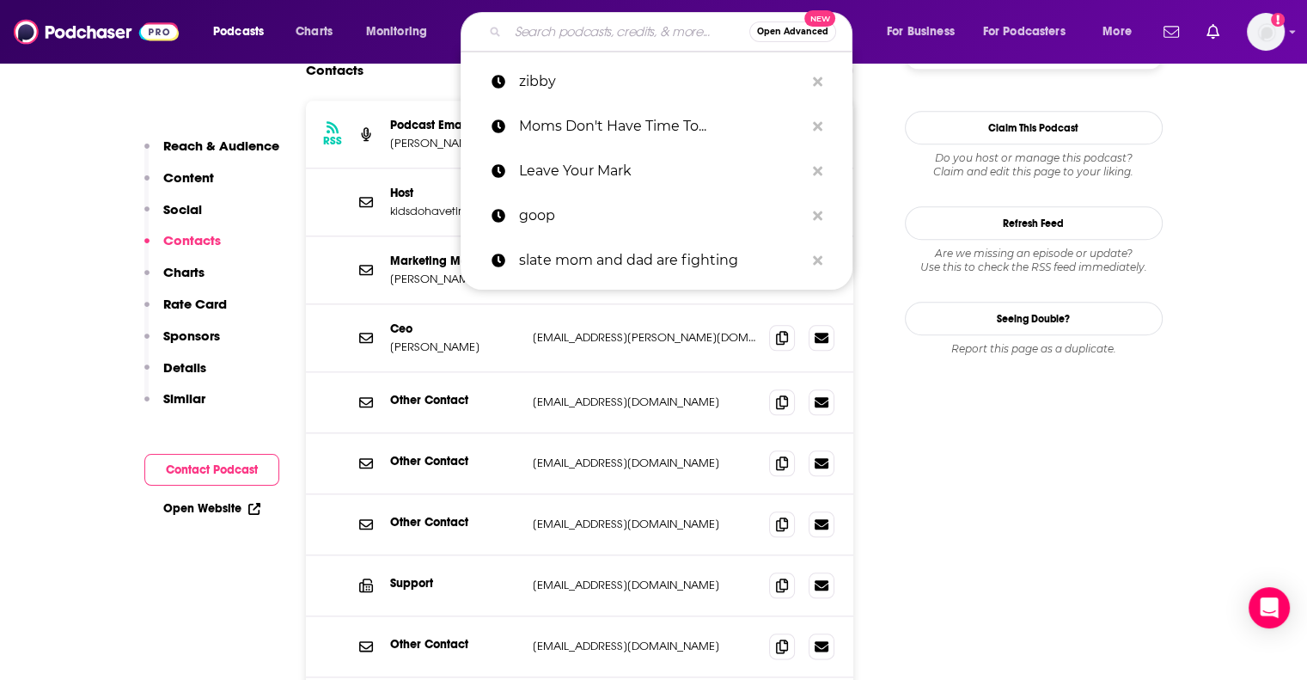
paste input "On with [PERSON_NAME]"
type input "On with [PERSON_NAME]"
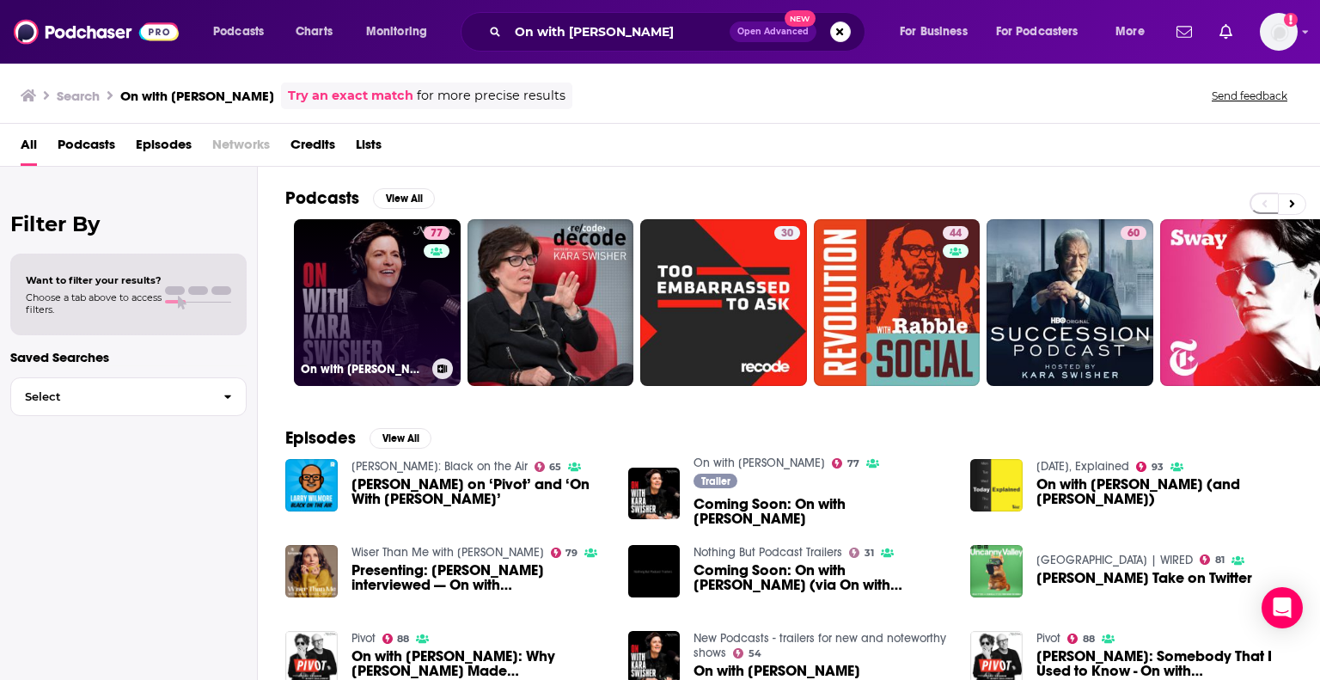
click at [399, 299] on link "77 On with [PERSON_NAME]" at bounding box center [377, 302] width 167 height 167
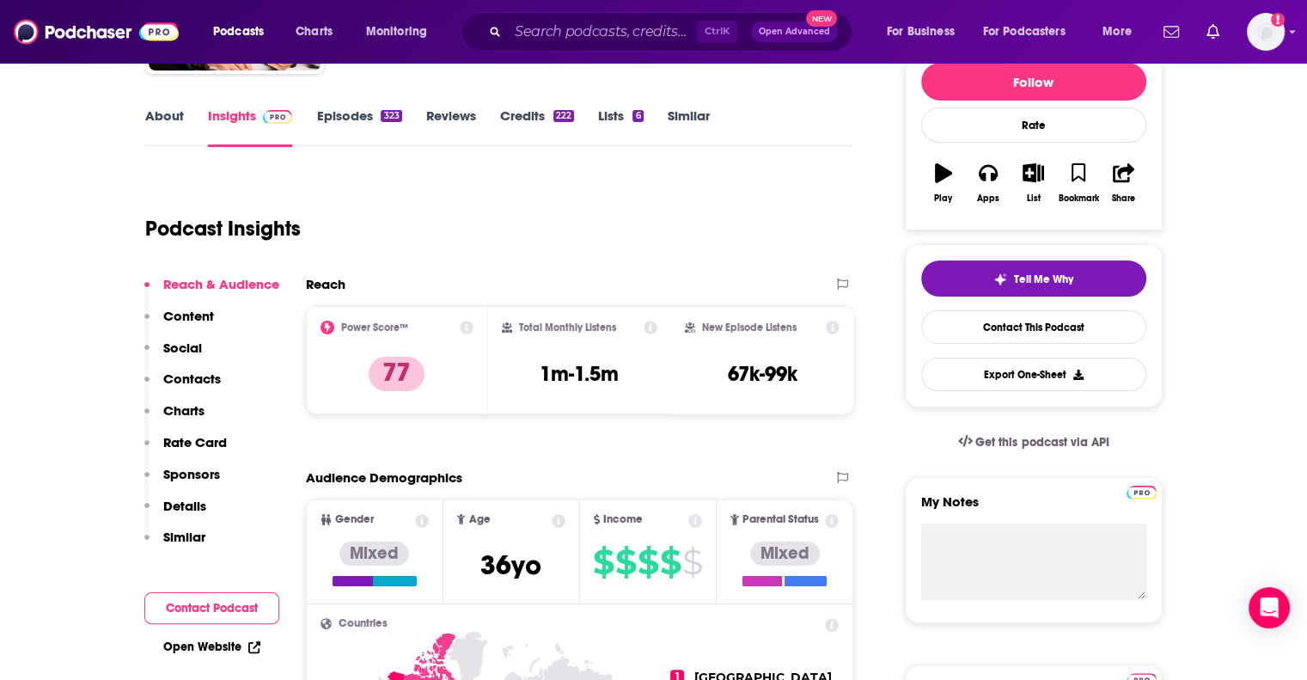
scroll to position [223, 0]
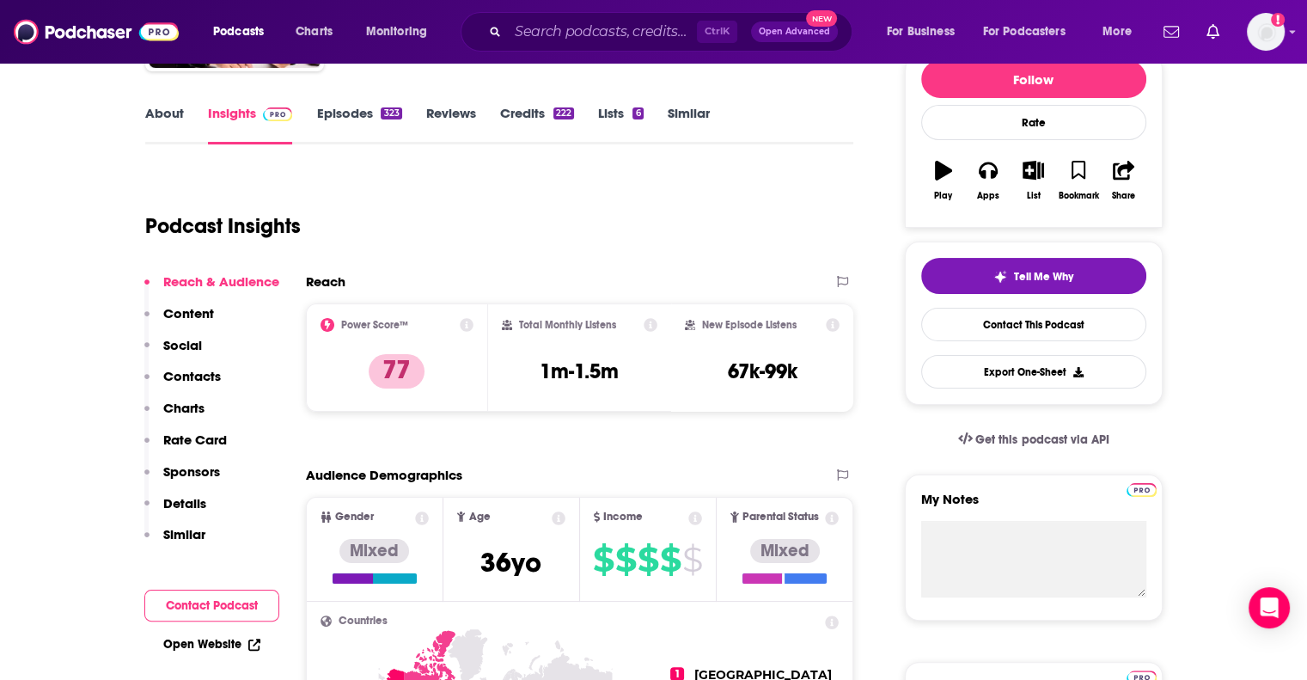
click at [175, 375] on p "Contacts" at bounding box center [192, 376] width 58 height 16
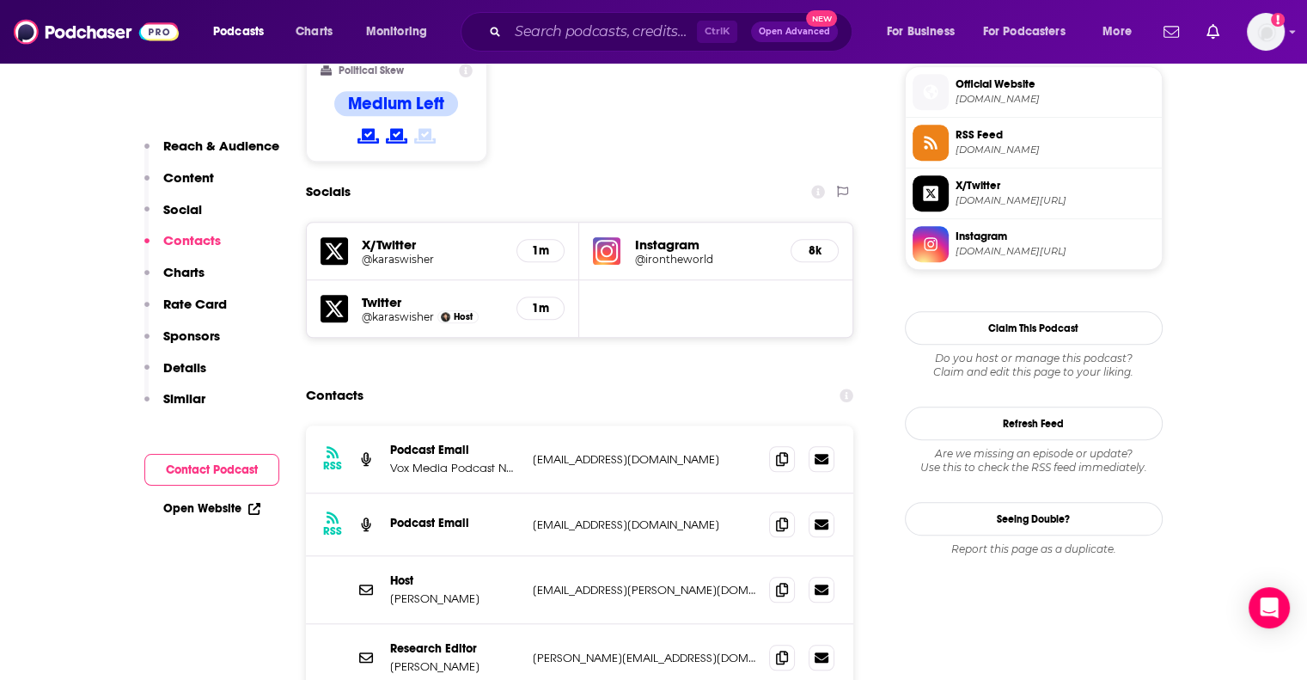
scroll to position [1456, 0]
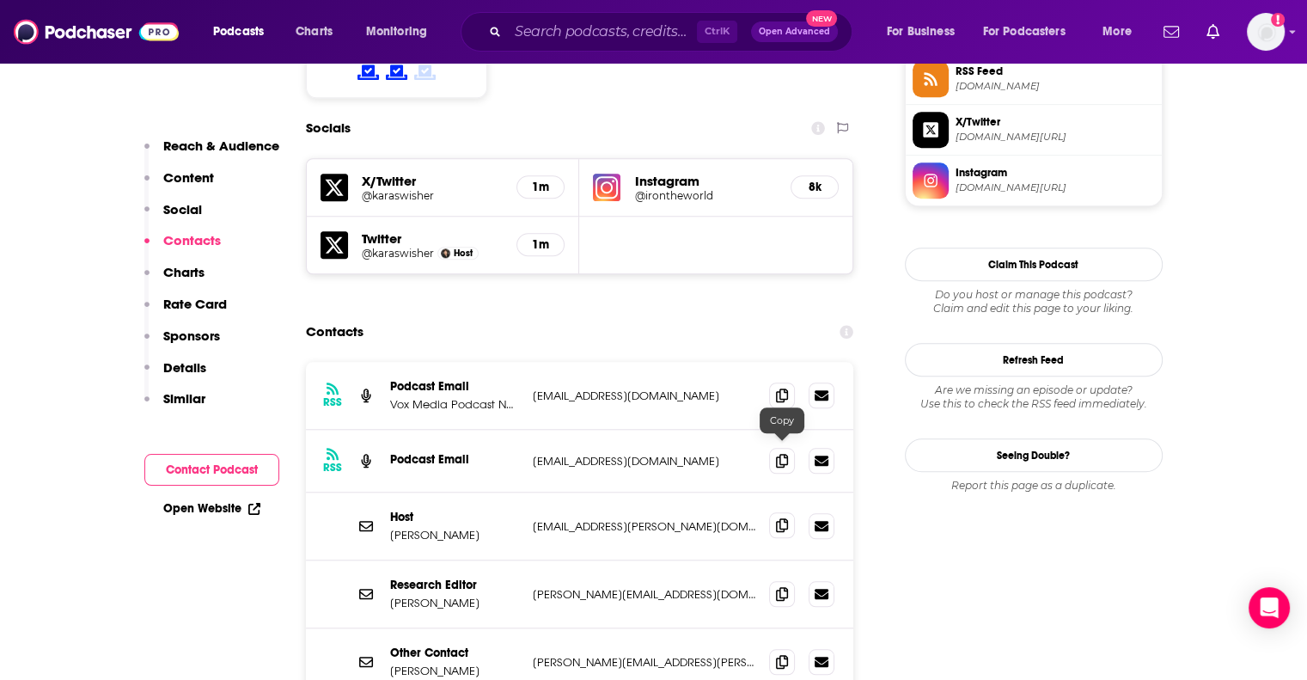
click at [776, 512] on span at bounding box center [782, 525] width 26 height 26
click at [600, 33] on input "Search podcasts, credits, & more..." at bounding box center [602, 31] width 189 height 27
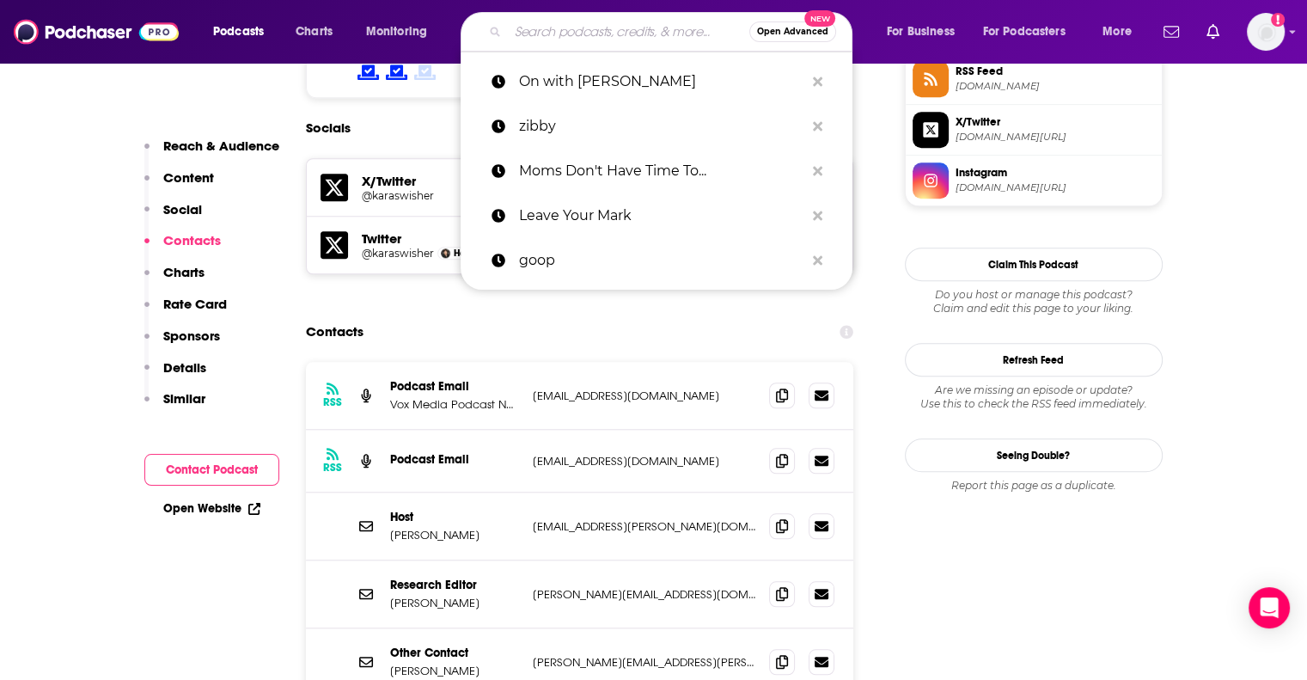
paste input "Pulling the Thread ([PERSON_NAME])"
type input "Pulling the Thread ([PERSON_NAME])"
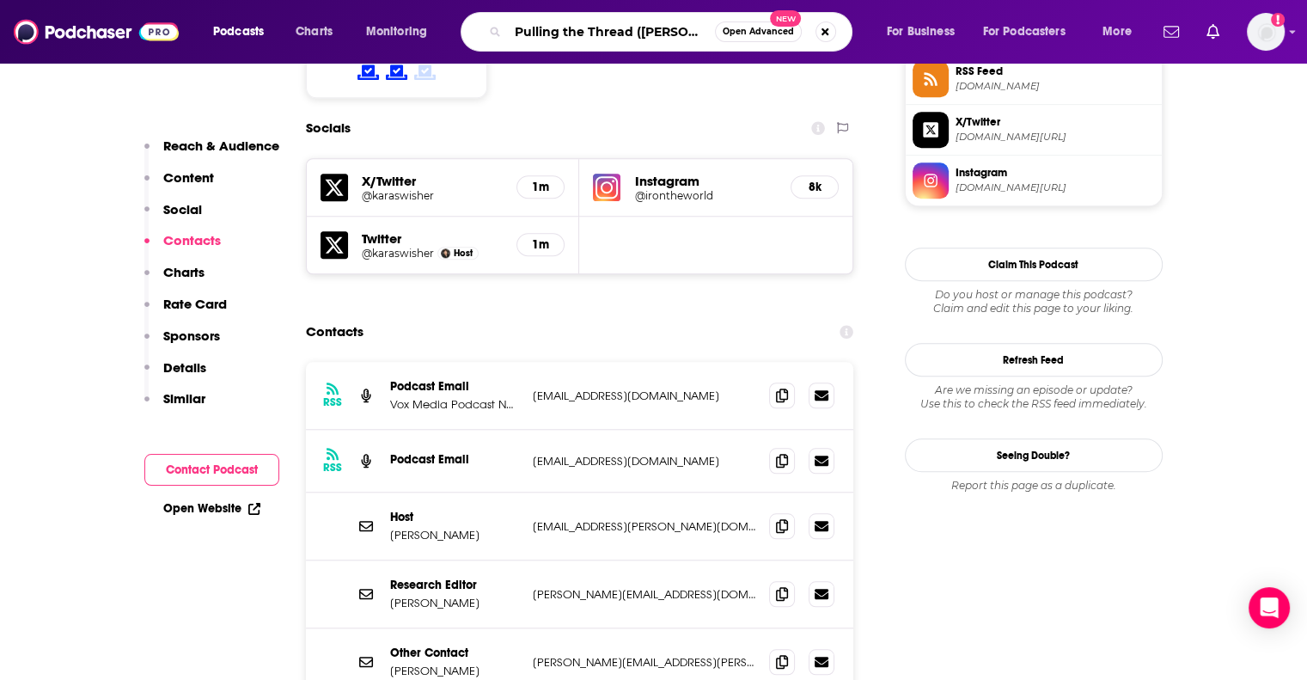
scroll to position [0, 16]
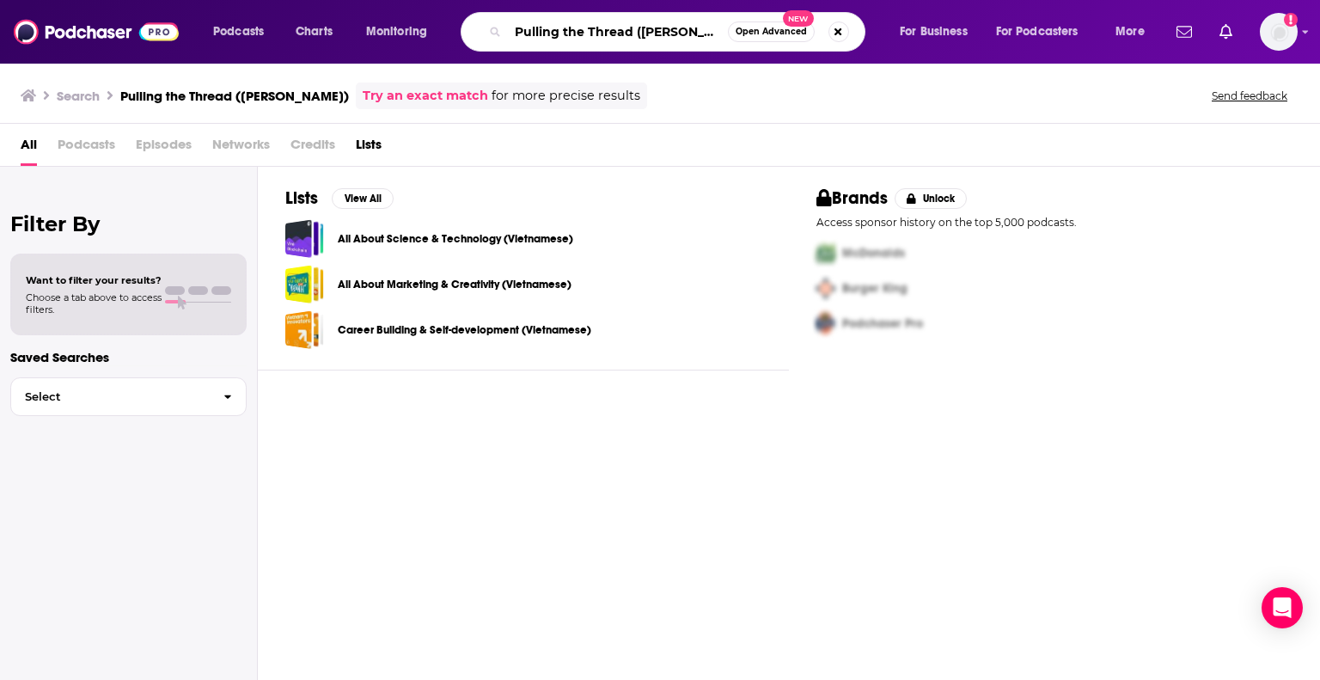
scroll to position [0, 3]
drag, startPoint x: 632, startPoint y: 30, endPoint x: 779, endPoint y: 27, distance: 147.8
click at [779, 27] on div "Pulling the Thread ([PERSON_NAME]) Open Advanced New" at bounding box center [663, 32] width 405 height 40
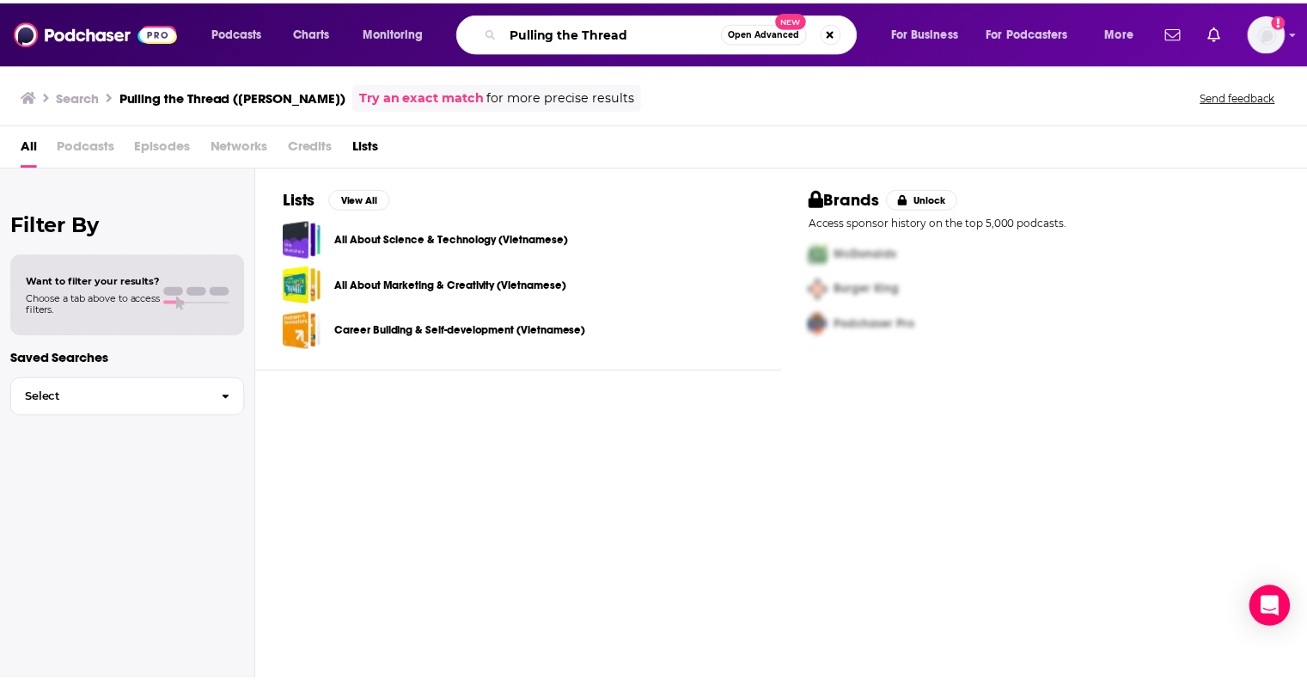
scroll to position [0, 0]
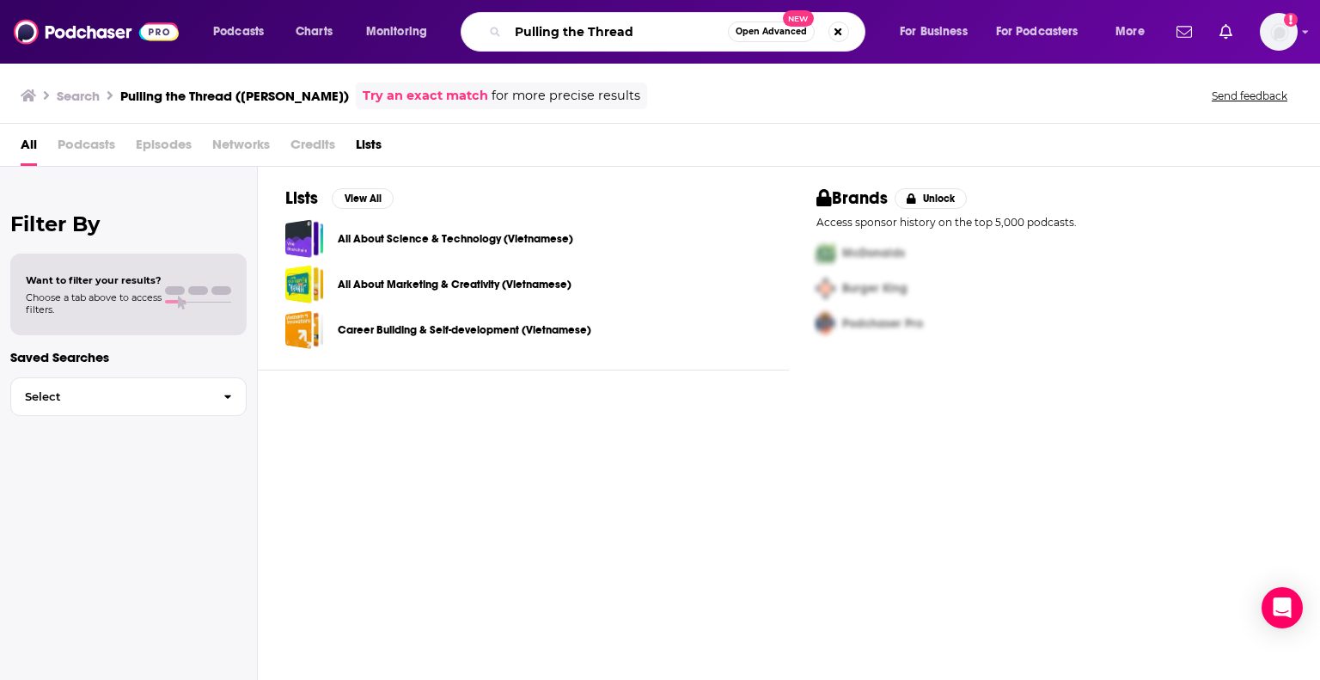
type input "Pulling the Thread"
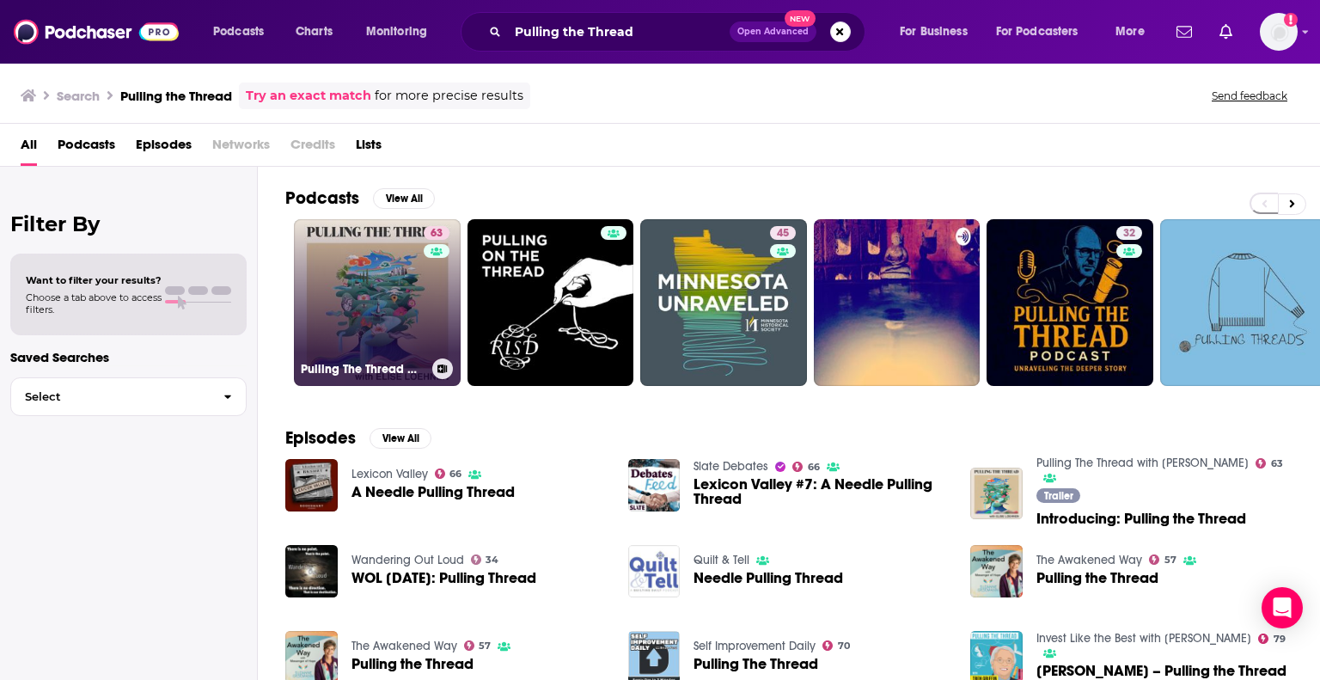
click at [381, 284] on link "63 Pulling The Thread with [PERSON_NAME]" at bounding box center [377, 302] width 167 height 167
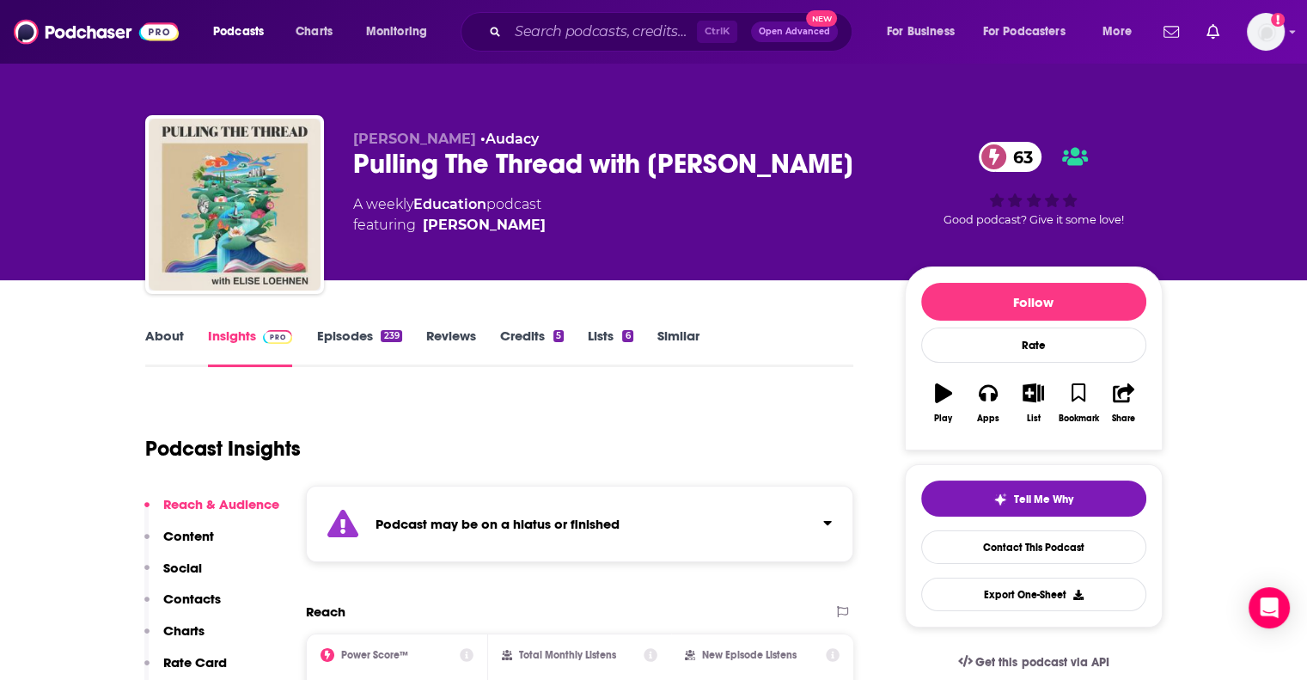
click at [467, 521] on strong "Podcast may be on a hiatus or finished" at bounding box center [497, 524] width 244 height 16
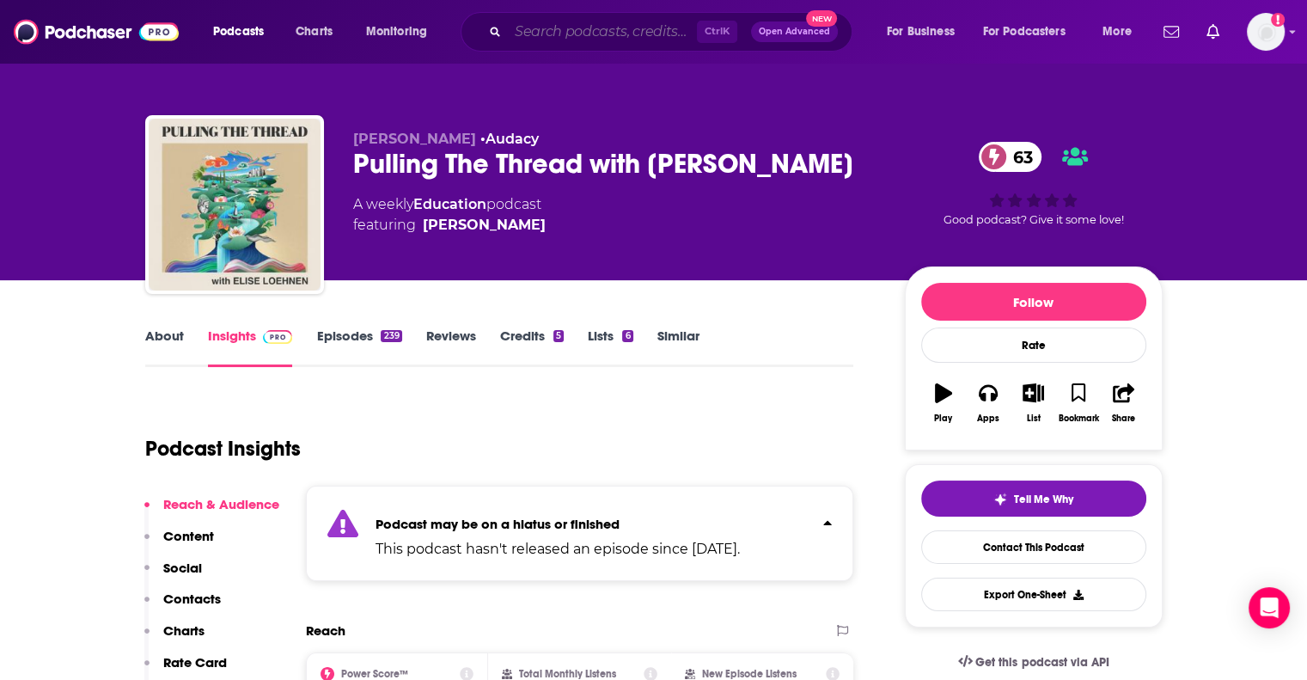
click at [608, 27] on input "Search podcasts, credits, & more..." at bounding box center [602, 31] width 189 height 27
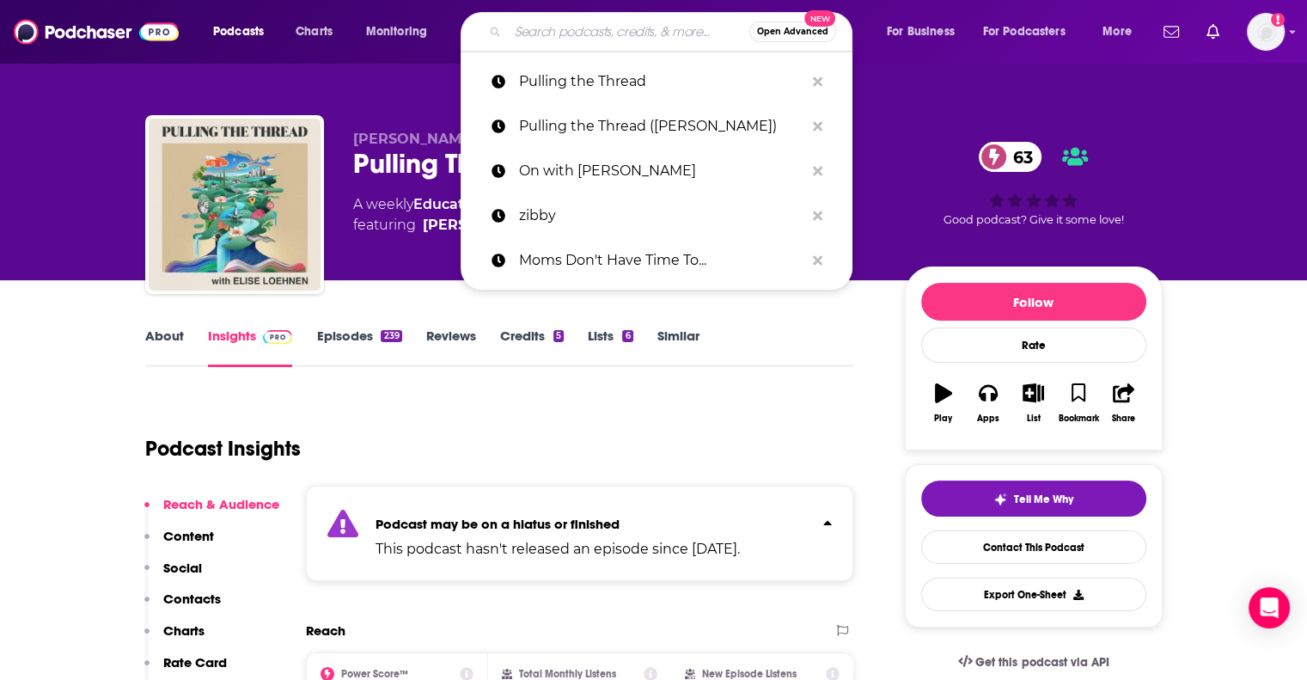
paste input "The [PERSON_NAME] Show"
type input "The [PERSON_NAME] Show"
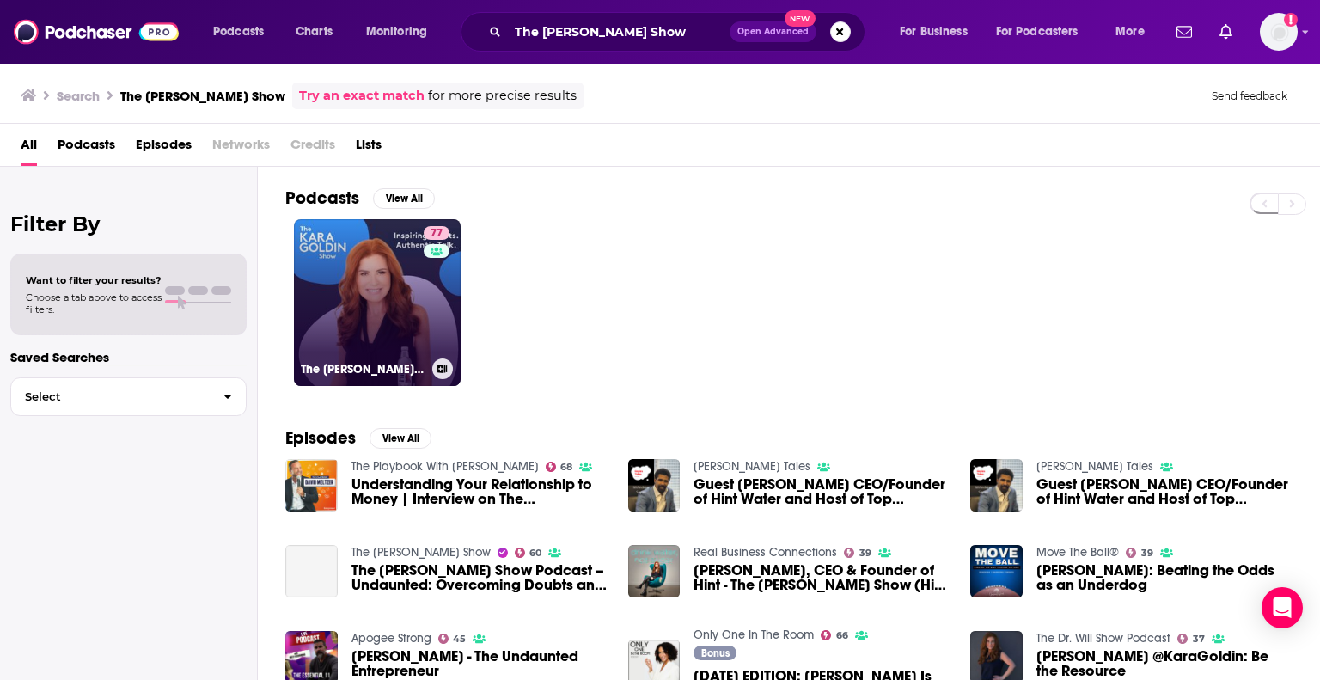
click at [359, 302] on link "77 The [PERSON_NAME] Show" at bounding box center [377, 302] width 167 height 167
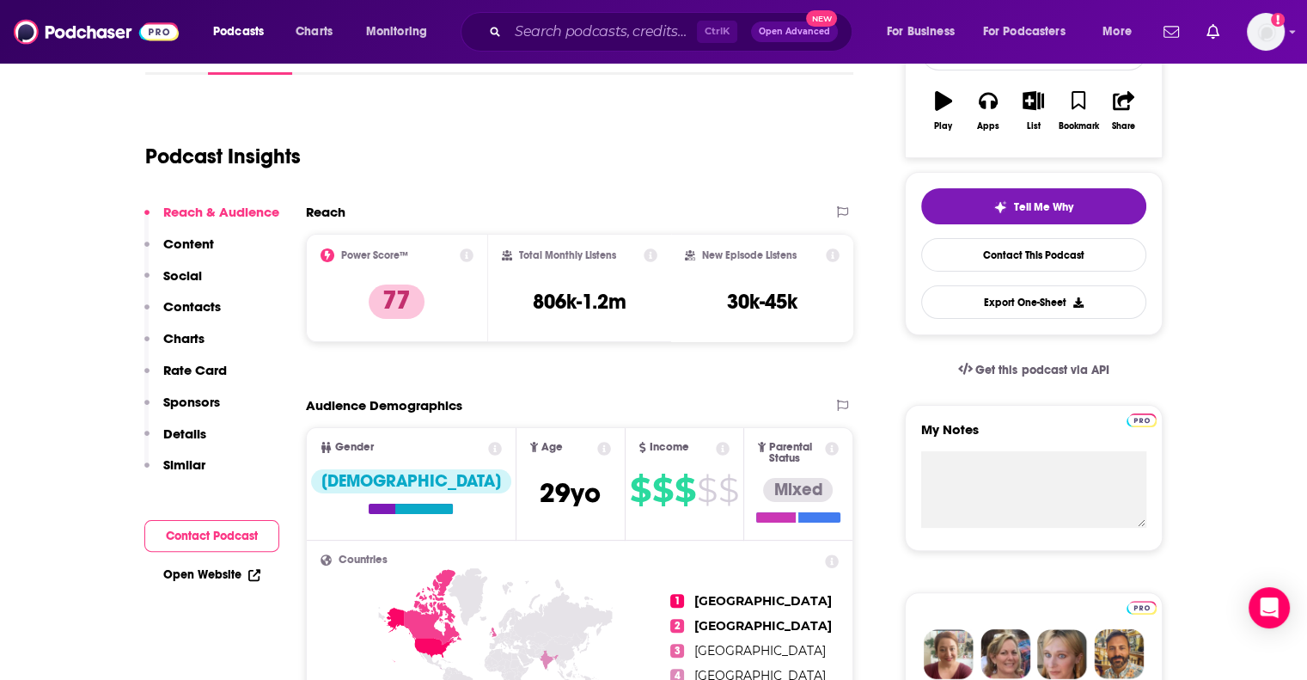
scroll to position [296, 0]
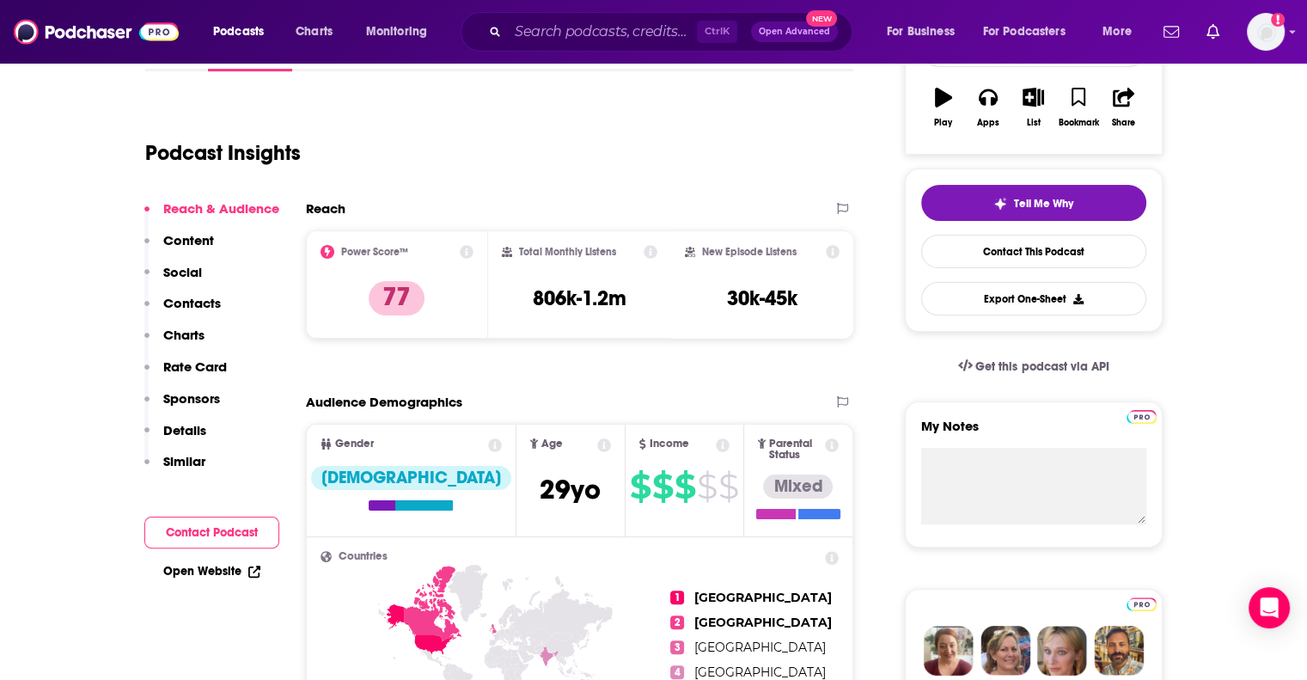
click at [180, 305] on p "Contacts" at bounding box center [192, 303] width 58 height 16
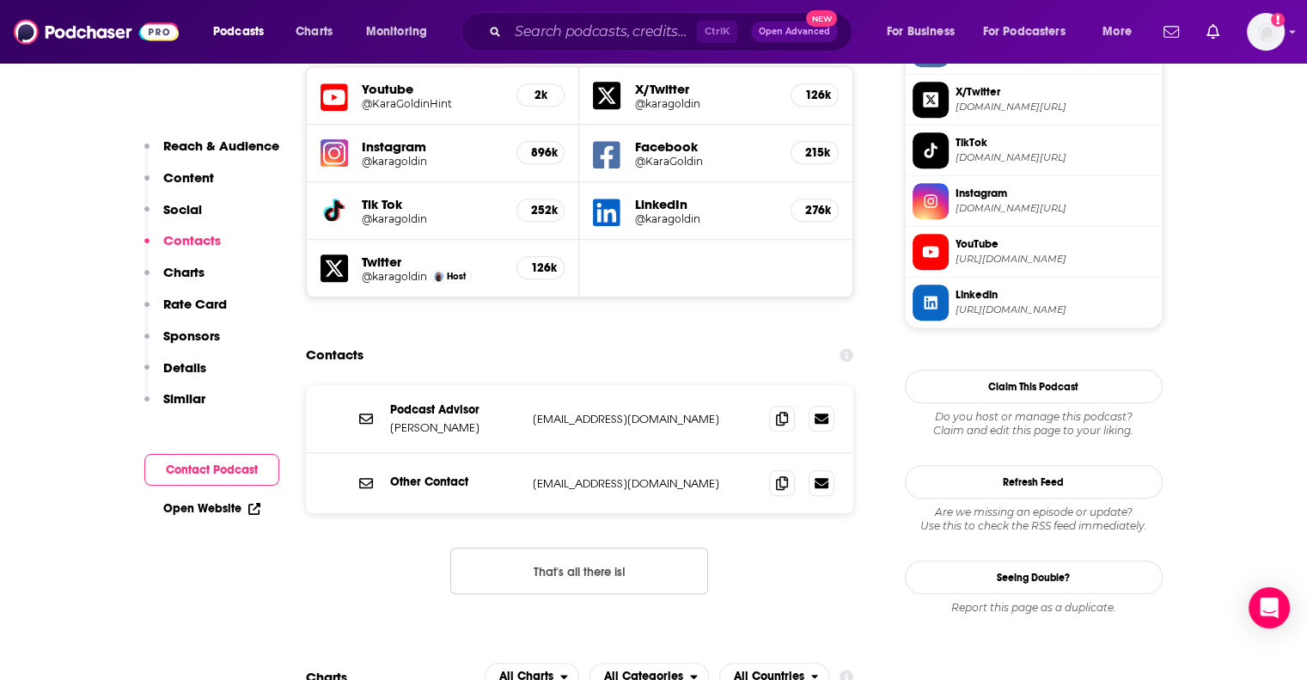
scroll to position [1553, 0]
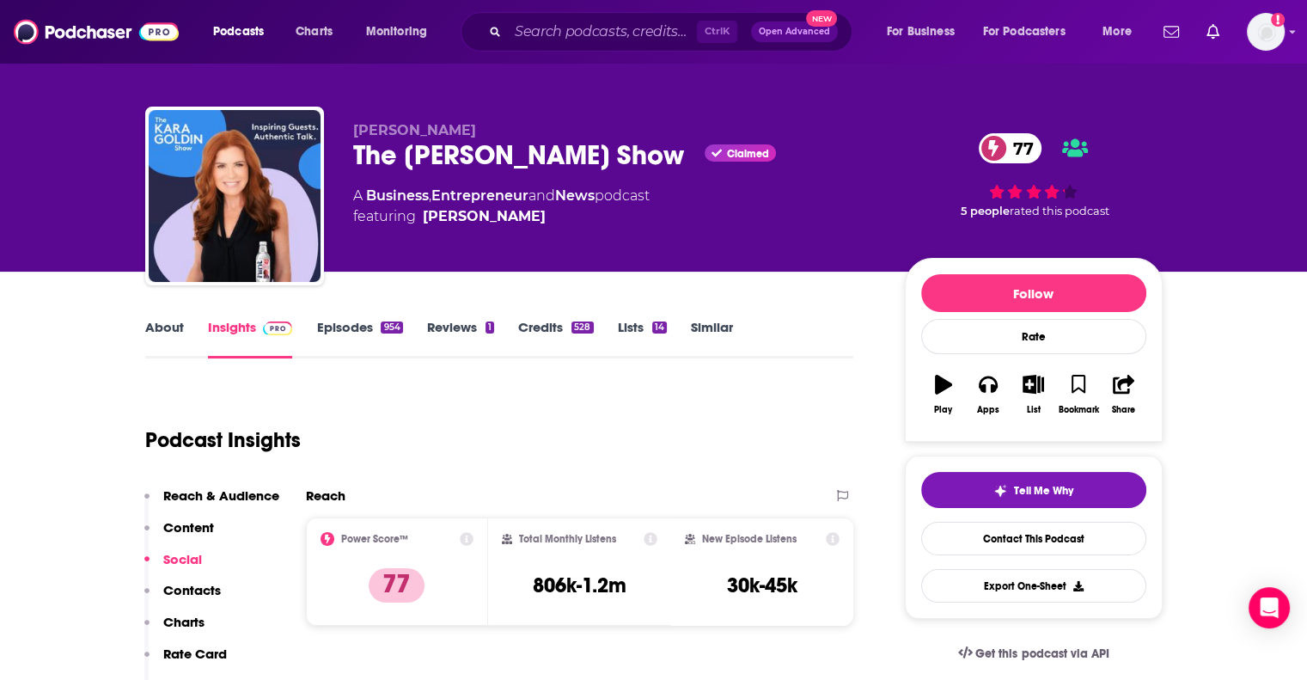
scroll to position [0, 0]
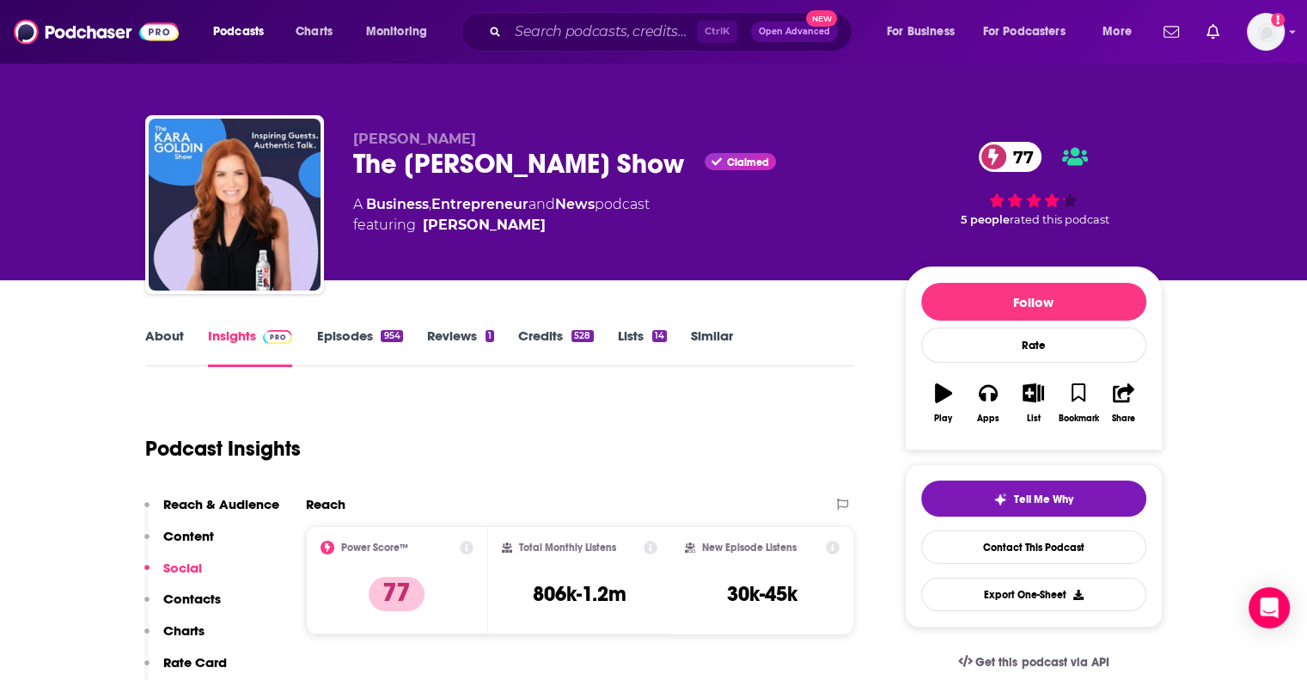
click at [878, 137] on div "[PERSON_NAME] The [PERSON_NAME] Show Claimed 77 A Business , Entrepreneur and N…" at bounding box center [757, 208] width 809 height 155
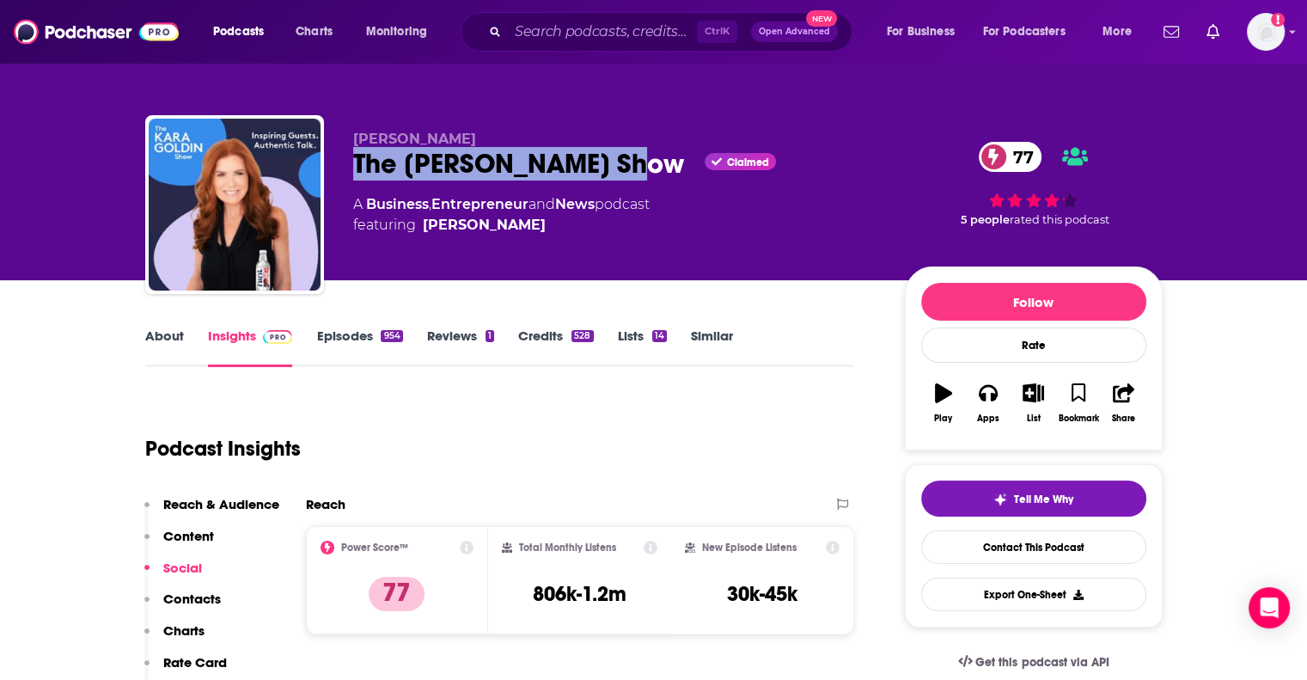
drag, startPoint x: 626, startPoint y: 162, endPoint x: 347, endPoint y: 158, distance: 278.4
click at [347, 158] on div "[PERSON_NAME] The [PERSON_NAME] Show Claimed 77 A Business , Entrepreneur and N…" at bounding box center [653, 208] width 1017 height 186
copy h2 "The [PERSON_NAME] Show"
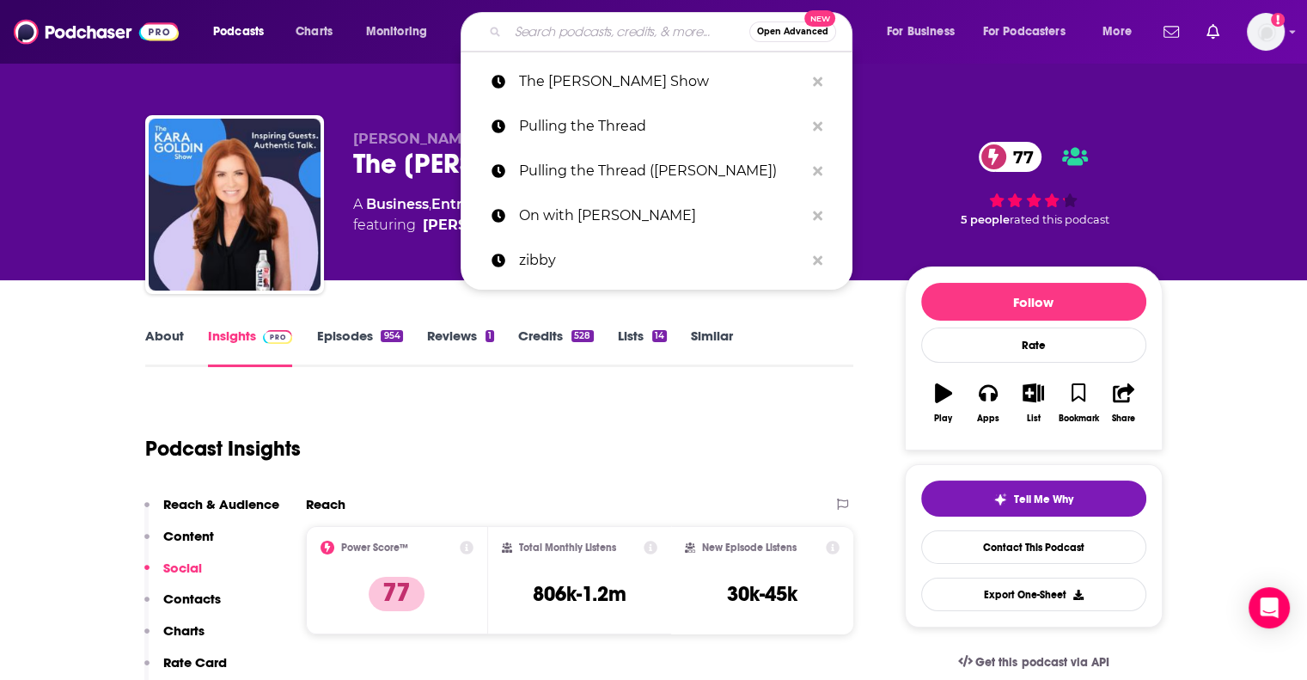
click at [643, 25] on input "Search podcasts, credits, & more..." at bounding box center [628, 31] width 241 height 27
paste input "What's Her Story with [PERSON_NAME] and [PERSON_NAME]"
type input "What's Her Story with [PERSON_NAME] and [PERSON_NAME]"
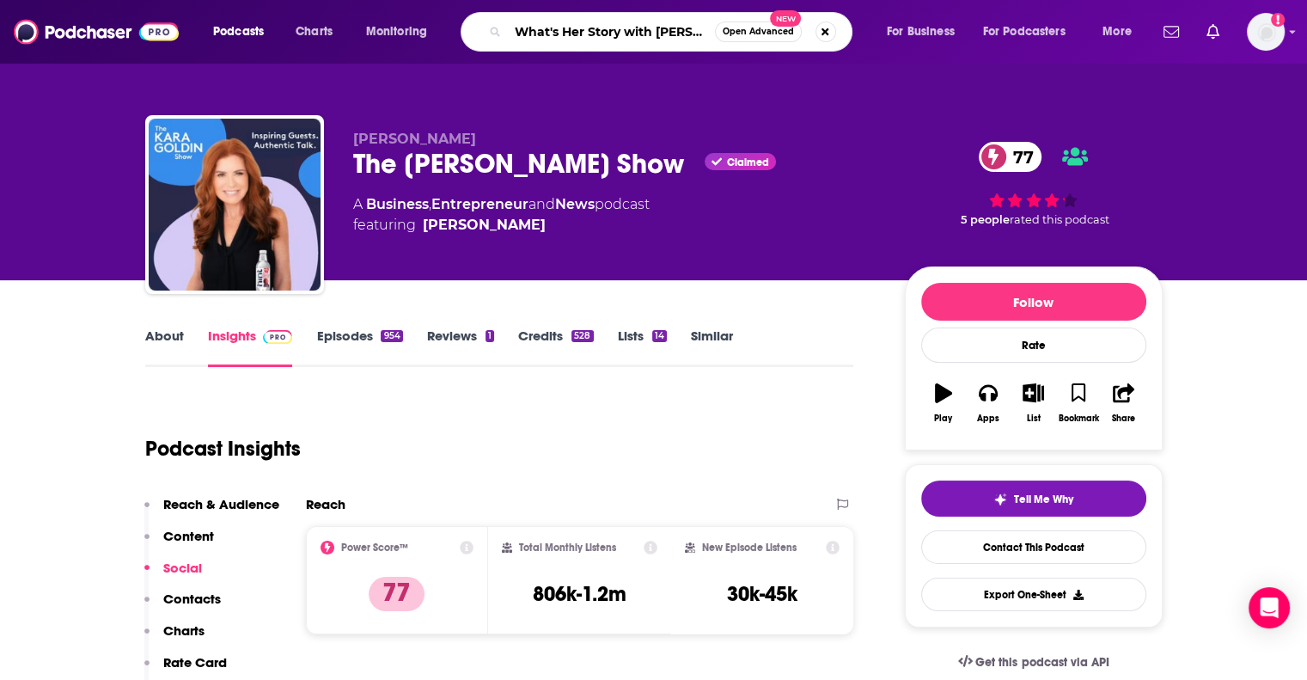
scroll to position [0, 38]
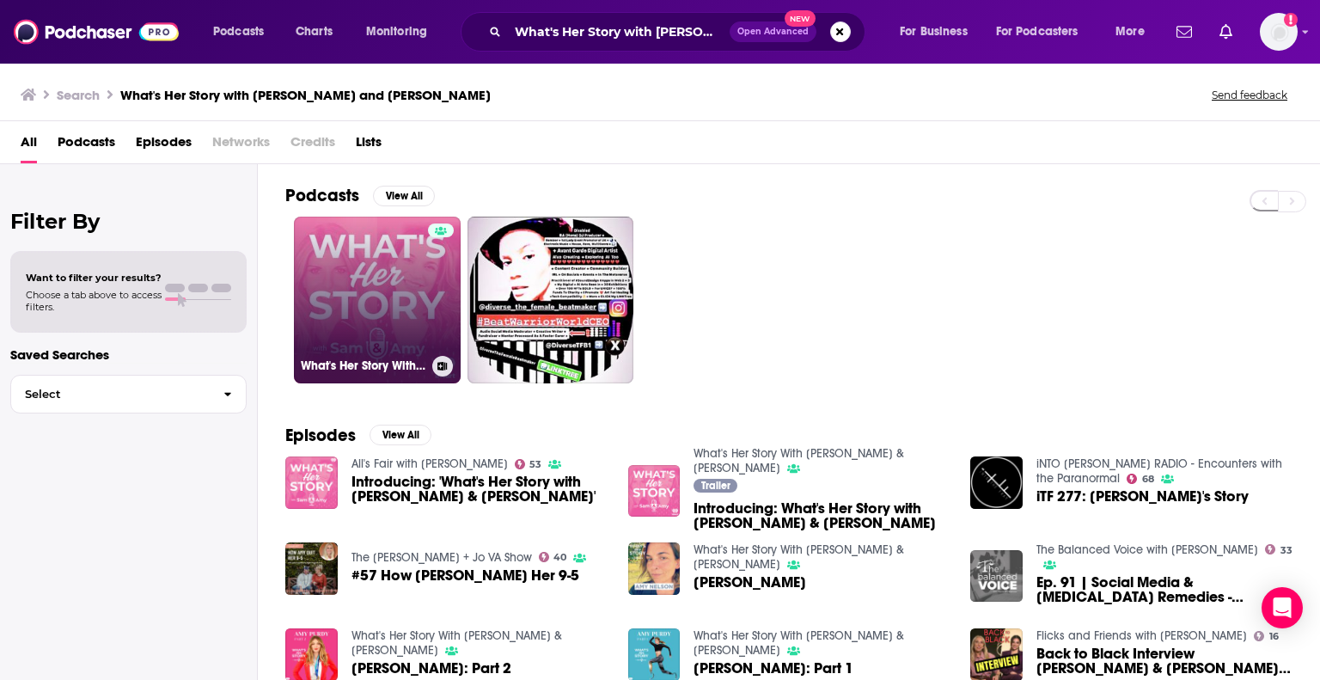
click at [409, 253] on link "What's Her Story With [PERSON_NAME] & [PERSON_NAME]" at bounding box center [377, 300] width 167 height 167
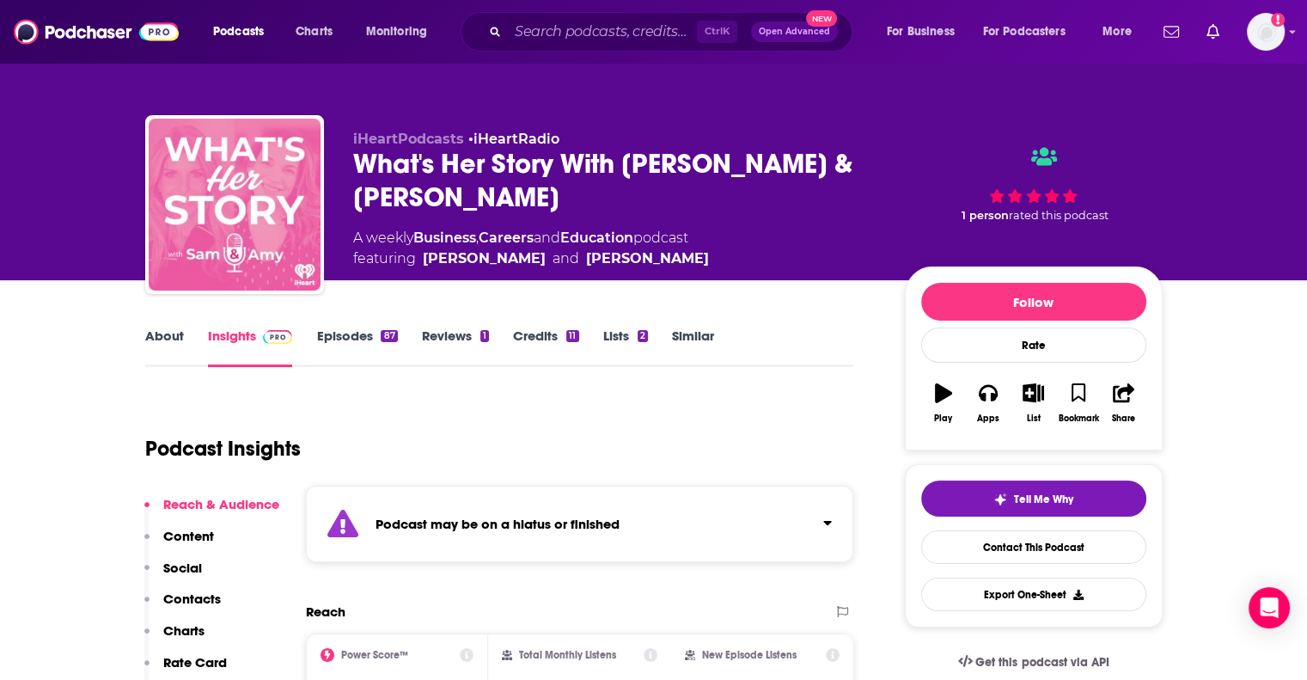
click at [378, 528] on strong "Podcast may be on a hiatus or finished" at bounding box center [497, 524] width 244 height 16
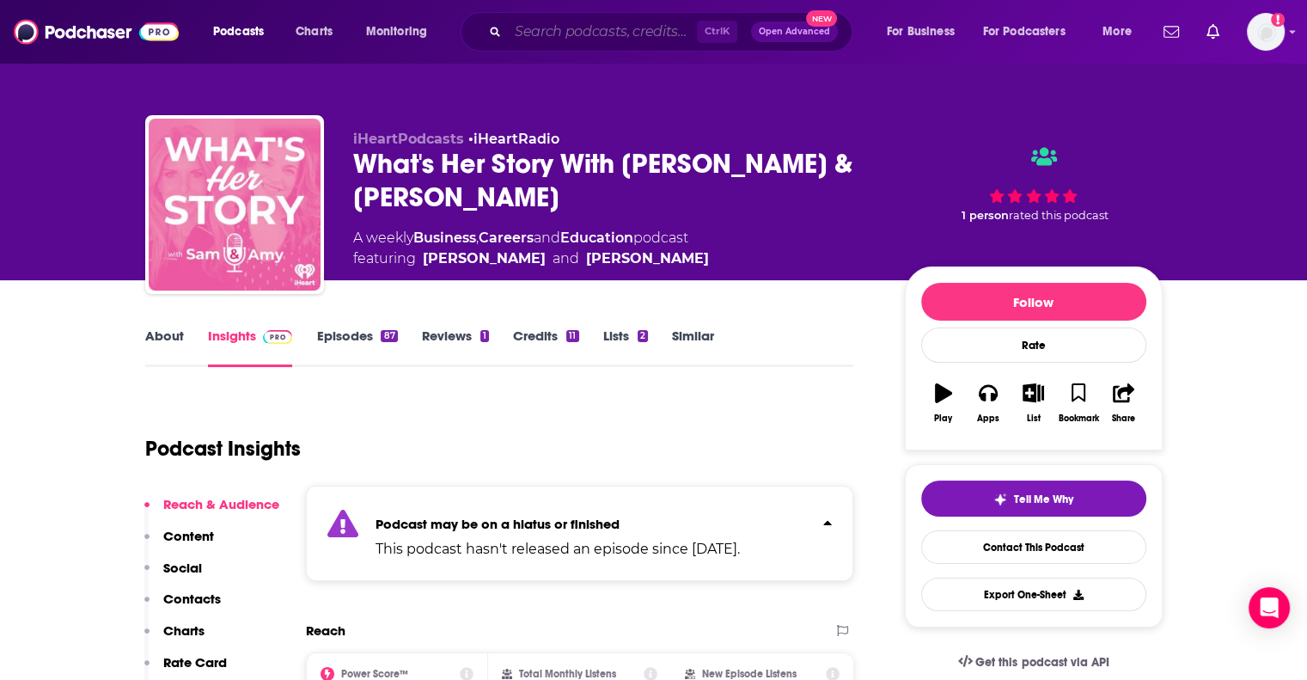
click at [590, 27] on input "Search podcasts, credits, & more..." at bounding box center [602, 31] width 189 height 27
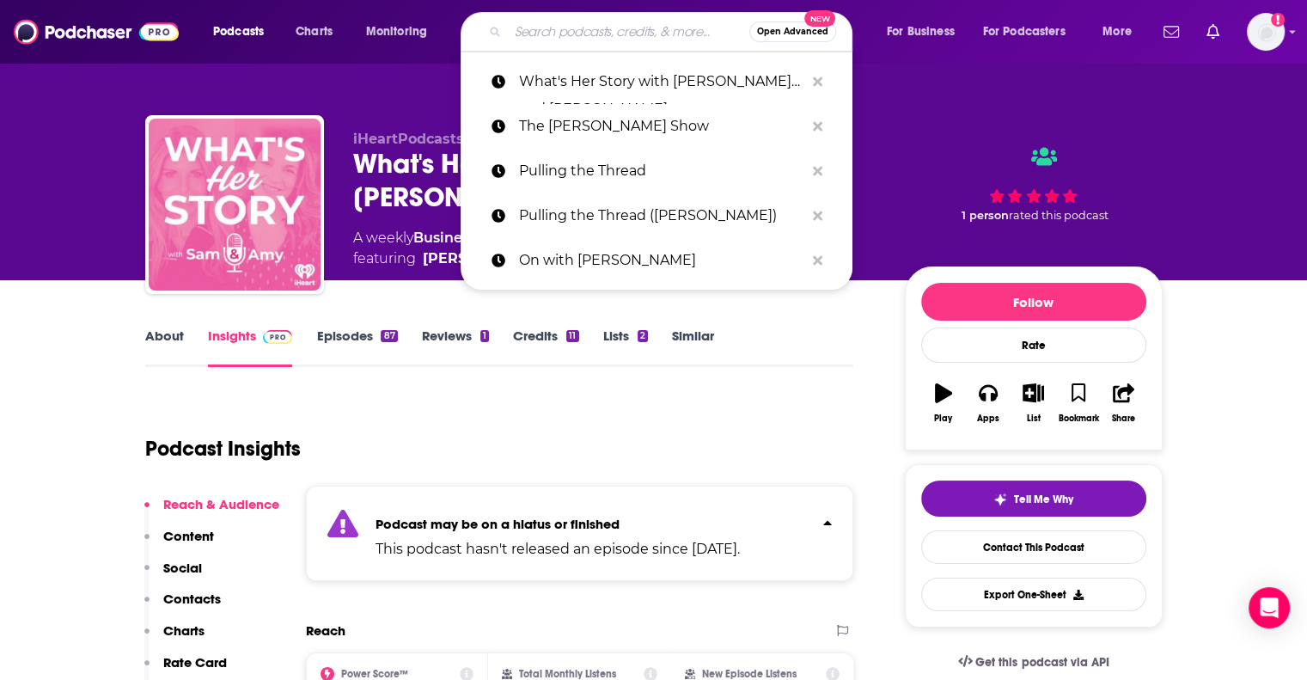
paste input "Work Appropriate podcast"
type input "Work Appropriate podcast"
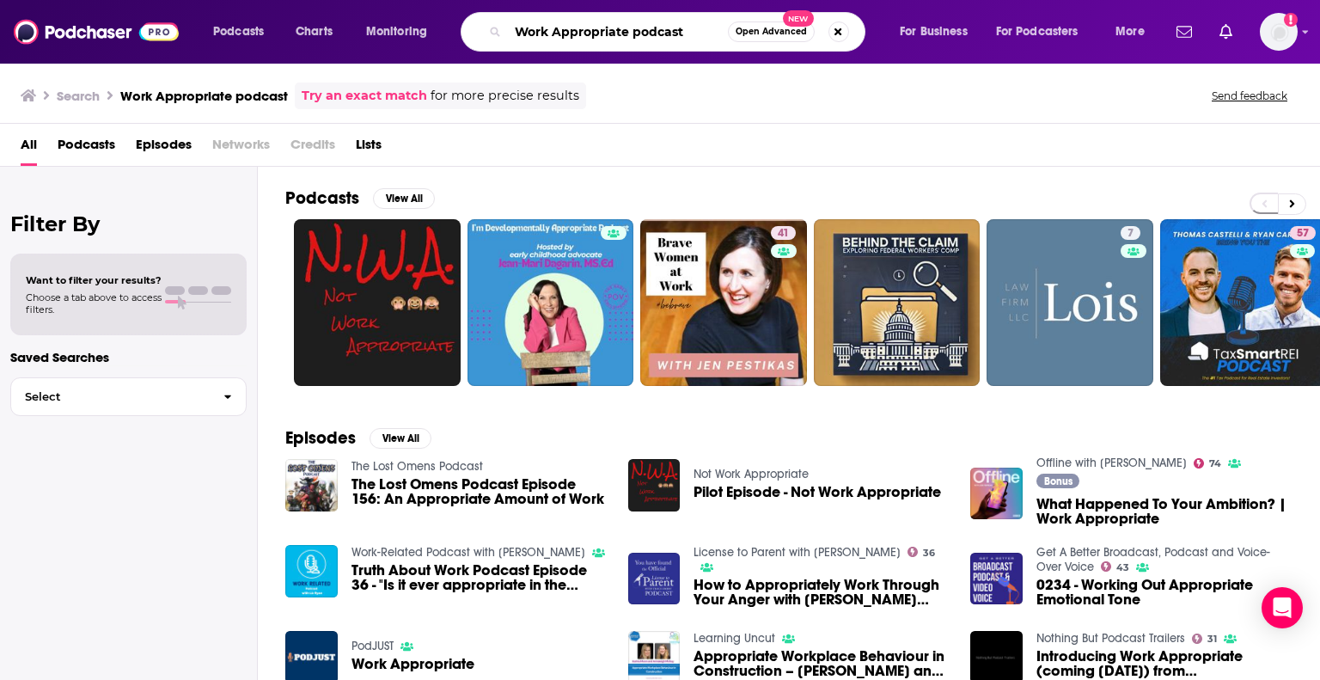
drag, startPoint x: 627, startPoint y: 33, endPoint x: 695, endPoint y: 34, distance: 67.9
click at [695, 34] on input "Work Appropriate podcast" at bounding box center [618, 31] width 220 height 27
type input "Work Appropriate"
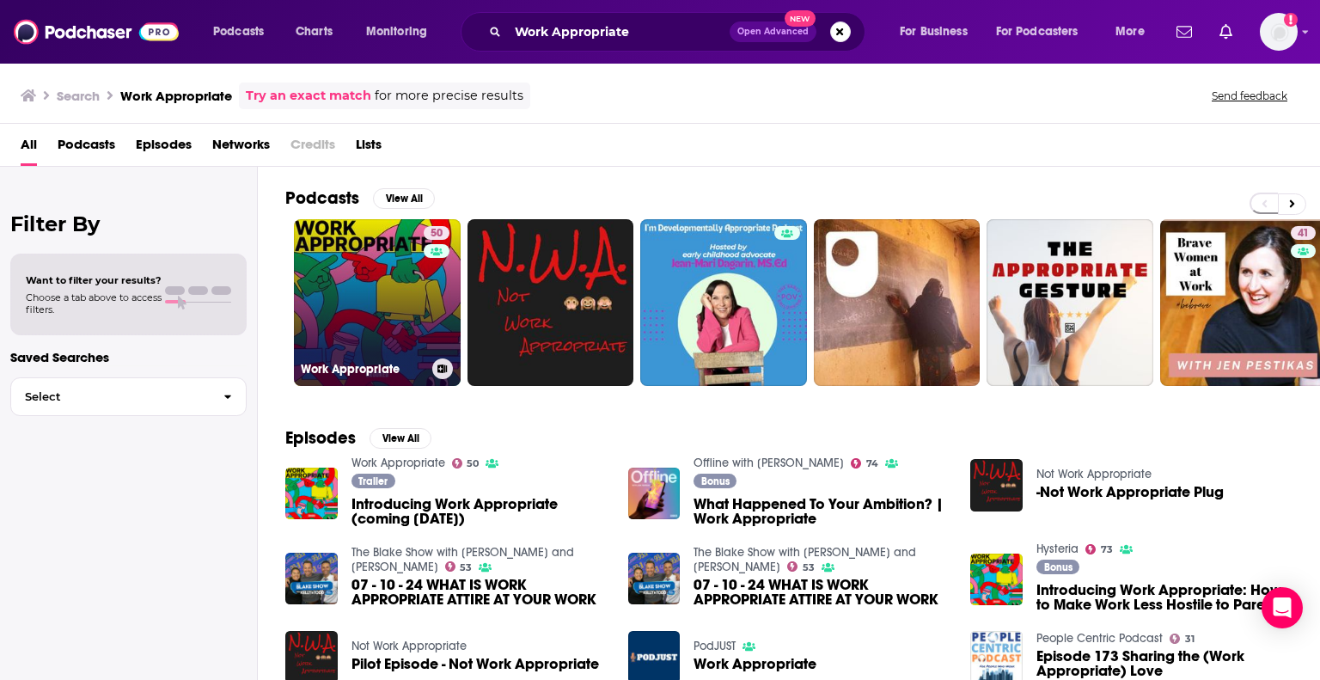
click at [383, 324] on link "50 Work Appropriate" at bounding box center [377, 302] width 167 height 167
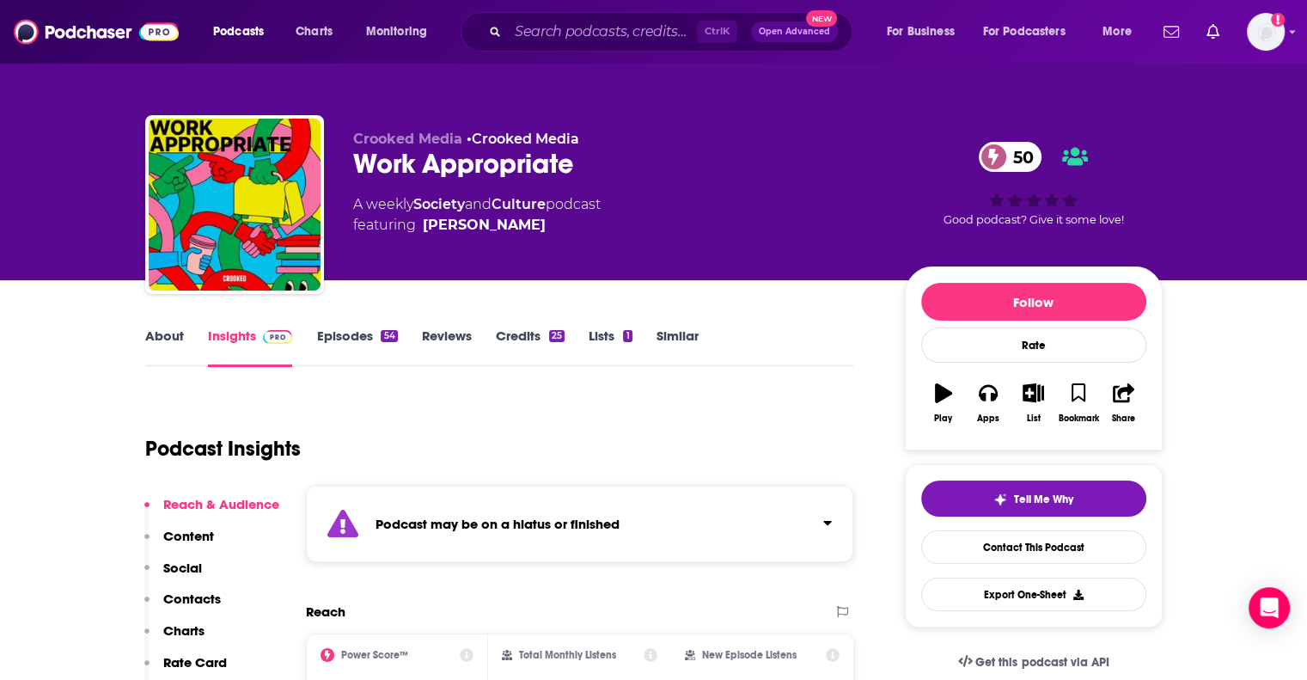
drag, startPoint x: 383, startPoint y: 324, endPoint x: 433, endPoint y: 531, distance: 213.0
click at [433, 531] on div "Podcast may be on a hiatus or finished" at bounding box center [580, 523] width 548 height 76
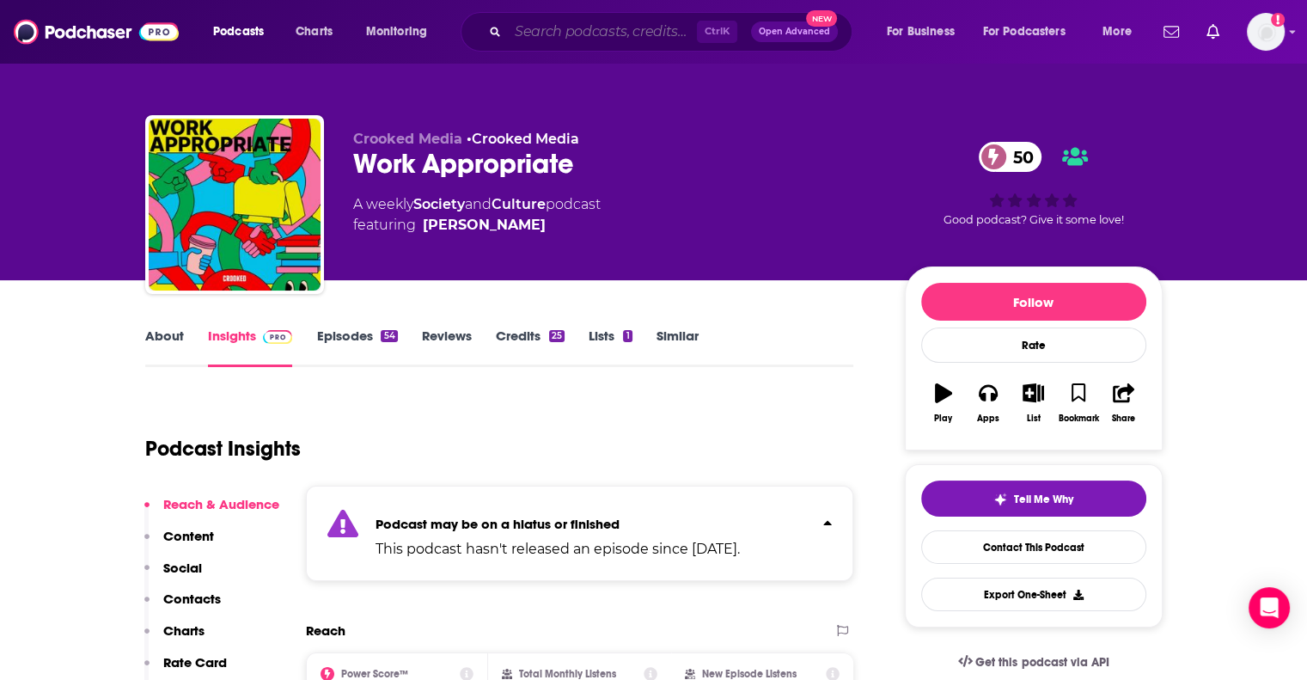
click at [615, 35] on input "Search podcasts, credits, & more..." at bounding box center [602, 31] width 189 height 27
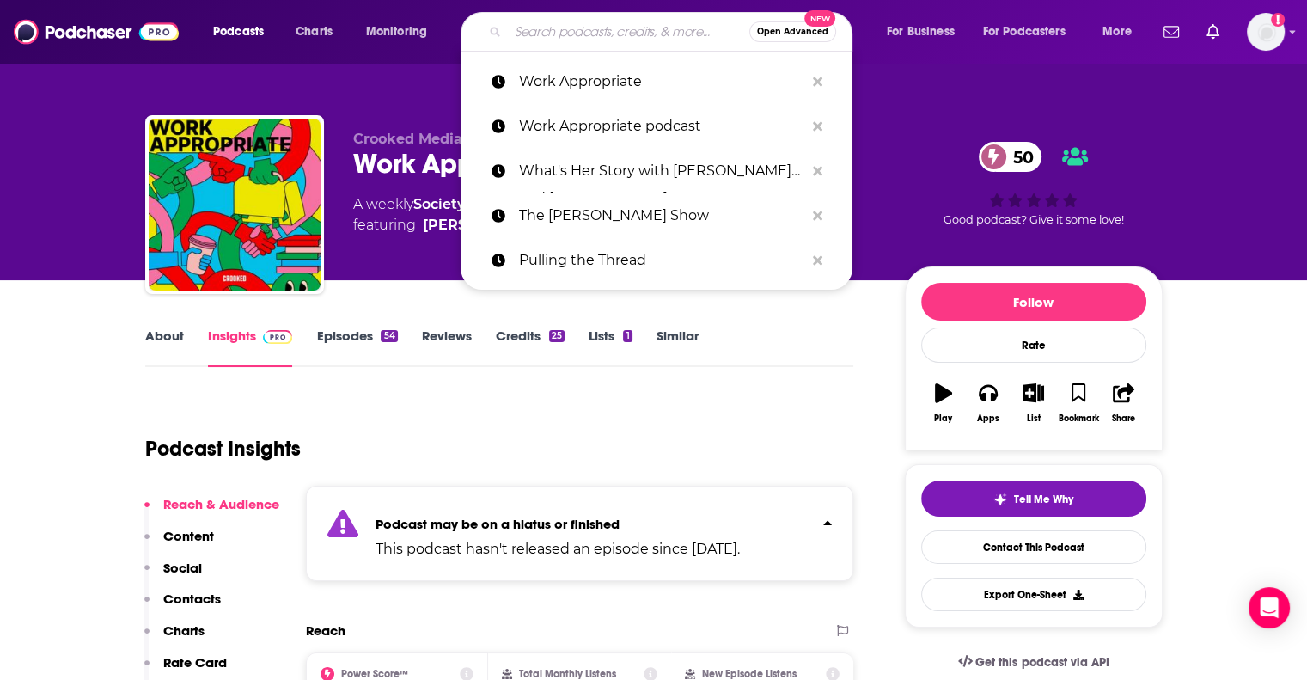
paste input "9 to 5'ish (theSkimm)"
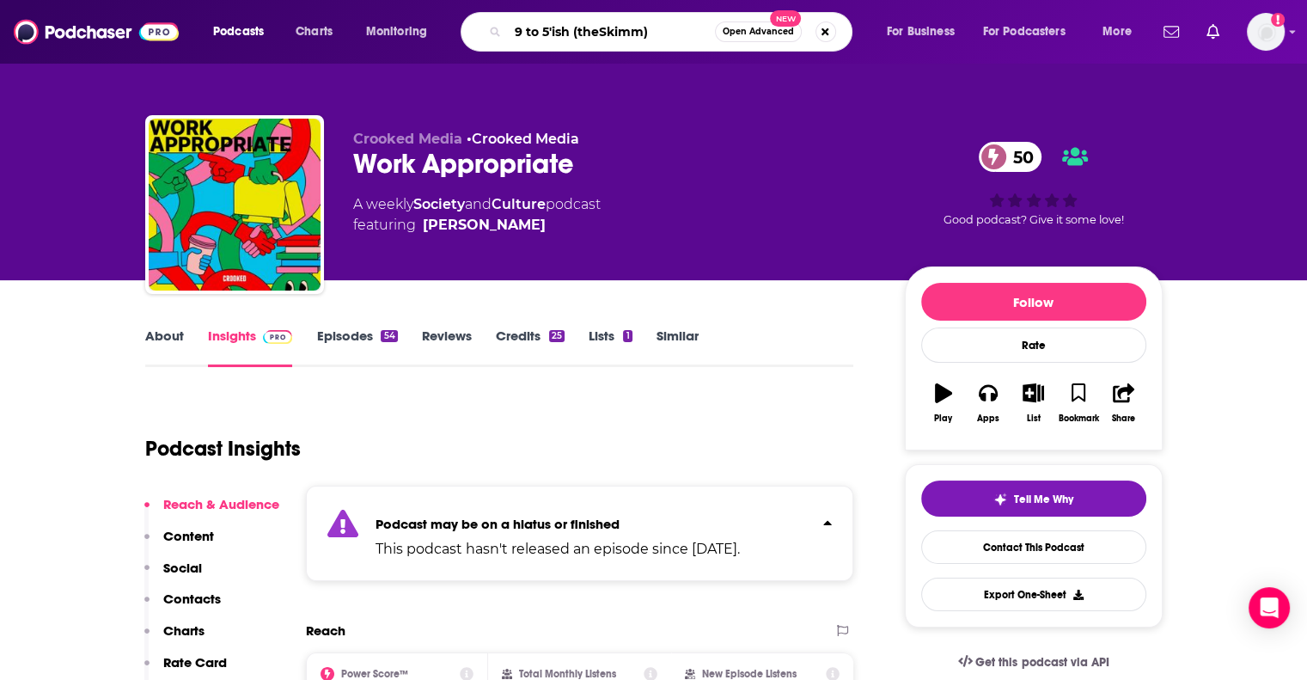
drag, startPoint x: 567, startPoint y: 30, endPoint x: 469, endPoint y: 13, distance: 99.4
click at [469, 13] on div "Podcasts Charts Monitoring 9 to 5'ish (theSkimm) Open Advanced New For Business…" at bounding box center [674, 32] width 947 height 40
click at [577, 37] on input "9 to 5'ish (theSkimm)" at bounding box center [611, 31] width 207 height 27
type input "9 to 5'ish theSkimmm"
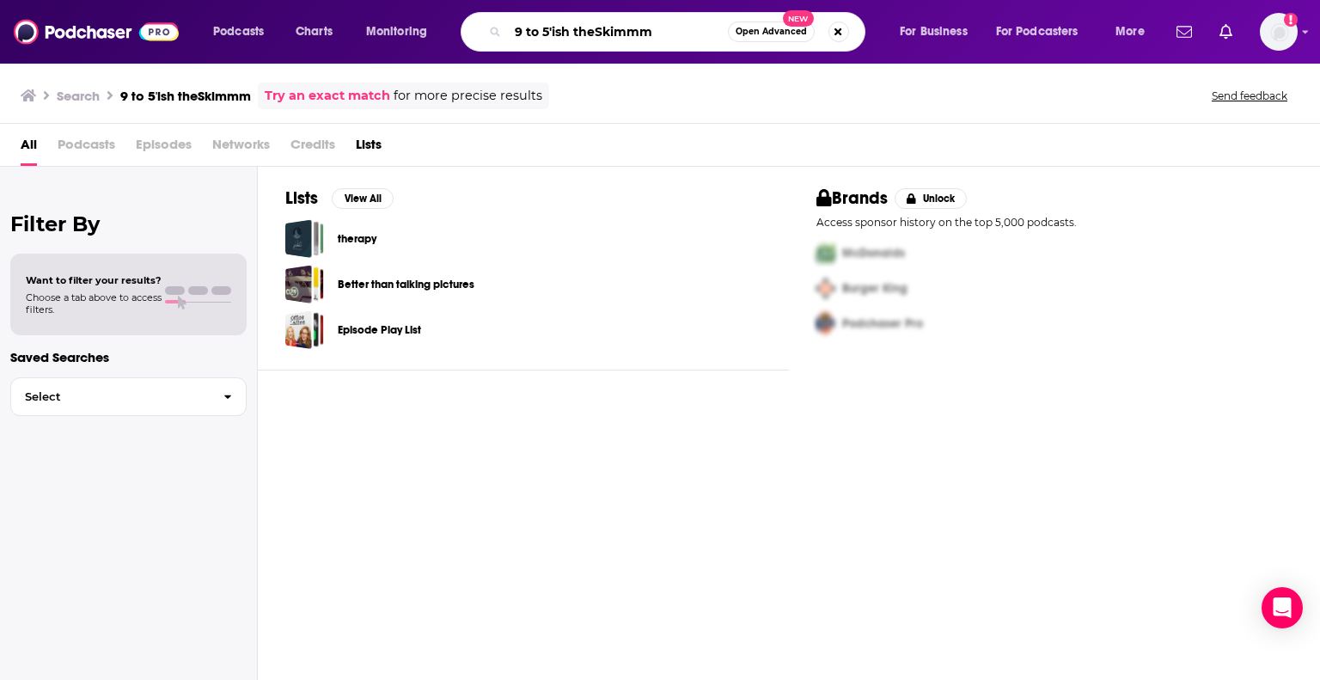
drag, startPoint x: 655, startPoint y: 29, endPoint x: 575, endPoint y: 34, distance: 80.1
click at [575, 34] on input "9 to 5'ish theSkimmm" at bounding box center [618, 31] width 220 height 27
type input "9 to 5'ish"
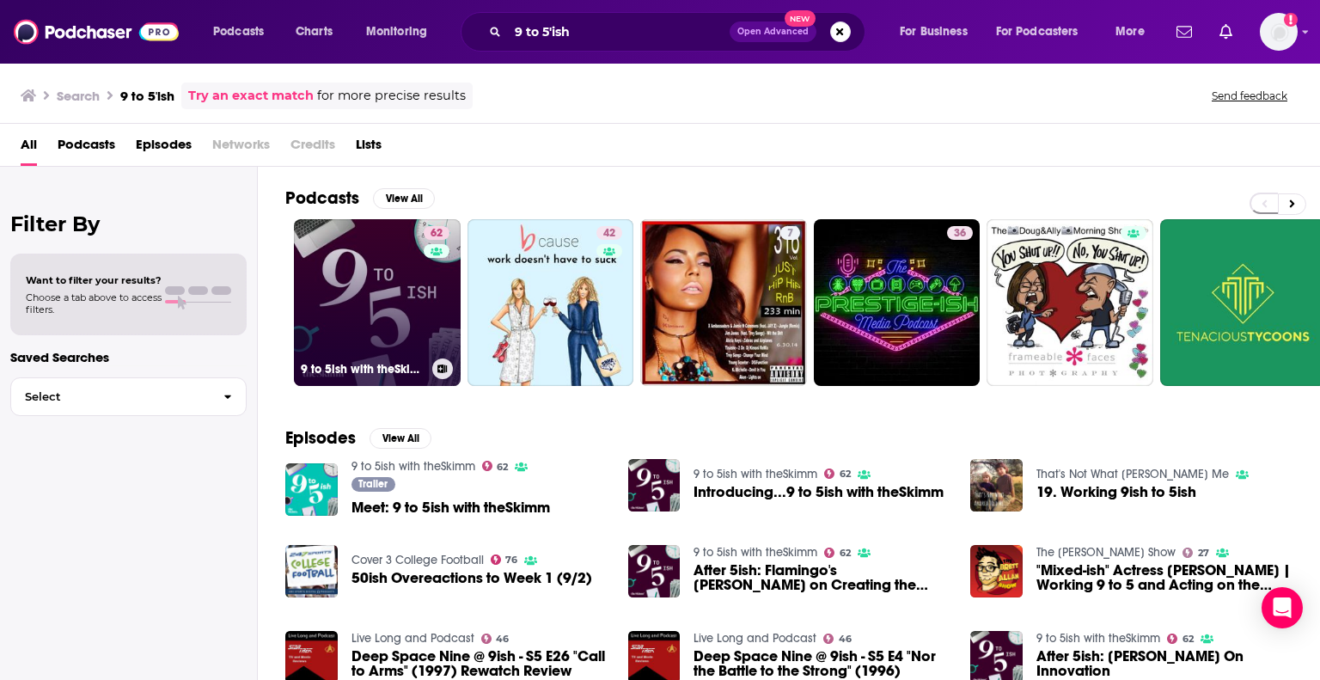
click at [351, 302] on link "62 9 to 5ish with theSkimm" at bounding box center [377, 302] width 167 height 167
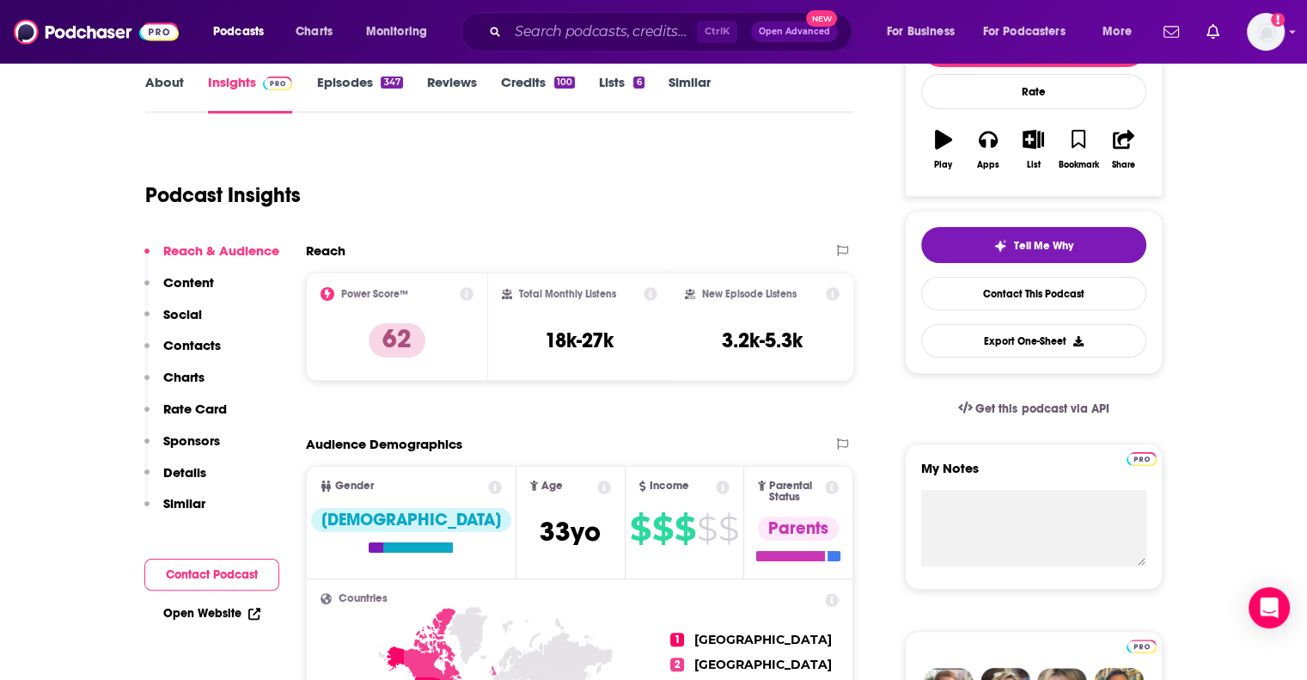
scroll to position [254, 0]
click at [192, 339] on p "Contacts" at bounding box center [192, 344] width 58 height 16
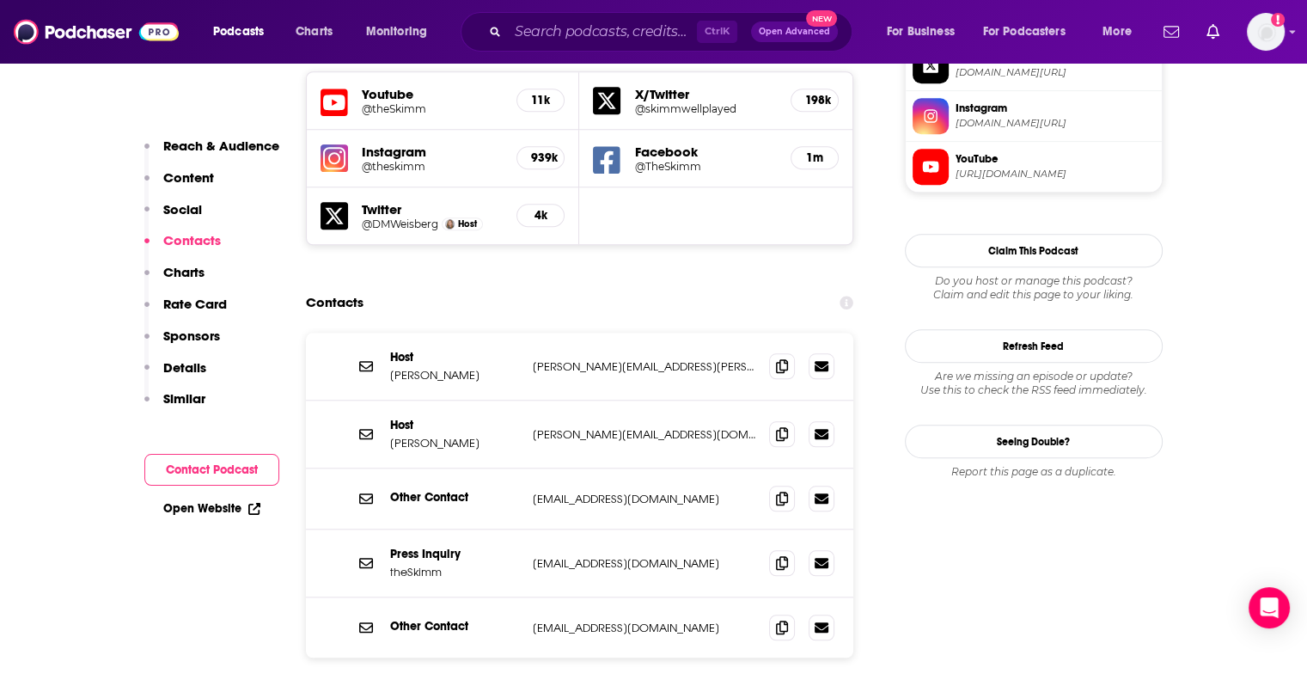
scroll to position [1577, 0]
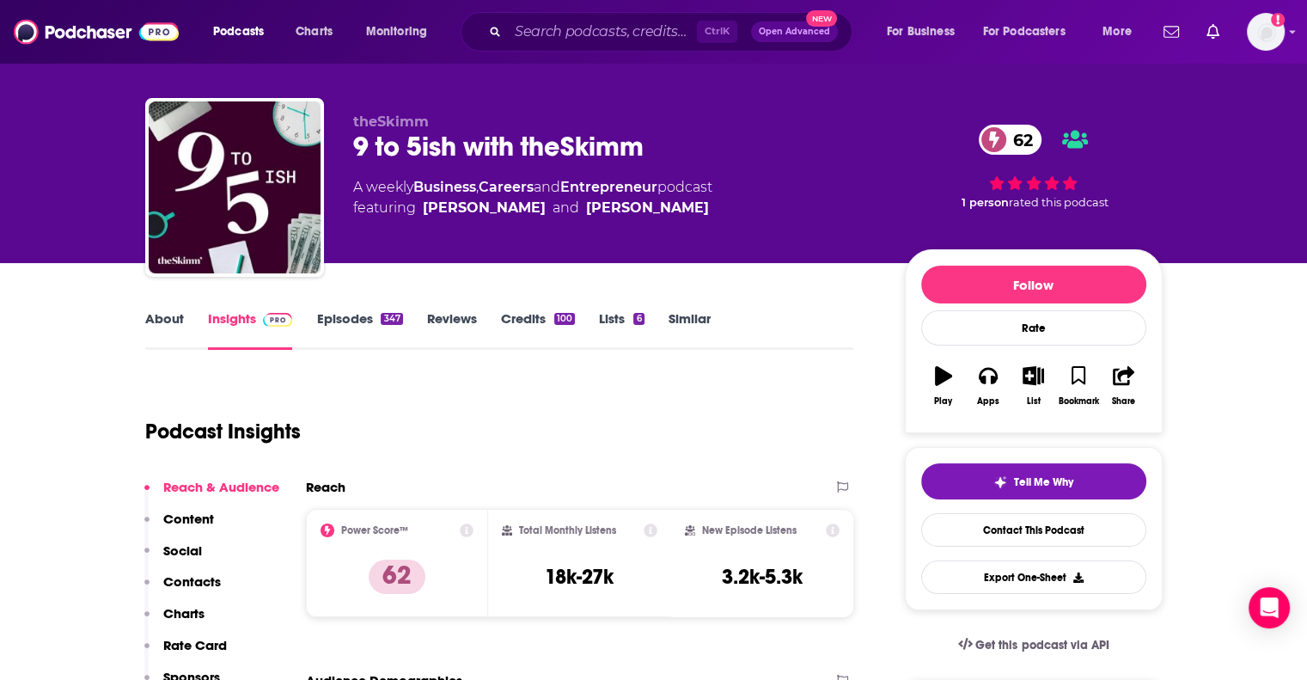
scroll to position [0, 0]
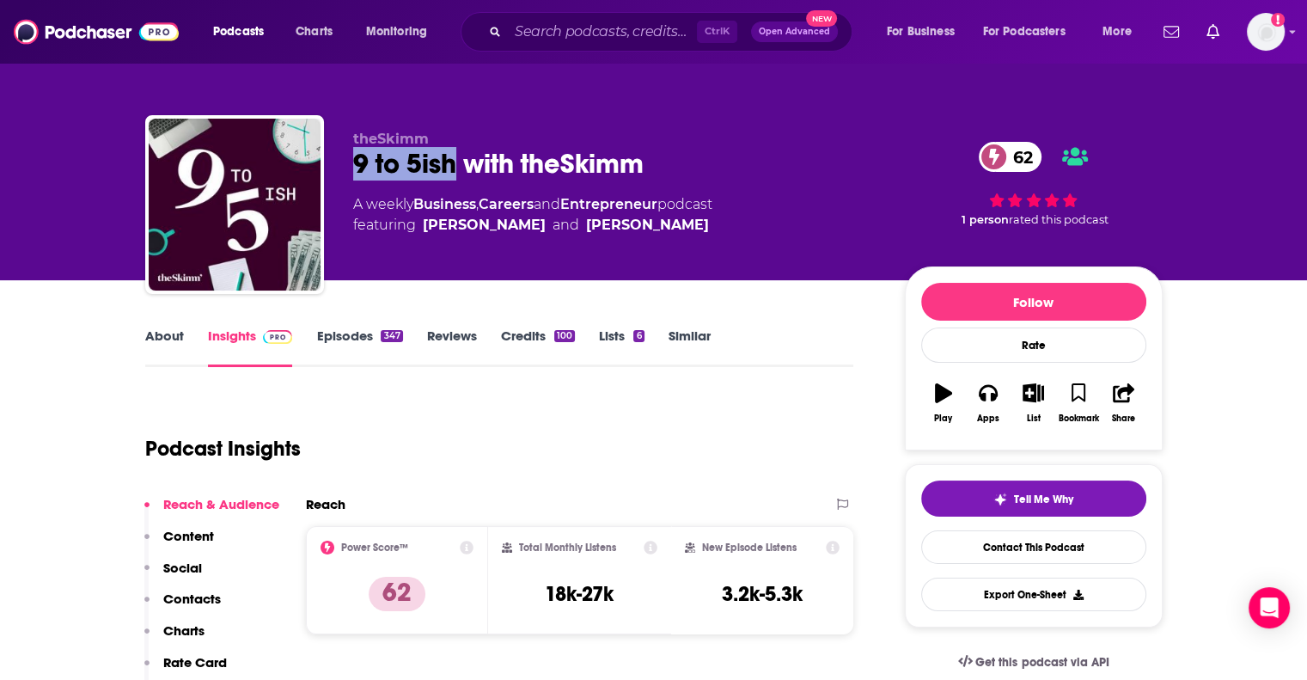
drag, startPoint x: 451, startPoint y: 159, endPoint x: 347, endPoint y: 164, distance: 104.1
click at [347, 164] on div "theSkimm 9 to 5ish with theSkimm 62 A weekly Business , Careers and Entrepreneu…" at bounding box center [653, 208] width 1017 height 186
copy h2 "9 to 5ish"
click at [546, 27] on input "Search podcasts, credits, & more..." at bounding box center [602, 31] width 189 height 27
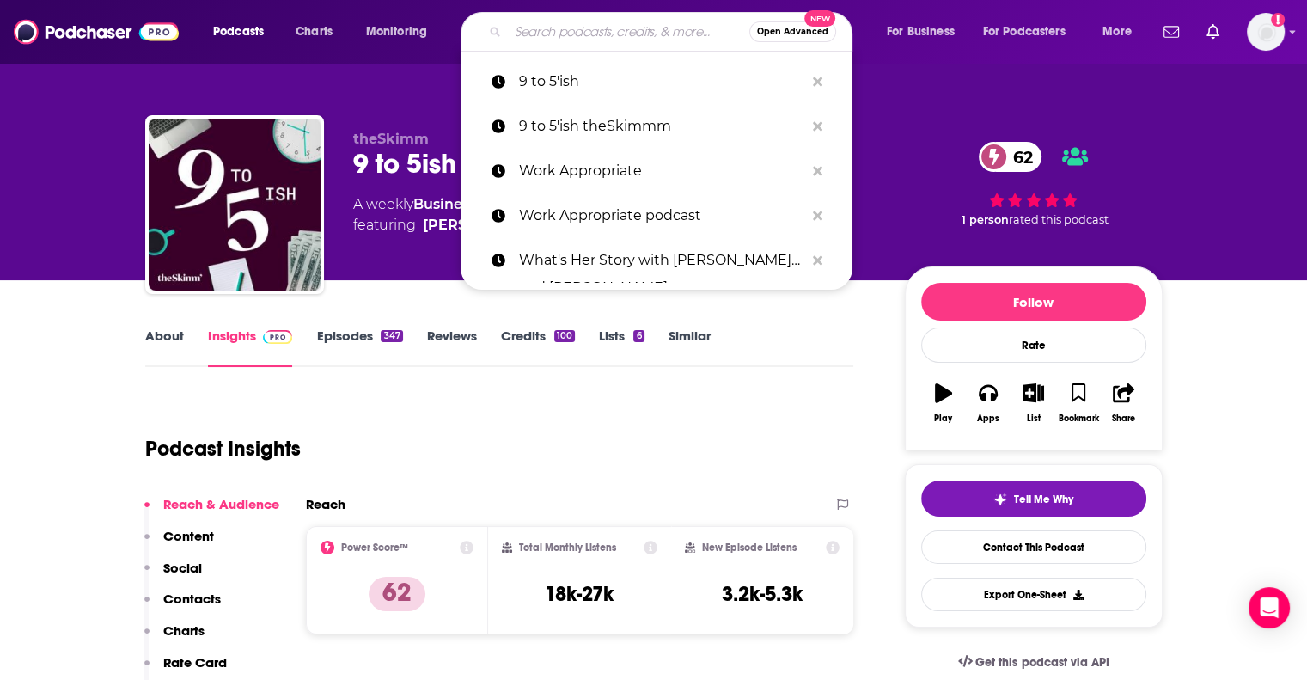
paste input "Claim Your Confidence"
type input "Claim Your Confidence"
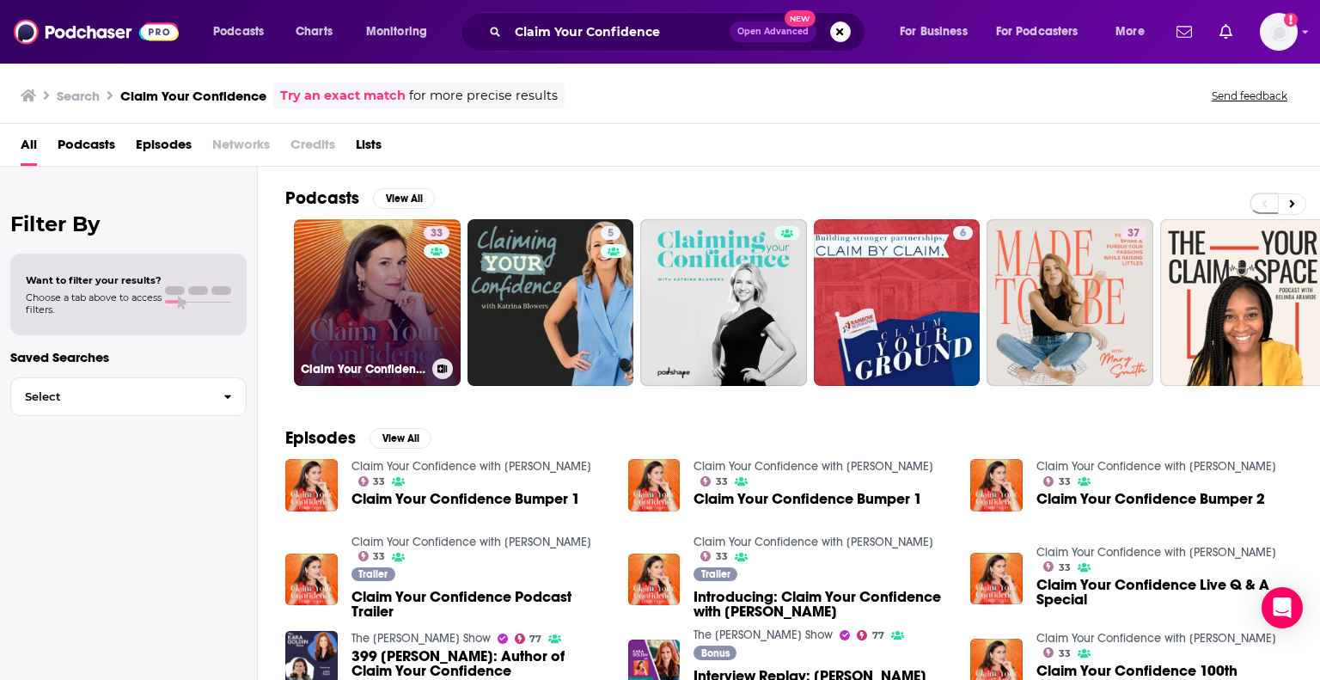
click at [350, 307] on link "33 Claim Your Confidence with [PERSON_NAME]" at bounding box center [377, 302] width 167 height 167
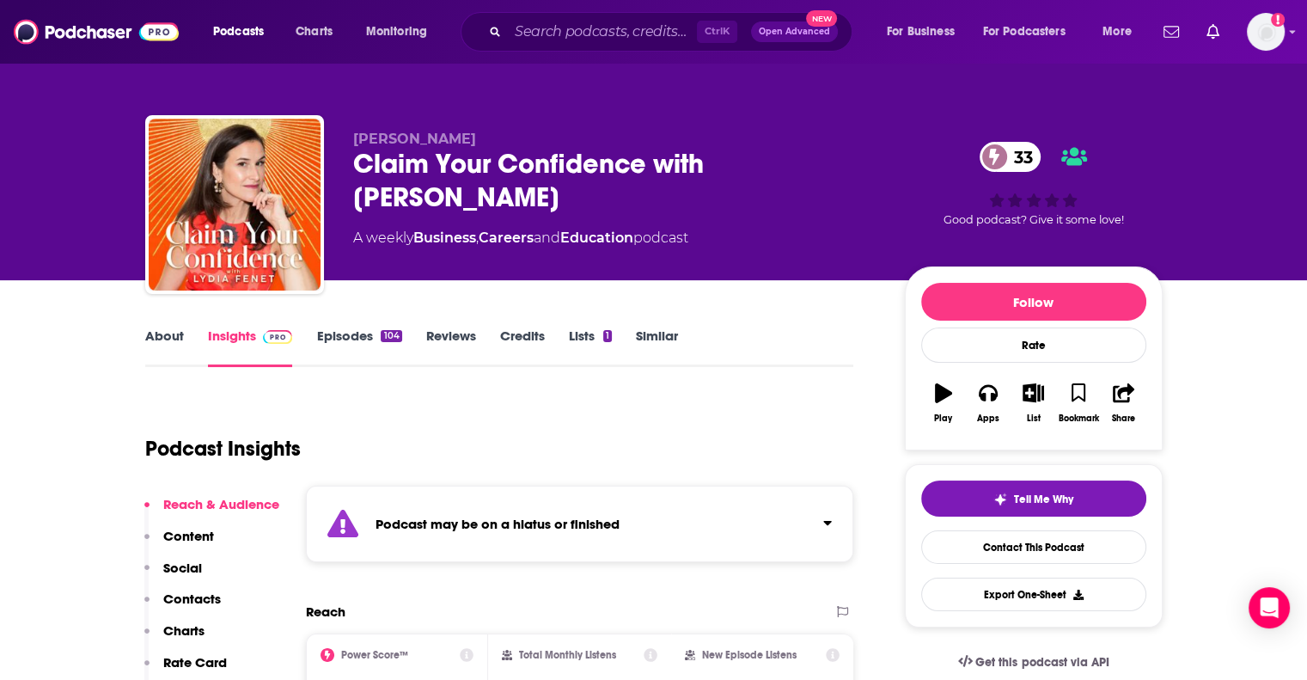
click at [462, 521] on strong "Podcast may be on a hiatus or finished" at bounding box center [497, 524] width 244 height 16
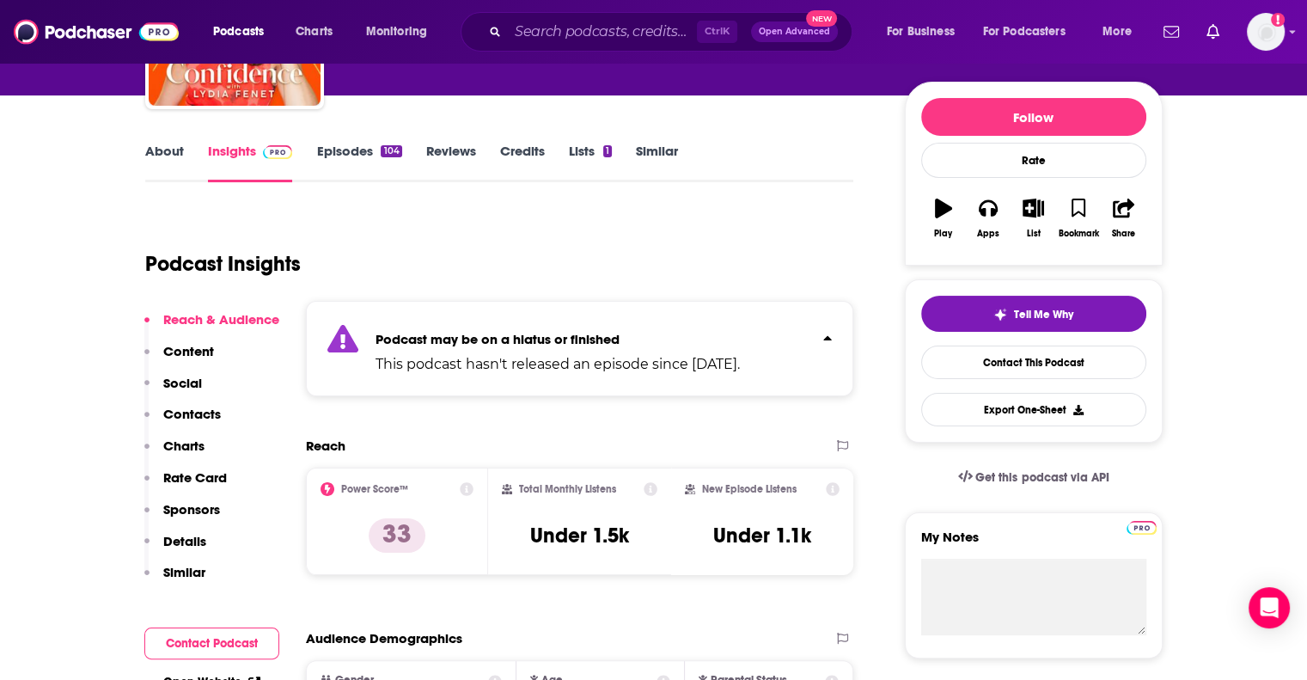
scroll to position [186, 0]
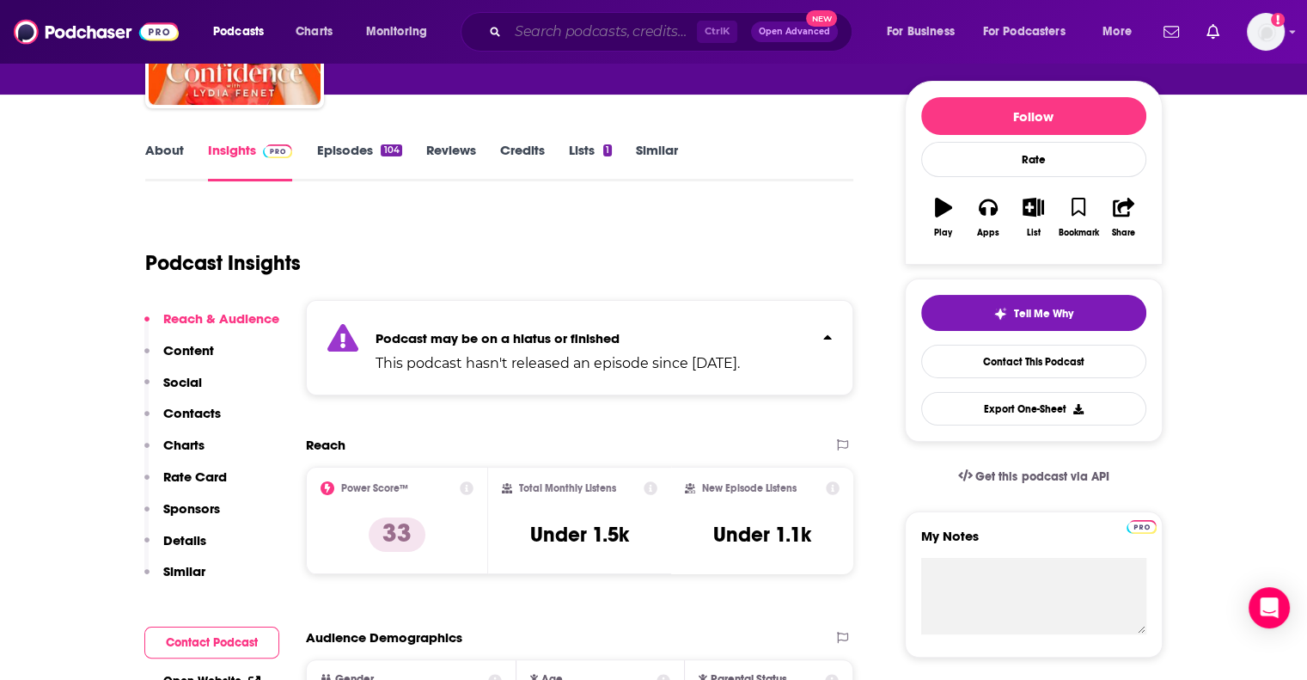
click at [581, 34] on input "Search podcasts, credits, & more..." at bounding box center [602, 31] width 189 height 27
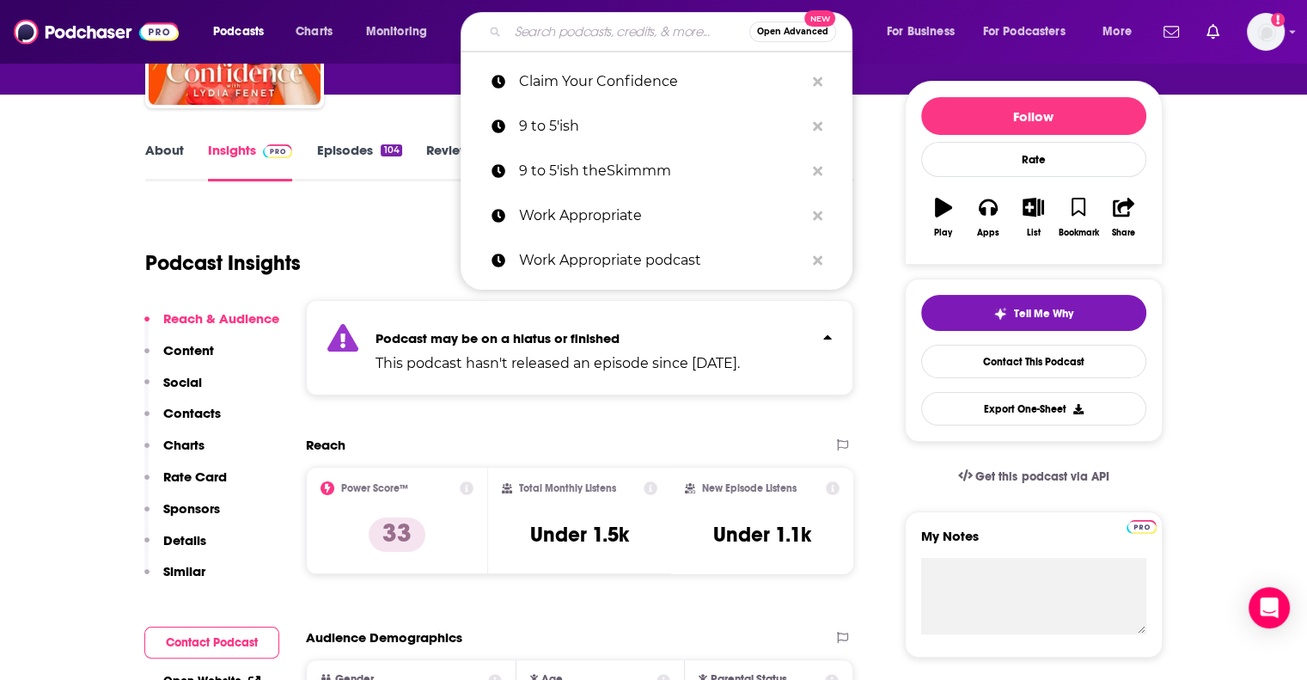
paste input "Good Inside"
type input "Good Inside"
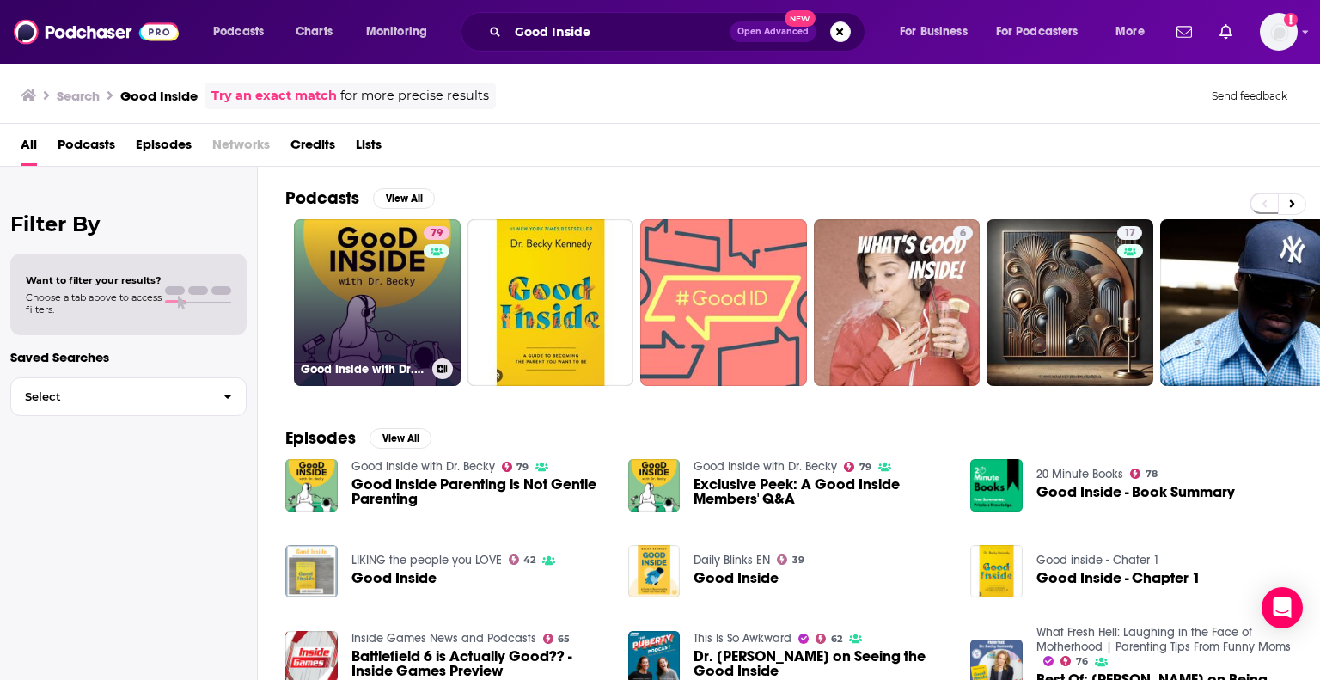
click at [394, 307] on link "79 Good Inside with Dr. [PERSON_NAME]" at bounding box center [377, 302] width 167 height 167
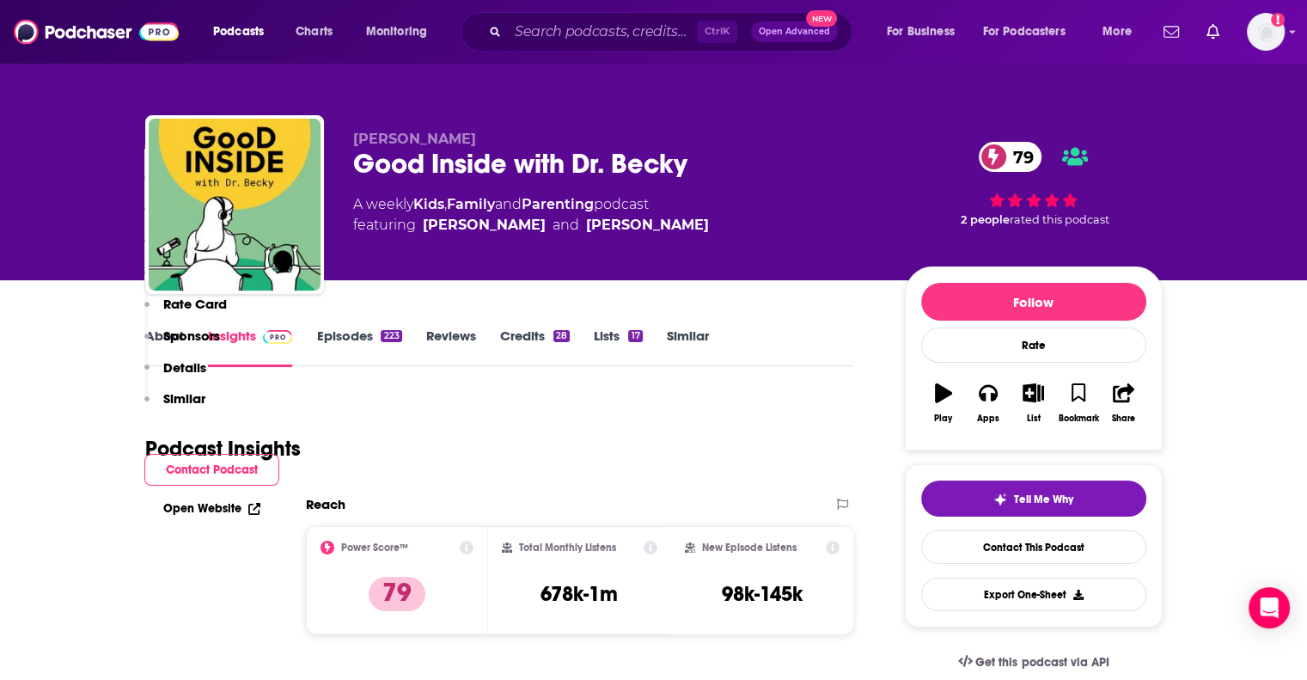
scroll to position [404, 0]
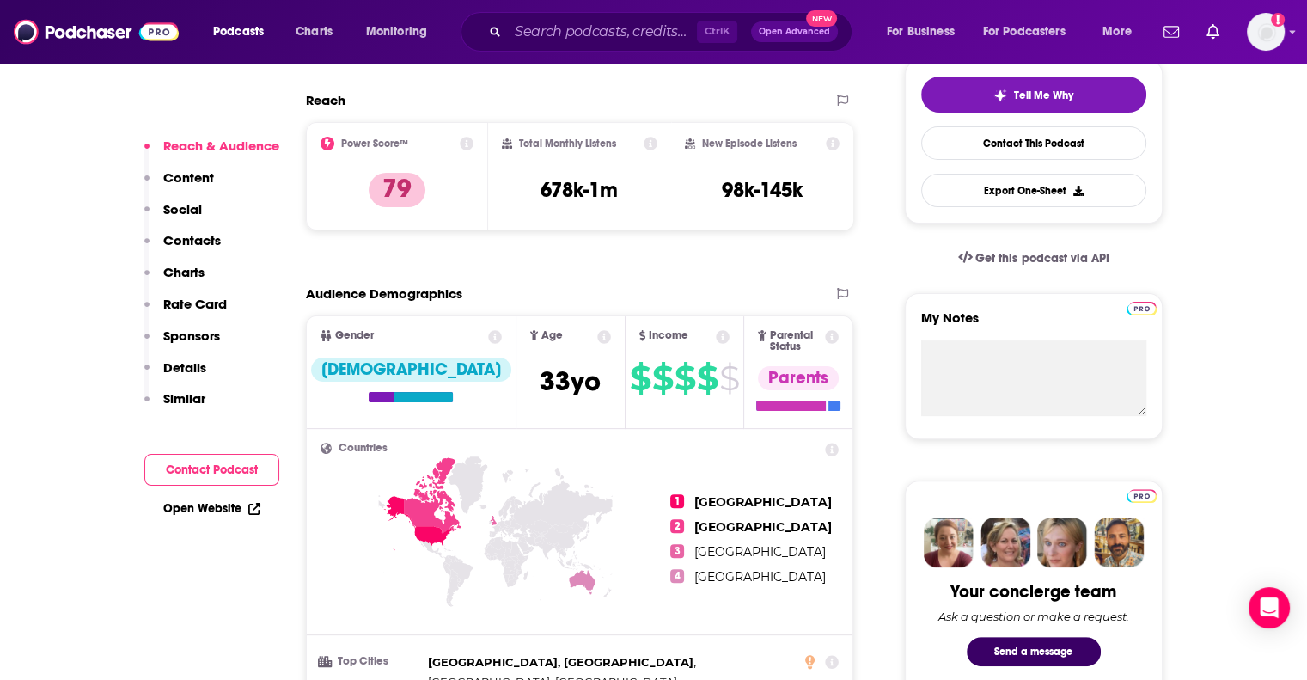
click at [194, 241] on p "Contacts" at bounding box center [192, 240] width 58 height 16
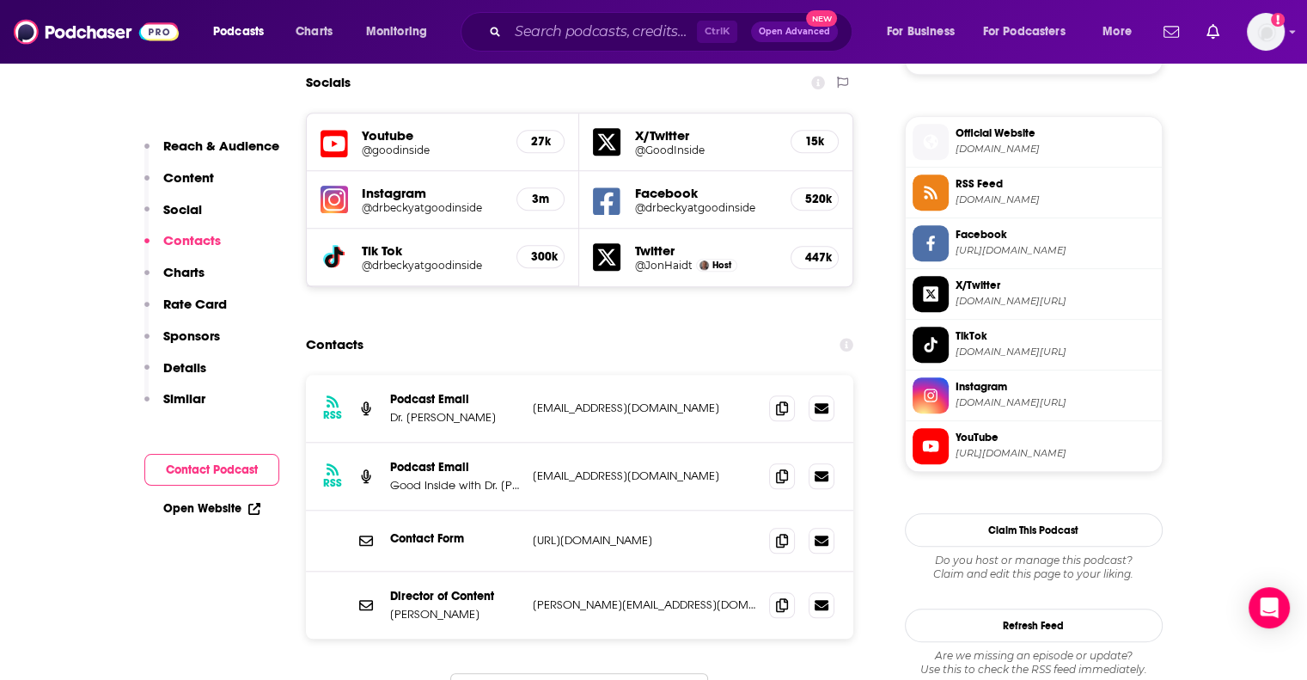
scroll to position [1514, 0]
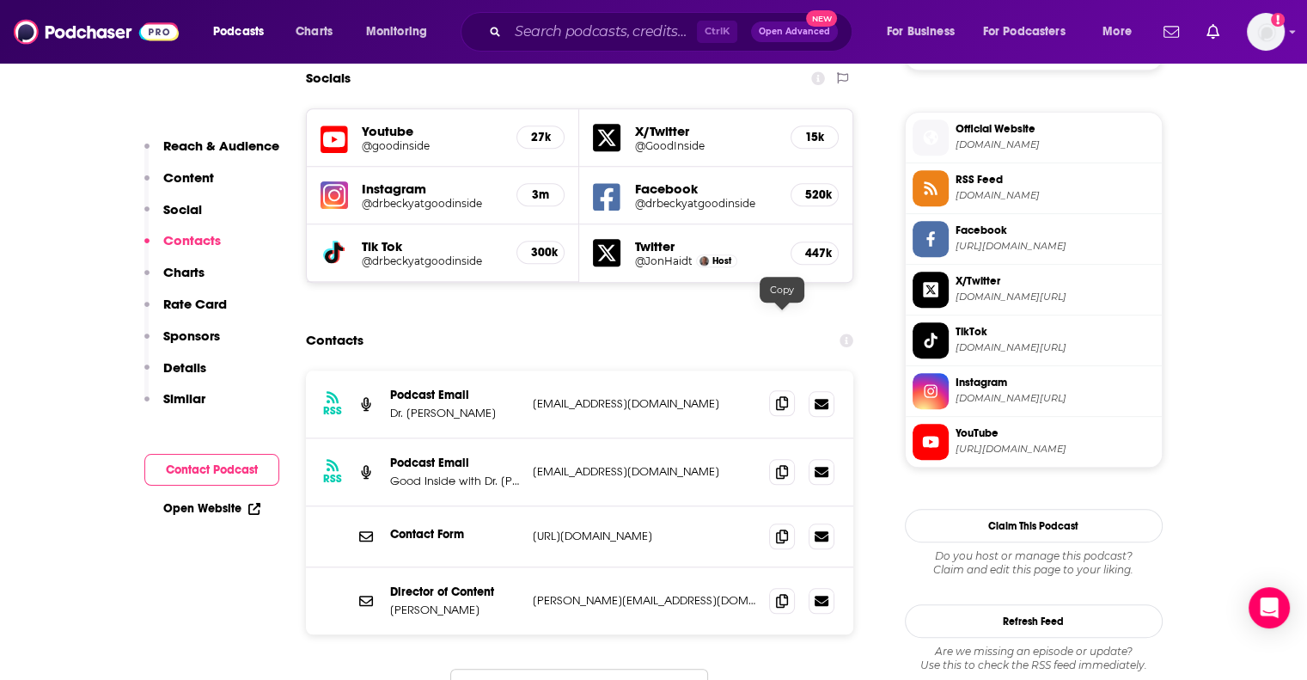
click at [783, 396] on icon at bounding box center [782, 403] width 12 height 14
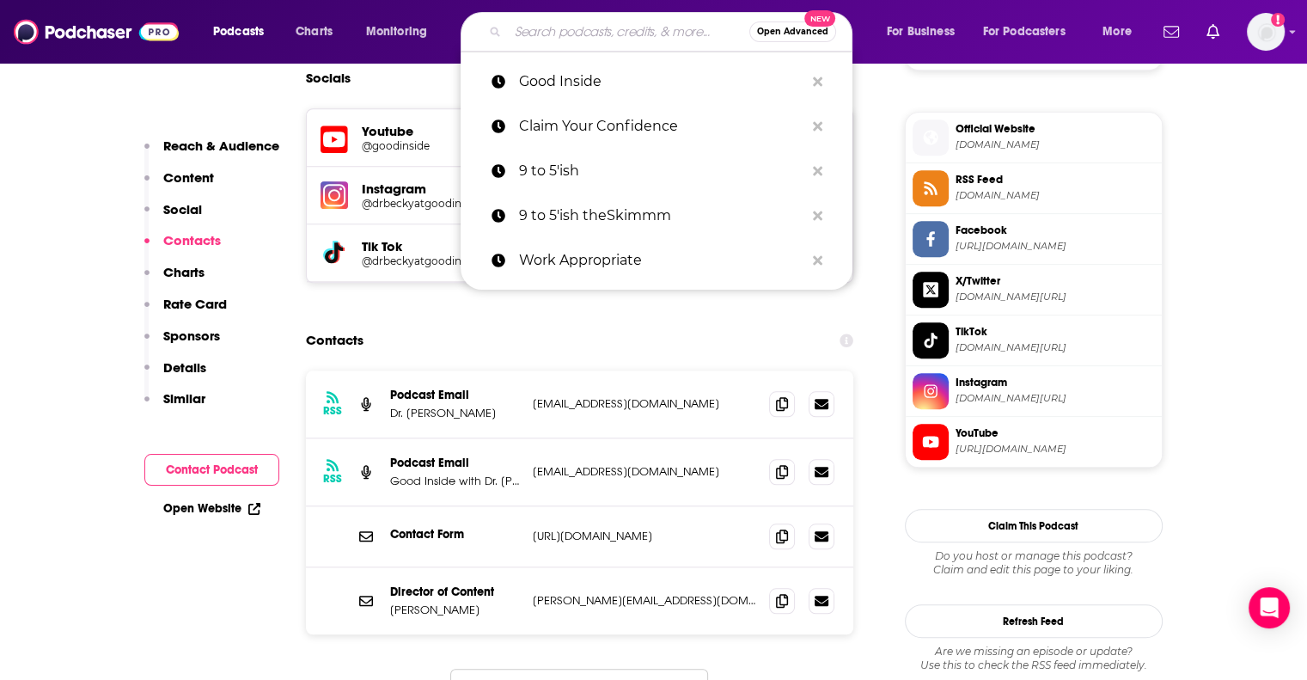
click at [567, 20] on input "Search podcasts, credits, & more..." at bounding box center [628, 31] width 241 height 27
paste input "Lipstick on the Rim"
type input "Lipstick on the Rim"
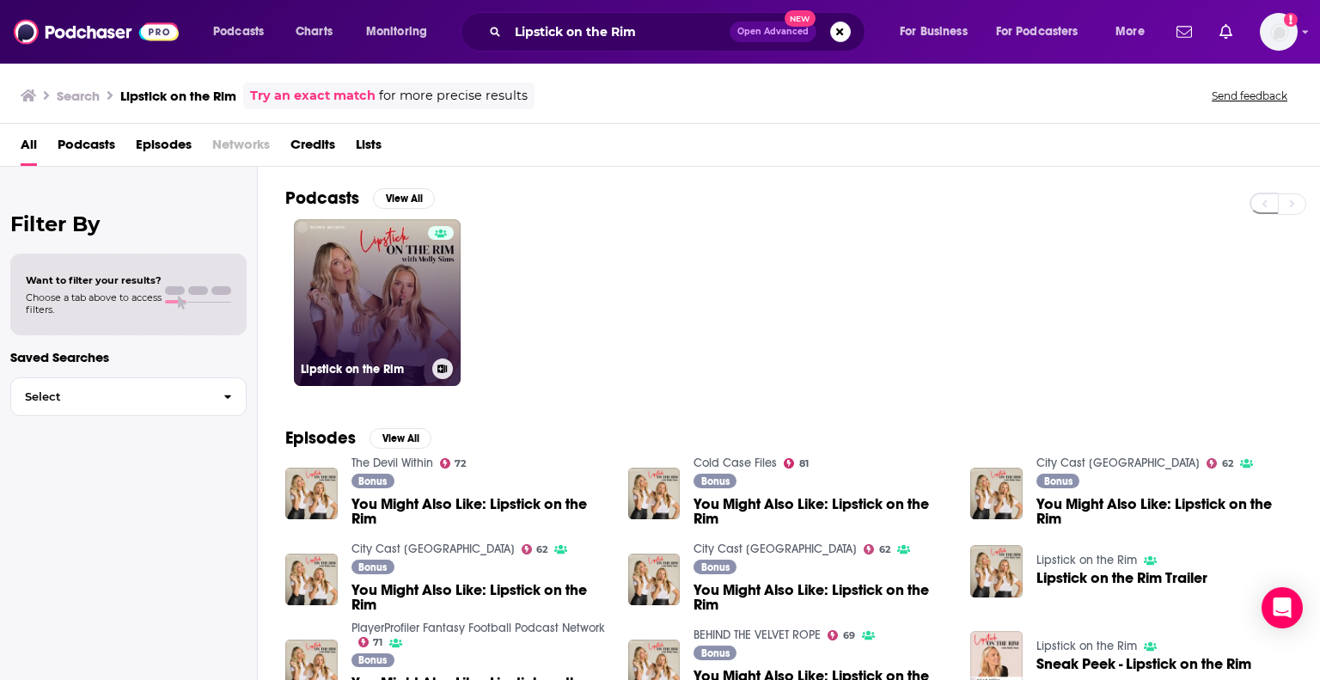
click at [395, 298] on link "Lipstick on the Rim" at bounding box center [377, 302] width 167 height 167
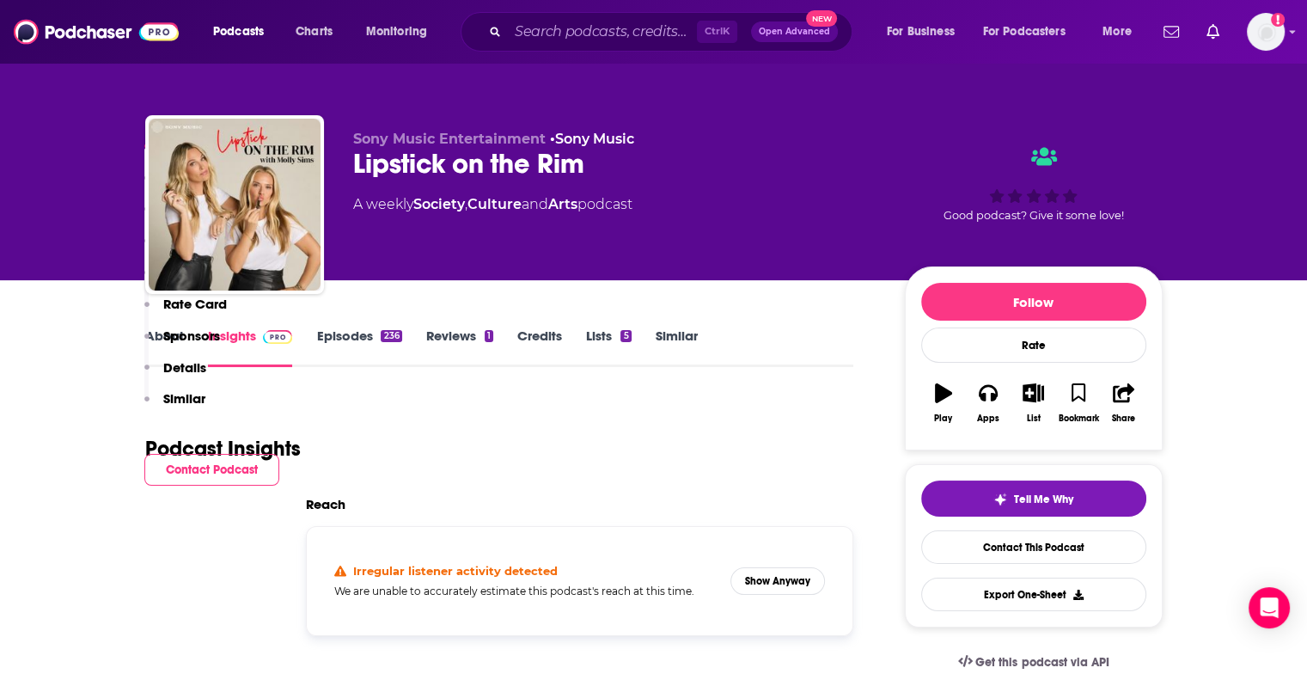
scroll to position [340, 0]
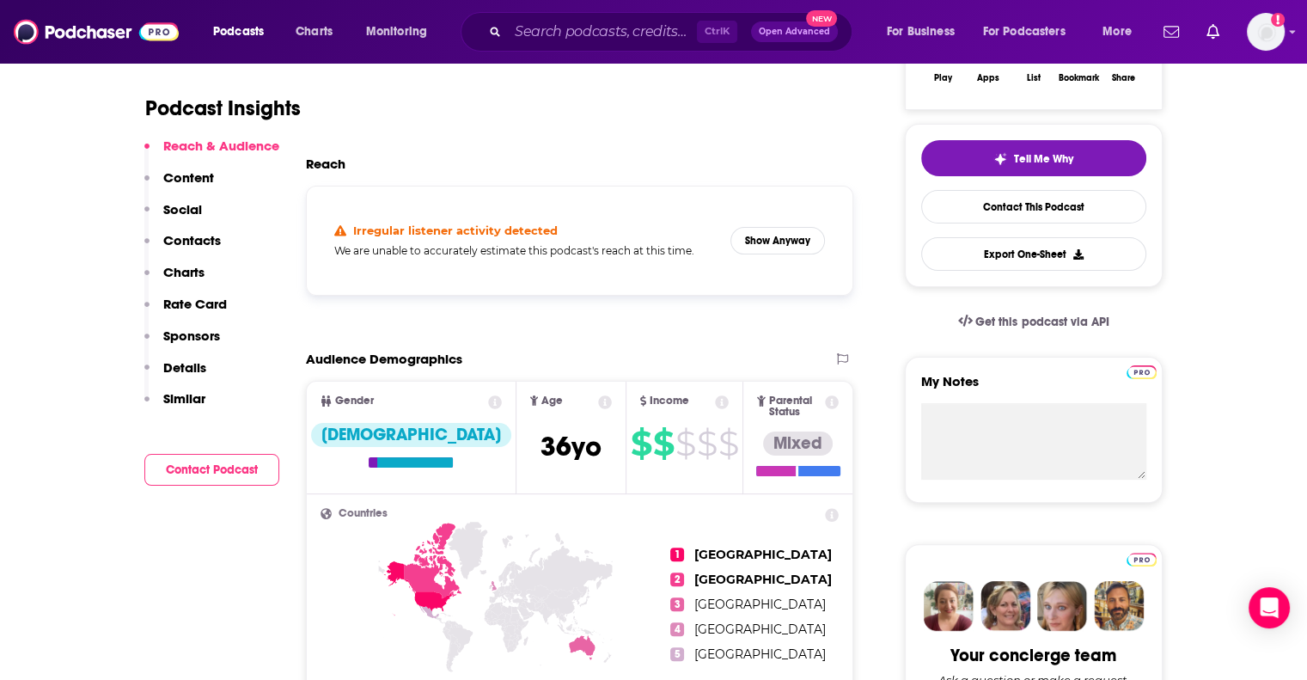
click at [182, 242] on p "Contacts" at bounding box center [192, 240] width 58 height 16
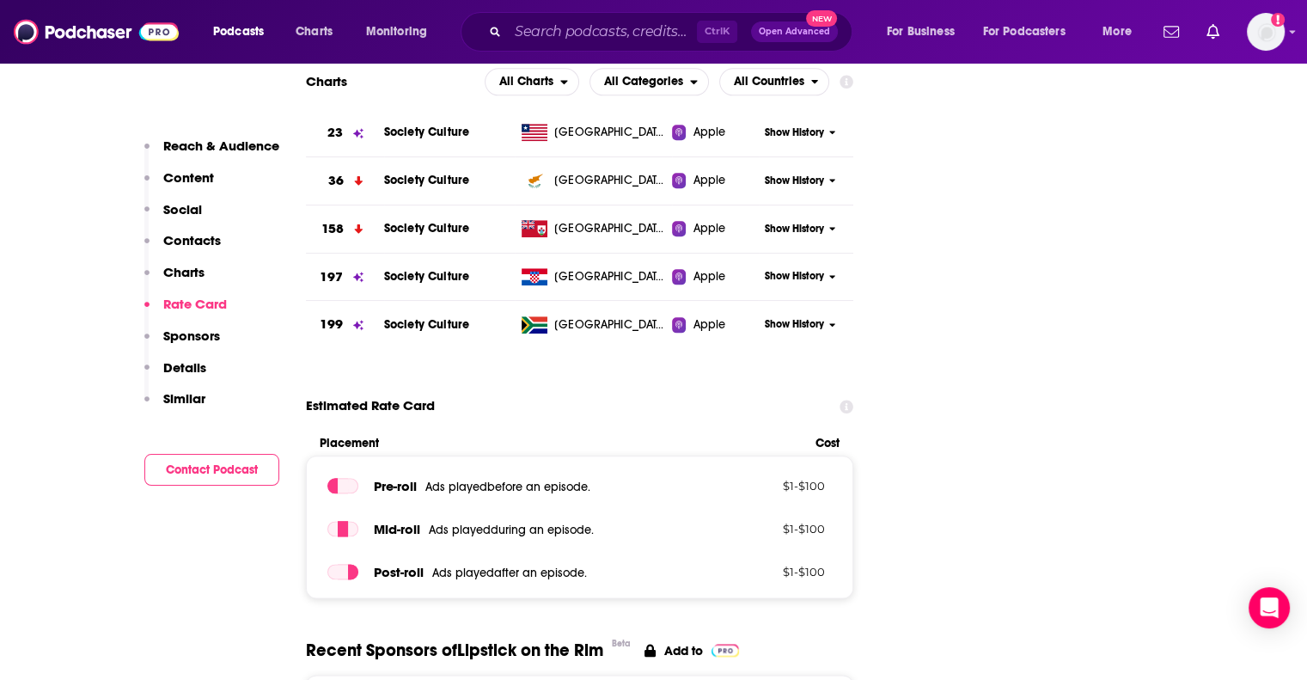
scroll to position [1942, 0]
click at [528, 38] on input "Search podcasts, credits, & more..." at bounding box center [602, 31] width 189 height 27
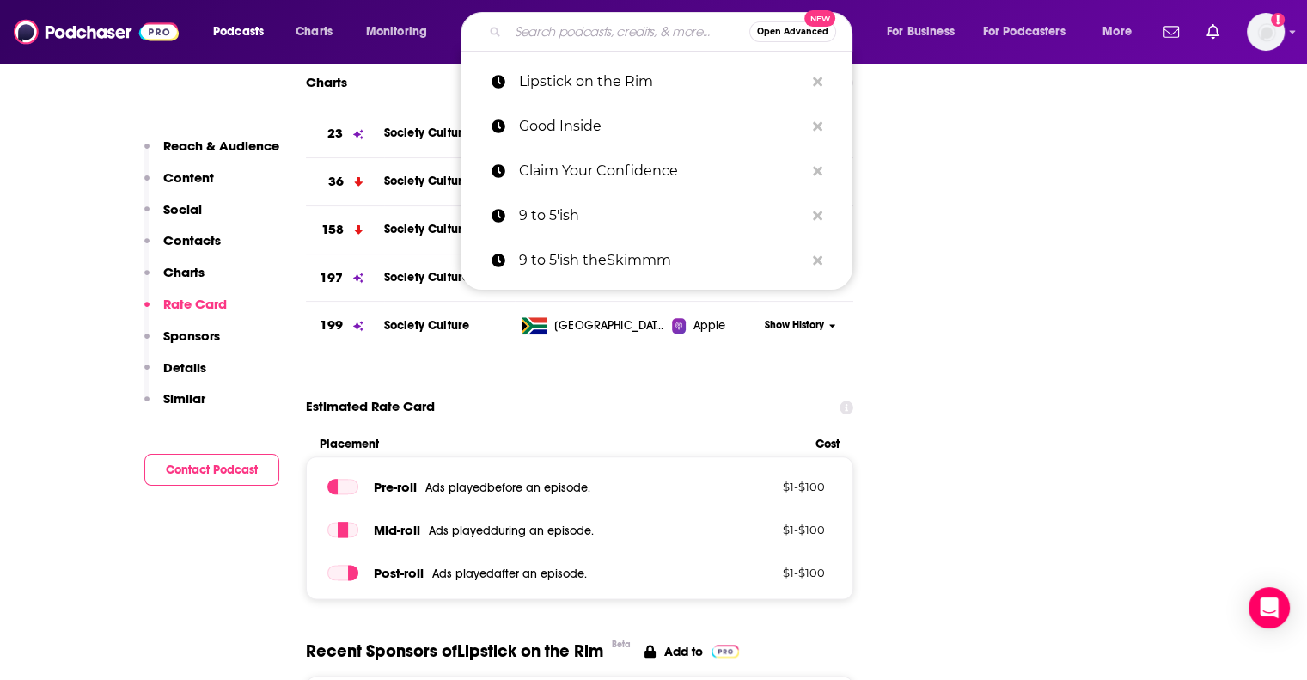
paste input "We Can Do Hard Things"
type input "We Can Do Hard Things"
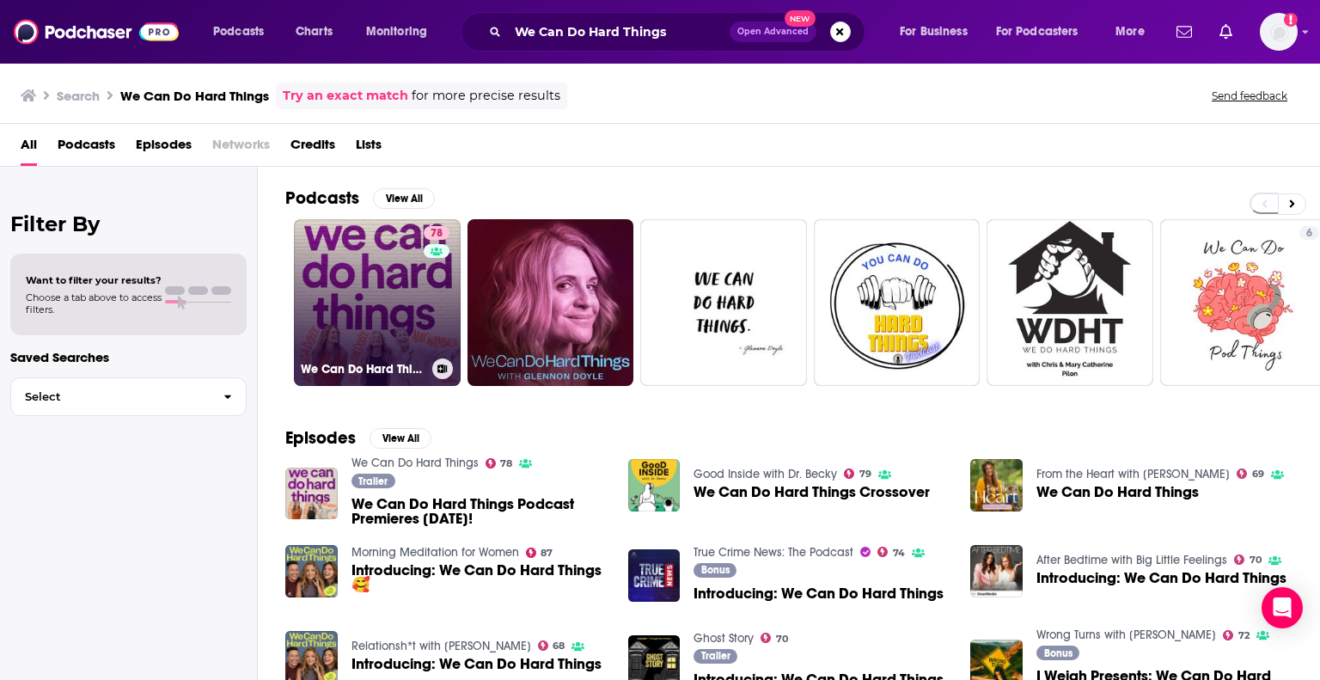
click at [390, 340] on link "78 We Can Do Hard Things" at bounding box center [377, 302] width 167 height 167
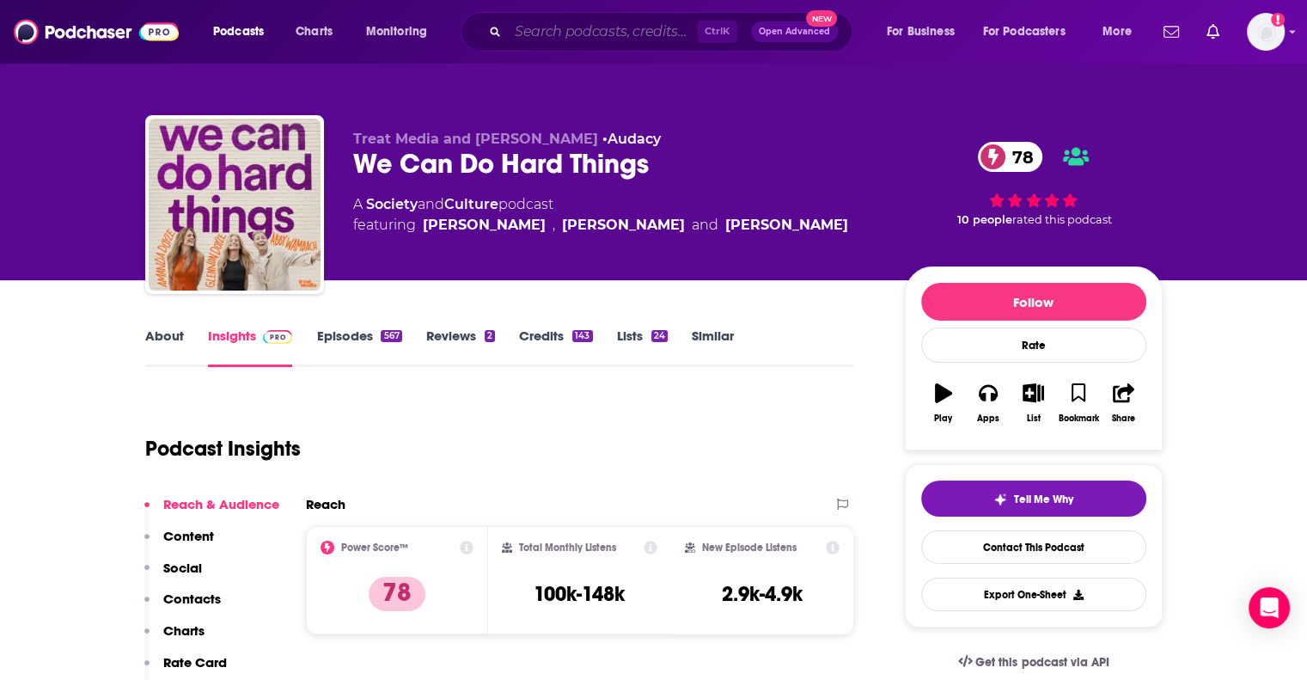
click at [653, 31] on input "Search podcasts, credits, & more..." at bounding box center [602, 31] width 189 height 27
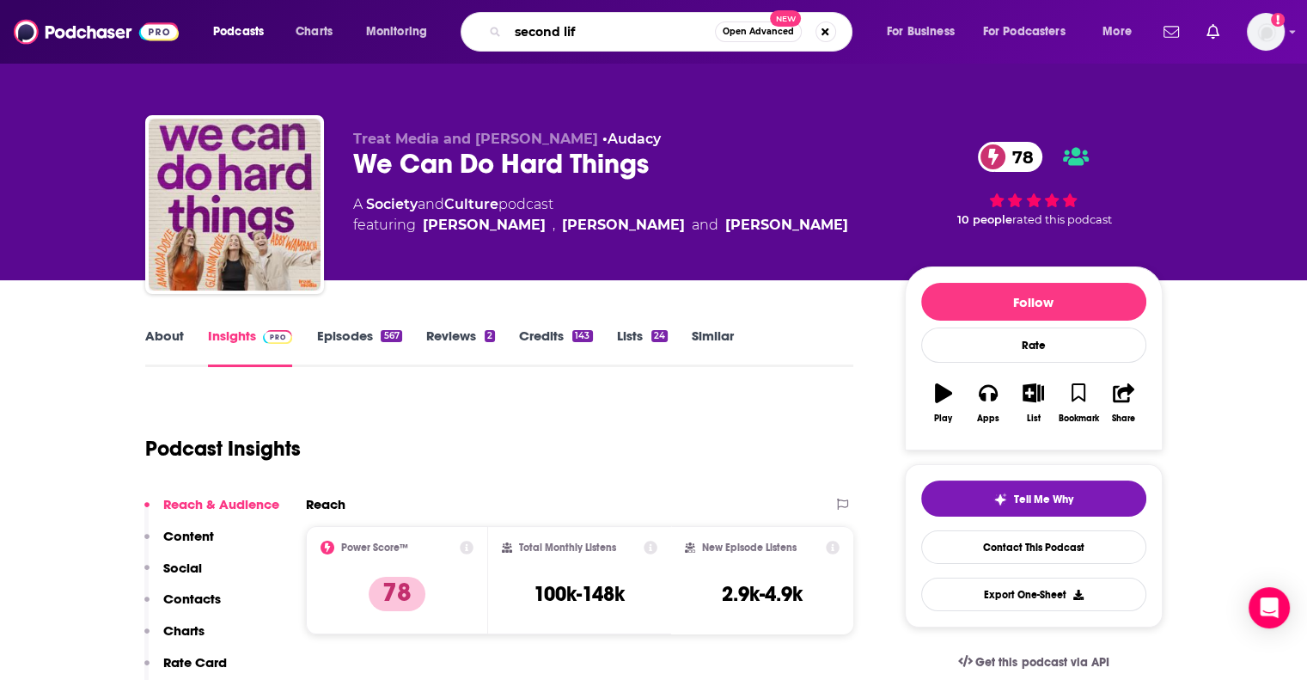
type input "second life"
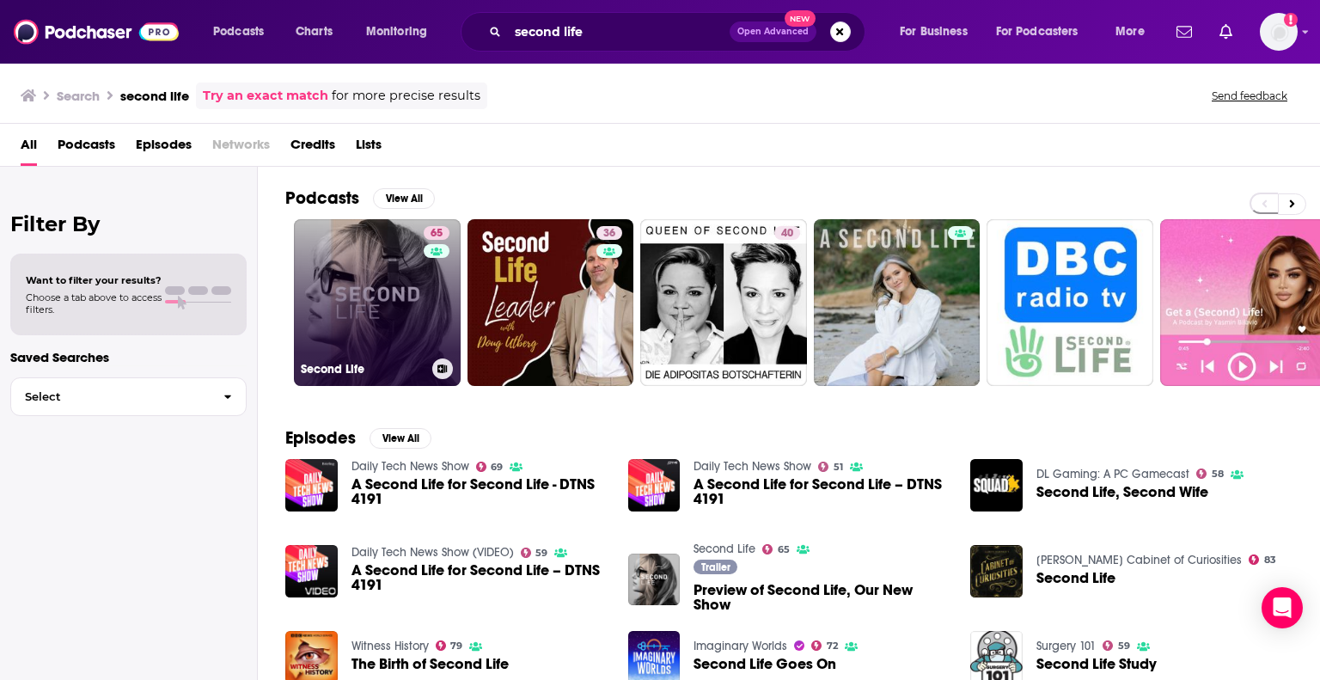
click at [387, 305] on link "65 Second Life" at bounding box center [377, 302] width 167 height 167
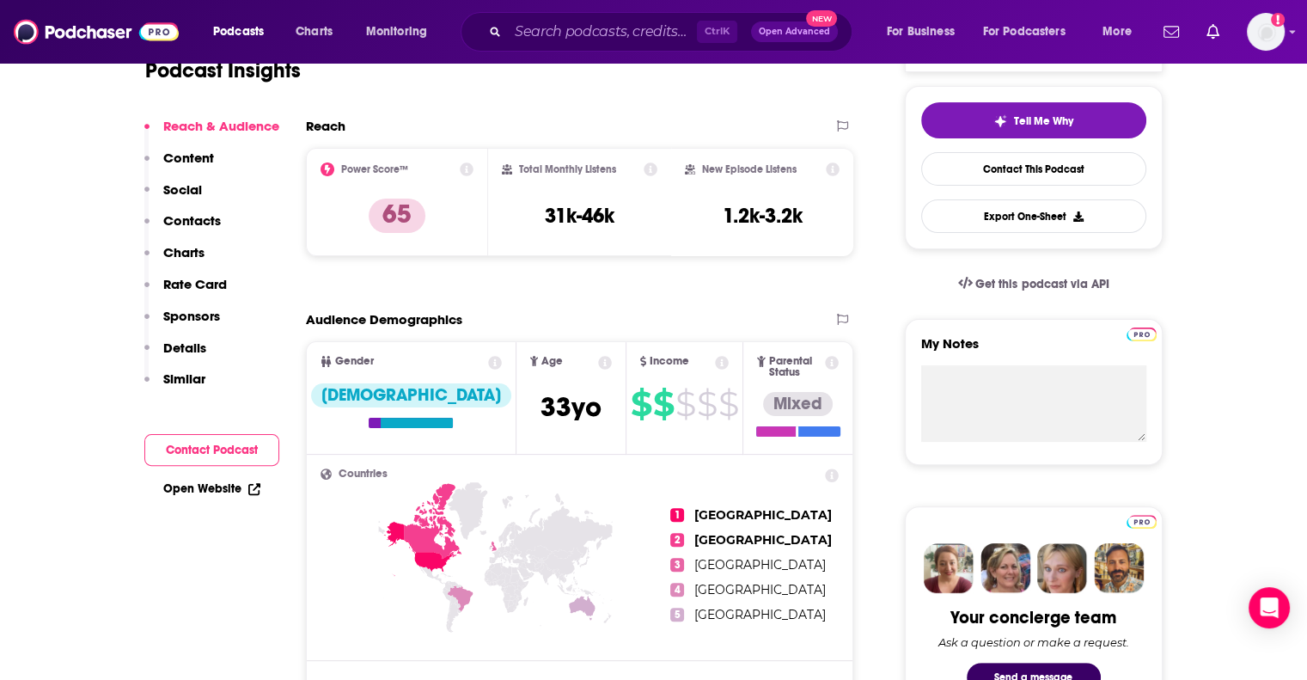
scroll to position [72, 0]
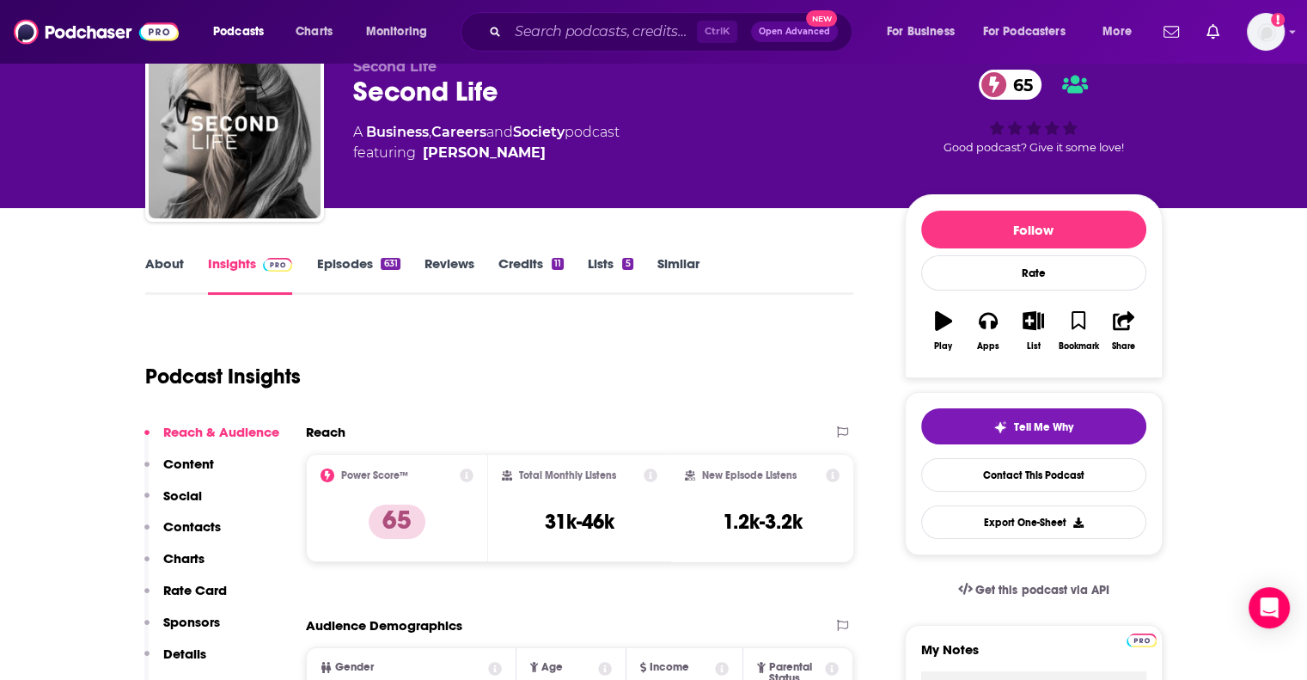
click at [203, 527] on p "Contacts" at bounding box center [192, 526] width 58 height 16
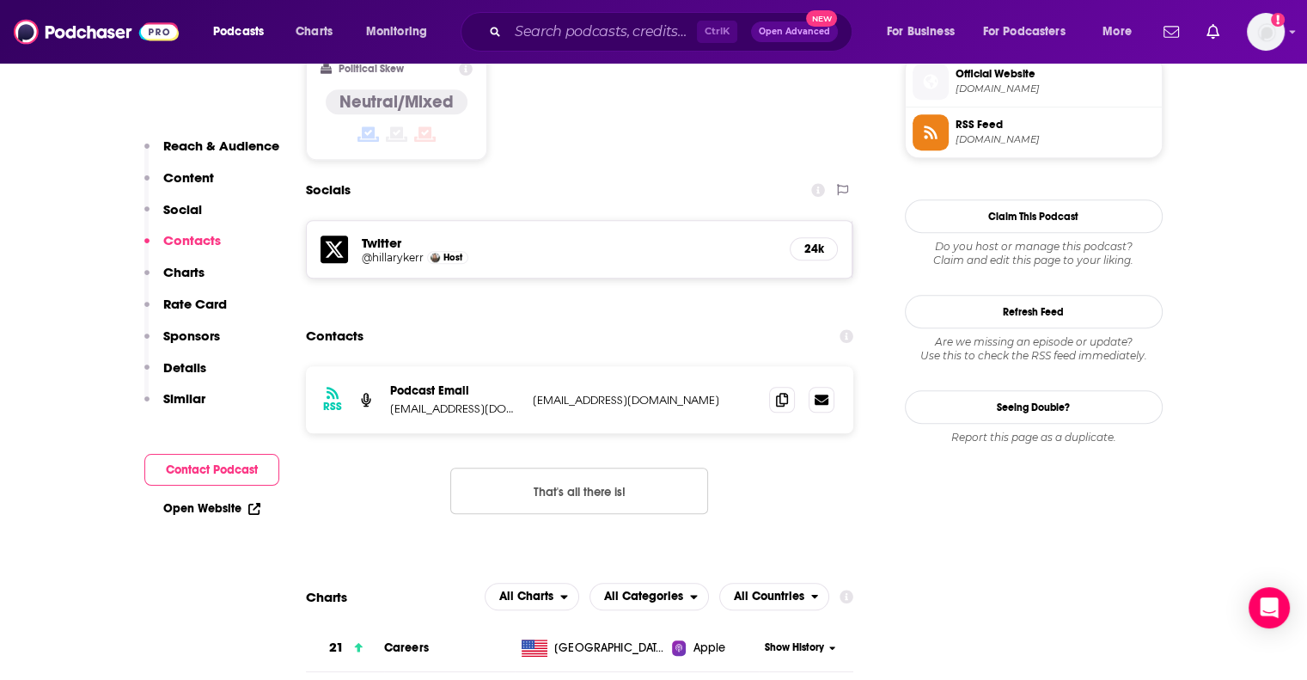
scroll to position [1416, 0]
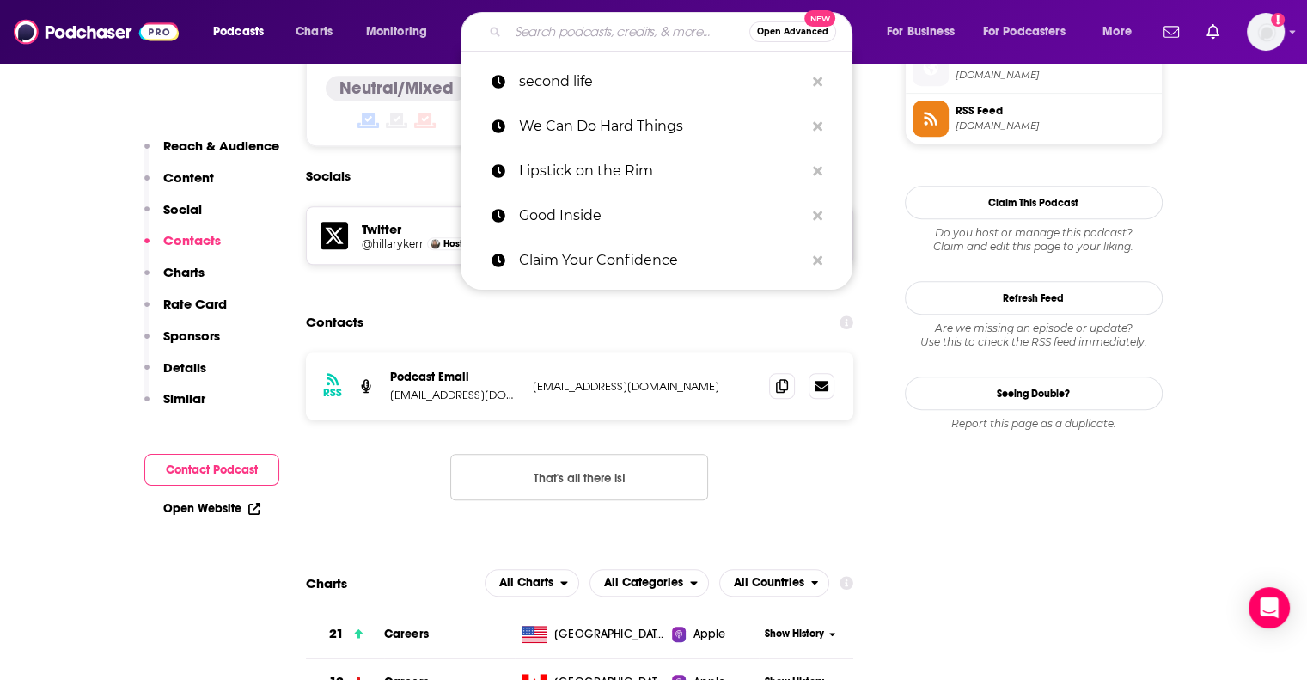
click at [551, 27] on input "Search podcasts, credits, & more..." at bounding box center [628, 31] width 241 height 27
paste input "Forever 35"
type input "Forever 35"
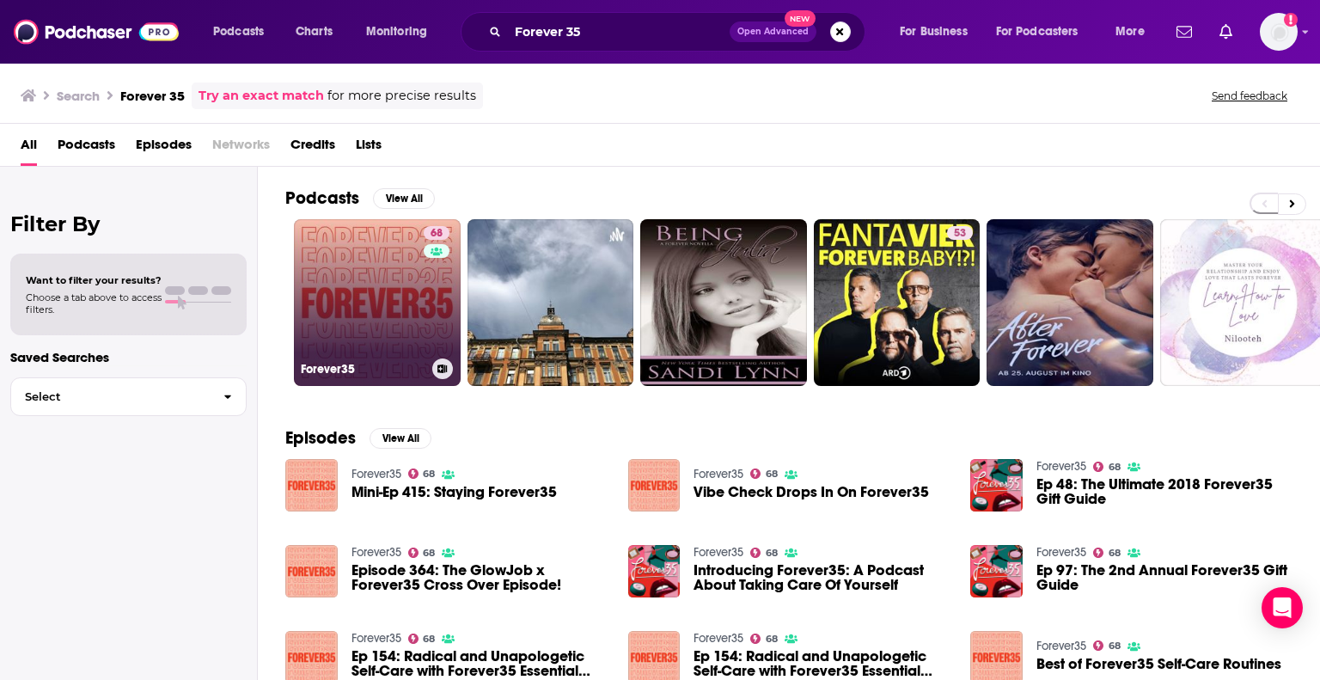
click at [378, 272] on link "68 Forever35" at bounding box center [377, 302] width 167 height 167
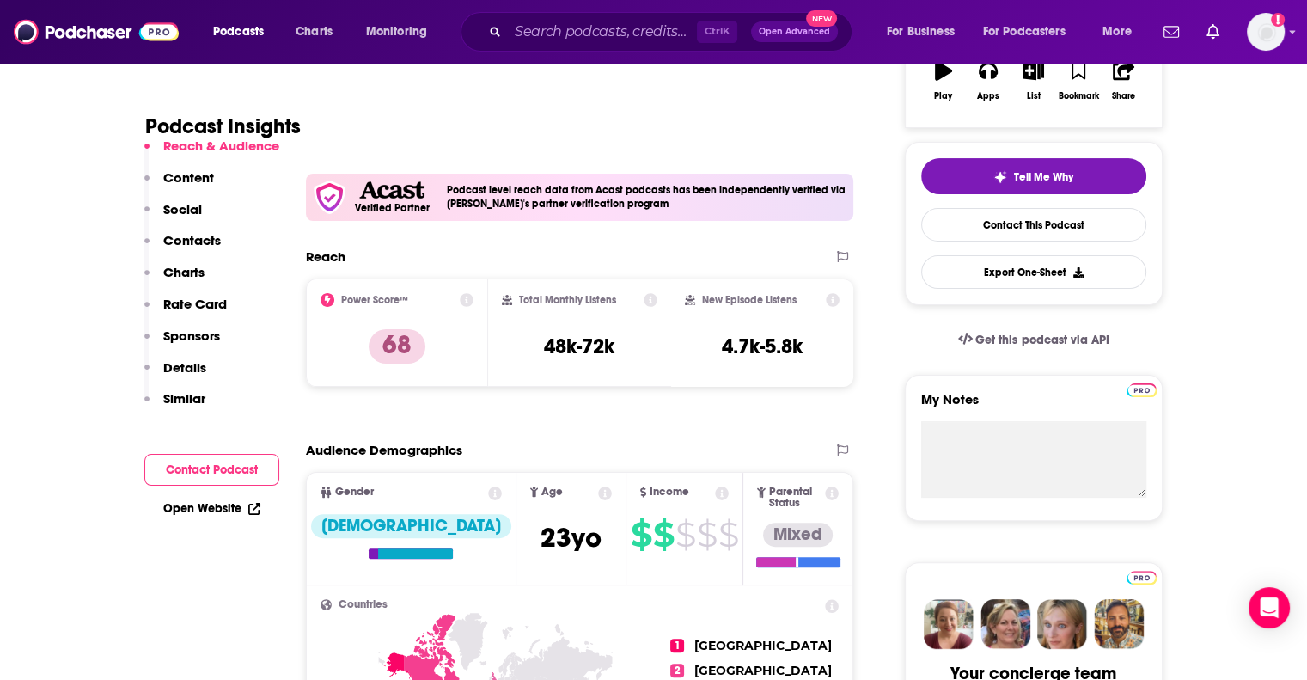
scroll to position [323, 0]
click at [186, 239] on p "Contacts" at bounding box center [192, 240] width 58 height 16
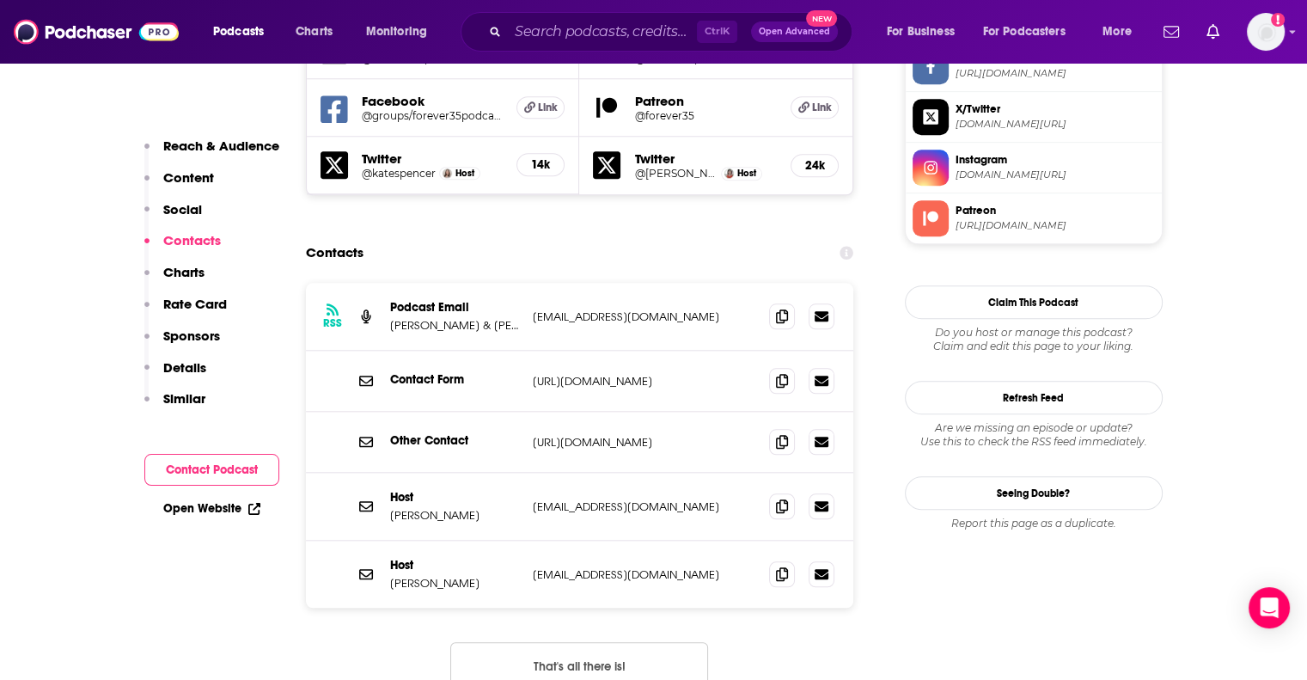
scroll to position [1677, 0]
click at [789, 491] on span at bounding box center [782, 504] width 26 height 26
click at [593, 33] on input "Search podcasts, credits, & more..." at bounding box center [602, 31] width 189 height 27
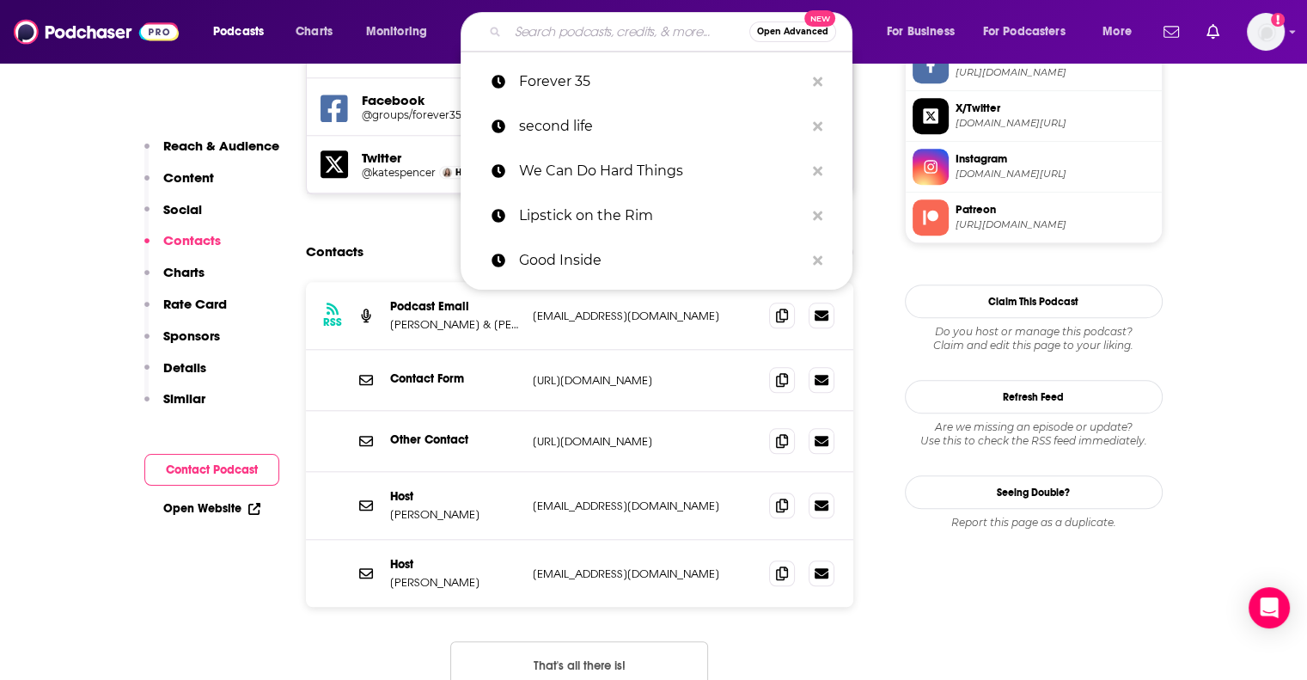
paste input "The Guilty Feminist"
type input "The Guilty Feminist"
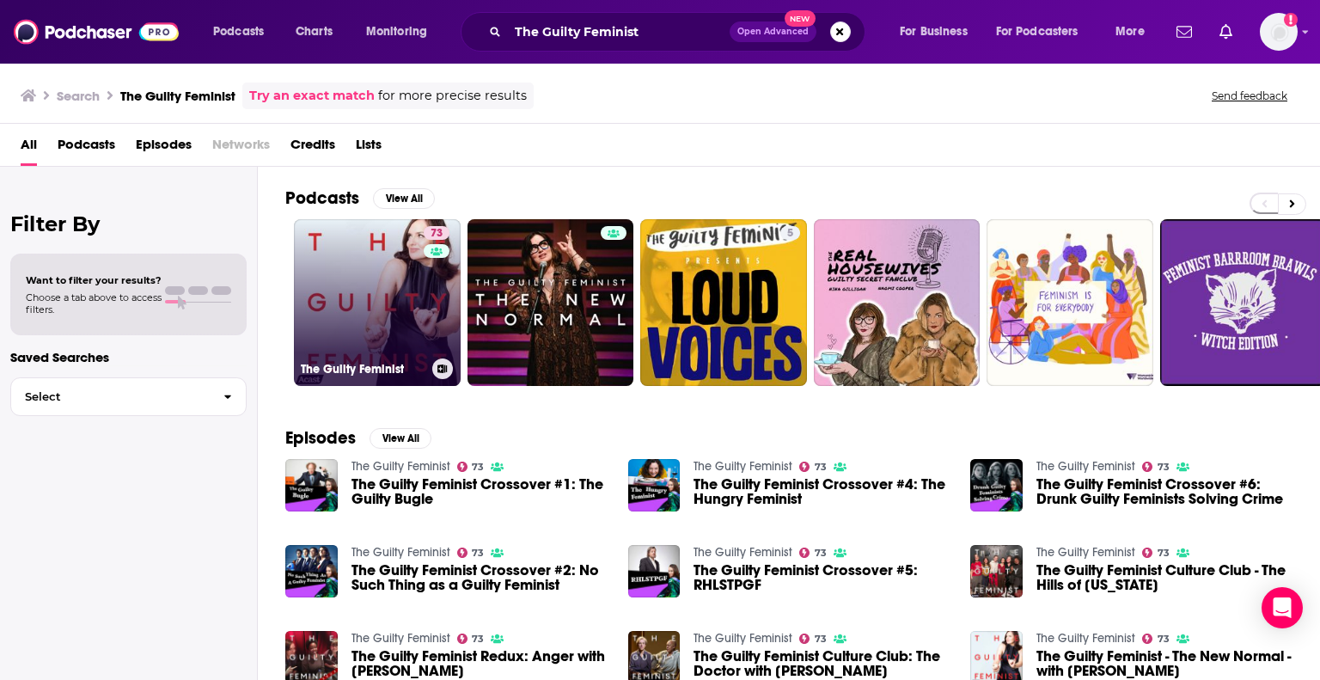
click at [404, 257] on link "73 The Guilty Feminist" at bounding box center [377, 302] width 167 height 167
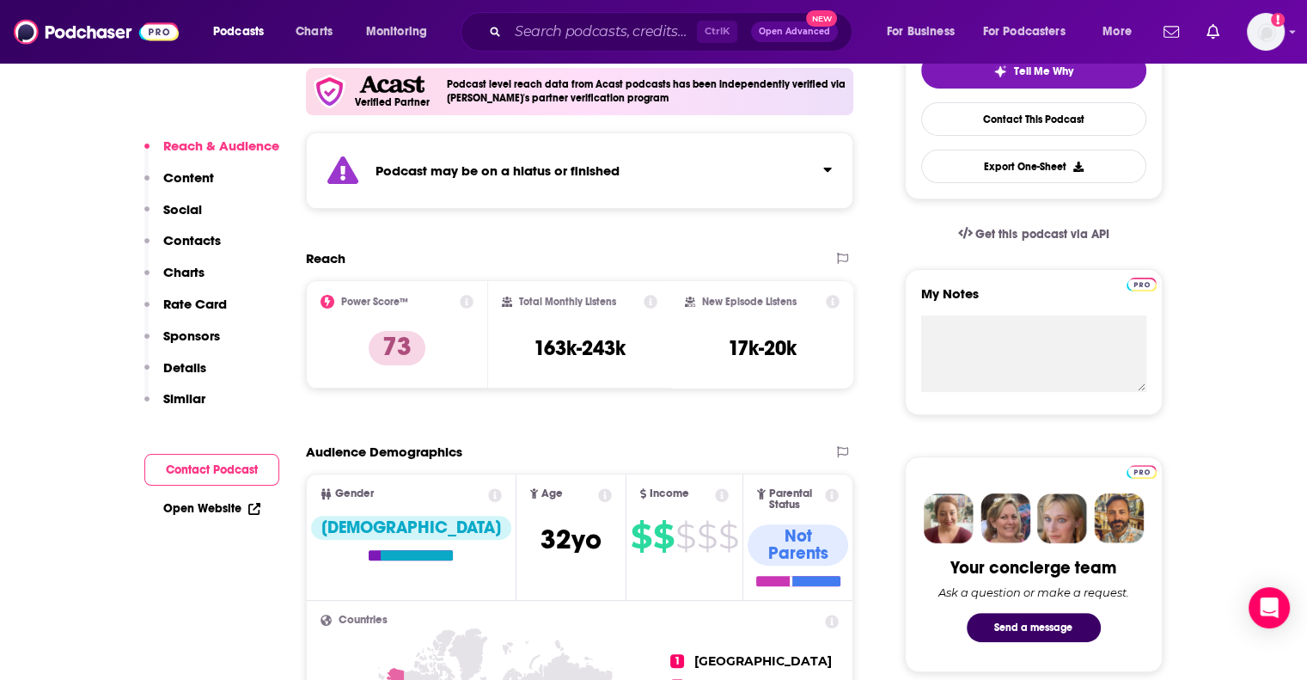
scroll to position [429, 0]
click at [548, 163] on strong "Podcast may be on a hiatus or finished" at bounding box center [497, 170] width 244 height 16
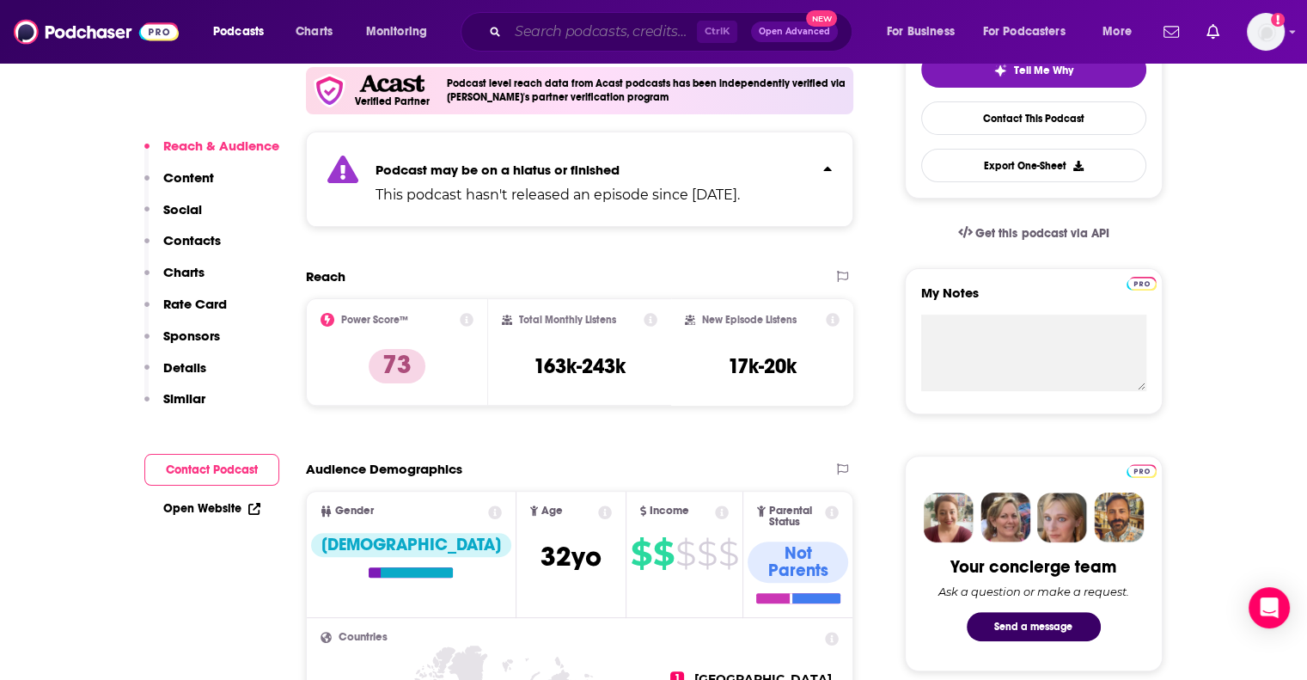
click at [529, 27] on input "Search podcasts, credits, & more..." at bounding box center [602, 31] width 189 height 27
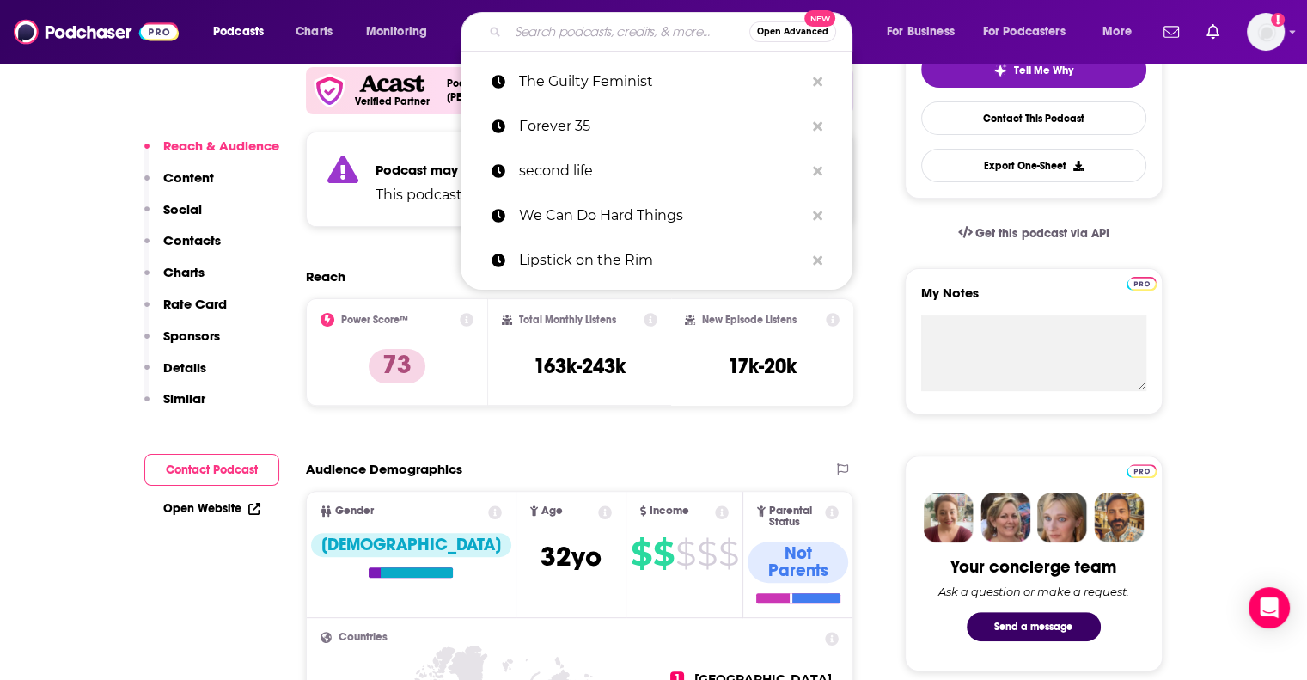
paste input "Unruffled"
type input "Unruffled"
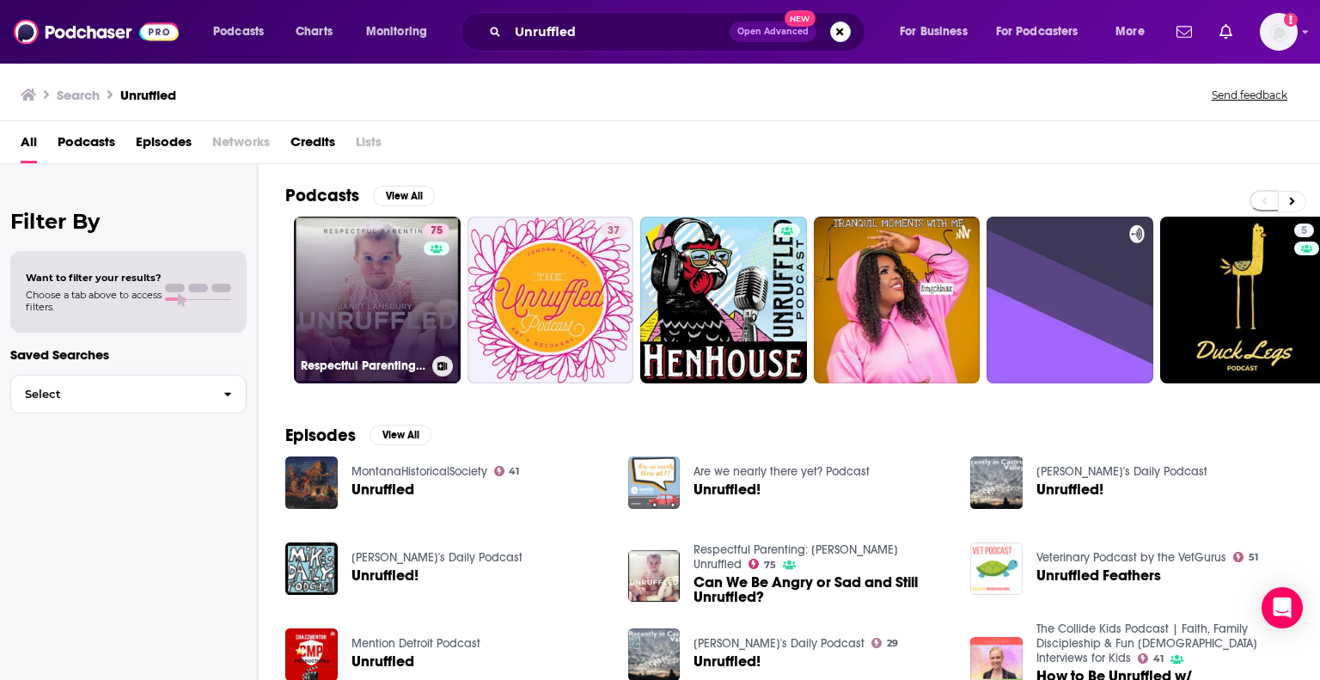
click at [376, 307] on link "75 Respectful Parenting: [PERSON_NAME] Unruffled" at bounding box center [377, 300] width 167 height 167
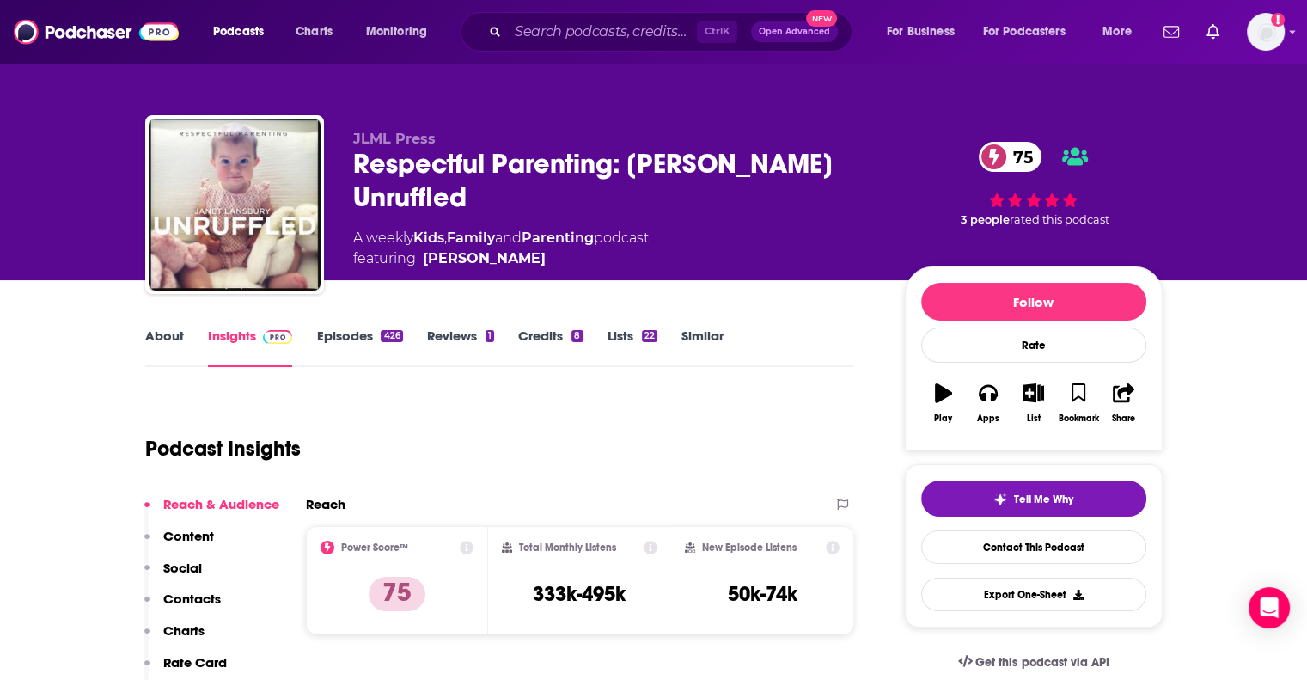
scroll to position [311, 0]
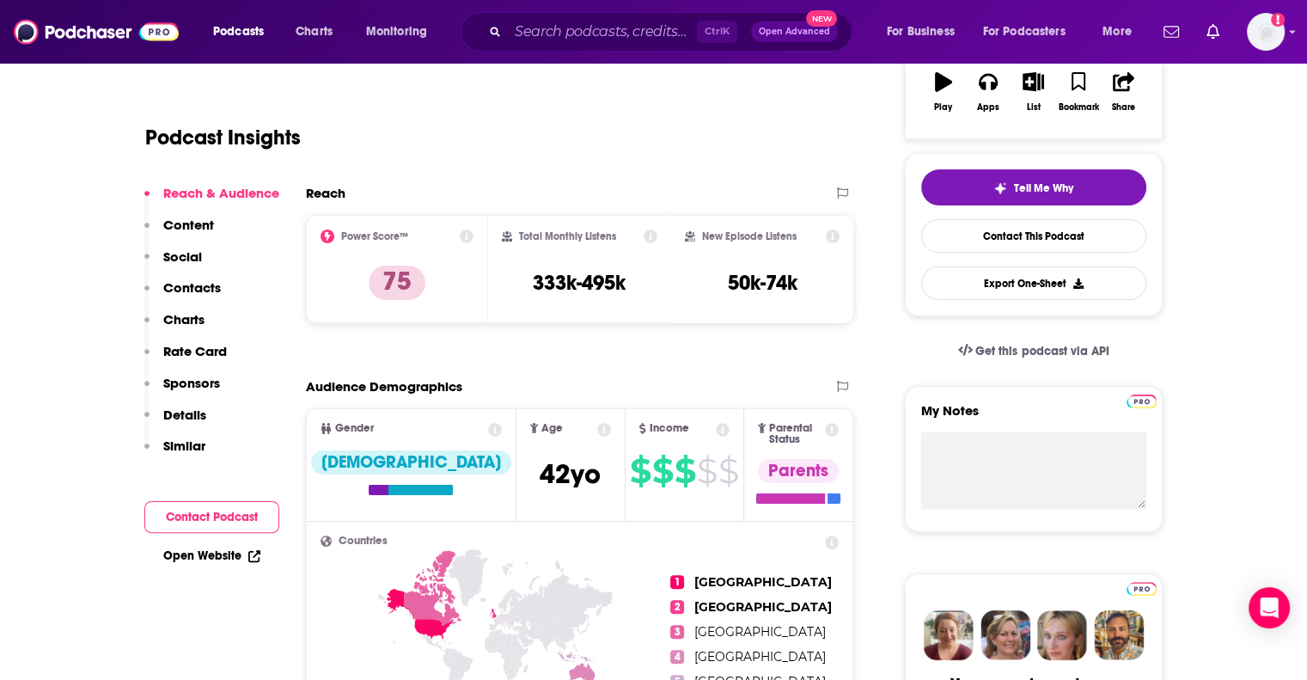
click at [171, 283] on p "Contacts" at bounding box center [192, 287] width 58 height 16
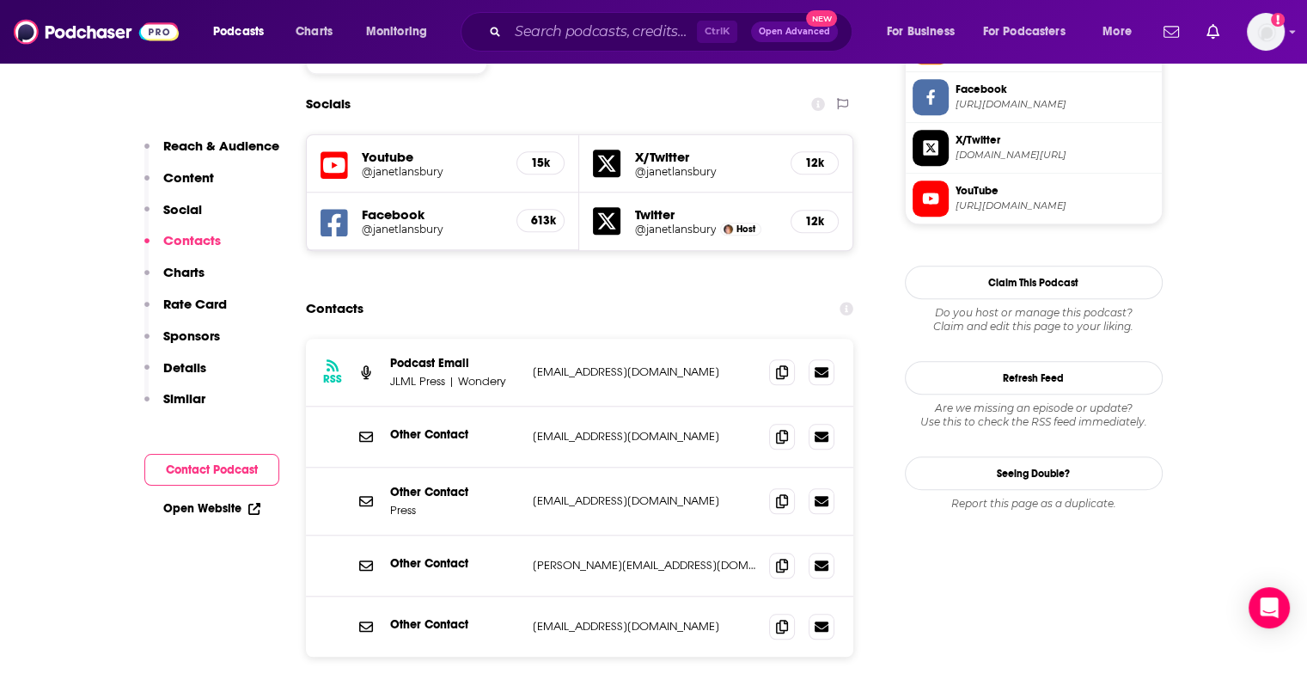
scroll to position [1491, 0]
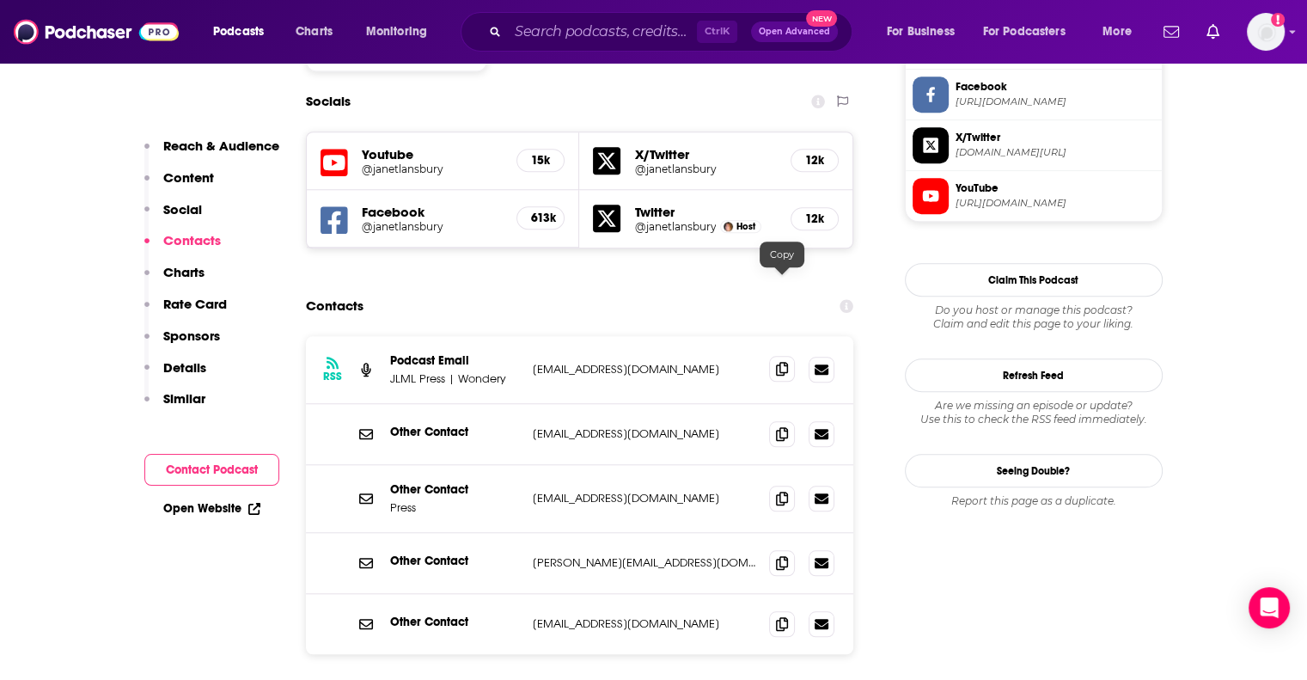
click at [783, 362] on icon at bounding box center [782, 369] width 12 height 14
click at [666, 30] on input "Search podcasts, credits, & more..." at bounding box center [602, 31] width 189 height 27
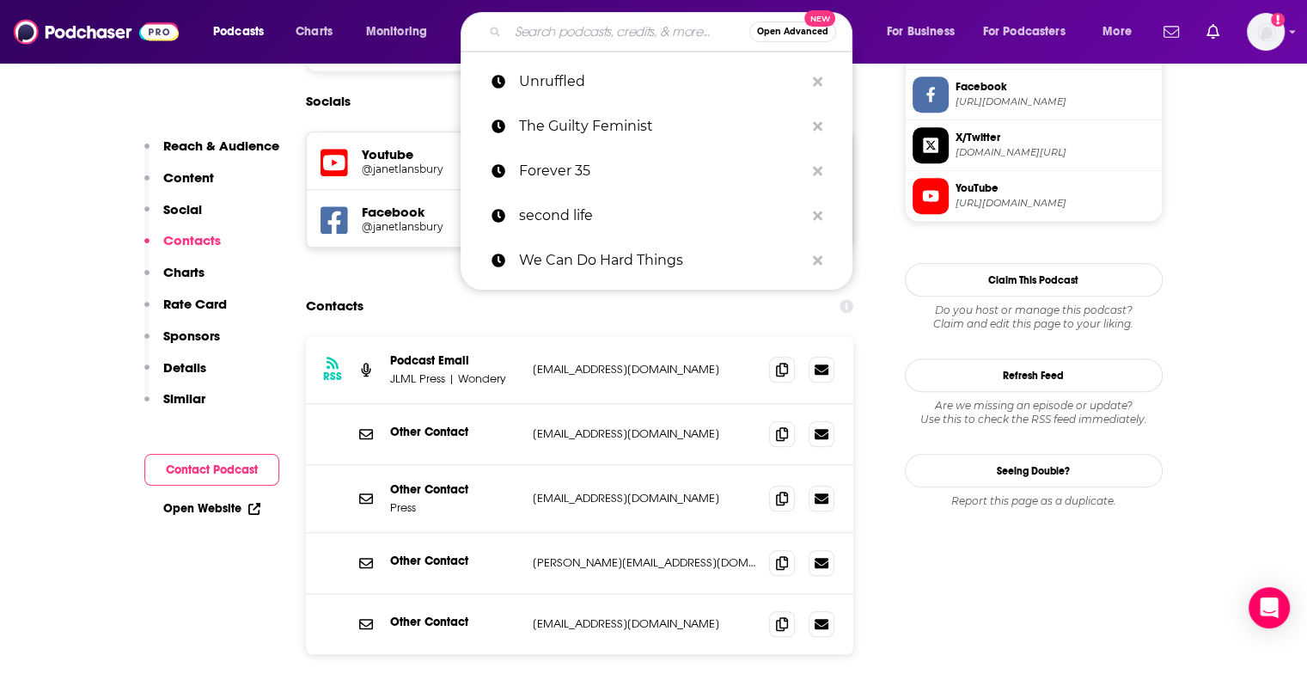
paste input "Now What with [PERSON_NAME]"
type input "Now What with [PERSON_NAME]"
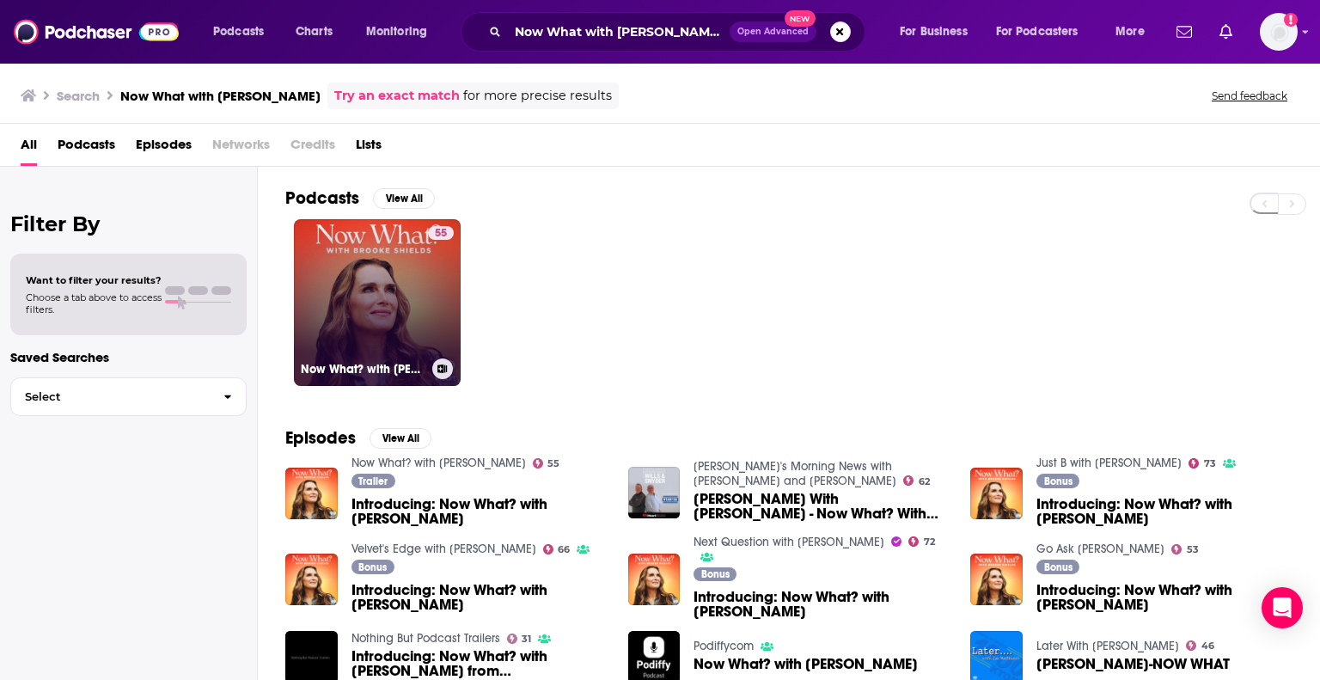
click at [363, 306] on link "55 Now What? with [PERSON_NAME]" at bounding box center [377, 302] width 167 height 167
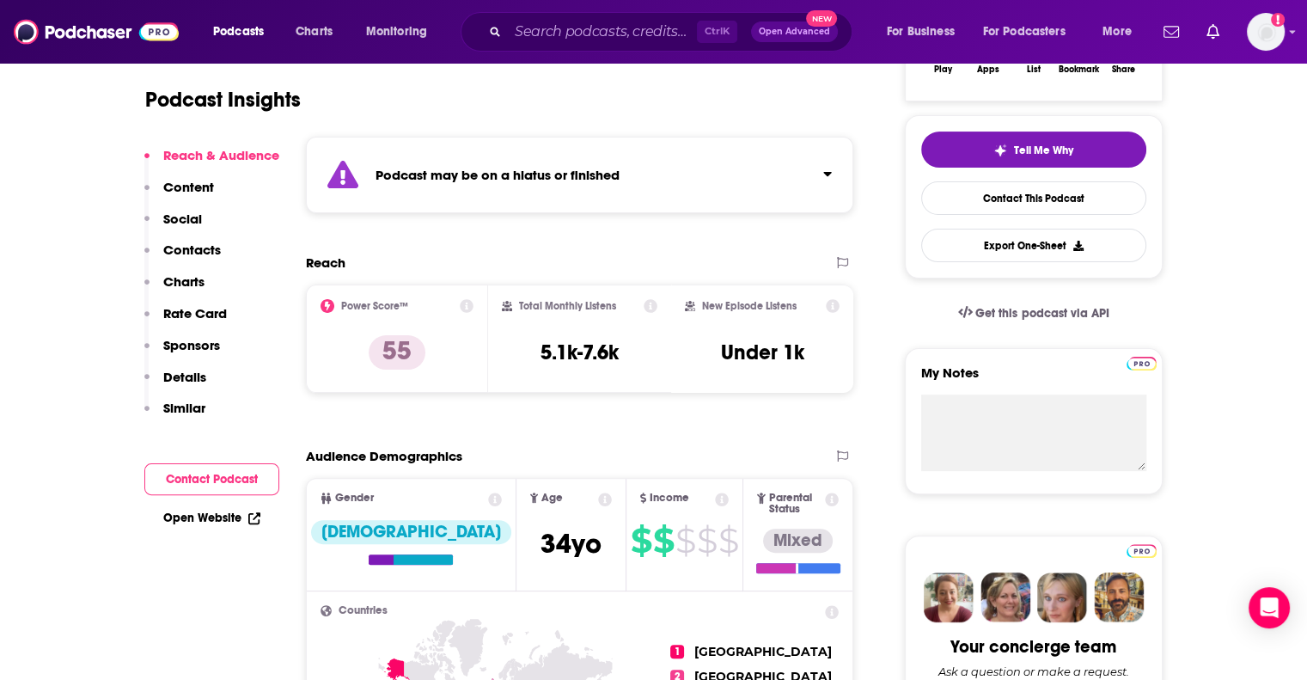
scroll to position [243, 0]
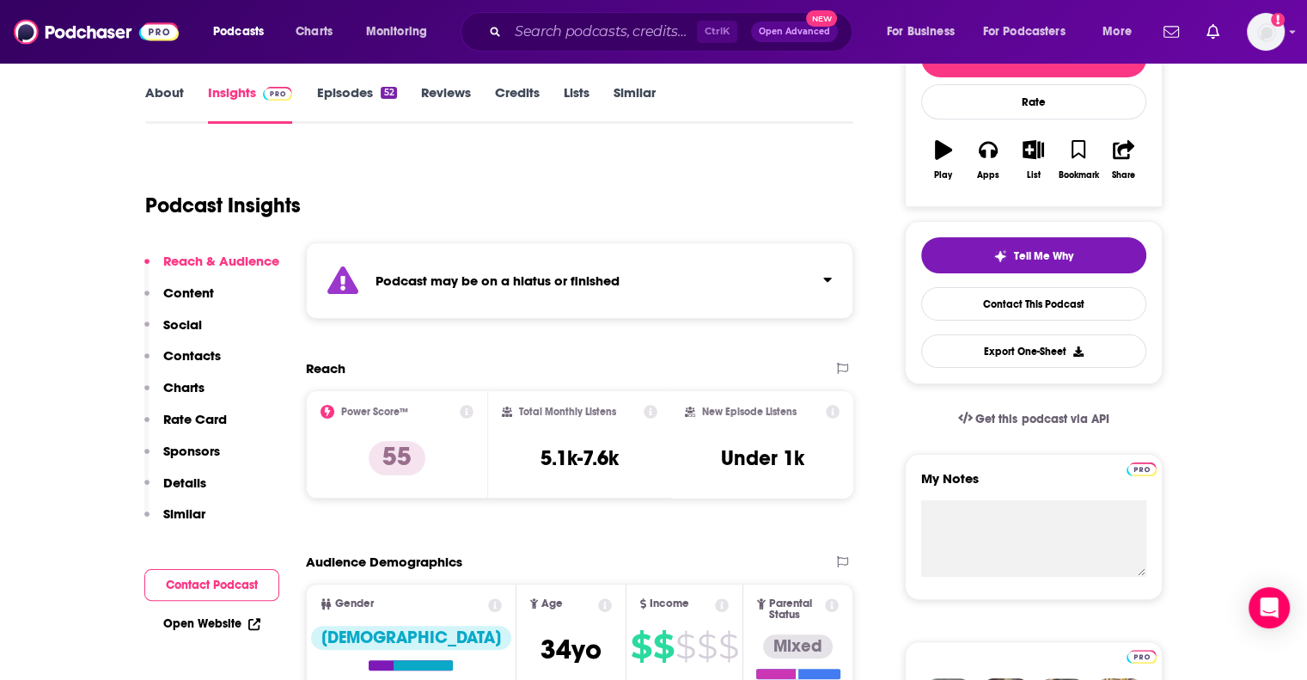
click at [391, 297] on div "Podcast may be on a hiatus or finished" at bounding box center [580, 280] width 548 height 76
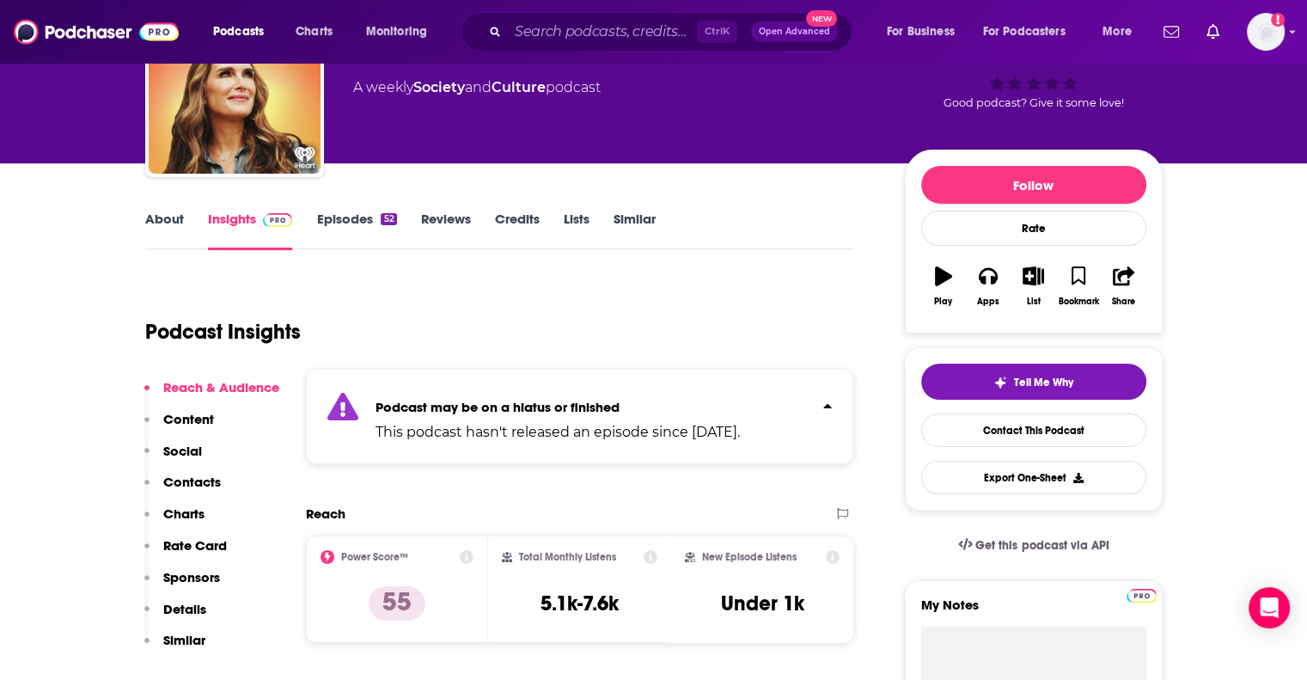
scroll to position [116, 0]
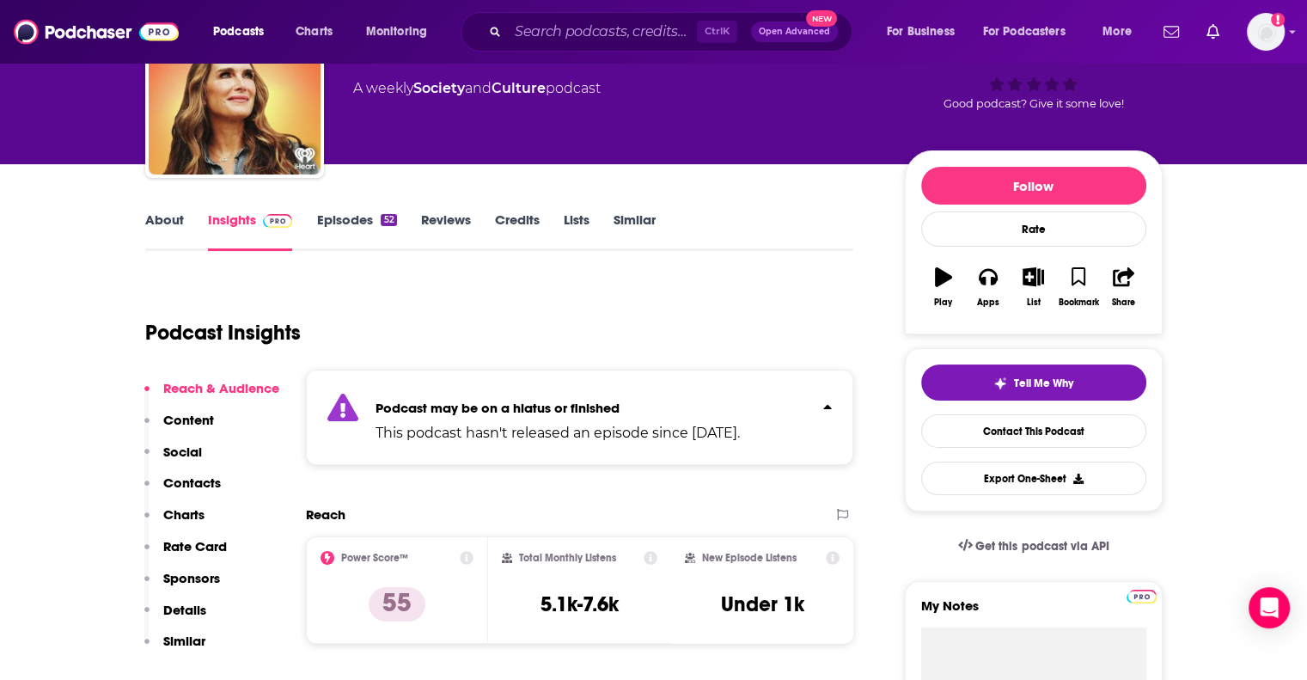
click at [353, 220] on link "Episodes 52" at bounding box center [356, 231] width 80 height 40
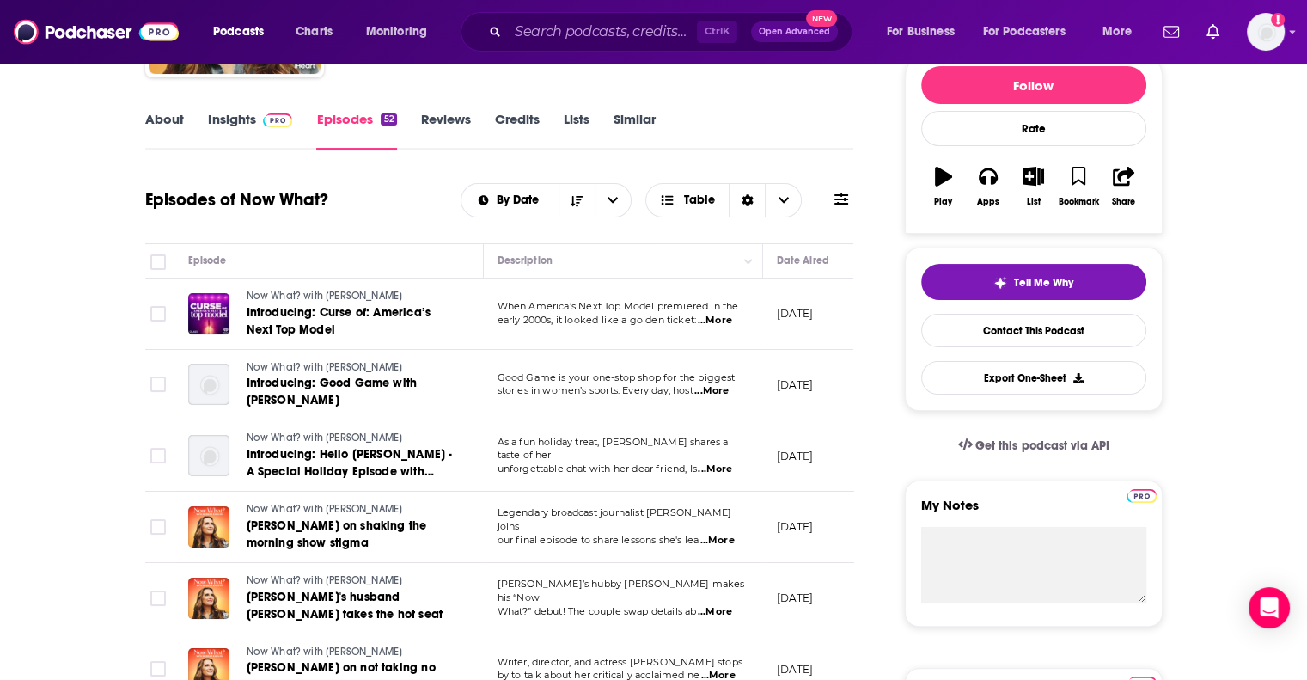
scroll to position [201, 0]
